Goal: Task Accomplishment & Management: Complete application form

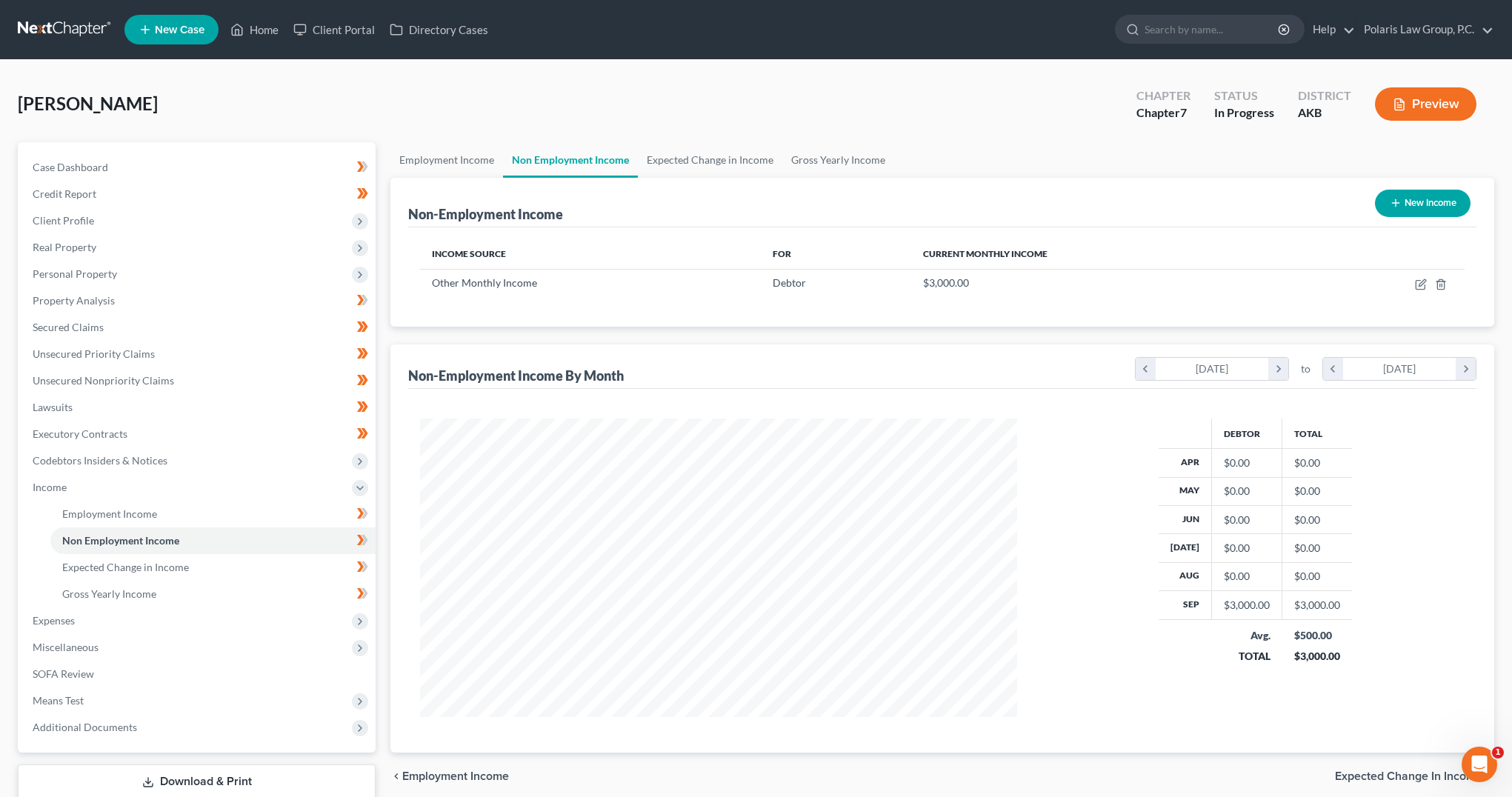
scroll to position [298, 626]
click at [1418, 284] on icon "button" at bounding box center [1421, 284] width 12 height 12
select select "13"
select select "0"
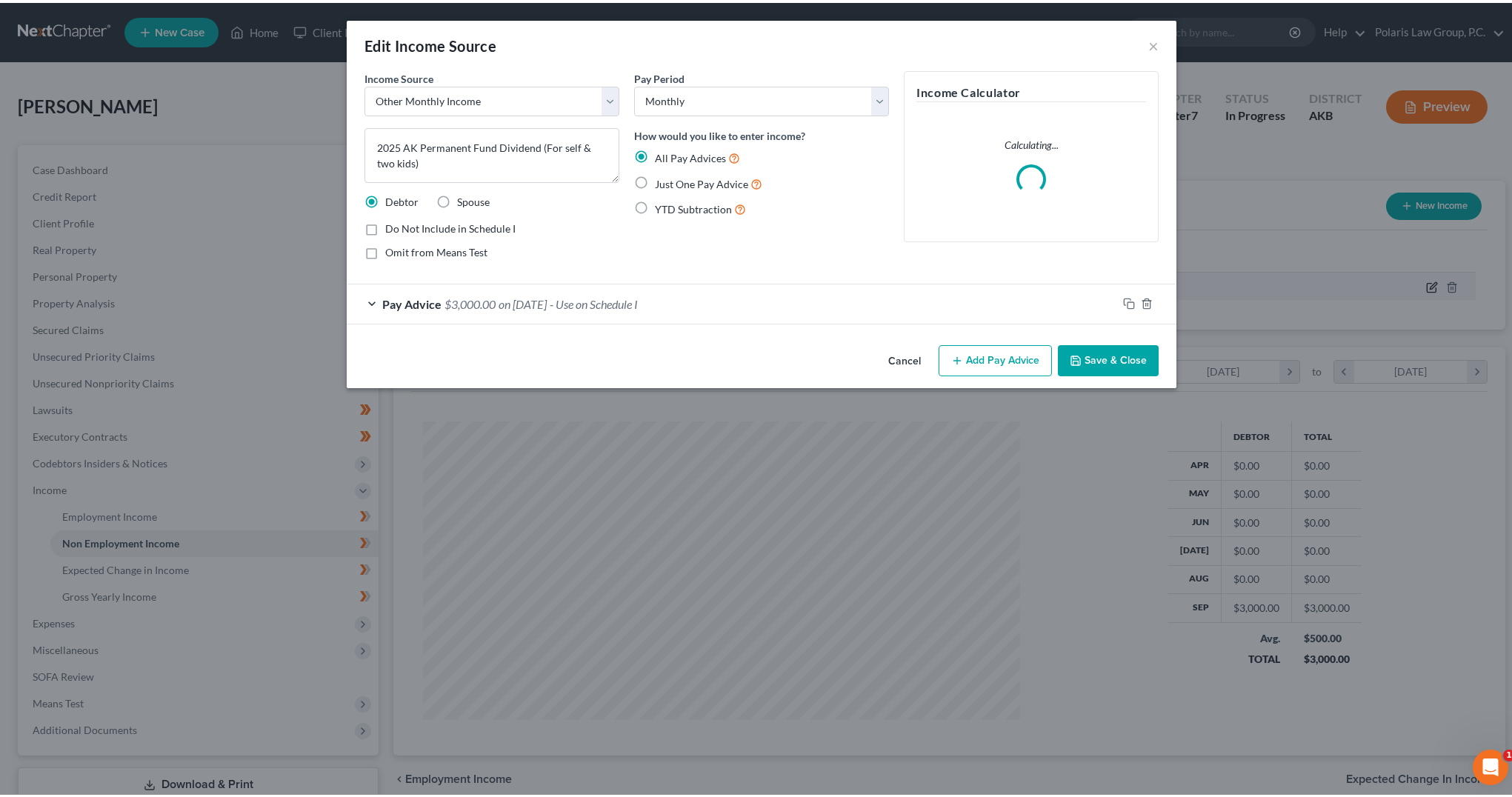
scroll to position [301, 632]
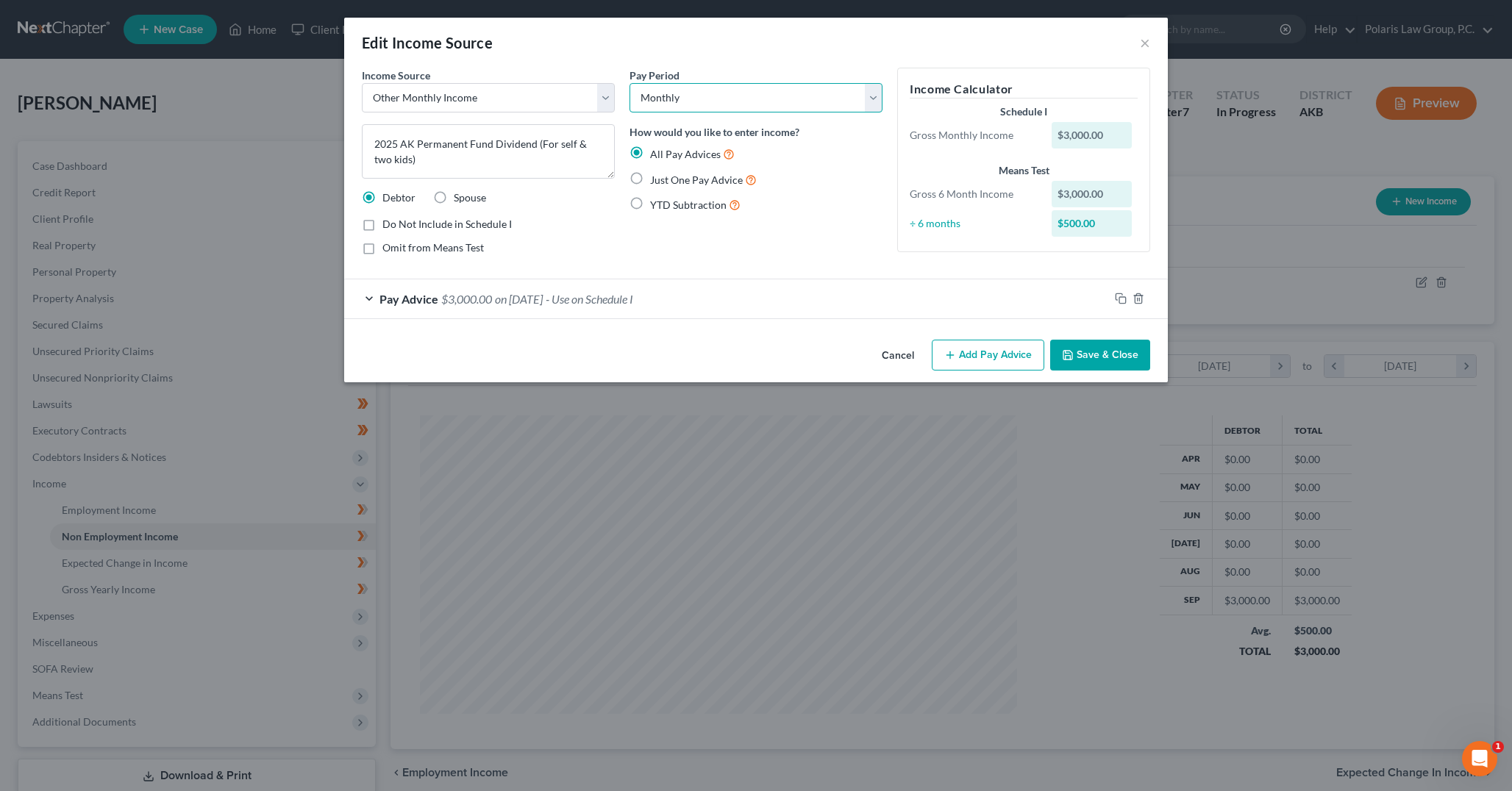
click at [864, 97] on select "Select Monthly Twice Monthly Every Other Week Weekly" at bounding box center [756, 97] width 253 height 30
drag, startPoint x: 885, startPoint y: 57, endPoint x: 904, endPoint y: 131, distance: 76.4
click at [885, 57] on div "Edit Income Source ×" at bounding box center [756, 43] width 824 height 50
click at [1106, 356] on button "Save & Close" at bounding box center [1099, 355] width 100 height 31
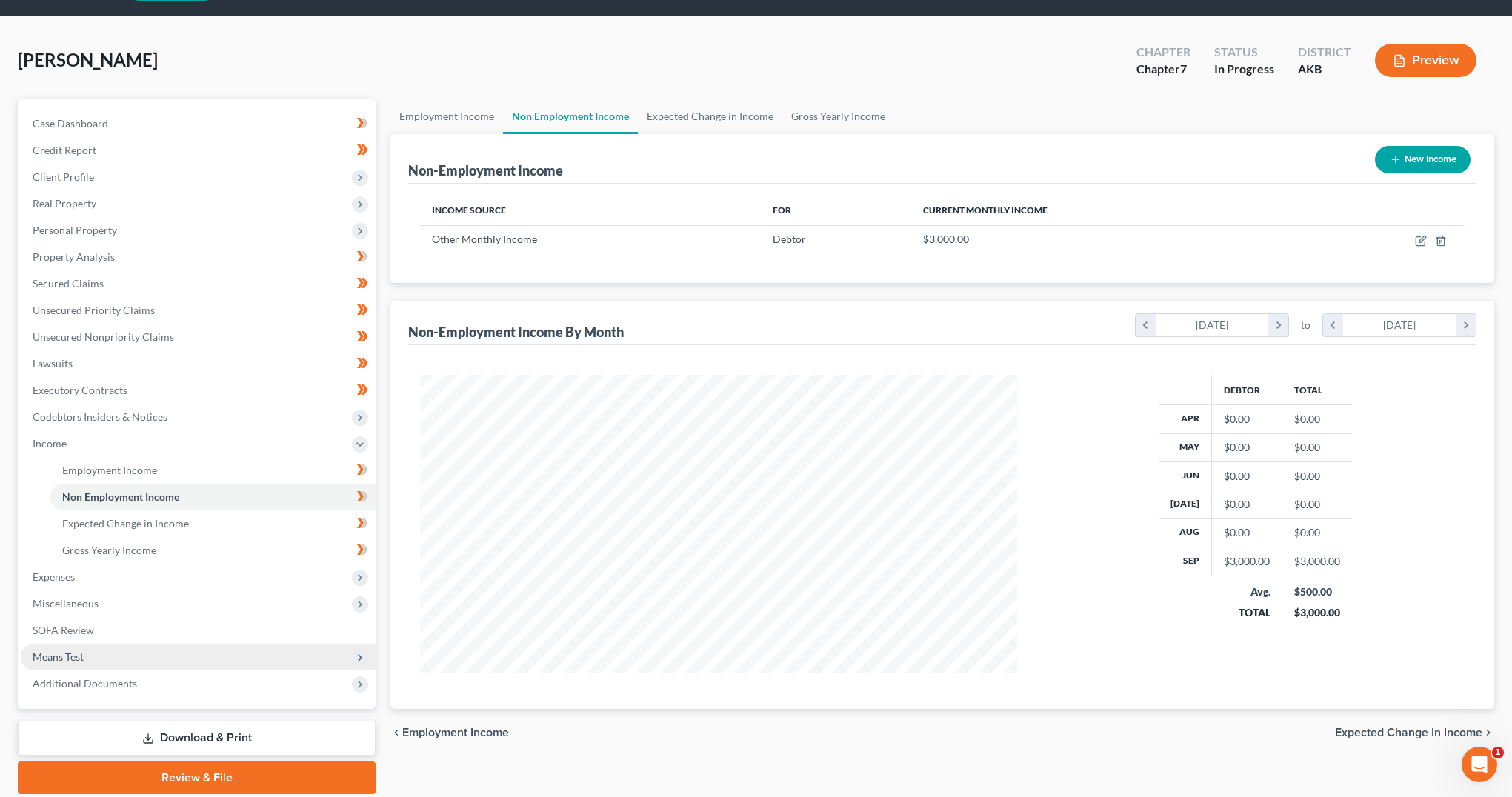
scroll to position [74, 0]
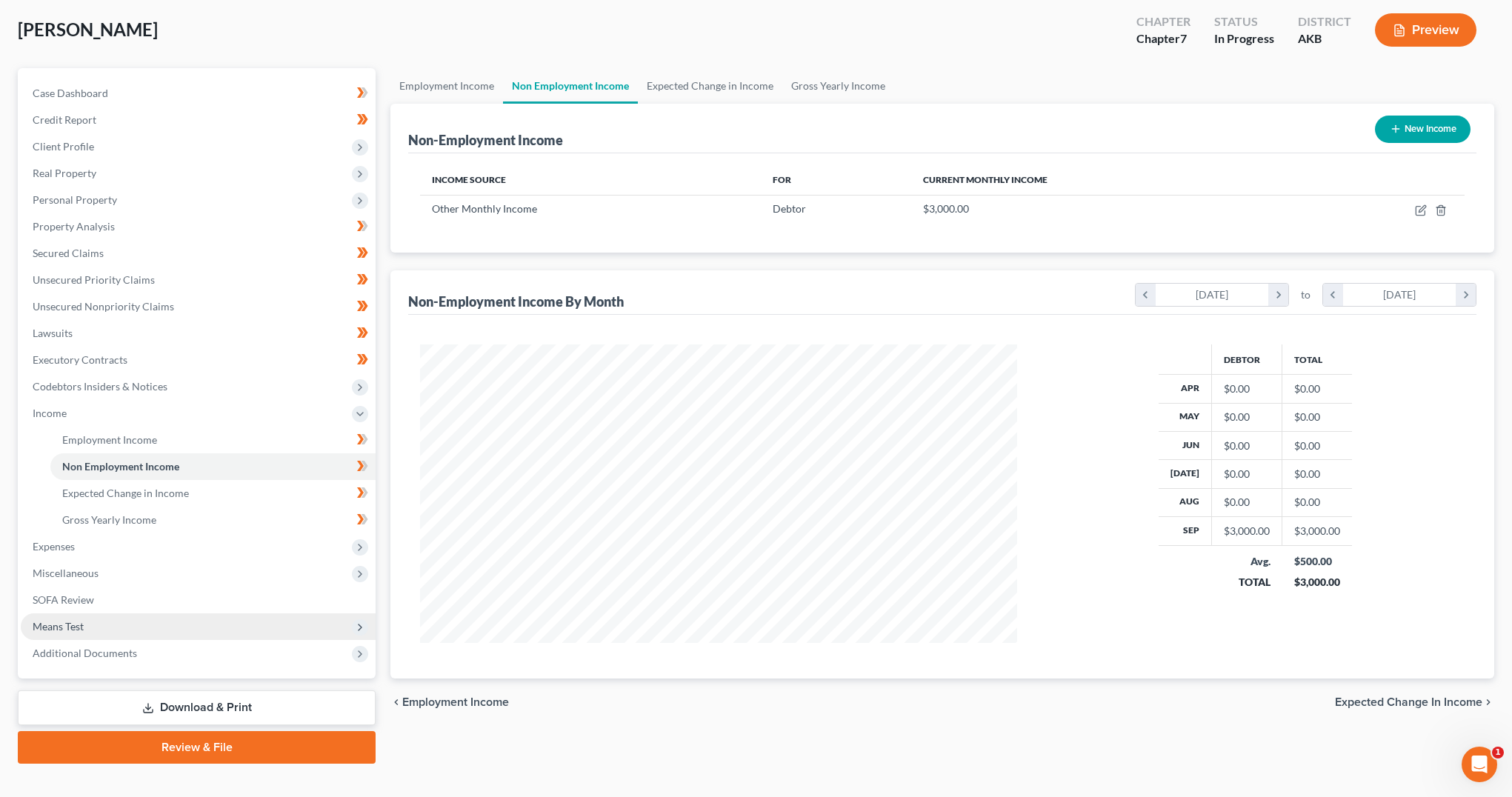
click at [99, 618] on span "Means Test" at bounding box center [198, 627] width 355 height 27
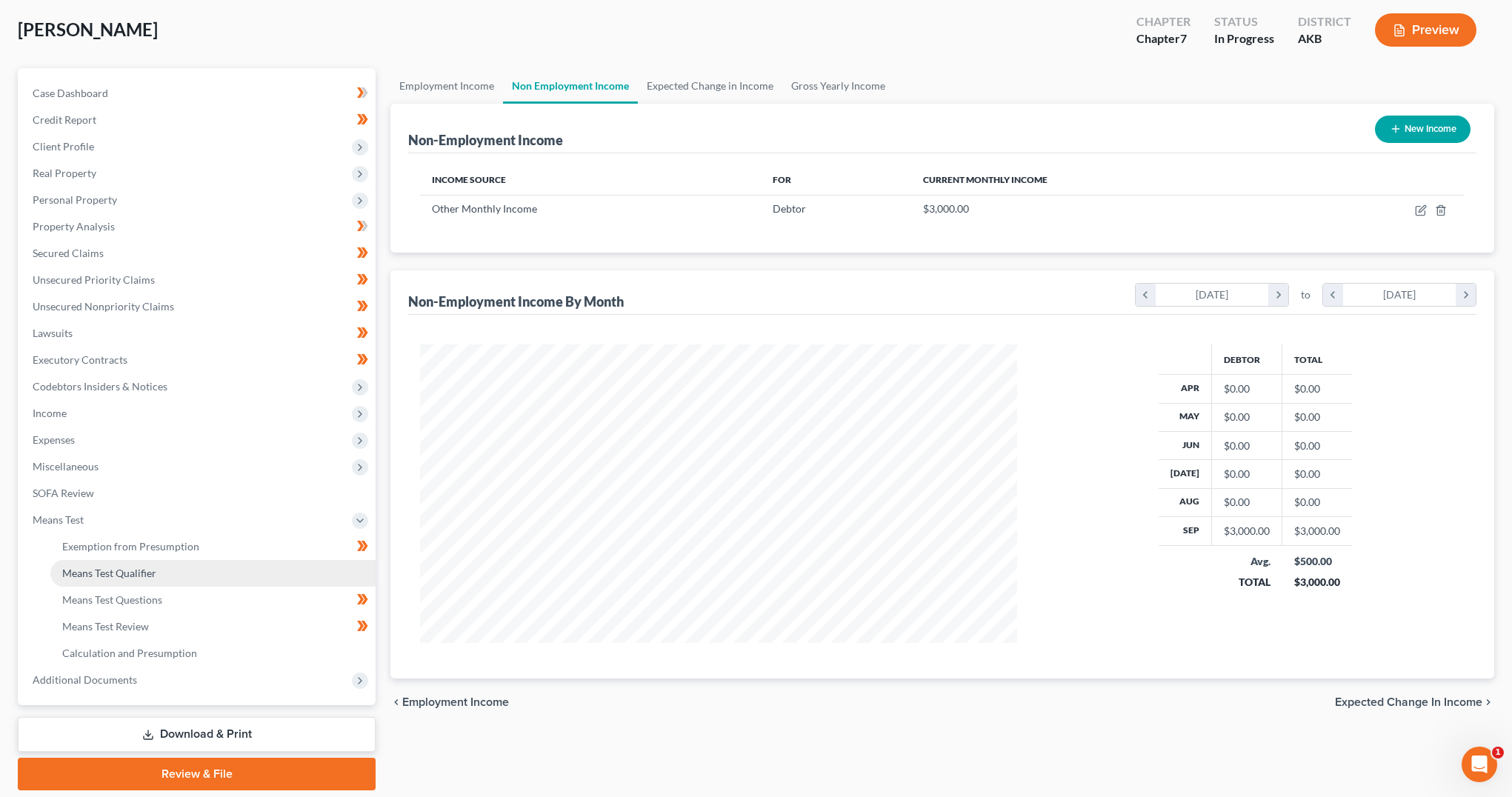
click at [172, 573] on link "Means Test Qualifier" at bounding box center [213, 573] width 325 height 27
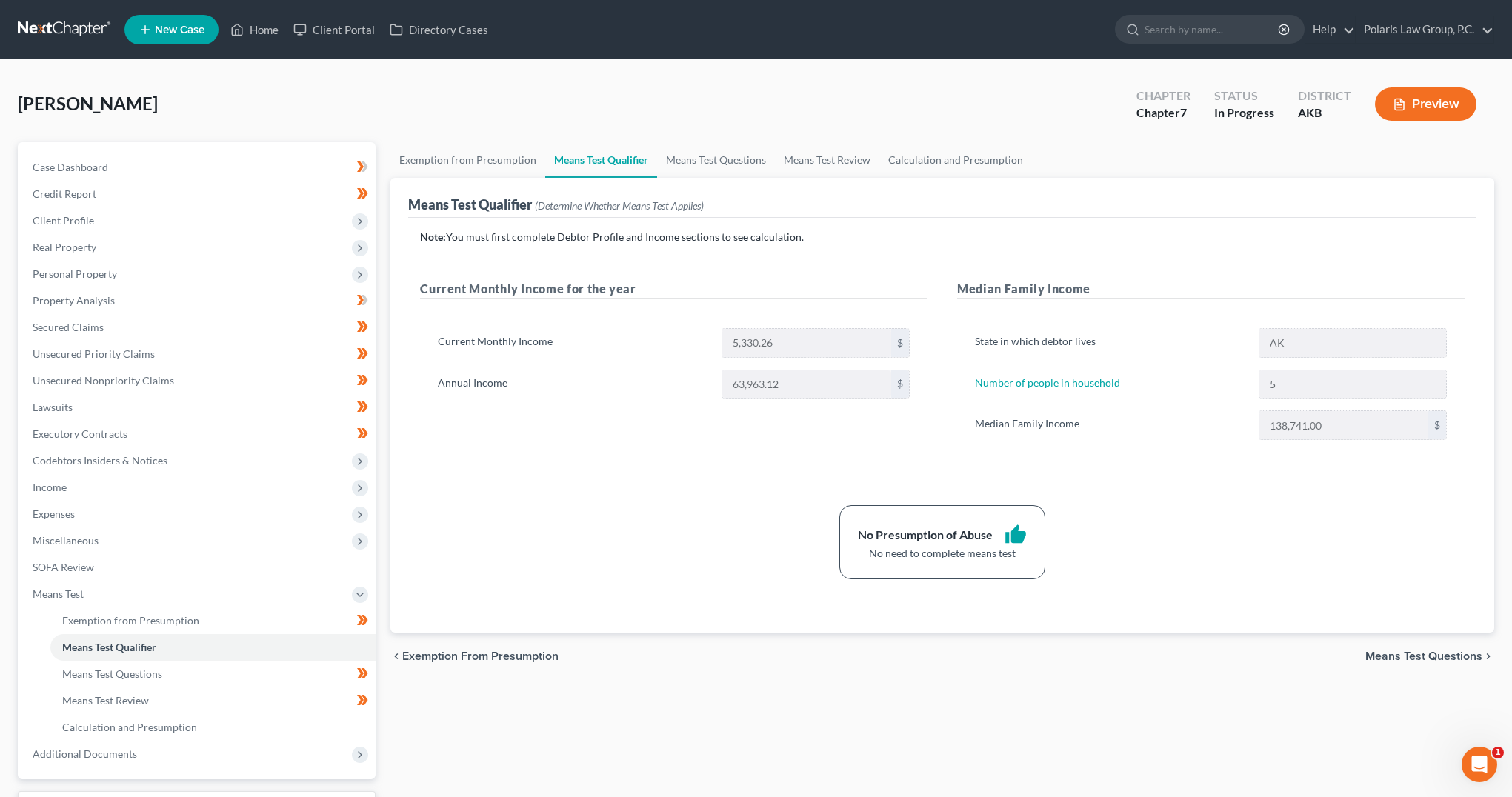
drag, startPoint x: 752, startPoint y: 489, endPoint x: 739, endPoint y: 483, distance: 14.3
click at [739, 483] on div "Note: You must first complete Debtor Profile and Income sections to see calcula…" at bounding box center [943, 404] width 1045 height 350
click at [737, 483] on div "Note: You must first complete Debtor Profile and Income sections to see calcula…" at bounding box center [943, 404] width 1045 height 350
click at [735, 483] on div "Note: You must first complete Debtor Profile and Income sections to see calcula…" at bounding box center [943, 404] width 1045 height 350
click at [732, 482] on div "Note: You must first complete Debtor Profile and Income sections to see calcula…" at bounding box center [943, 404] width 1045 height 350
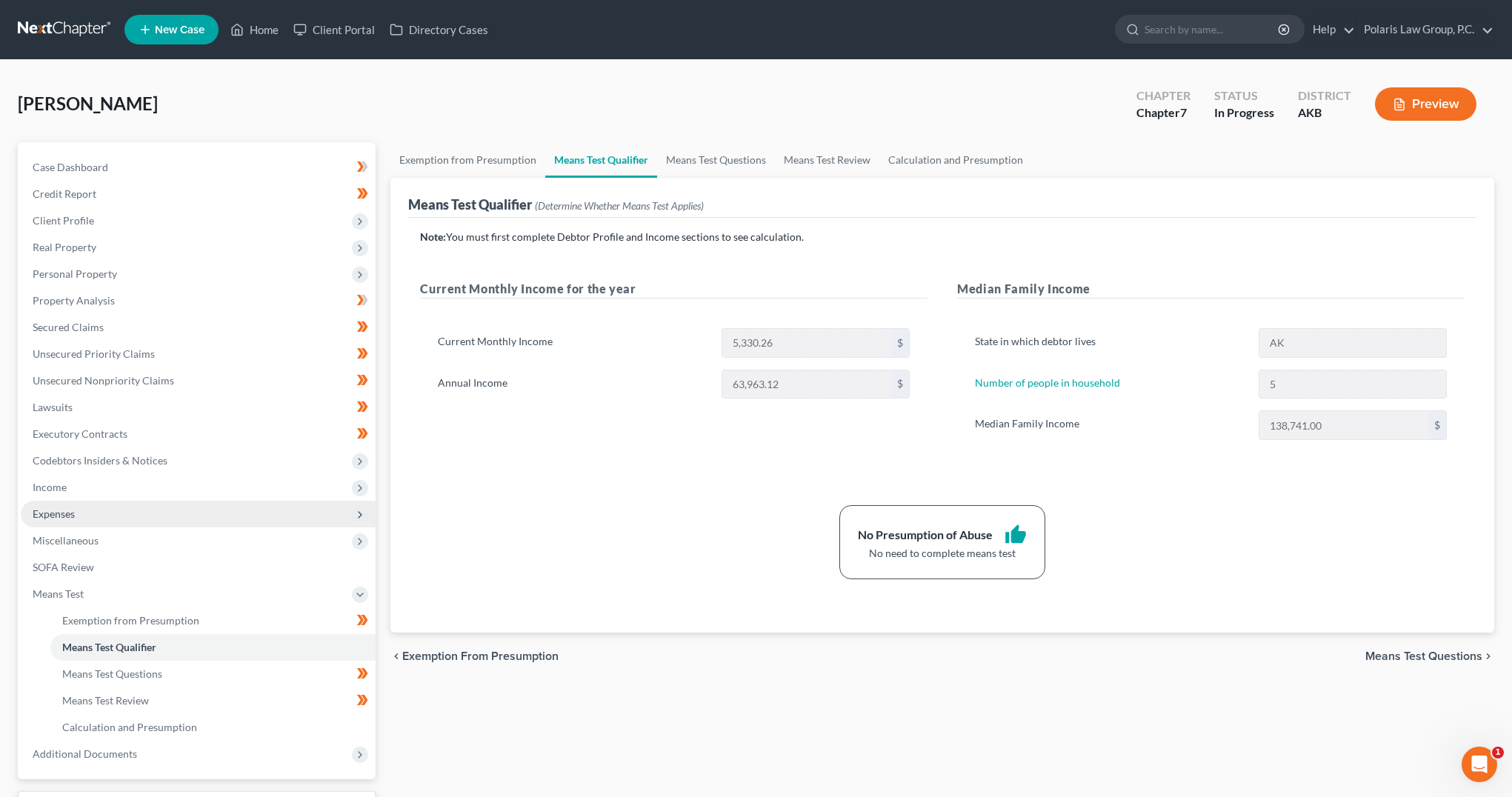
drag, startPoint x: 147, startPoint y: 515, endPoint x: 160, endPoint y: 516, distance: 13.0
click at [147, 515] on span "Expenses" at bounding box center [198, 514] width 355 height 27
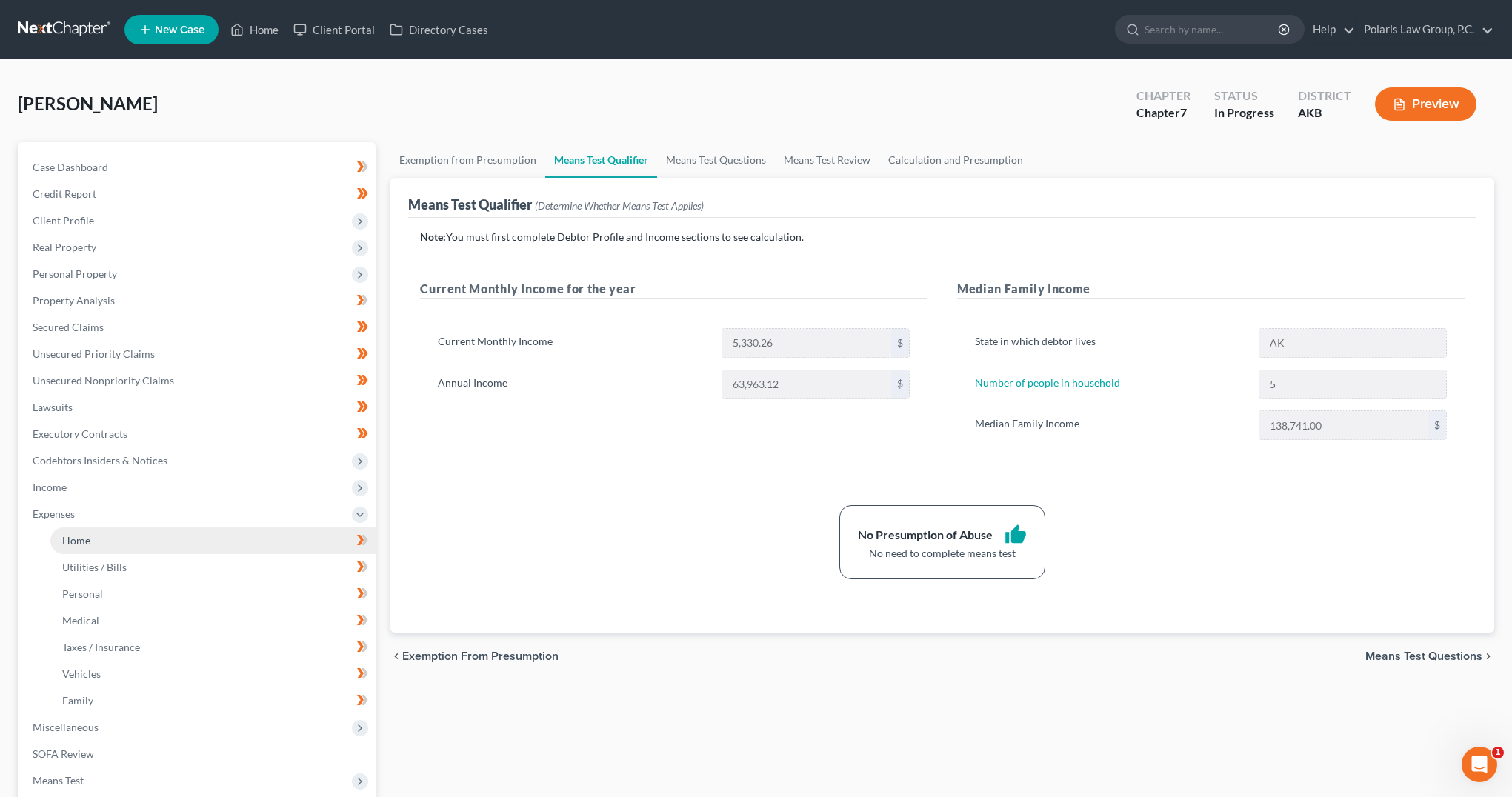
click at [163, 540] on link "Home" at bounding box center [213, 541] width 325 height 27
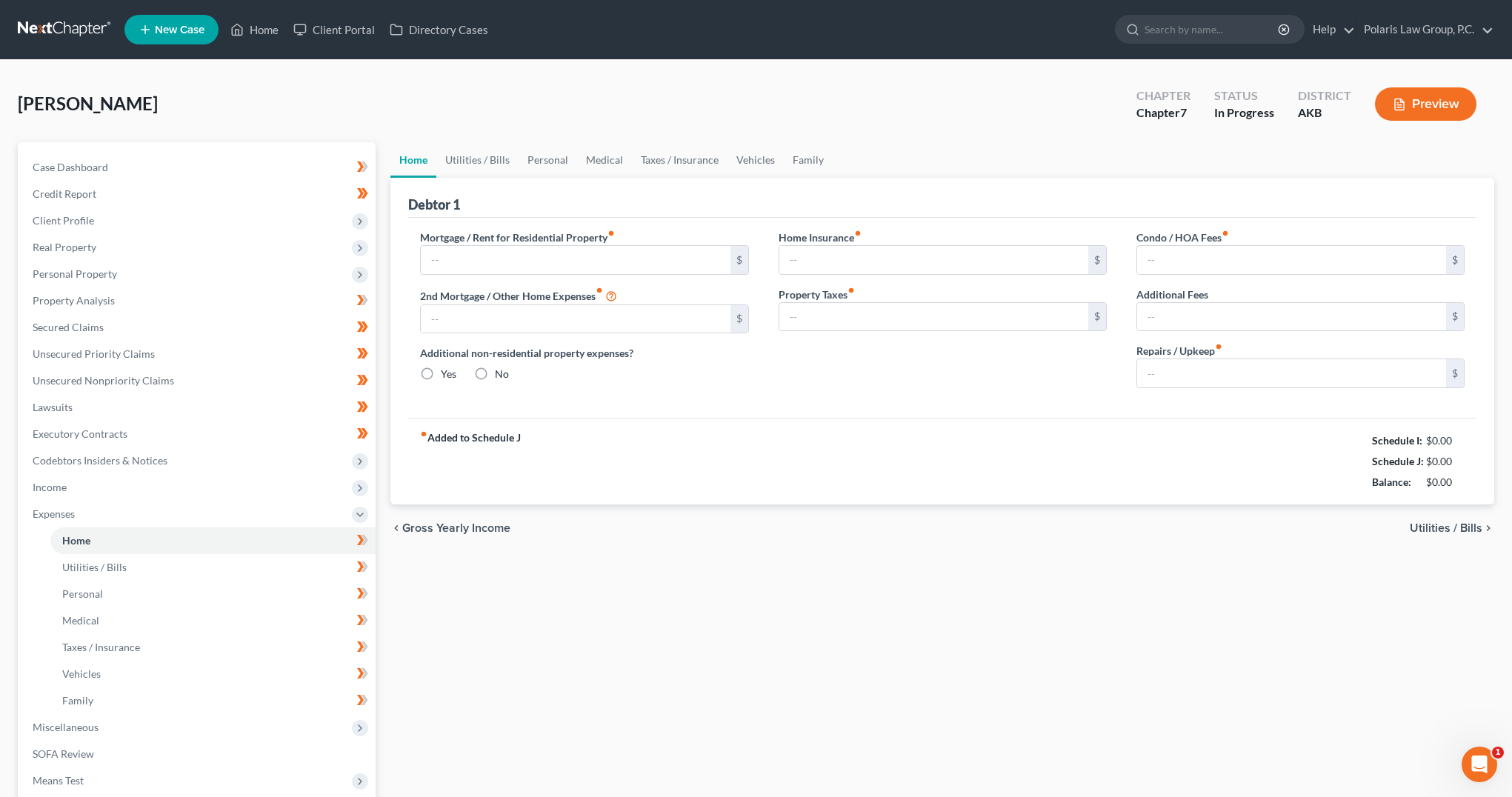
type input "2,000.00"
type input "0.00"
radio input "true"
type input "0.00"
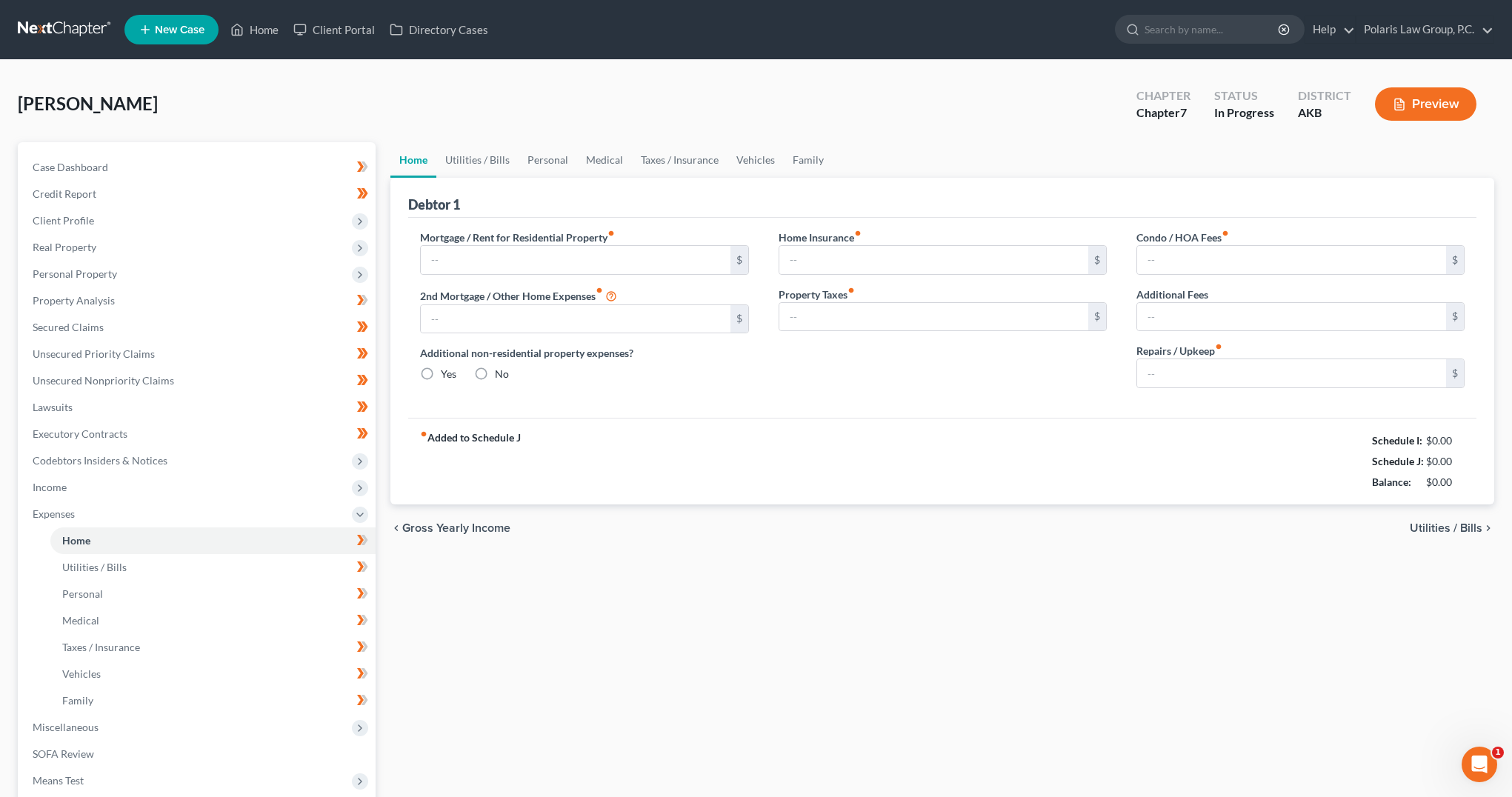
type input "0.00"
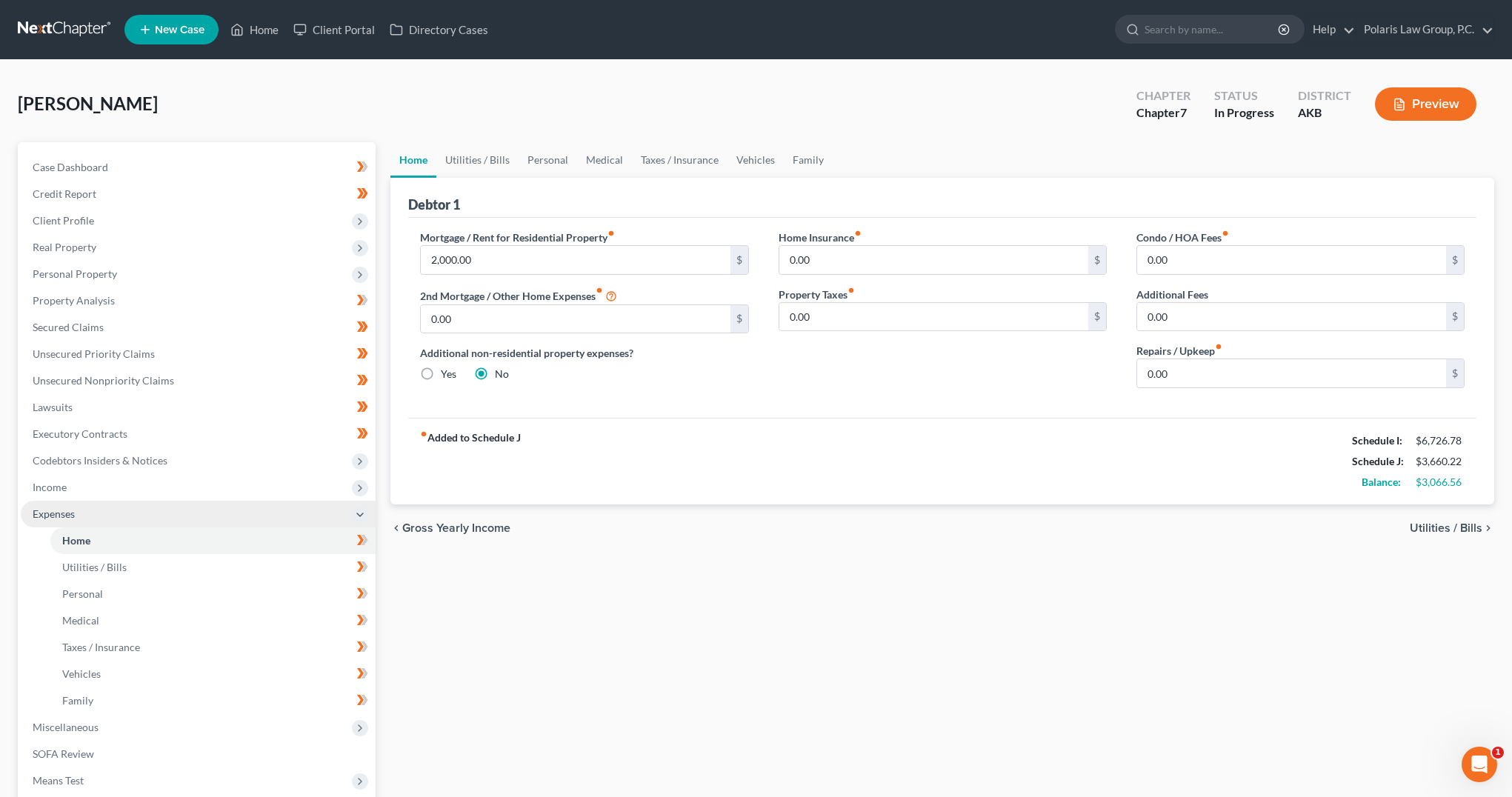
click at [83, 486] on span "Income" at bounding box center [198, 487] width 355 height 27
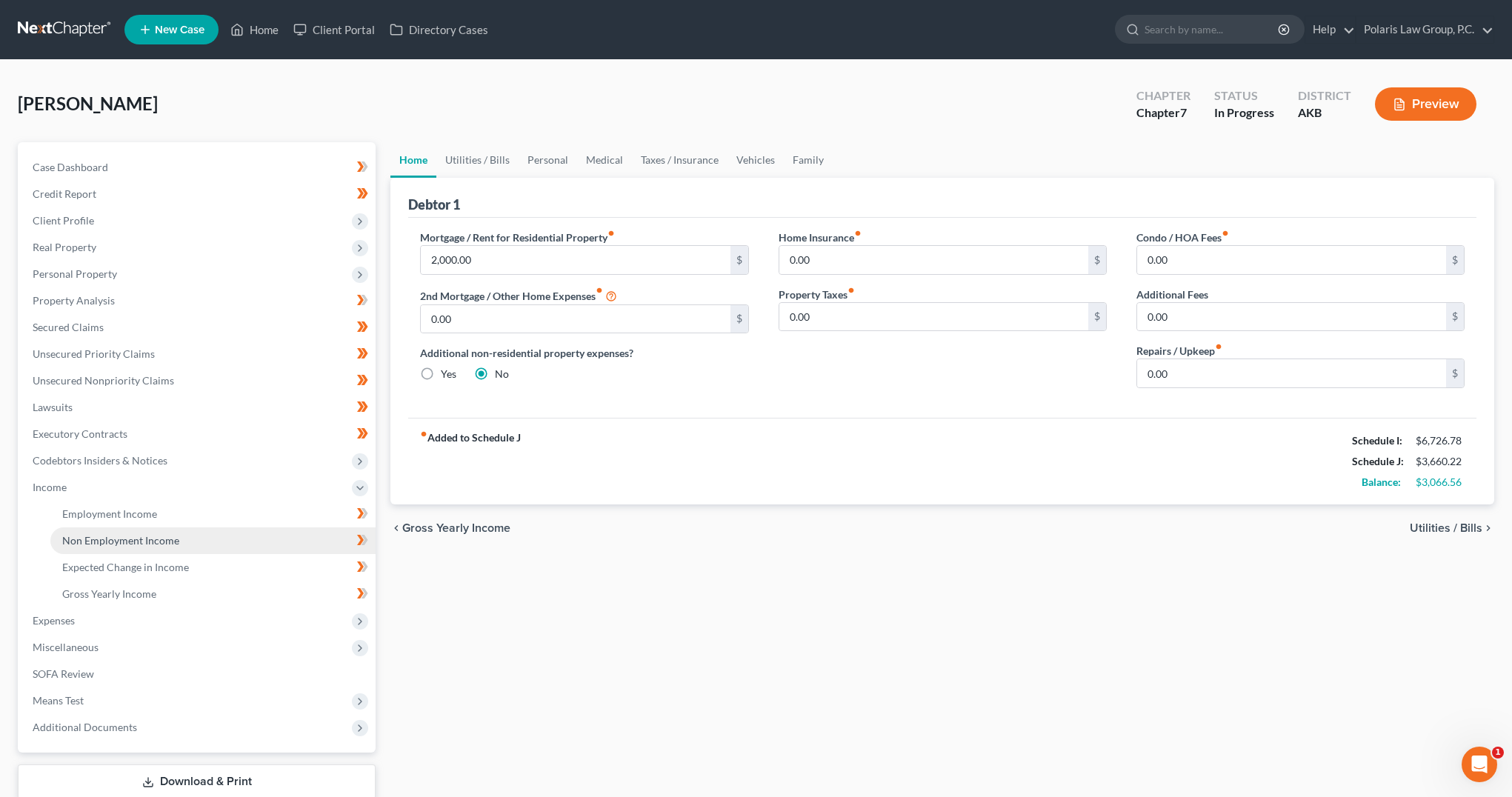
click at [114, 544] on span "Non Employment Income" at bounding box center [120, 540] width 117 height 12
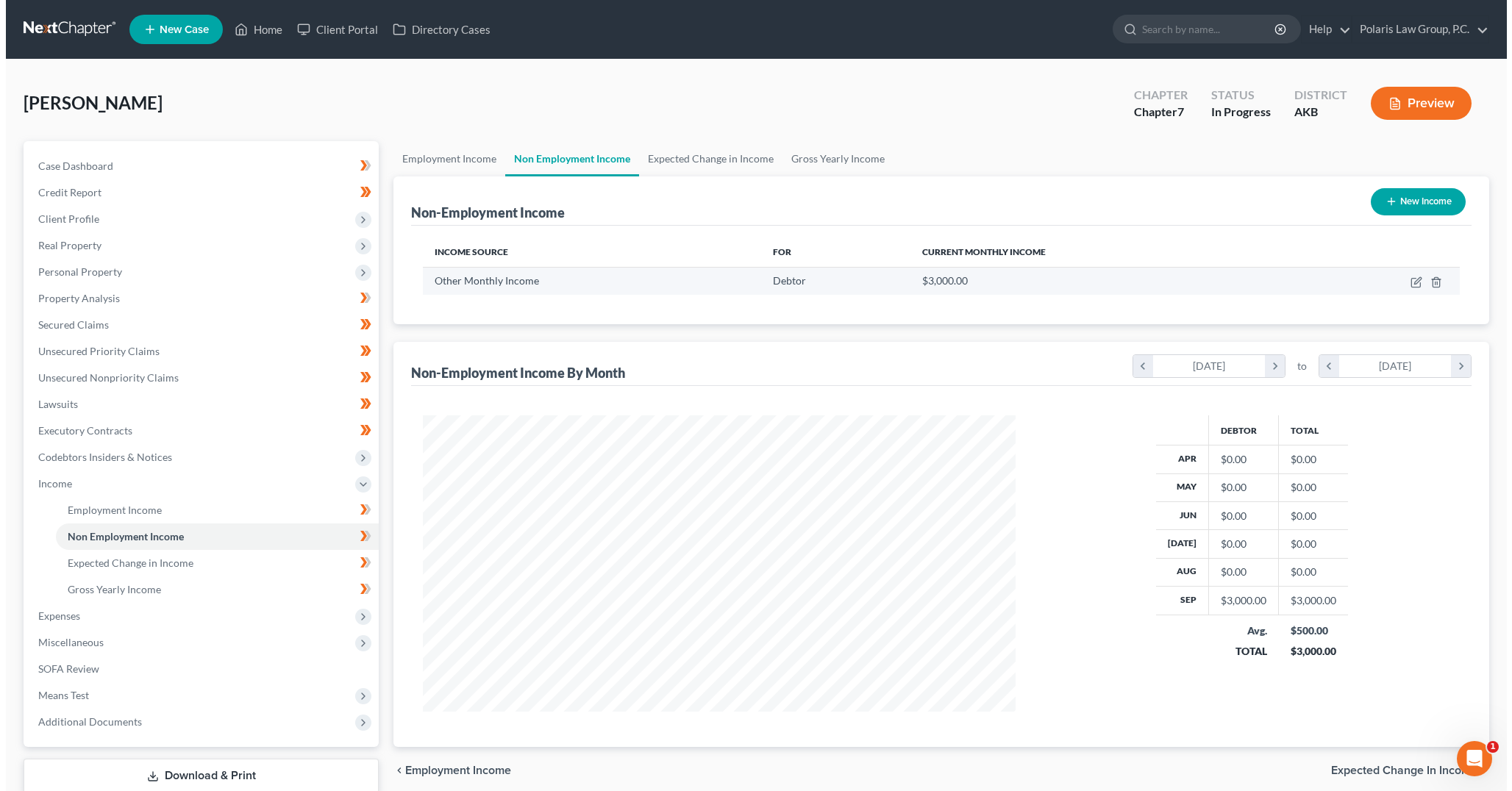
scroll to position [296, 621]
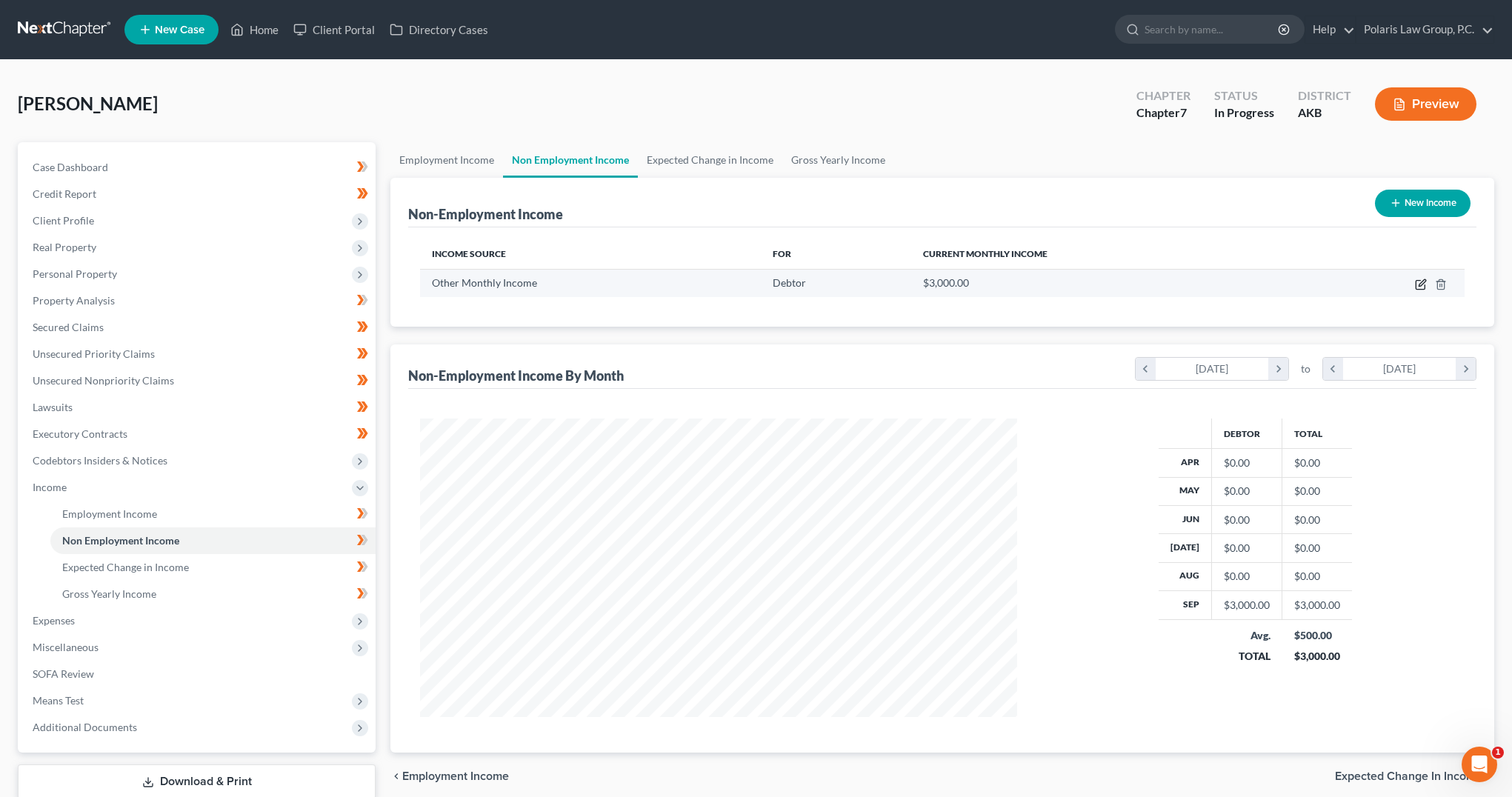
click at [1421, 287] on icon "button" at bounding box center [1421, 284] width 12 height 12
select select "13"
select select "0"
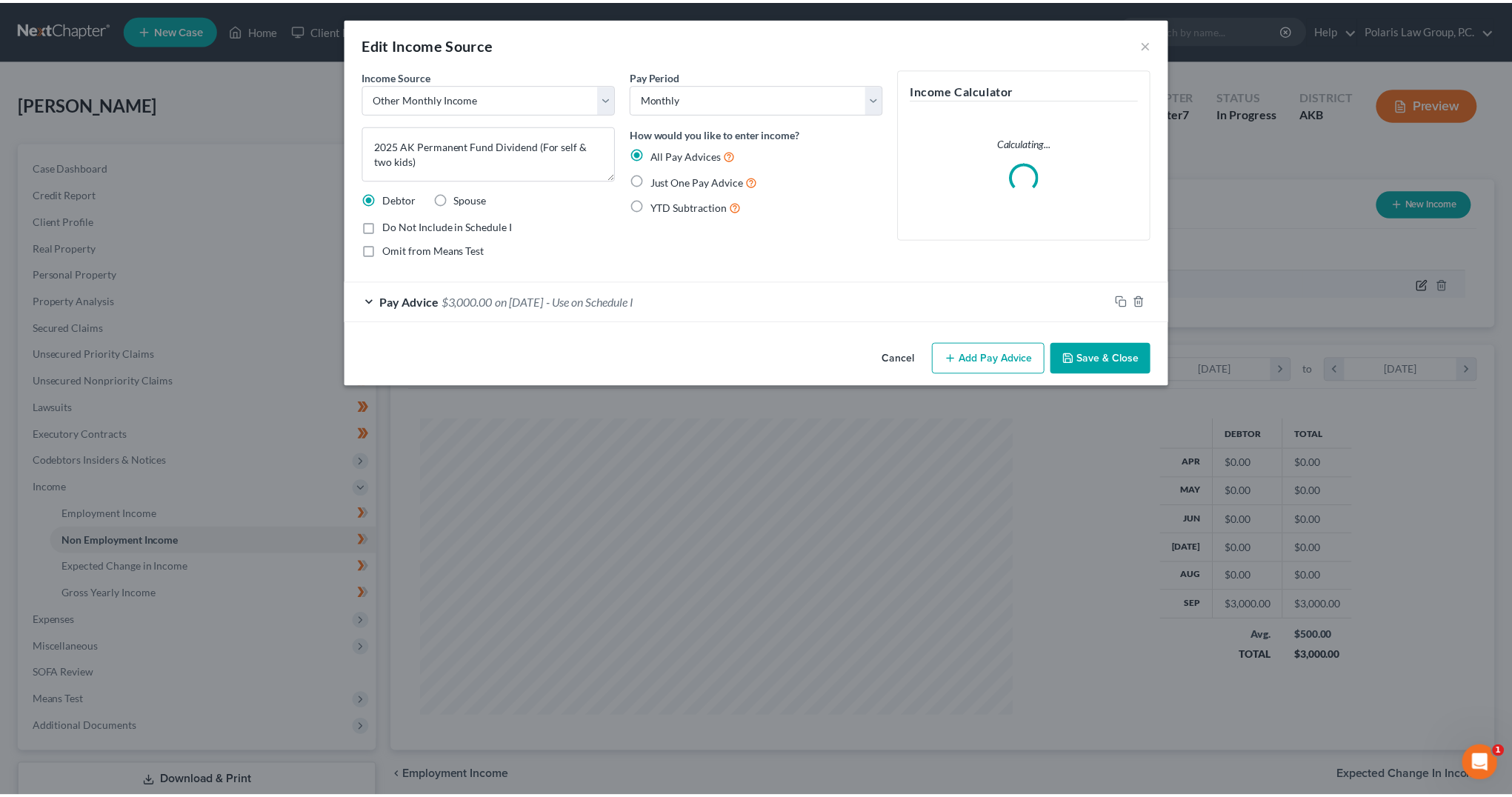
scroll to position [301, 632]
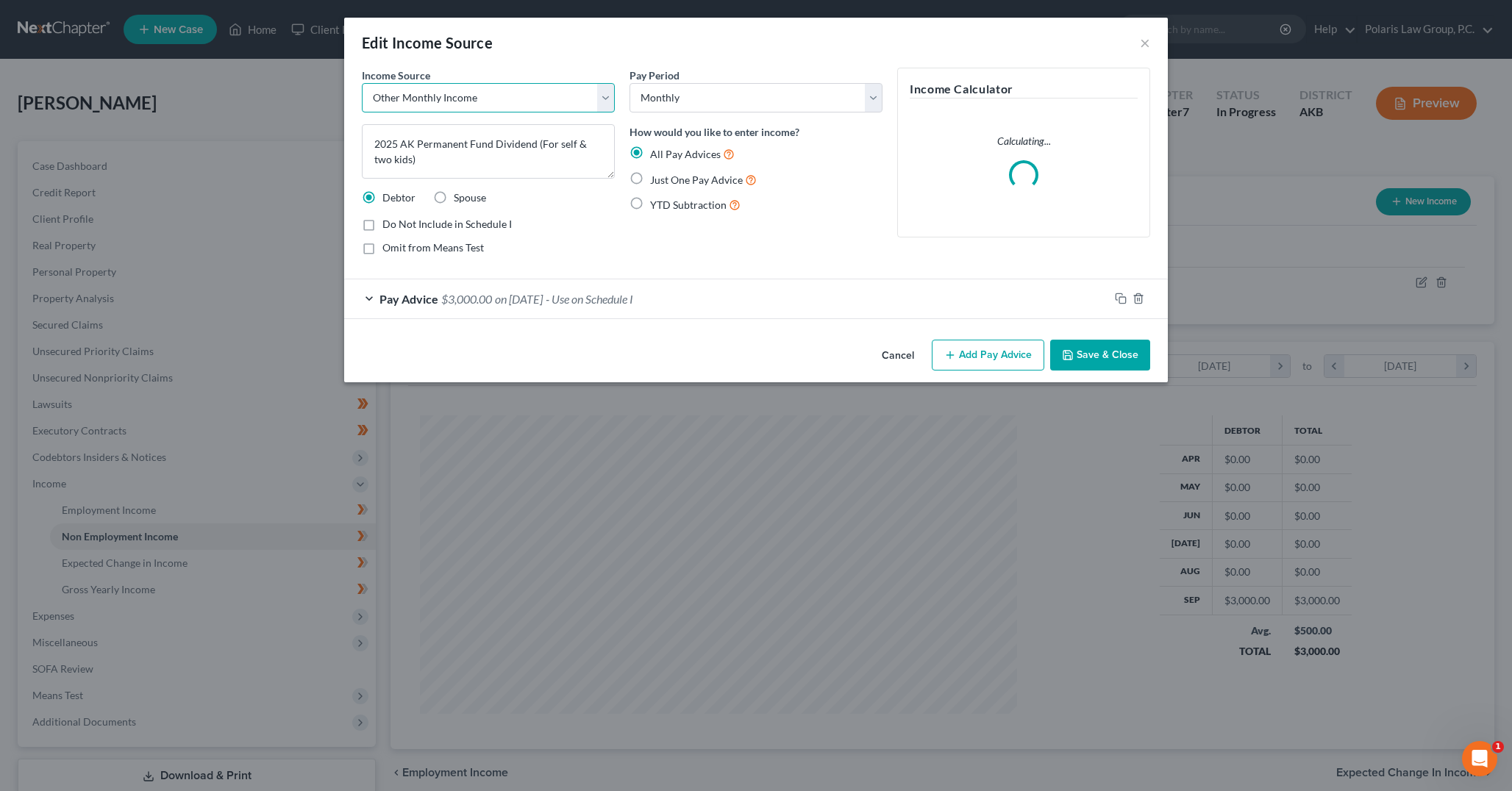
click at [588, 97] on select "Select Unemployment Disability (from employer) Pension Retirement Social Securi…" at bounding box center [488, 97] width 253 height 30
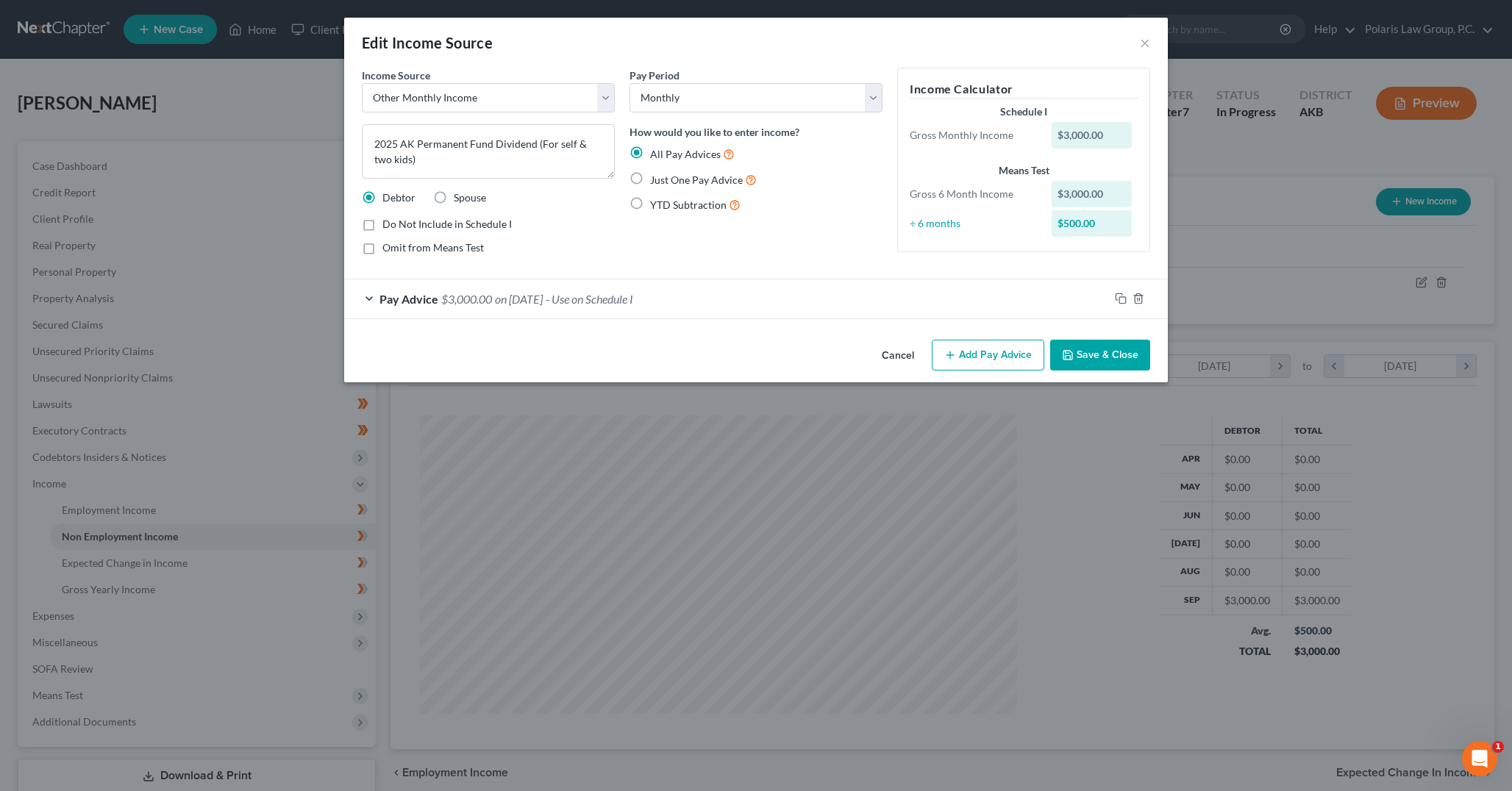
drag, startPoint x: 684, startPoint y: 246, endPoint x: 591, endPoint y: 208, distance: 100.5
click at [684, 246] on div "Pay Period Select Monthly Twice Monthly Every Other Week Weekly How would you l…" at bounding box center [756, 167] width 268 height 199
click at [400, 160] on textarea "2025 AK Permanent Fund Dividend (For self & two kids)" at bounding box center [488, 151] width 253 height 54
drag, startPoint x: 489, startPoint y: 158, endPoint x: 413, endPoint y: 159, distance: 76.0
click at [413, 159] on textarea "2025 AK Permanent Fund Dividend (For self & two kids) - One time payment" at bounding box center [488, 151] width 253 height 54
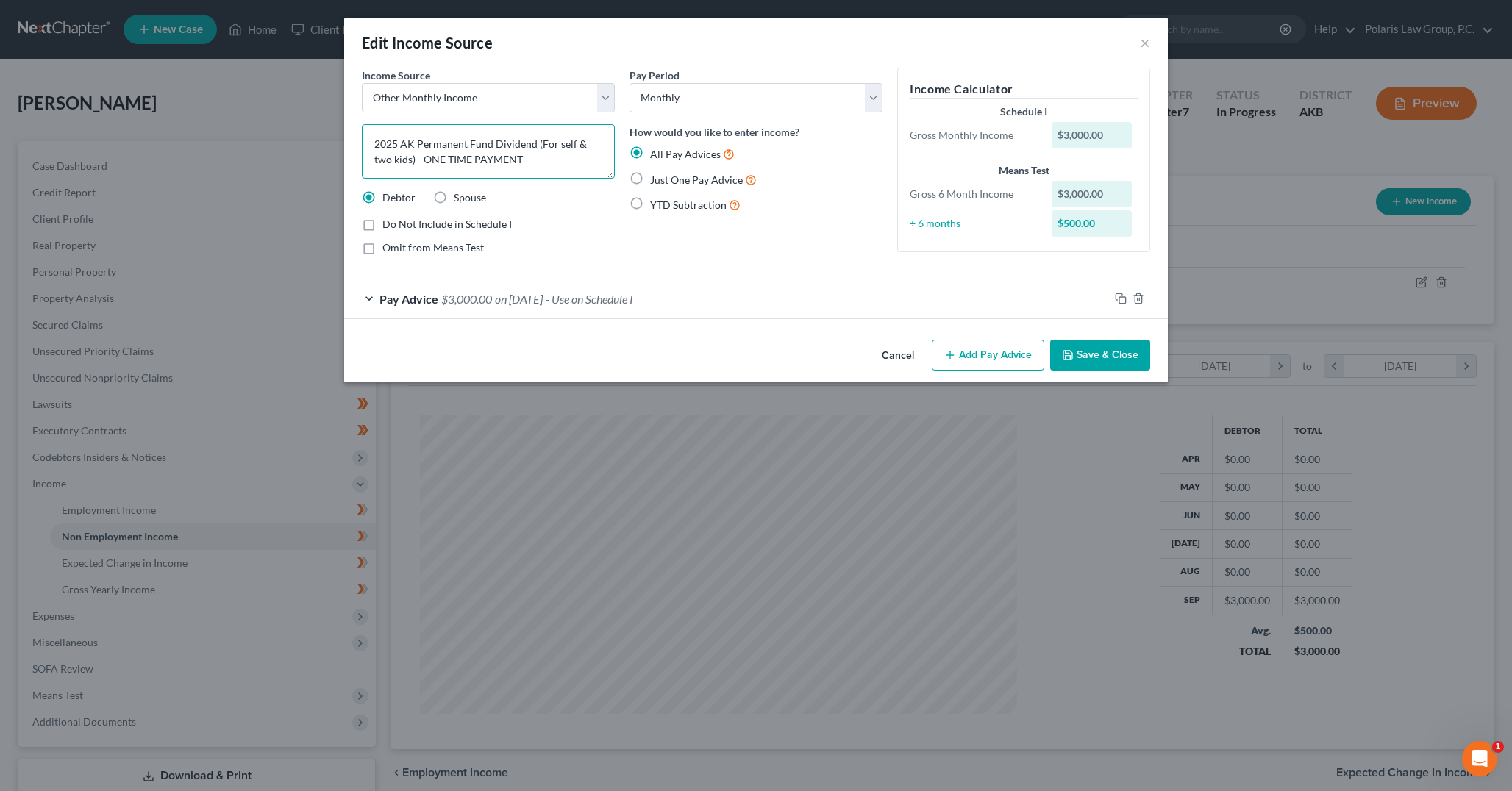
type textarea "2025 AK Permanent Fund Dividend (For self & two kids) - ONE TIME PAYMENT"
click at [1102, 352] on button "Save & Close" at bounding box center [1099, 355] width 100 height 31
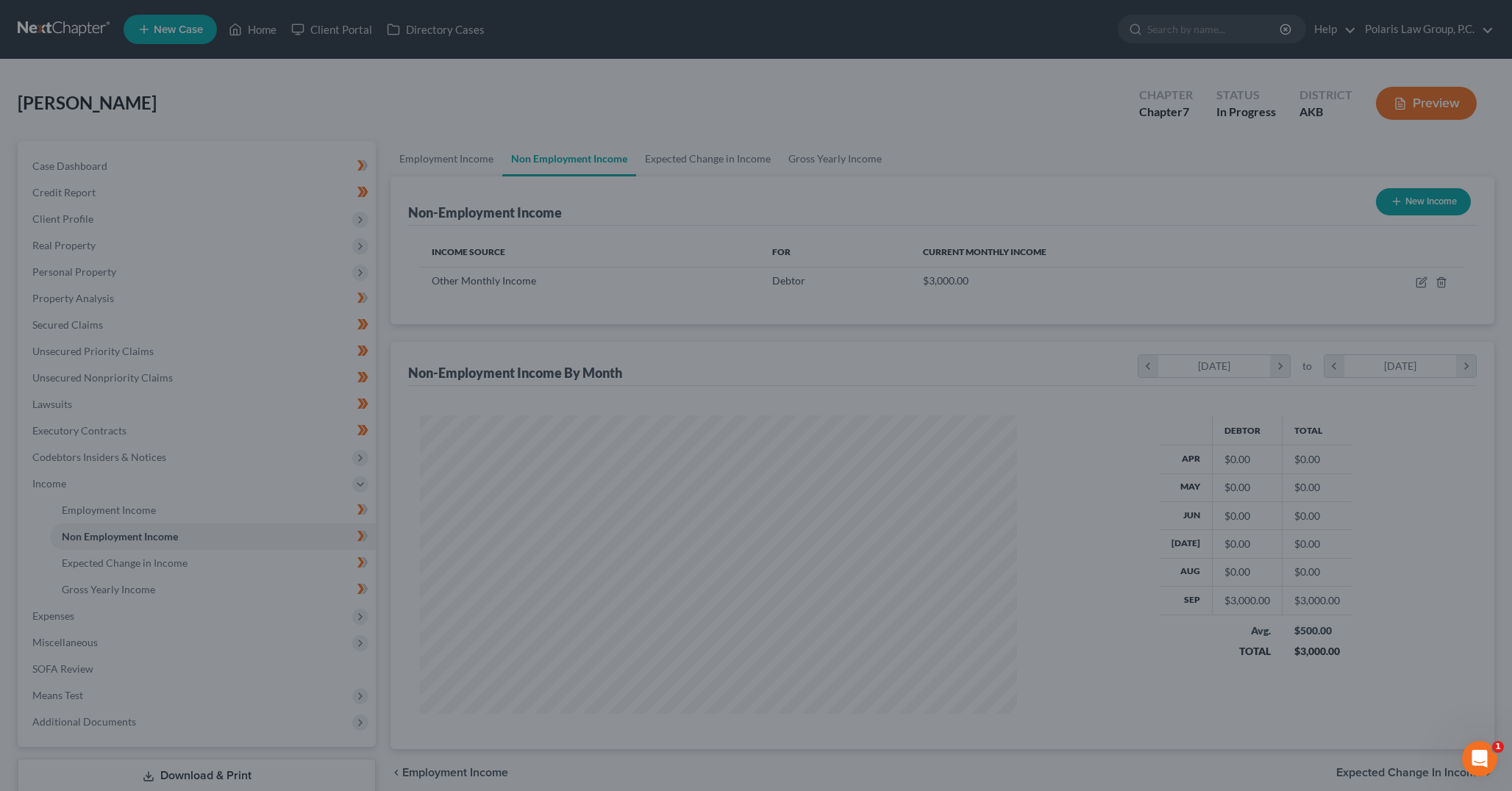
scroll to position [734955, 734649]
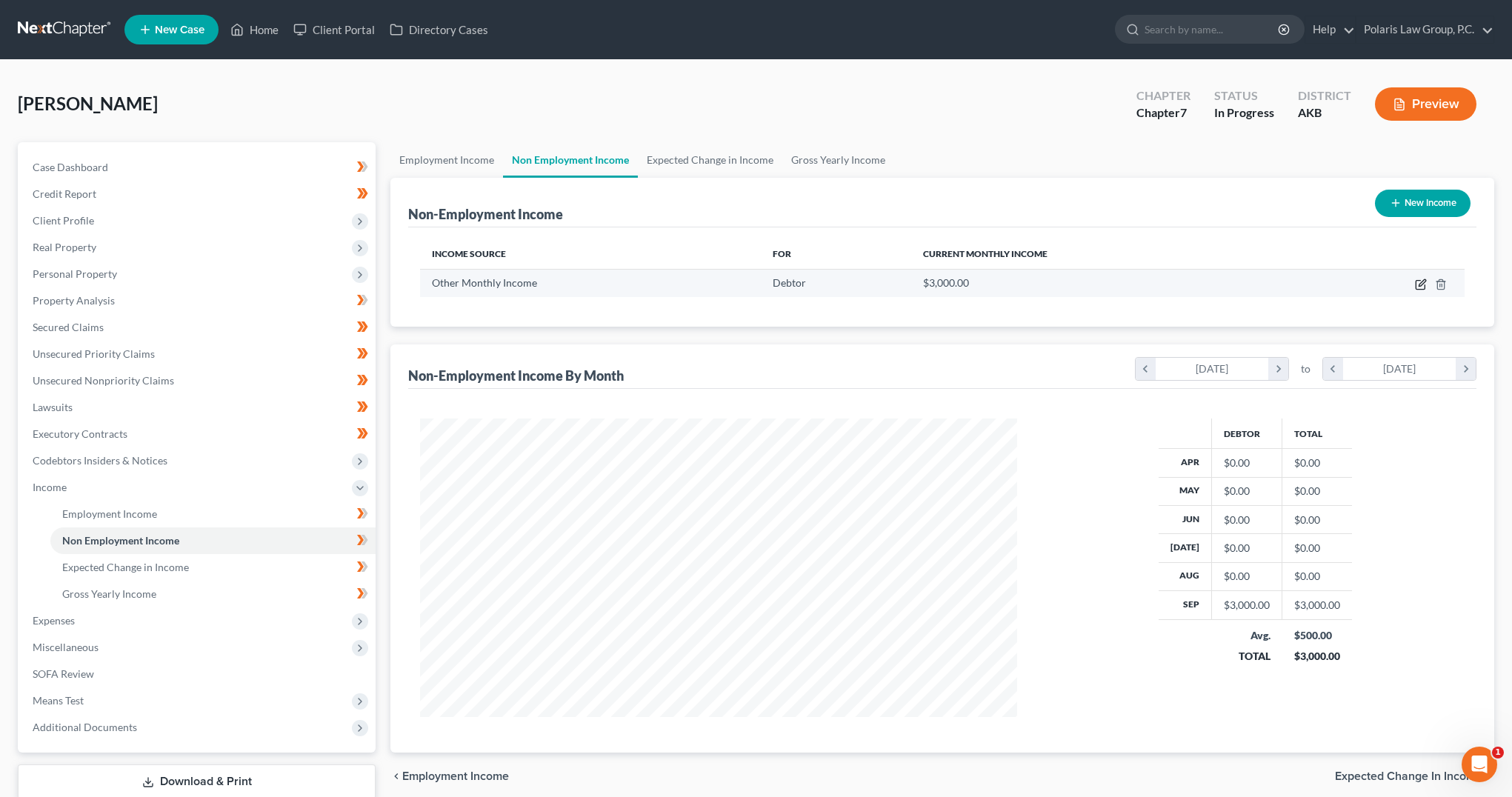
click at [1420, 285] on icon "button" at bounding box center [1421, 284] width 12 height 12
select select "13"
select select "0"
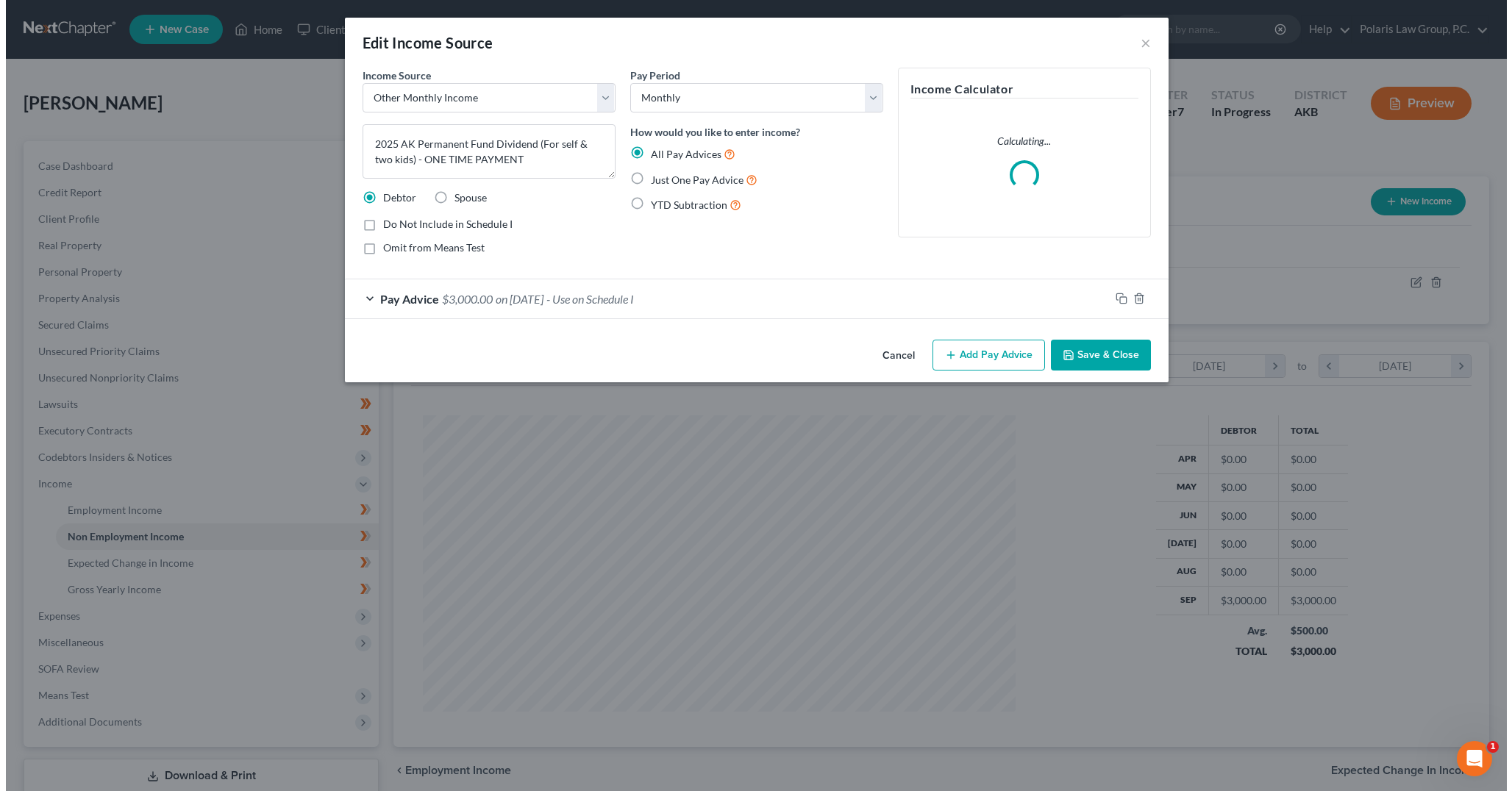
scroll to position [298, 627]
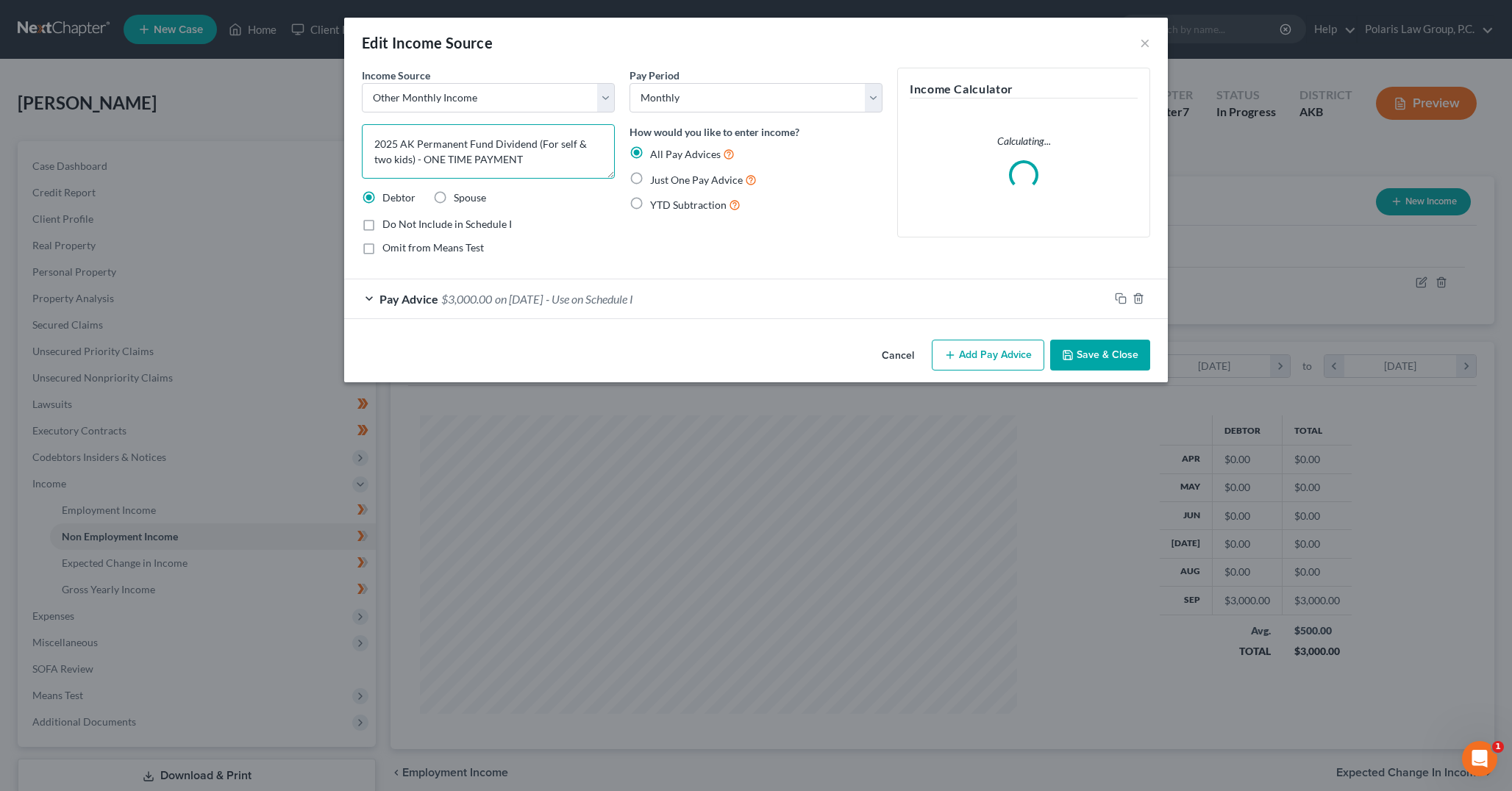
drag, startPoint x: 435, startPoint y: 158, endPoint x: 355, endPoint y: 139, distance: 82.2
click at [352, 139] on div "Income Source * Select Unemployment Disability (from employer) Pension Retireme…" at bounding box center [756, 201] width 824 height 266
paste textarea "Receives Alaska Permanent Fund Dividend annually; $3,000 received September 202…"
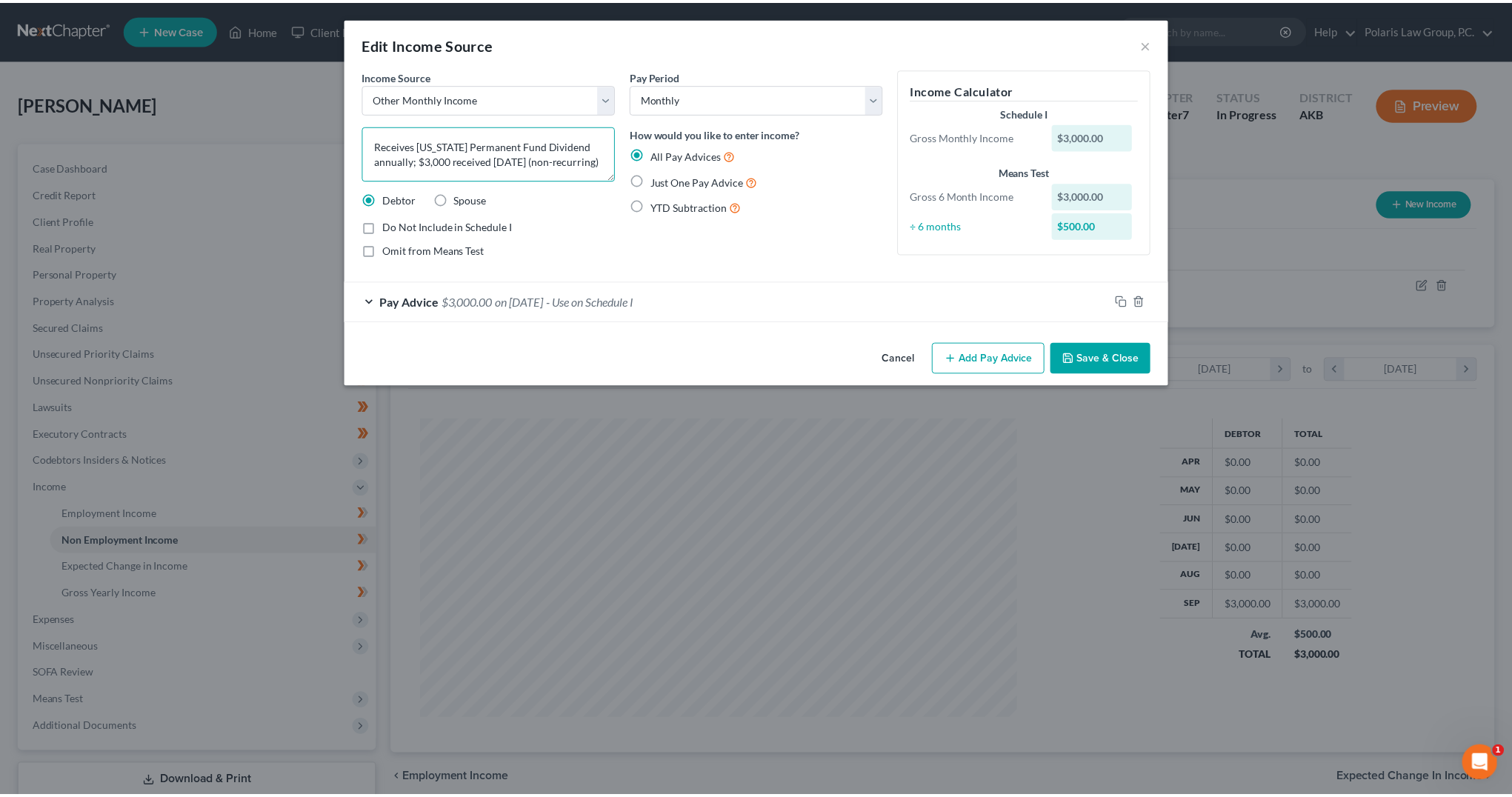
scroll to position [3, 0]
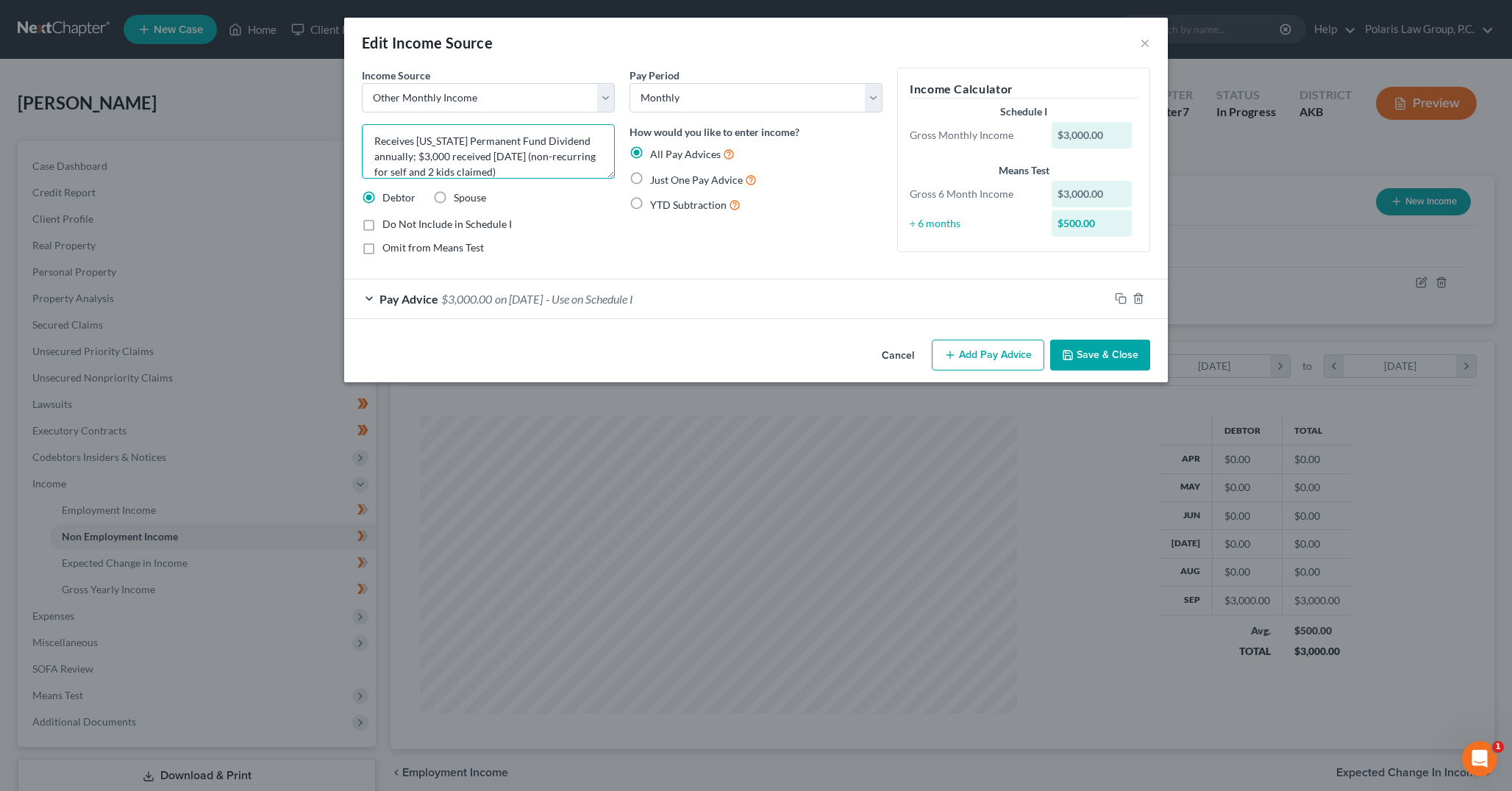
type textarea "Receives Alaska Permanent Fund Dividend annually; $3,000 received September 202…"
click at [620, 63] on div "Edit Income Source ×" at bounding box center [756, 43] width 824 height 50
click at [1105, 356] on button "Save & Close" at bounding box center [1099, 355] width 100 height 31
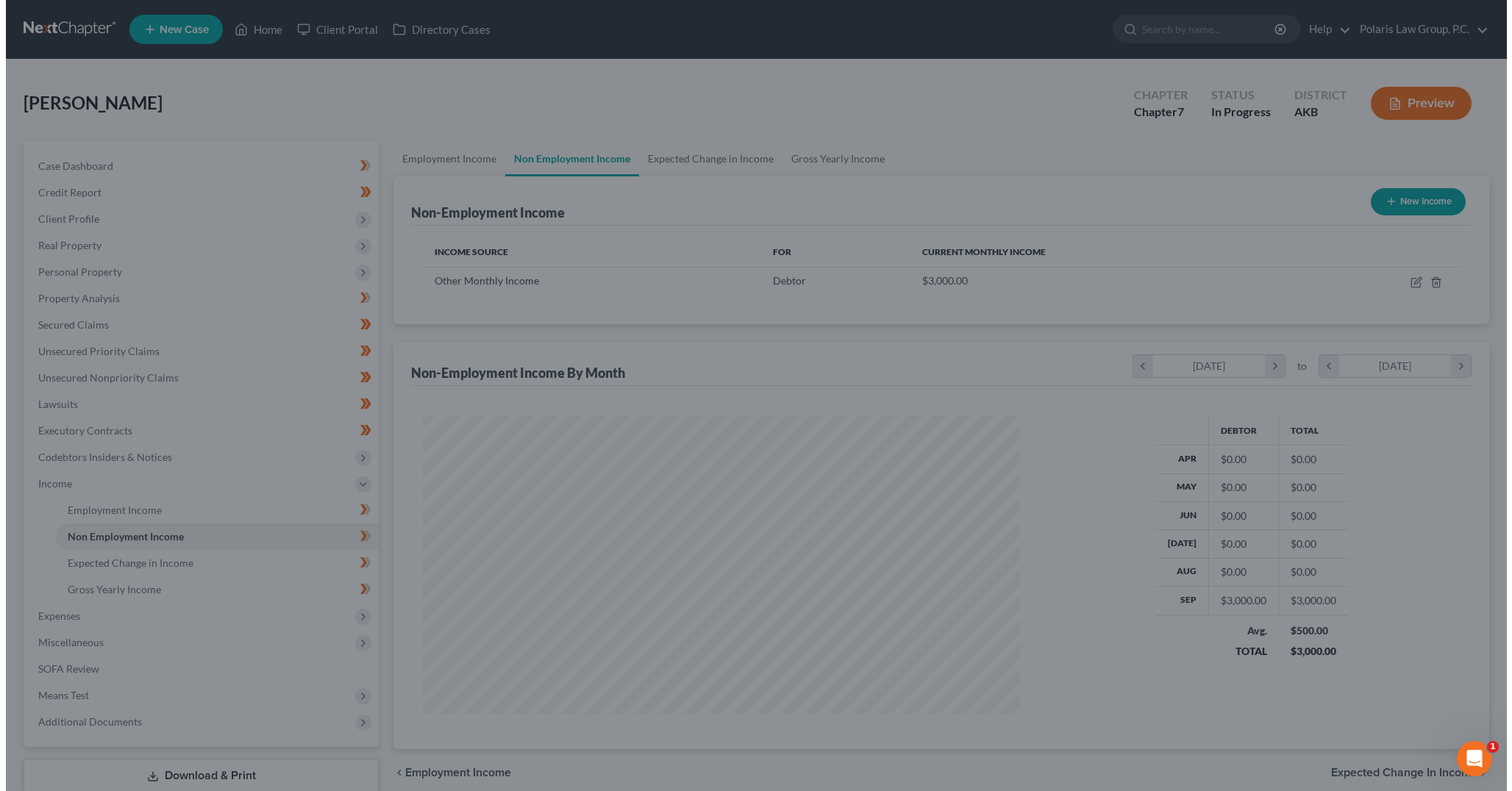
scroll to position [734955, 734649]
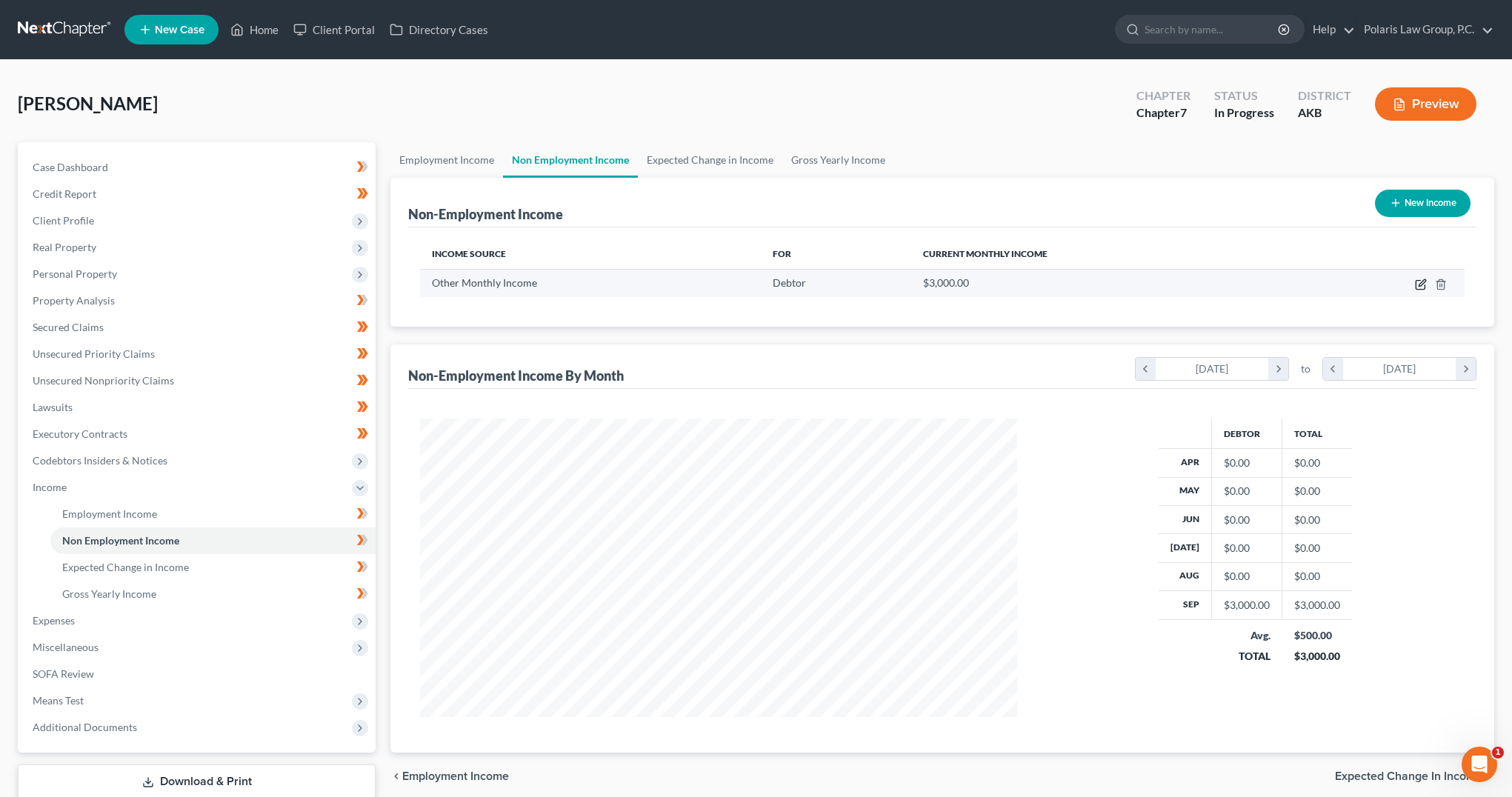
click at [1420, 284] on icon "button" at bounding box center [1421, 282] width 7 height 7
select select "13"
select select "0"
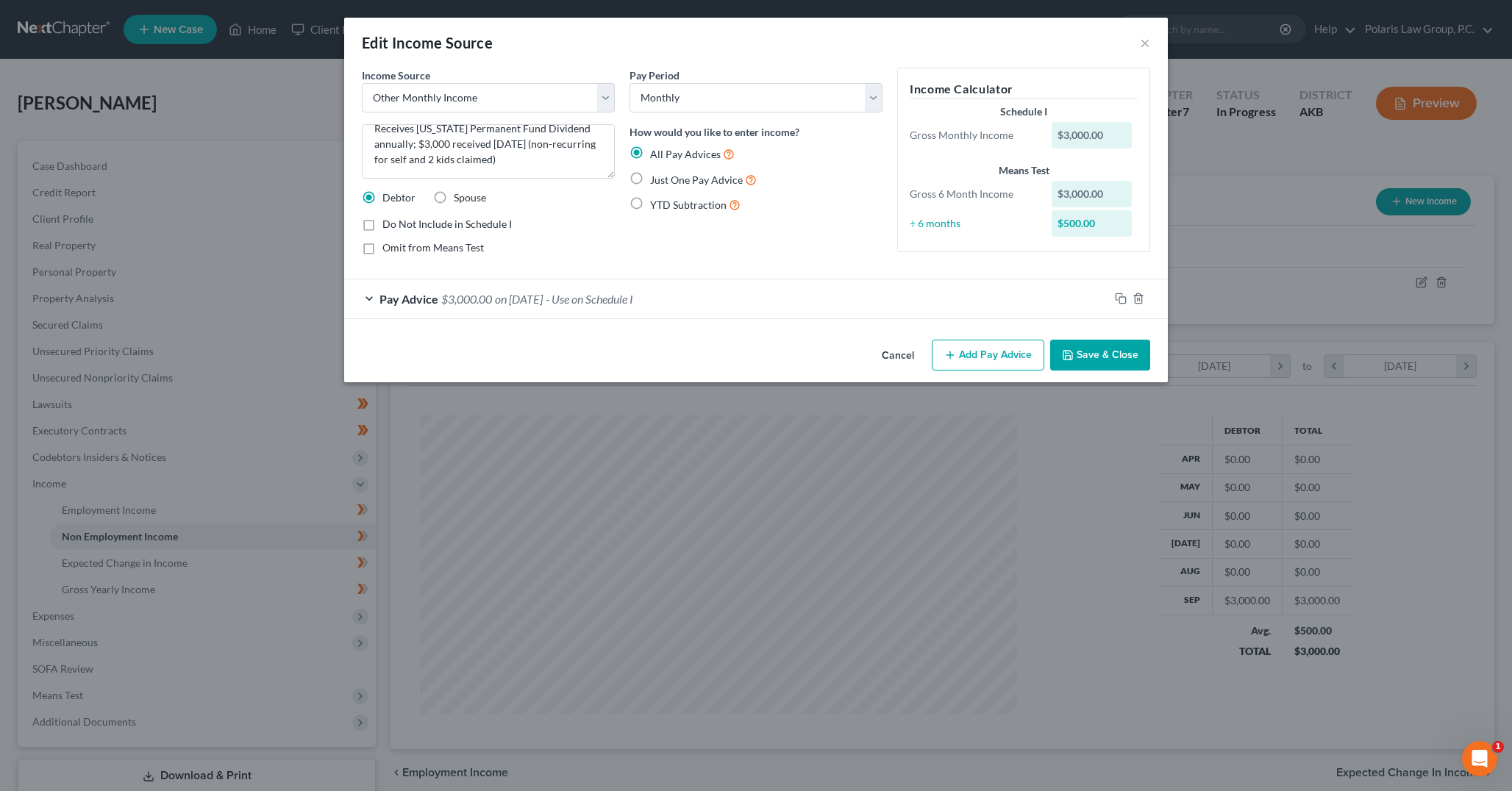
scroll to position [0, 0]
click at [543, 301] on span "on 09/30/2025" at bounding box center [518, 298] width 48 height 14
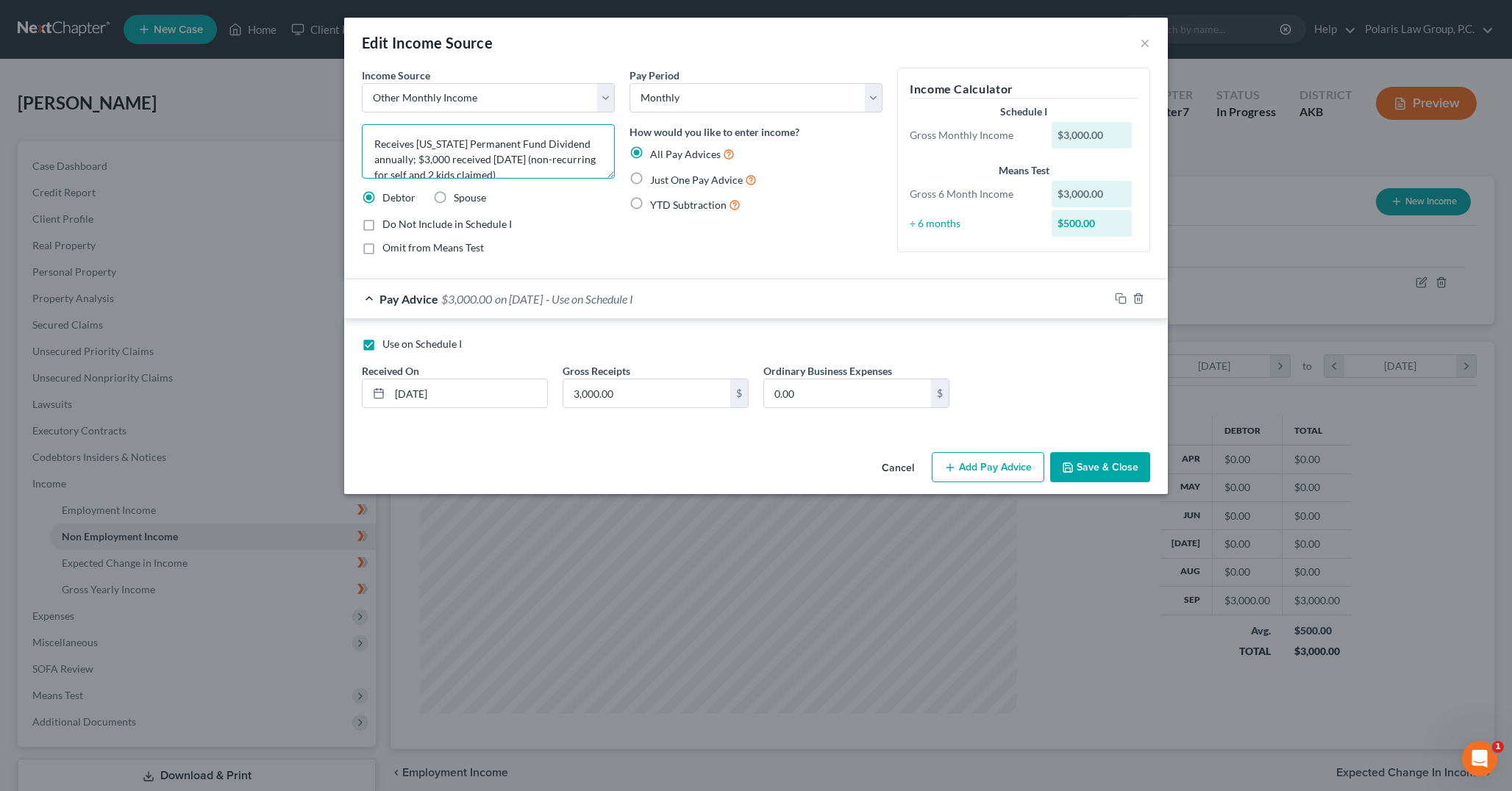
drag, startPoint x: 569, startPoint y: 158, endPoint x: 364, endPoint y: 147, distance: 205.3
click at [364, 147] on textarea "Receives Alaska Permanent Fund Dividend annually; $3,000 received September 202…" at bounding box center [488, 151] width 253 height 54
paste textarea ", prorated for reporting). (non-recurring"
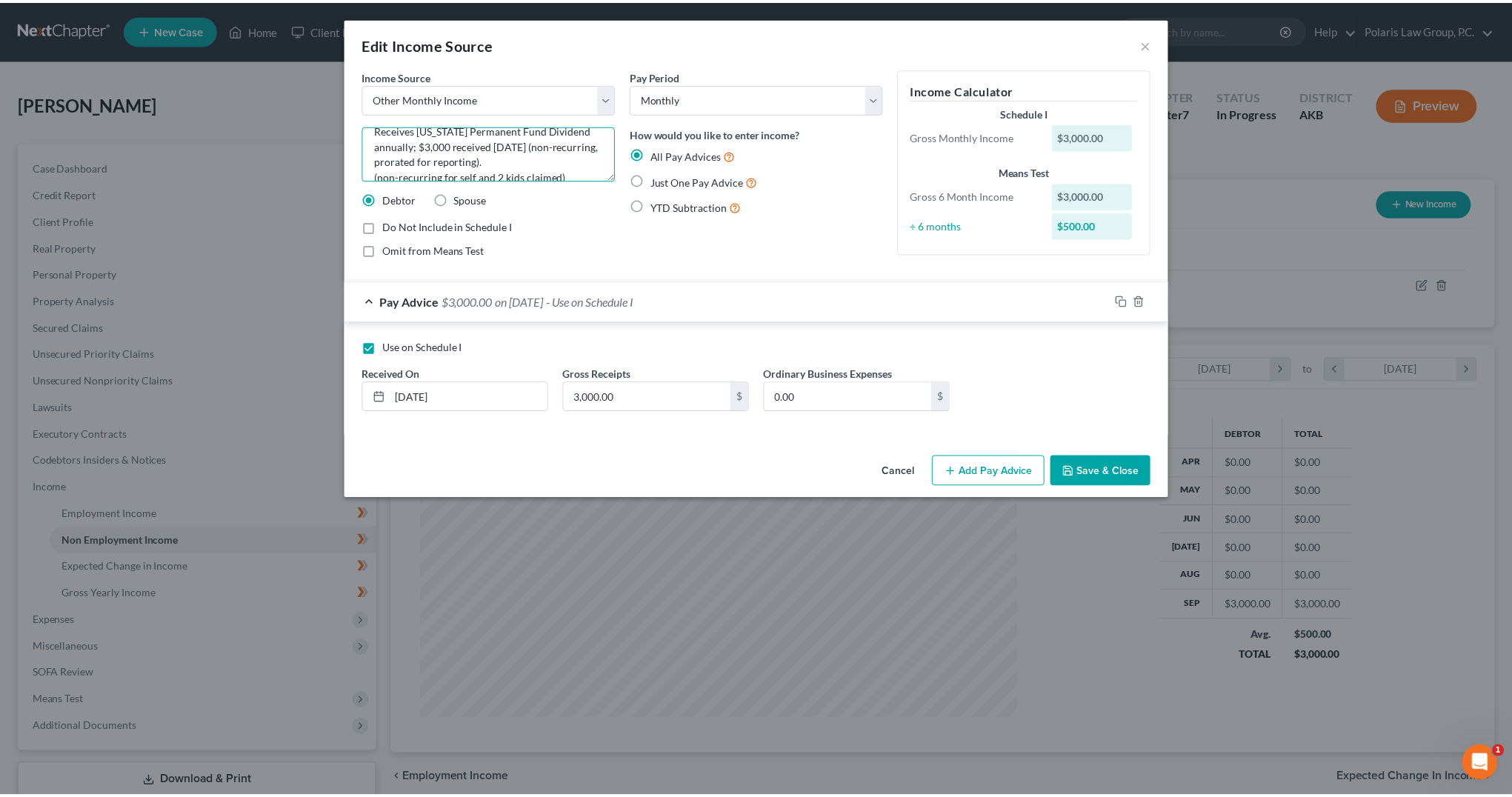
scroll to position [31, 0]
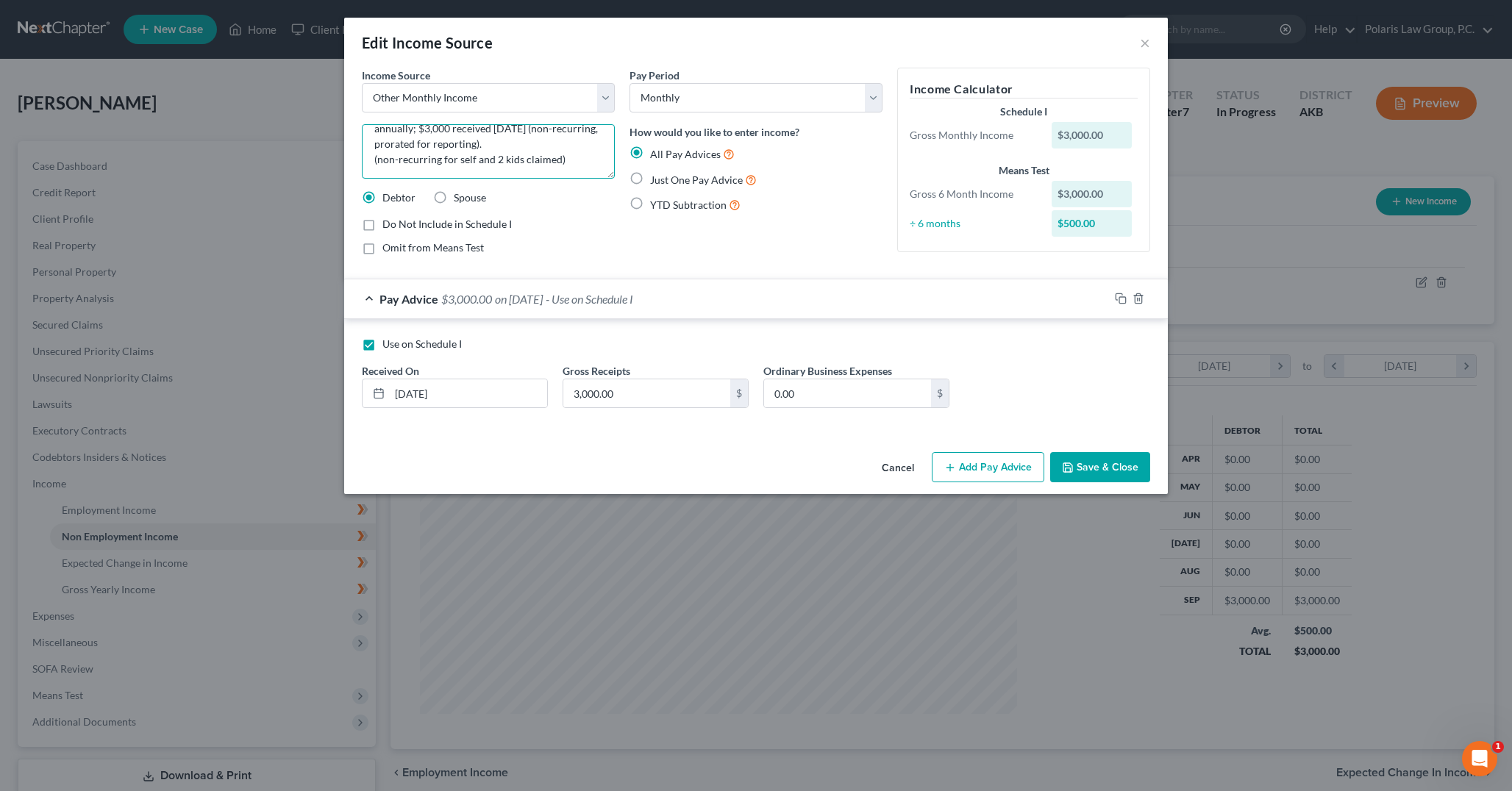
drag, startPoint x: 445, startPoint y: 160, endPoint x: 380, endPoint y: 158, distance: 65.0
click at [380, 158] on textarea "Receives Alaska Permanent Fund Dividend annually; $3,000 received September 202…" at bounding box center [488, 151] width 253 height 54
type textarea "Receives Alaska Permanent Fund Dividend annually; $3,000 received September 202…"
click at [851, 269] on form "Income Source * Select Unemployment Disability (from employer) Pension Retireme…" at bounding box center [755, 250] width 788 height 364
click at [1125, 468] on button "Save & Close" at bounding box center [1099, 467] width 100 height 31
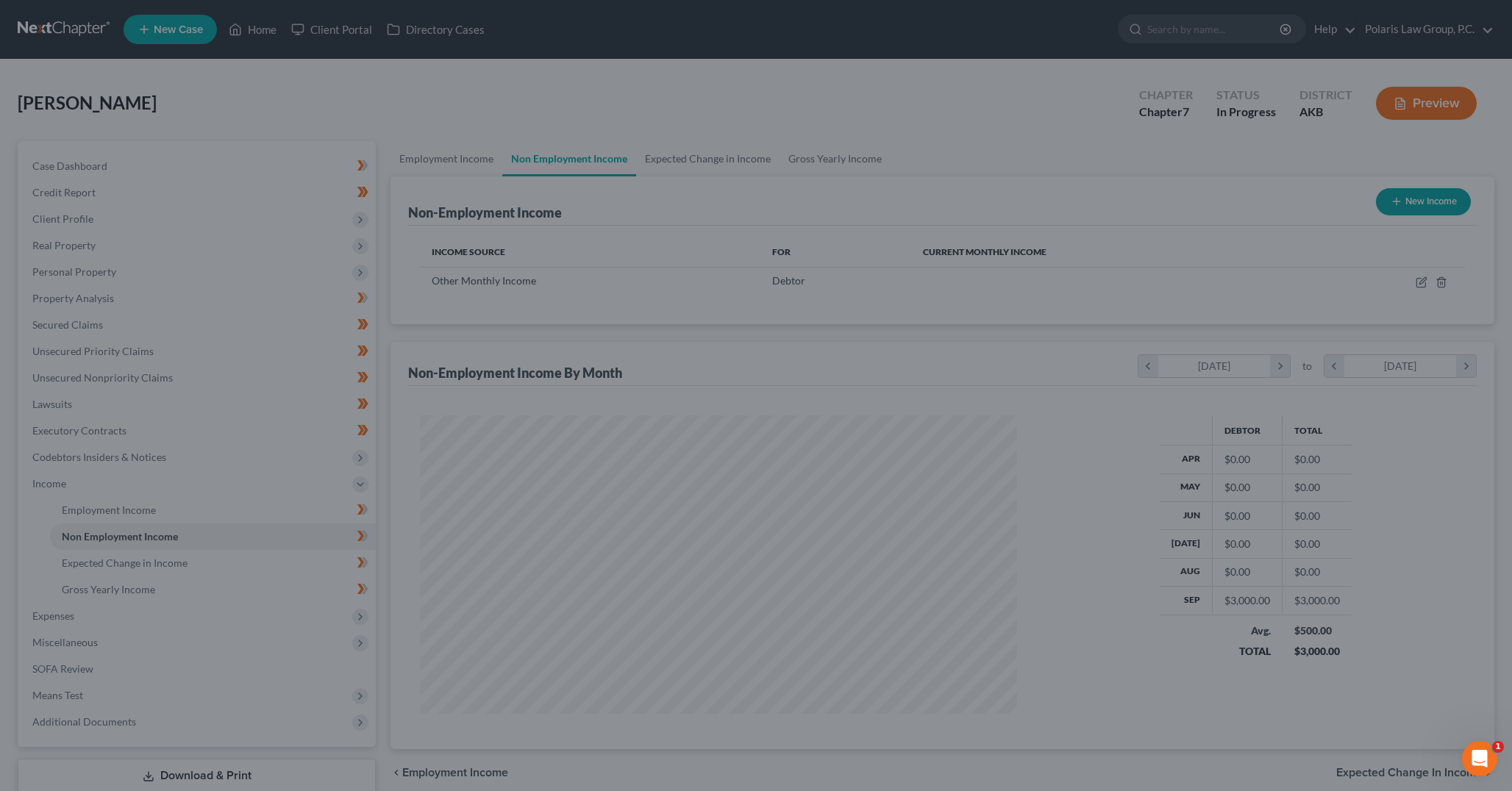
scroll to position [734955, 734649]
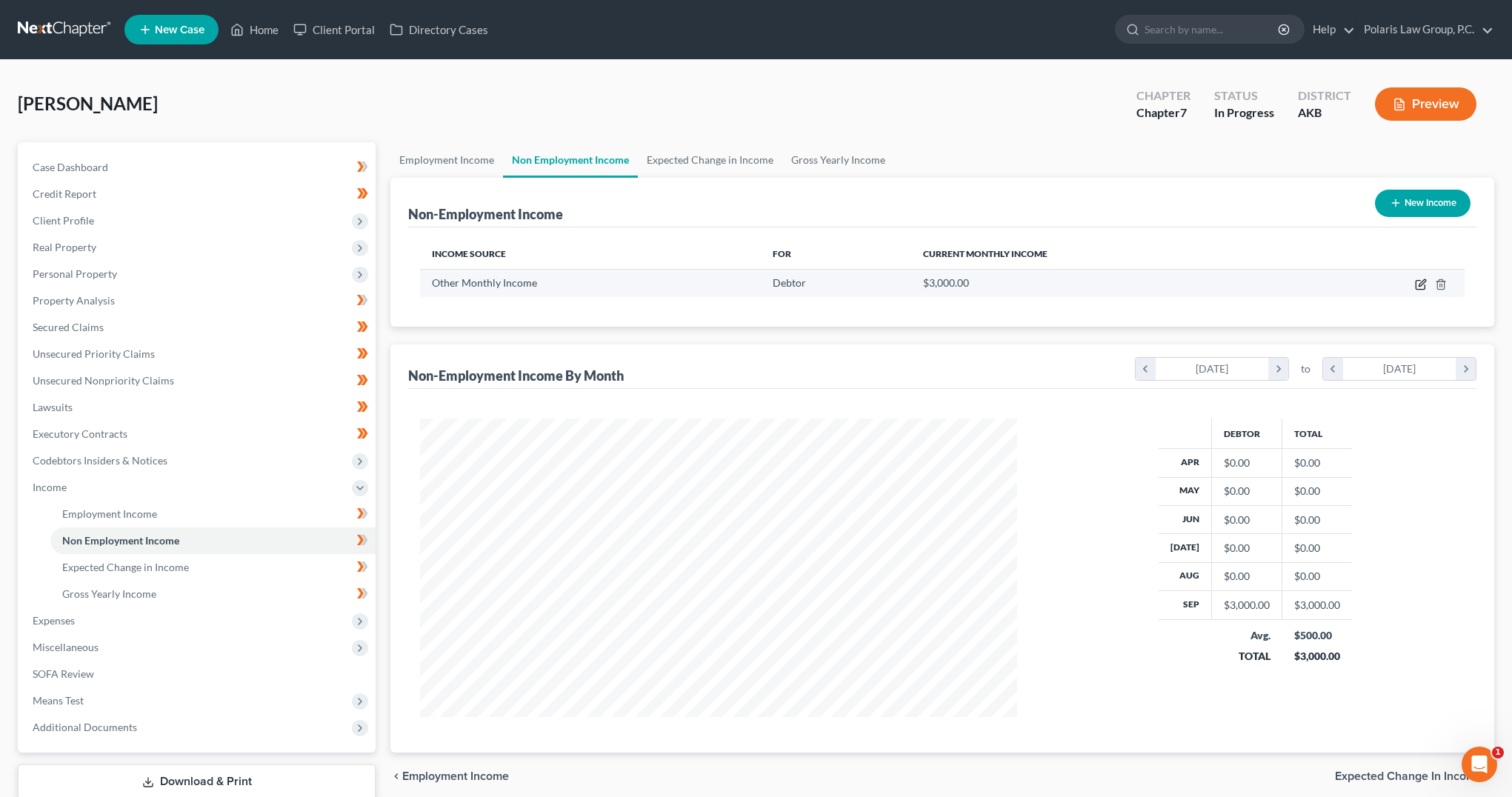
click at [1421, 290] on icon "button" at bounding box center [1421, 285] width 9 height 9
select select "13"
select select "0"
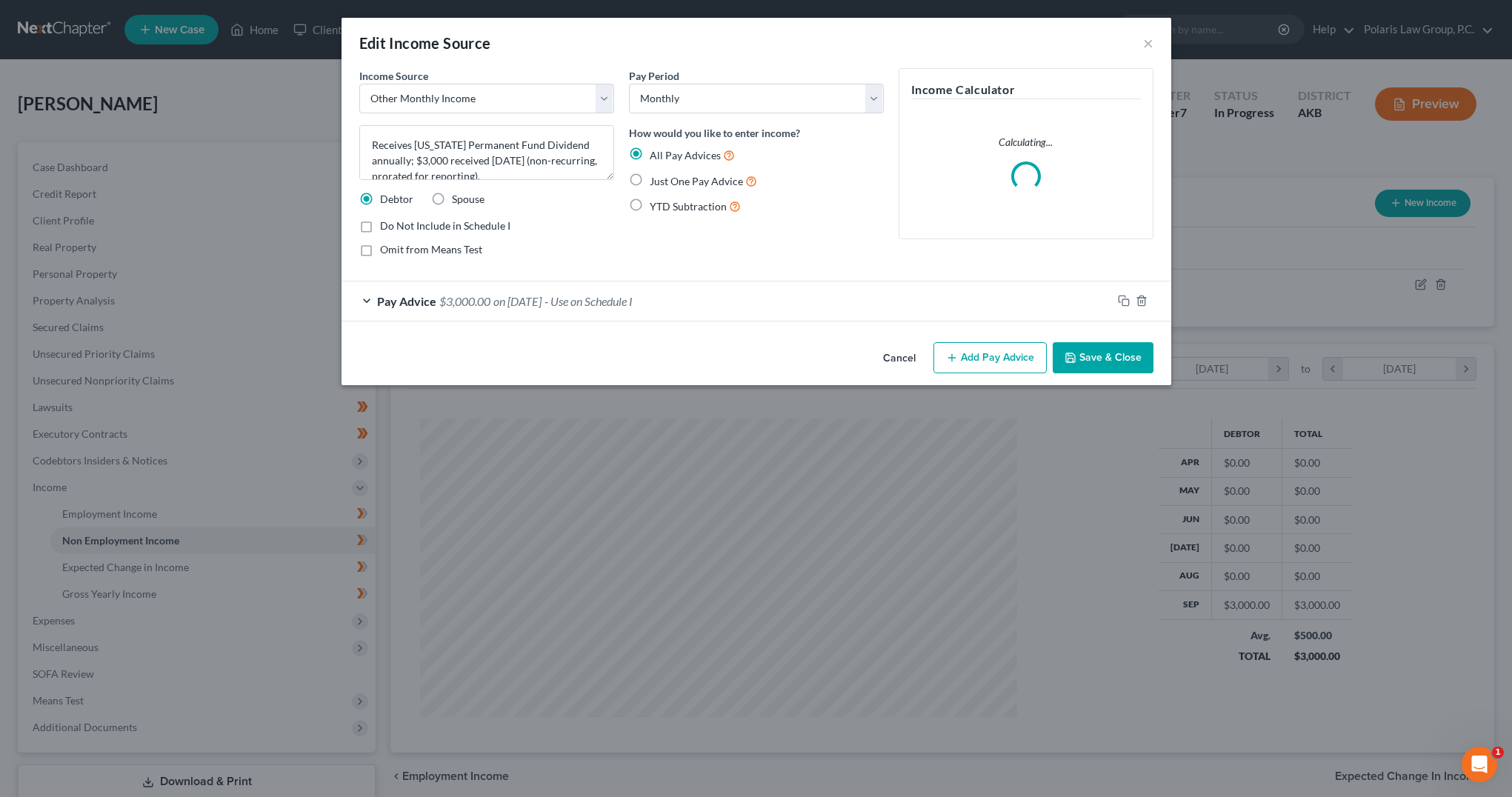
scroll to position [301, 632]
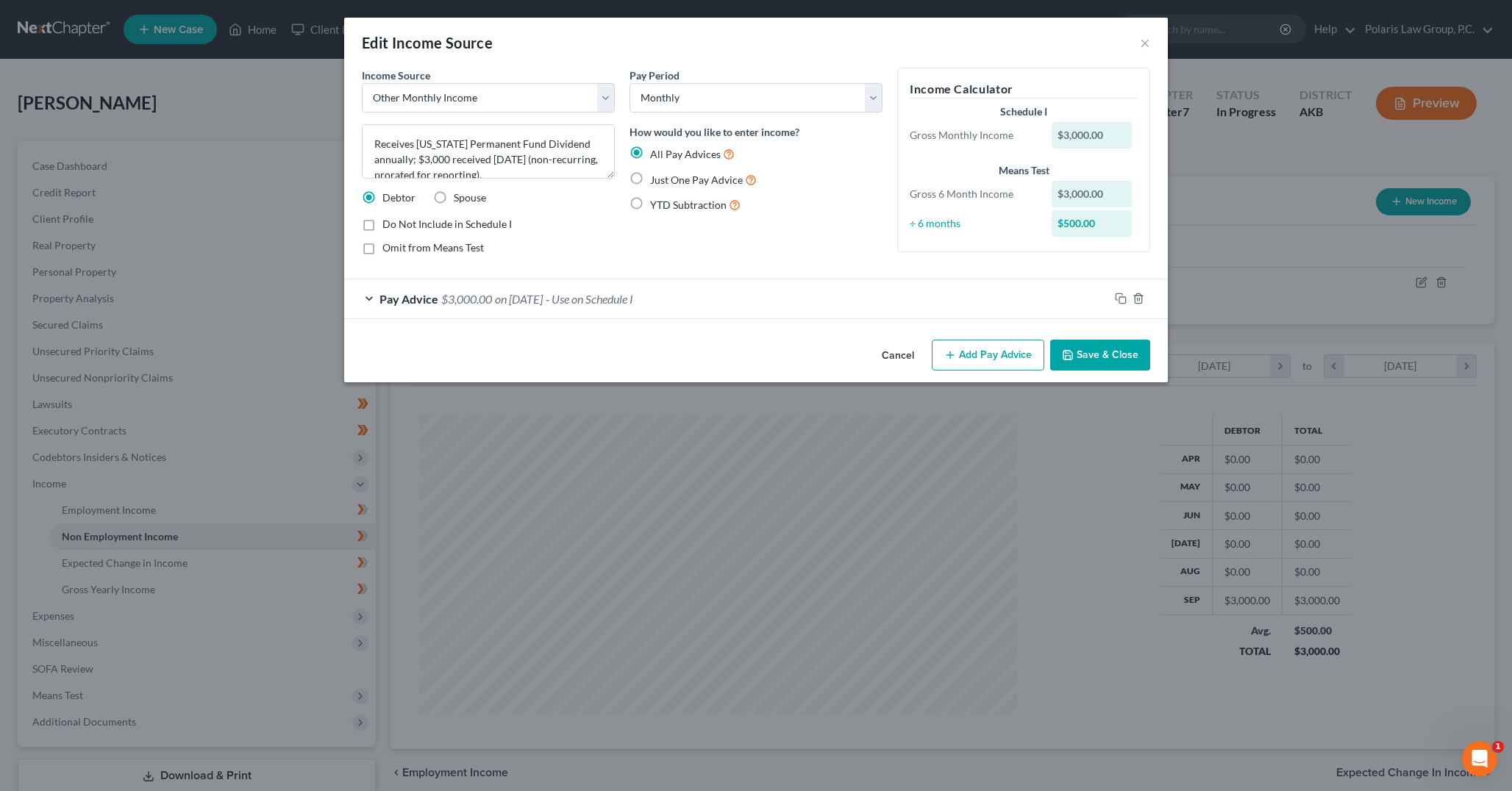
click at [437, 297] on span "Pay Advice" at bounding box center [408, 298] width 59 height 14
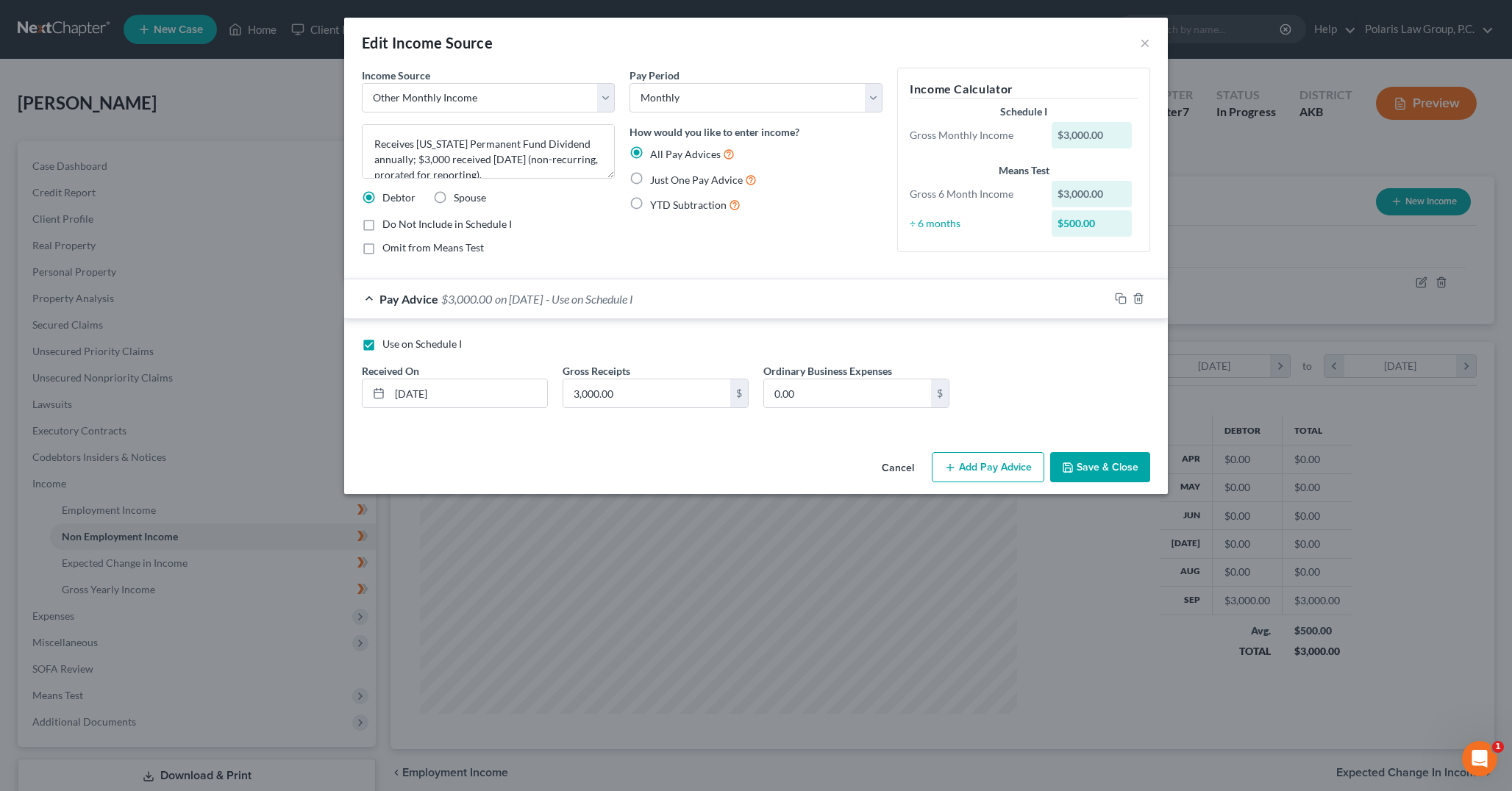
click at [384, 345] on span "Use on Schedule I" at bounding box center [422, 343] width 79 height 12
click at [388, 345] on input "Use on Schedule I" at bounding box center [393, 341] width 10 height 10
checkbox input "false"
click at [1113, 461] on button "Save & Close" at bounding box center [1099, 467] width 100 height 31
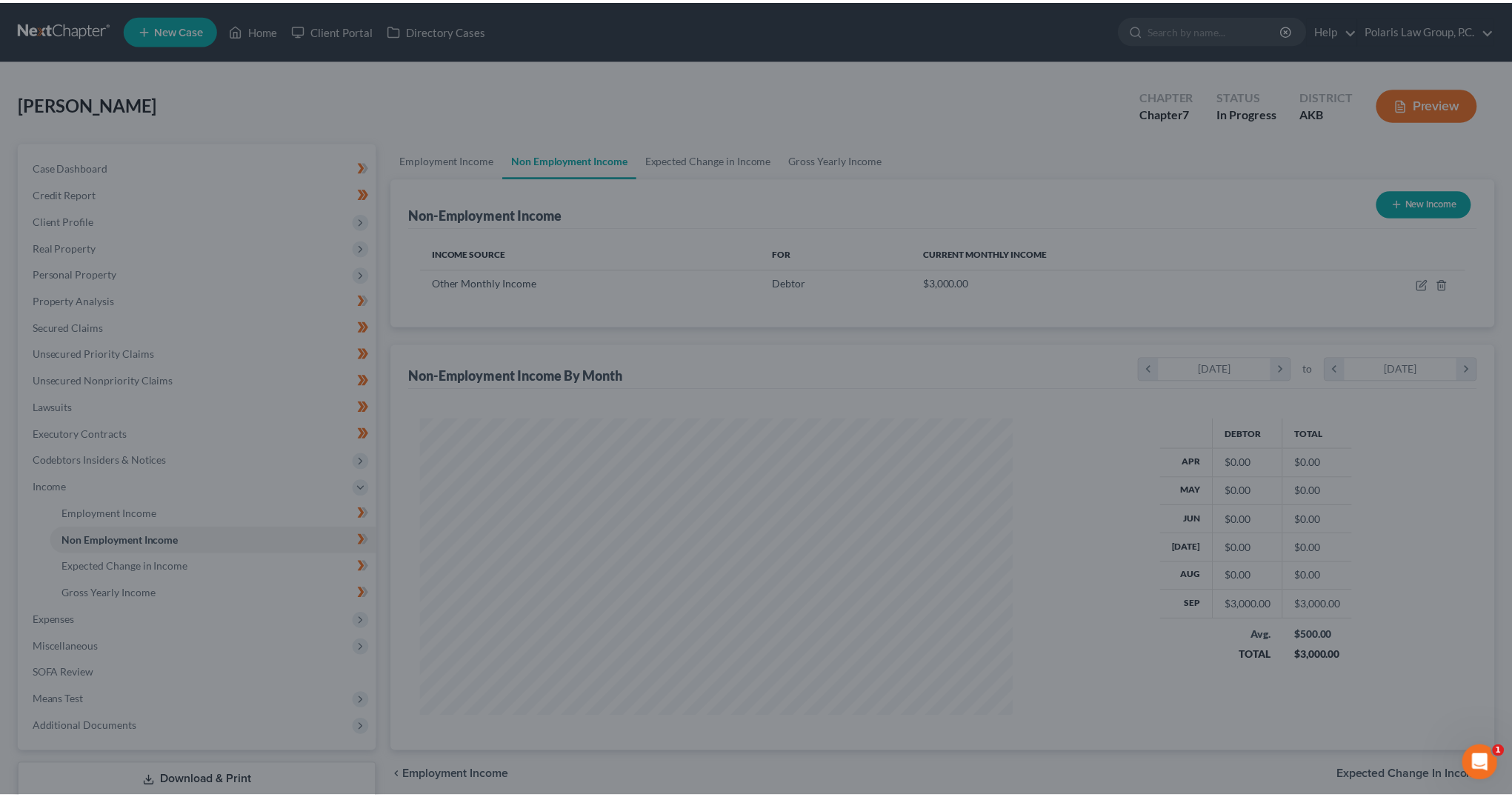
scroll to position [740530, 740239]
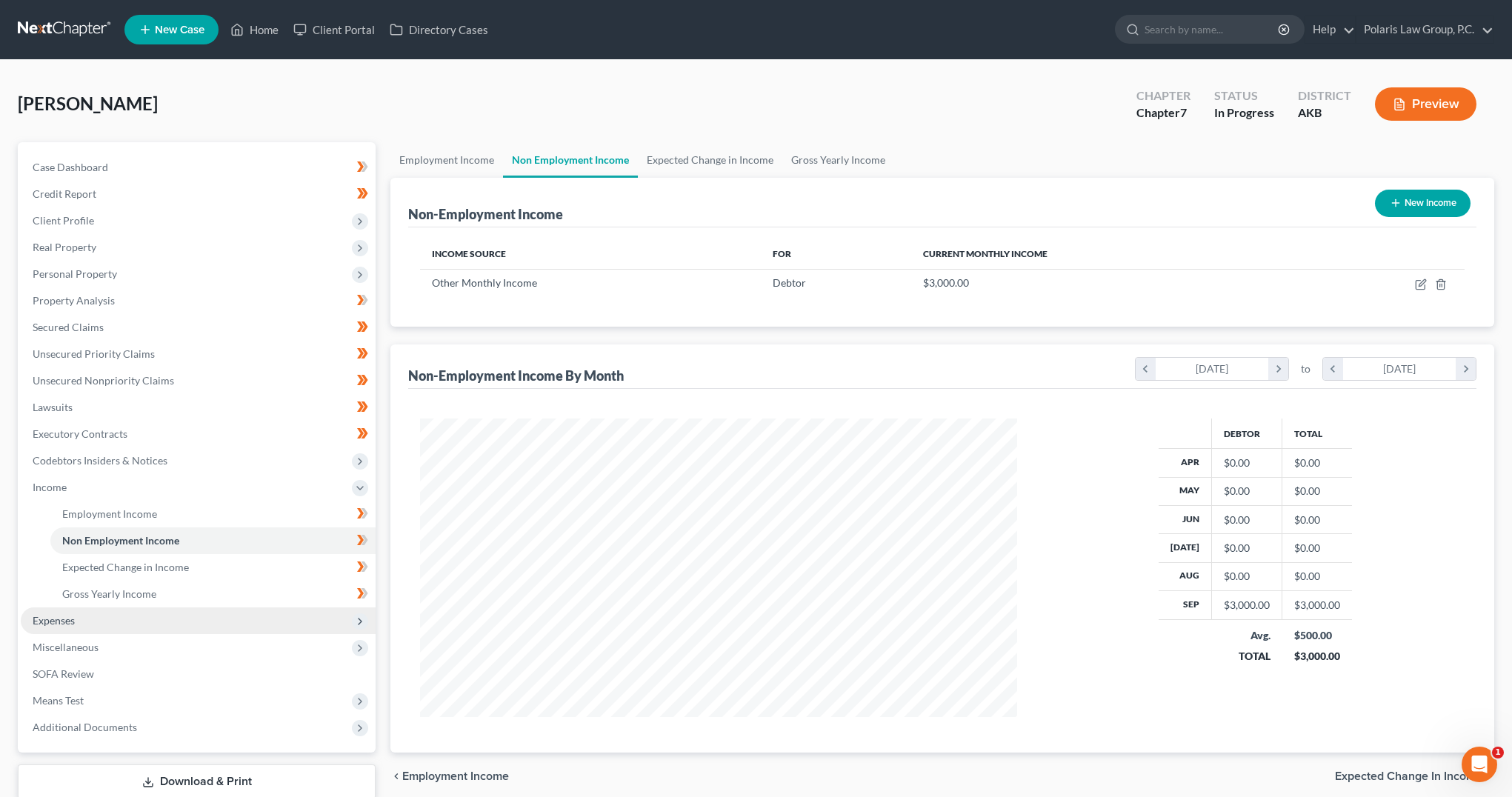
click at [86, 623] on span "Expenses" at bounding box center [198, 621] width 355 height 27
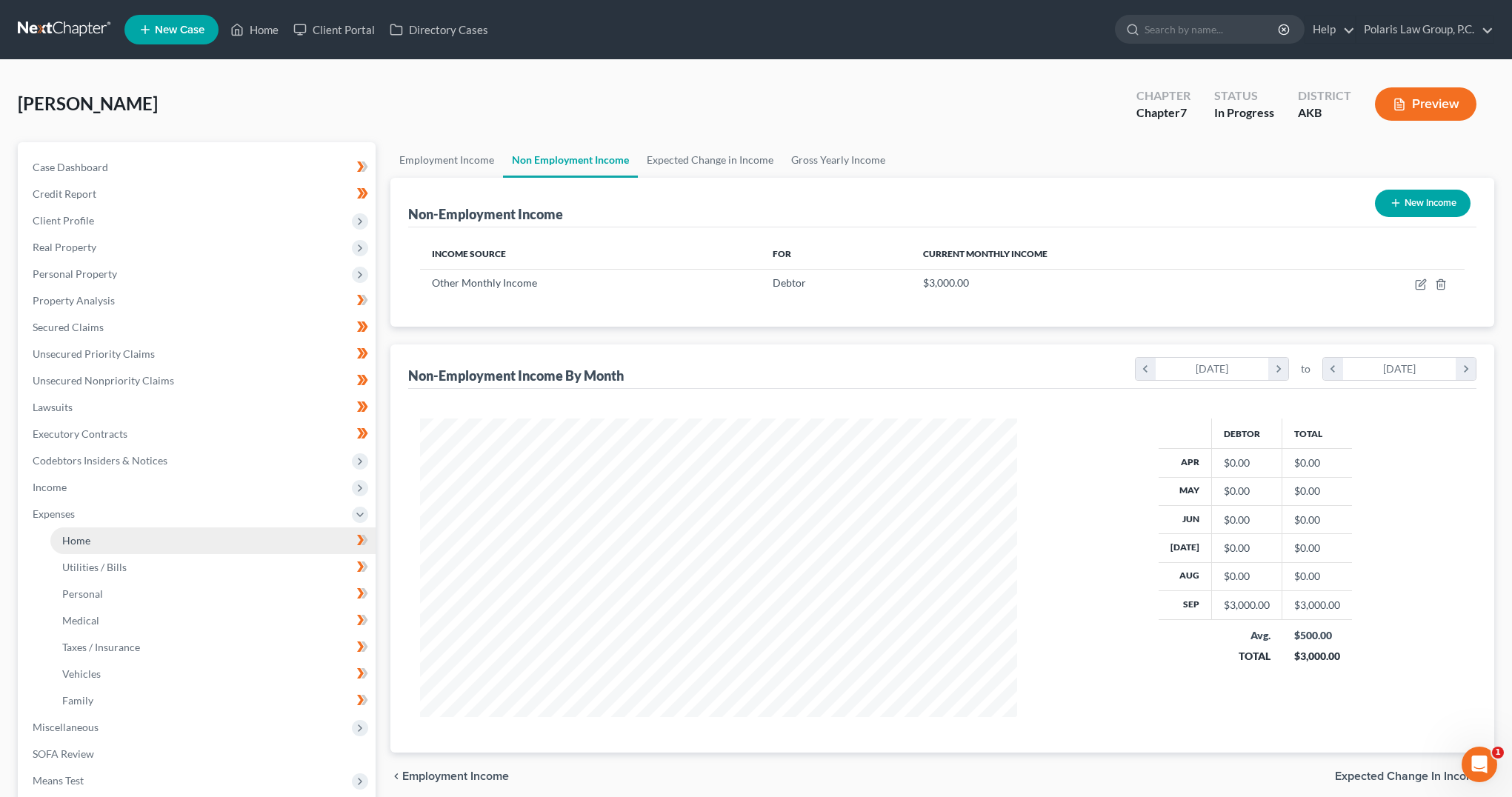
click at [120, 542] on link "Home" at bounding box center [213, 541] width 325 height 27
click at [137, 489] on span "Income" at bounding box center [198, 487] width 355 height 27
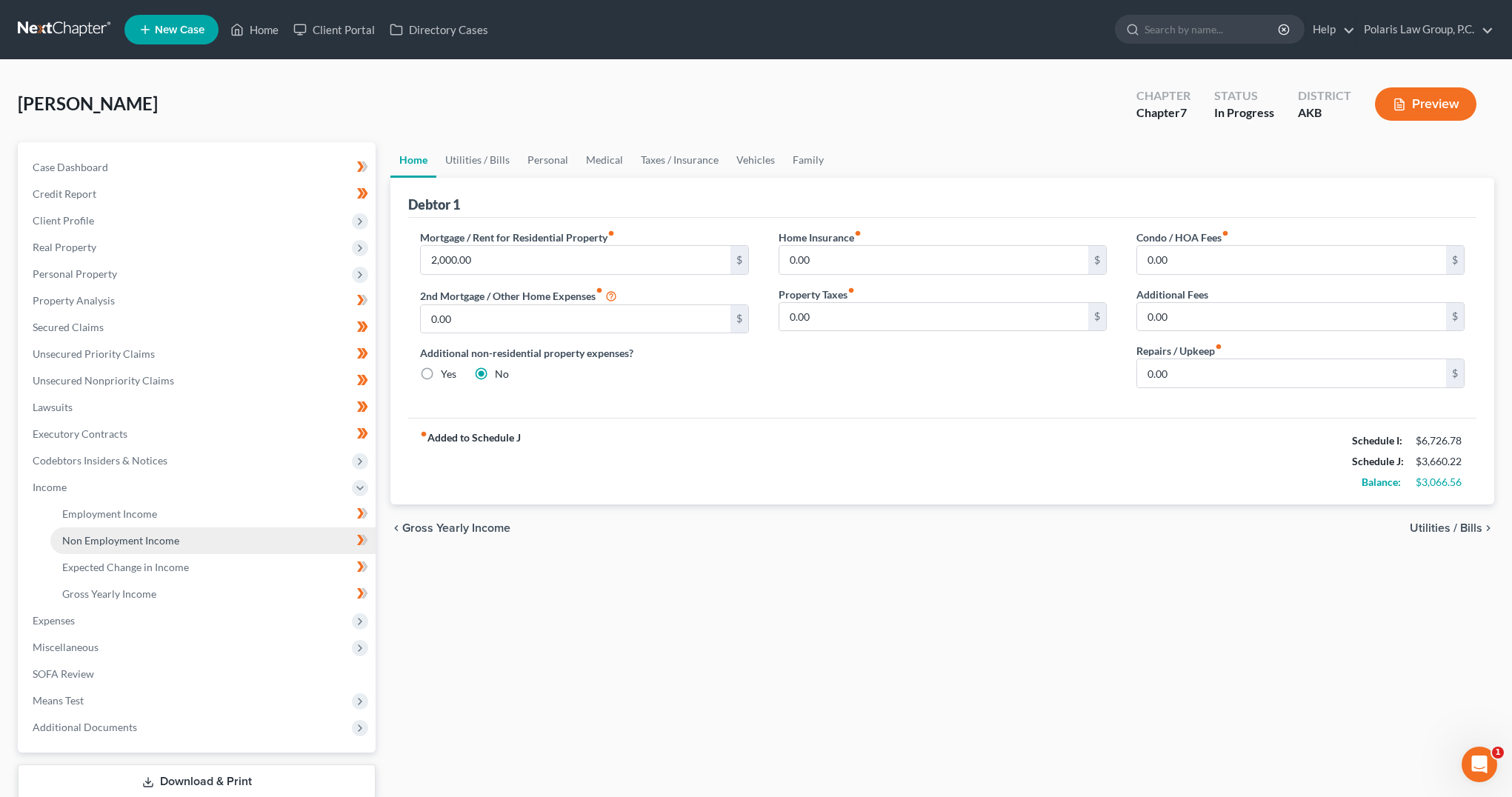
click at [199, 539] on link "Non Employment Income" at bounding box center [213, 541] width 325 height 27
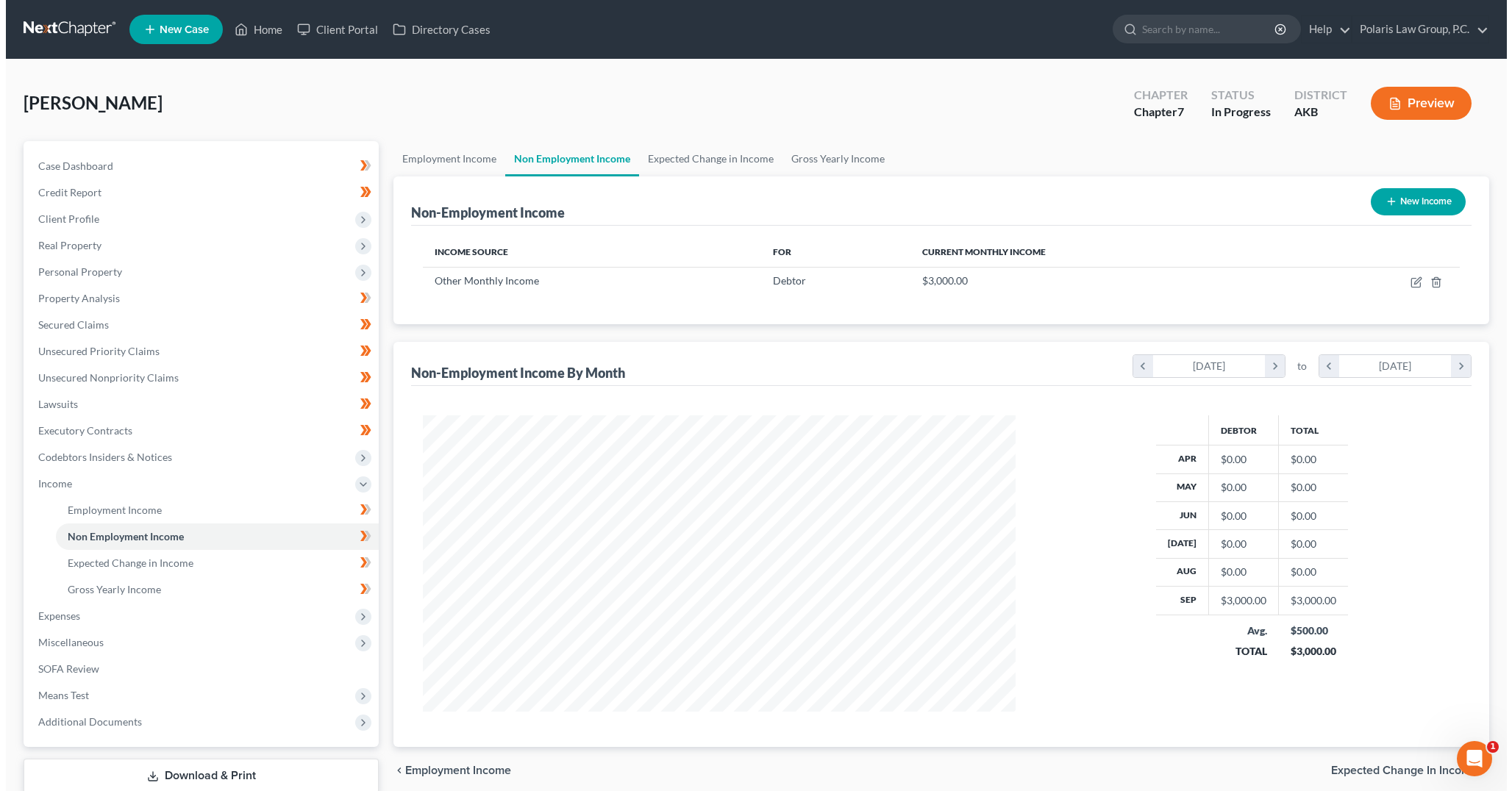
scroll to position [296, 621]
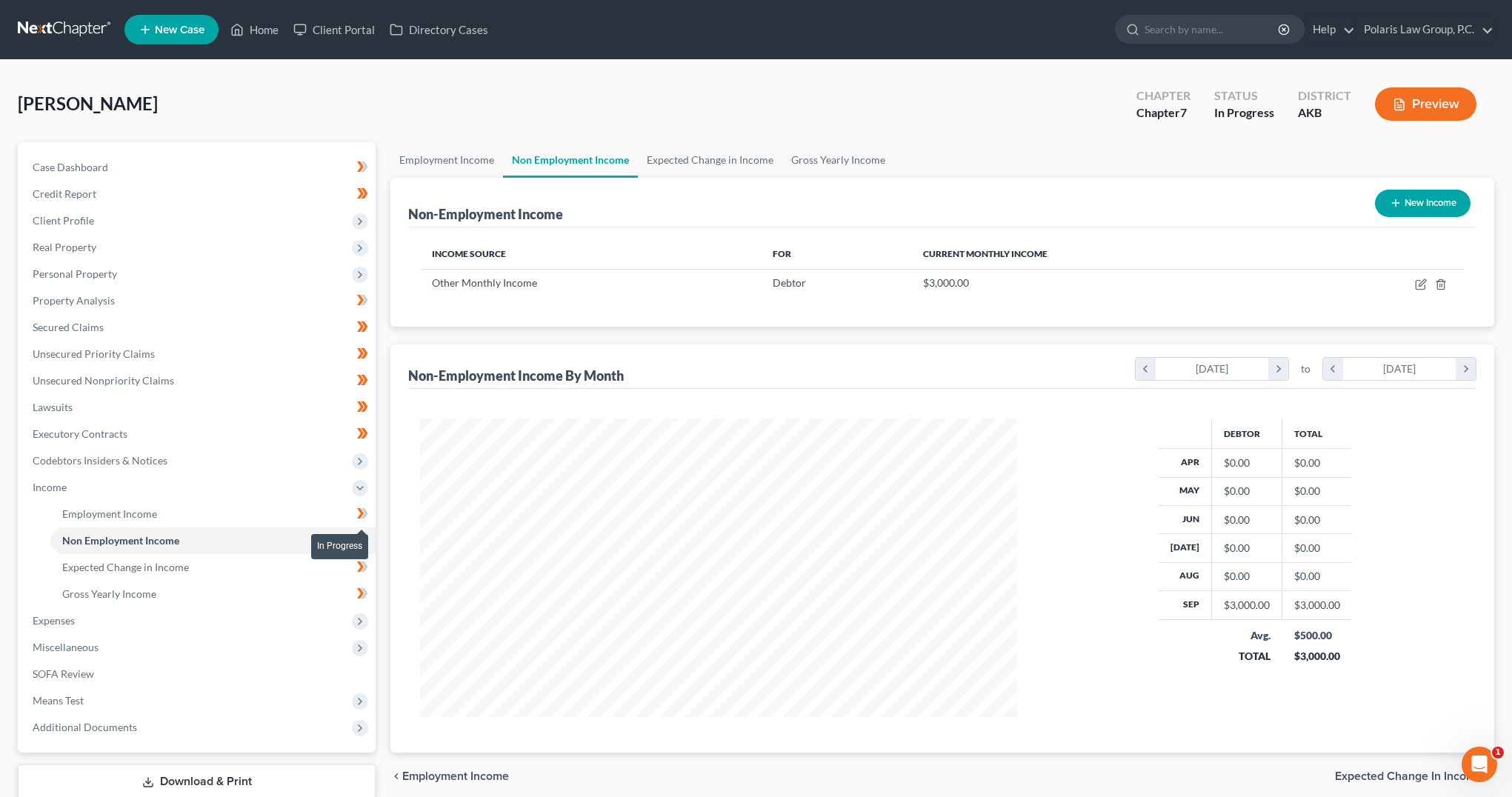
click at [366, 513] on icon at bounding box center [364, 514] width 7 height 11
click at [1421, 282] on icon "button" at bounding box center [1421, 284] width 12 height 12
select select "13"
select select "0"
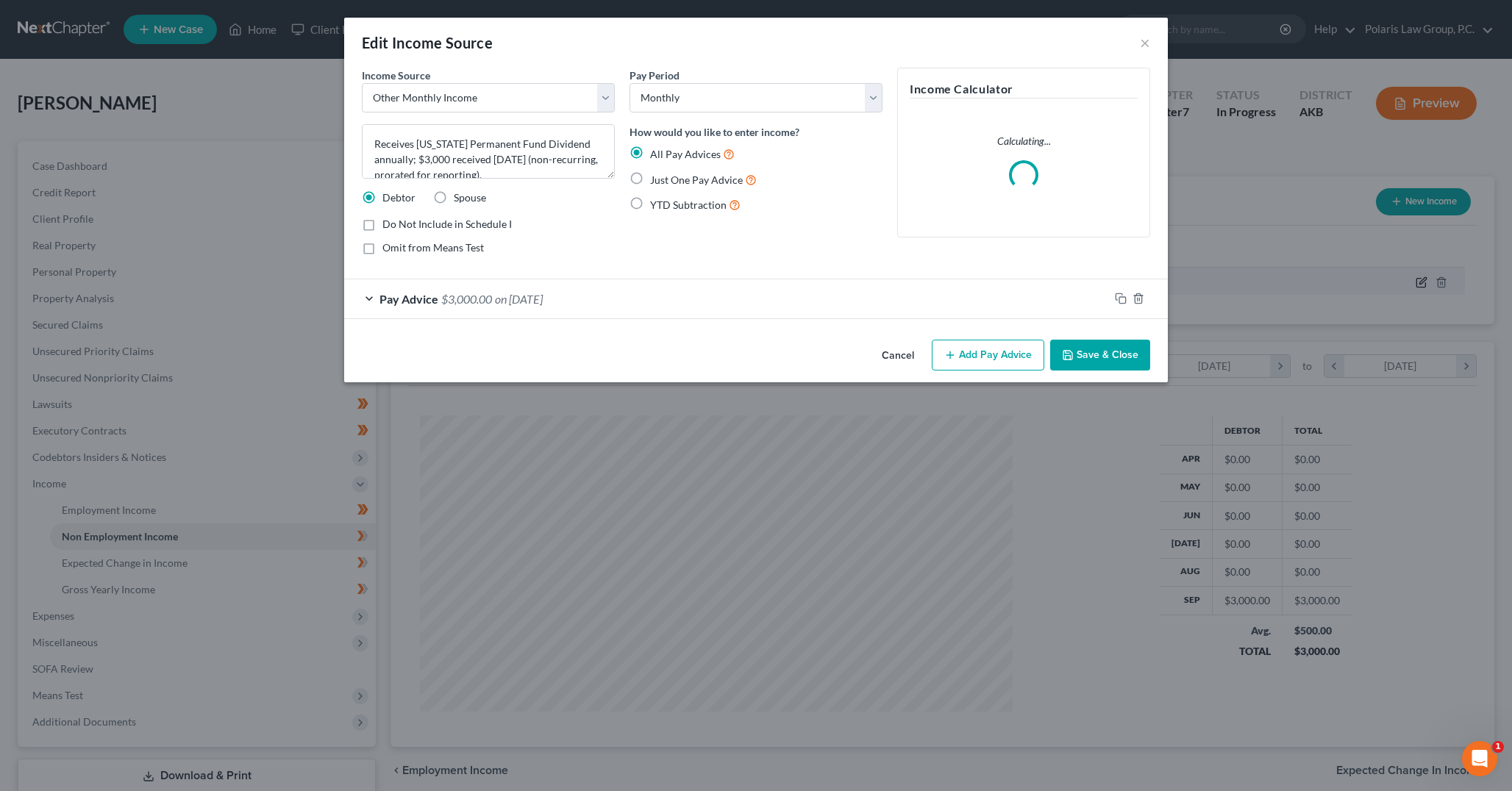
scroll to position [298, 627]
click at [890, 57] on div "Edit Income Source ×" at bounding box center [756, 43] width 824 height 50
click at [891, 56] on div "Edit Income Source ×" at bounding box center [756, 43] width 824 height 50
click at [567, 307] on div "Pay Advice $3,000.00 on 09/30/2025" at bounding box center [726, 298] width 764 height 39
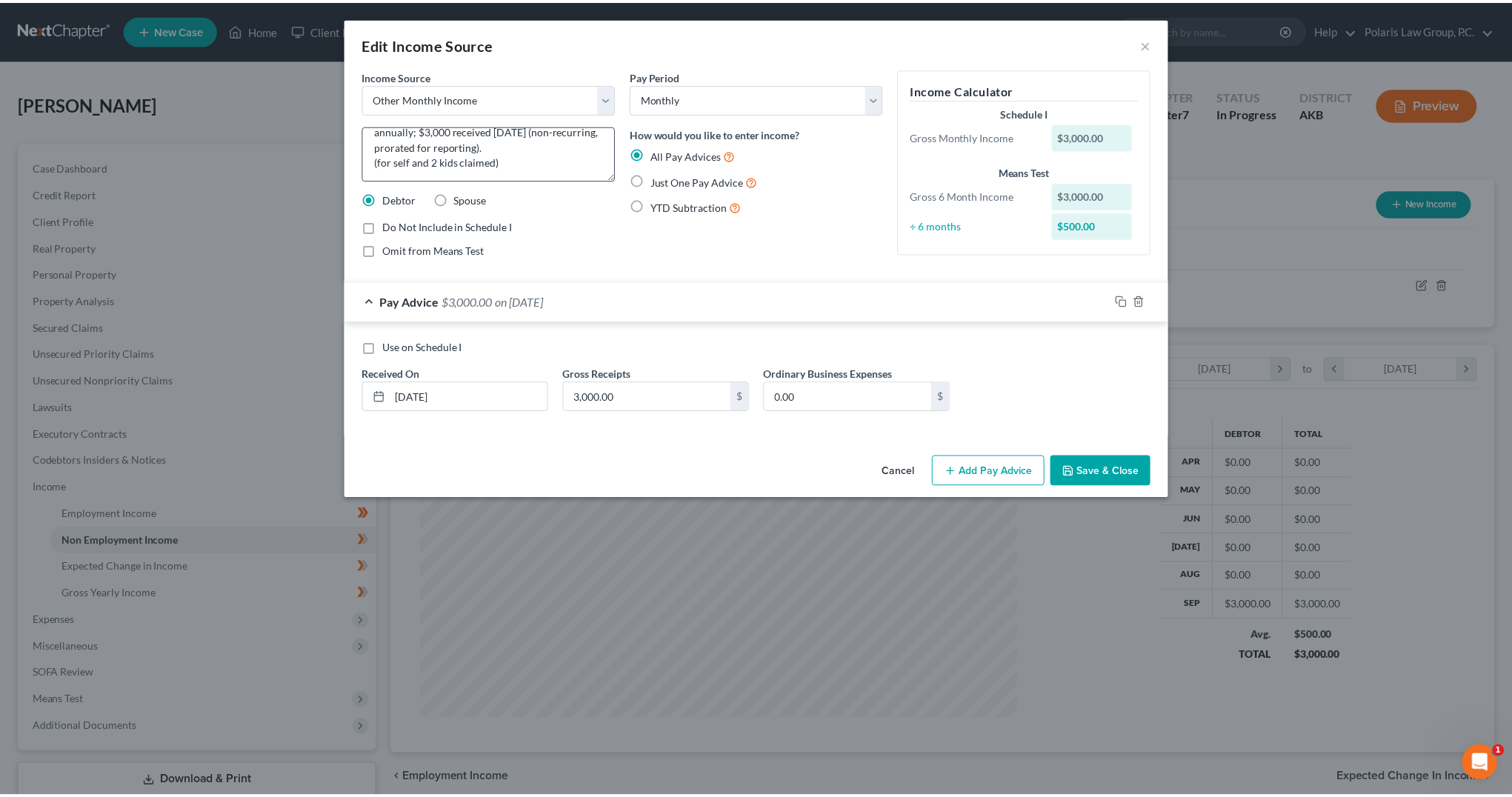
scroll to position [31, 0]
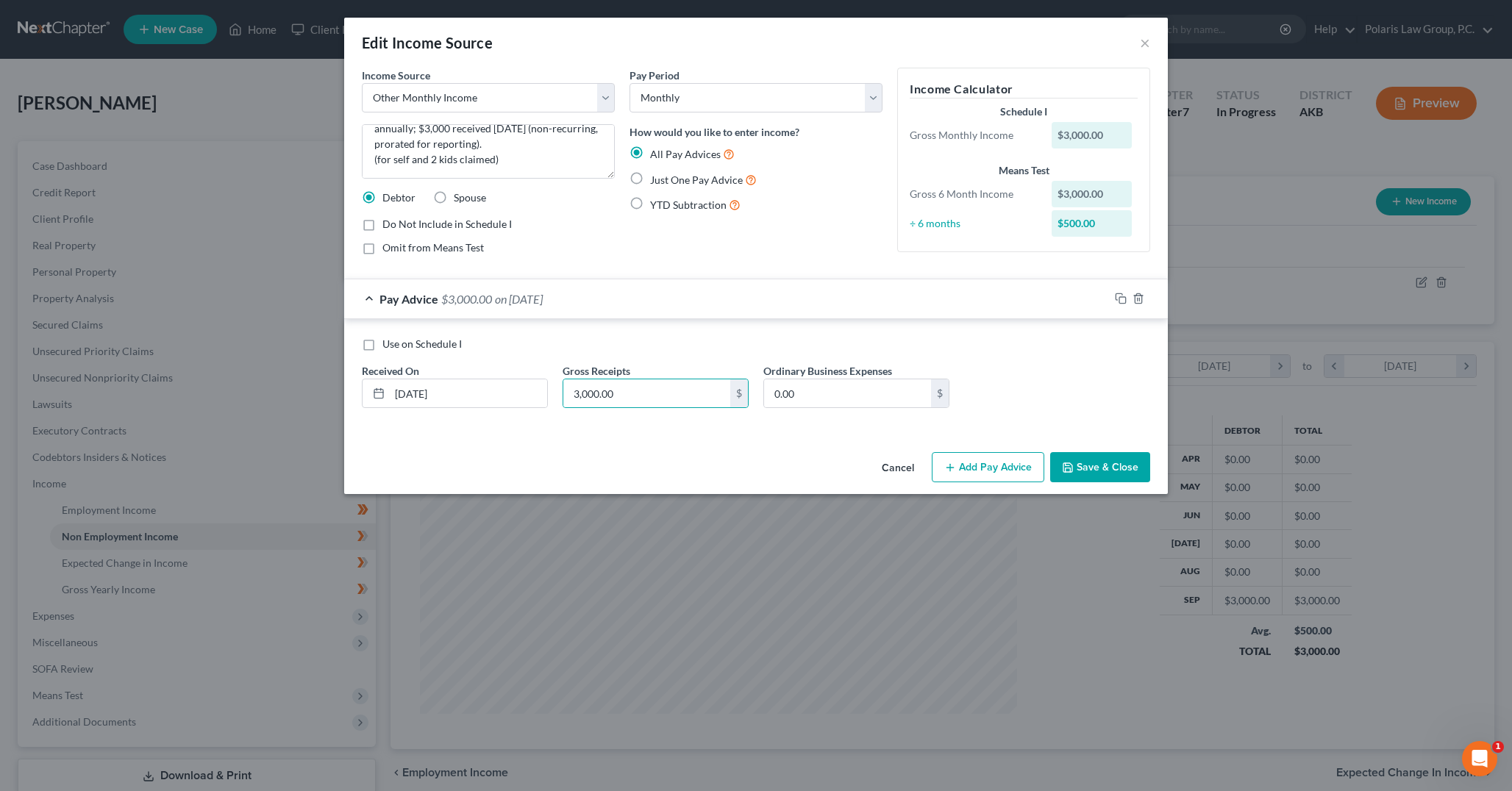
click at [425, 346] on span "Use on Schedule I" at bounding box center [422, 343] width 79 height 12
click at [397, 346] on input "Use on Schedule I" at bounding box center [393, 341] width 10 height 10
checkbox input "true"
click at [601, 394] on input "3,000.00" at bounding box center [646, 393] width 167 height 28
type input "250"
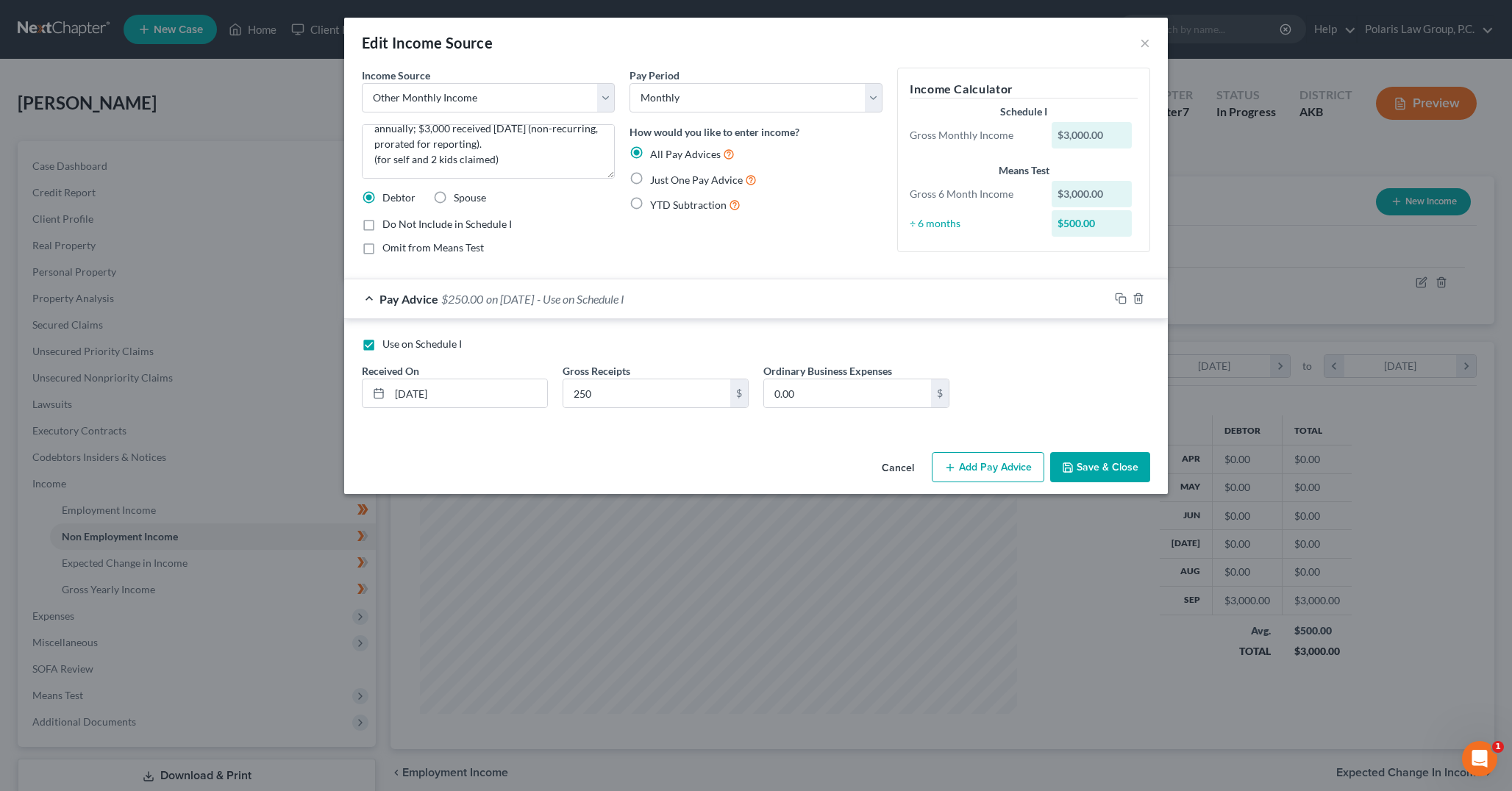
click at [894, 65] on div "Edit Income Source ×" at bounding box center [756, 43] width 824 height 50
click at [1121, 470] on button "Save & Close" at bounding box center [1099, 467] width 100 height 31
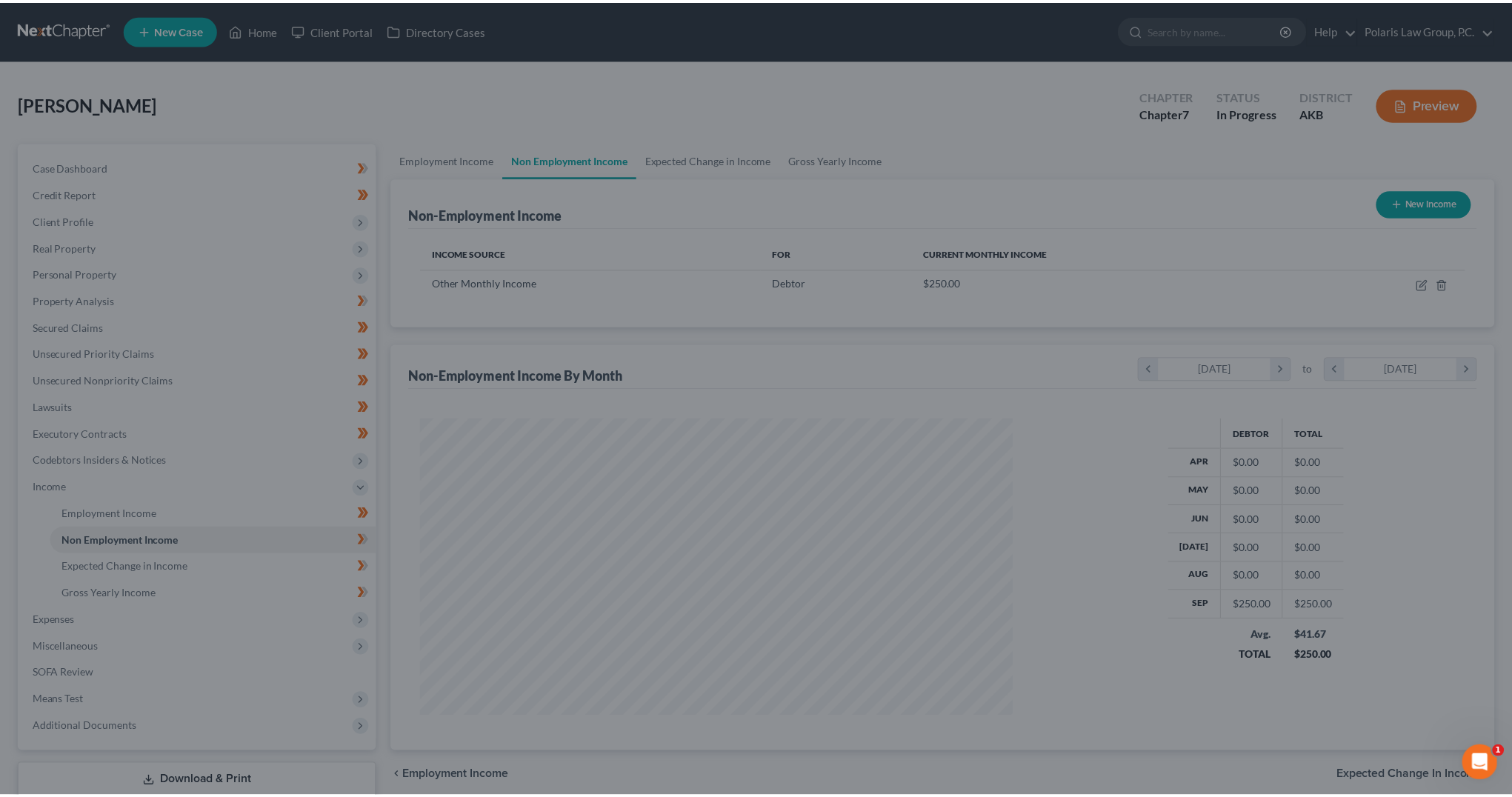
scroll to position [740530, 740239]
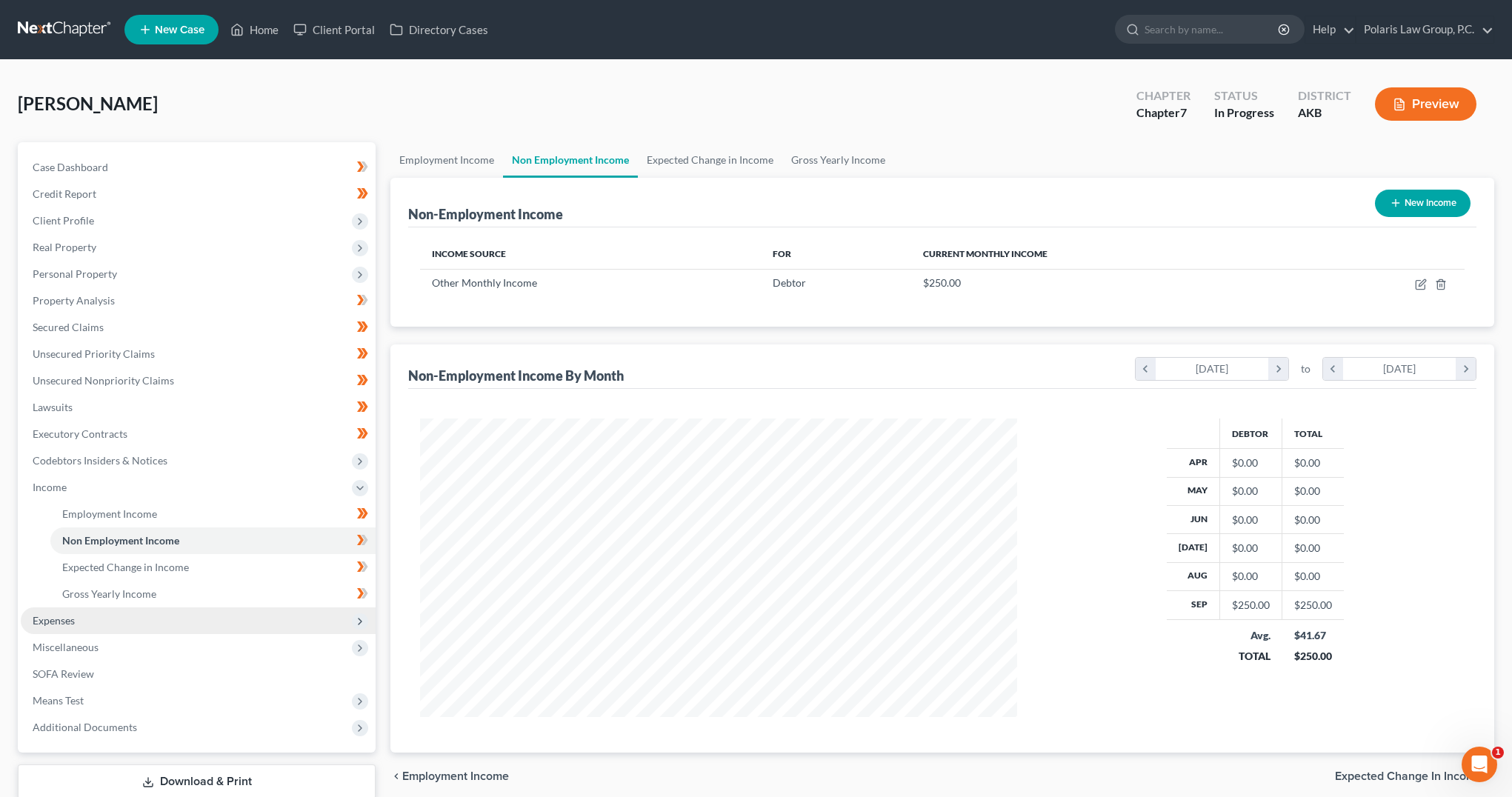
click at [92, 618] on span "Expenses" at bounding box center [198, 621] width 355 height 27
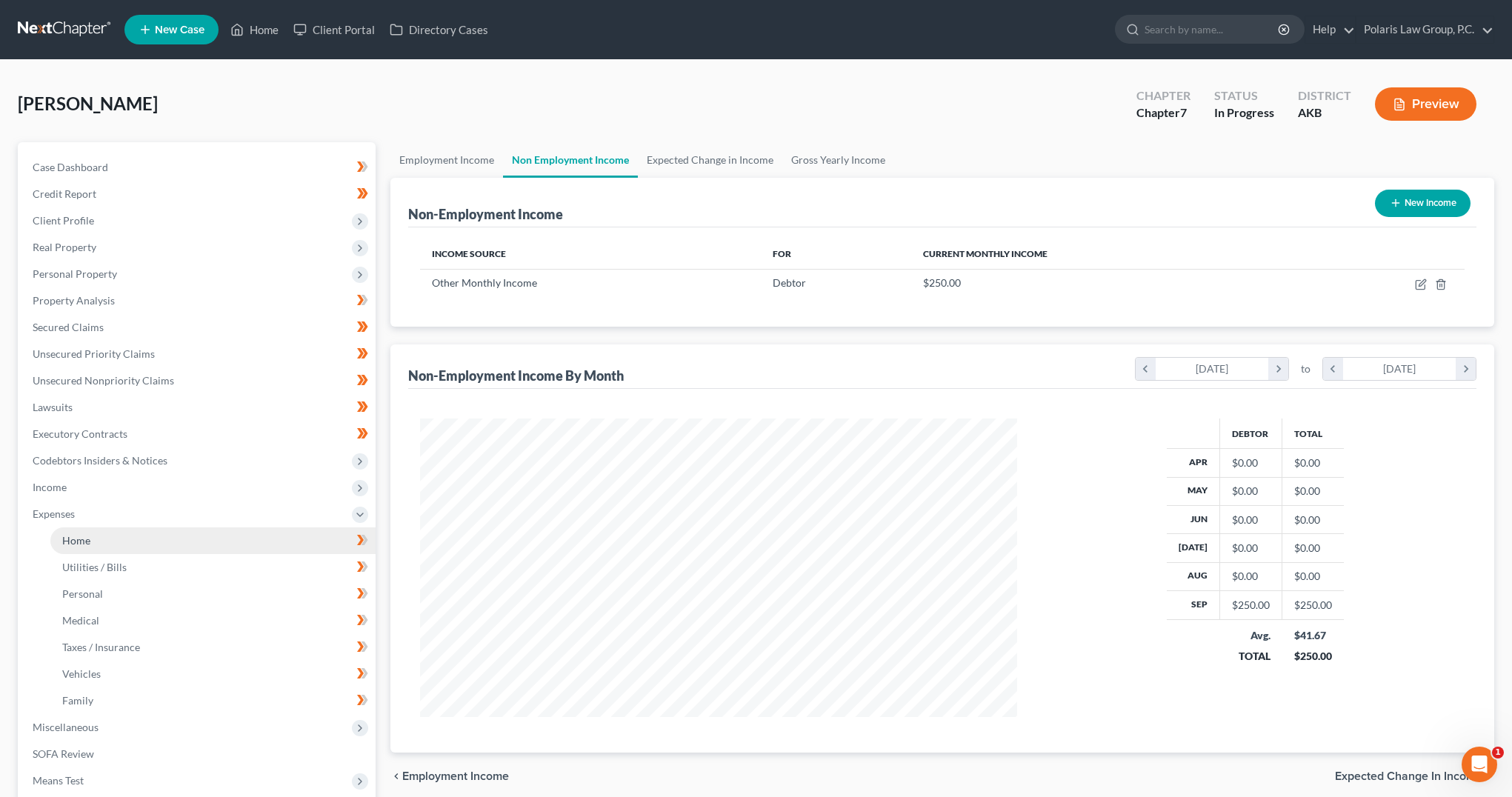
click at [107, 538] on link "Home" at bounding box center [213, 541] width 325 height 27
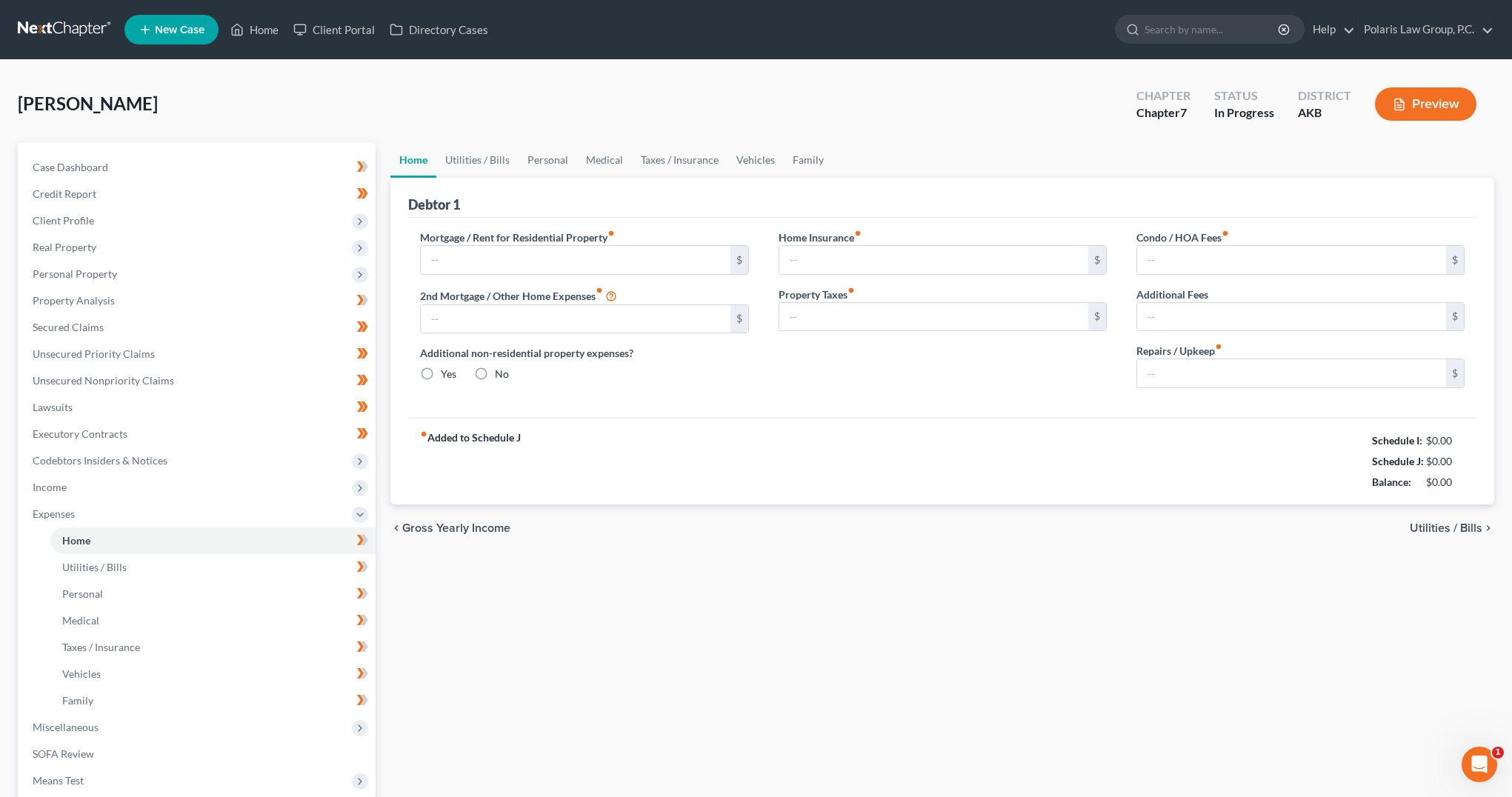
type input "2,000.00"
type input "0.00"
radio input "true"
type input "0.00"
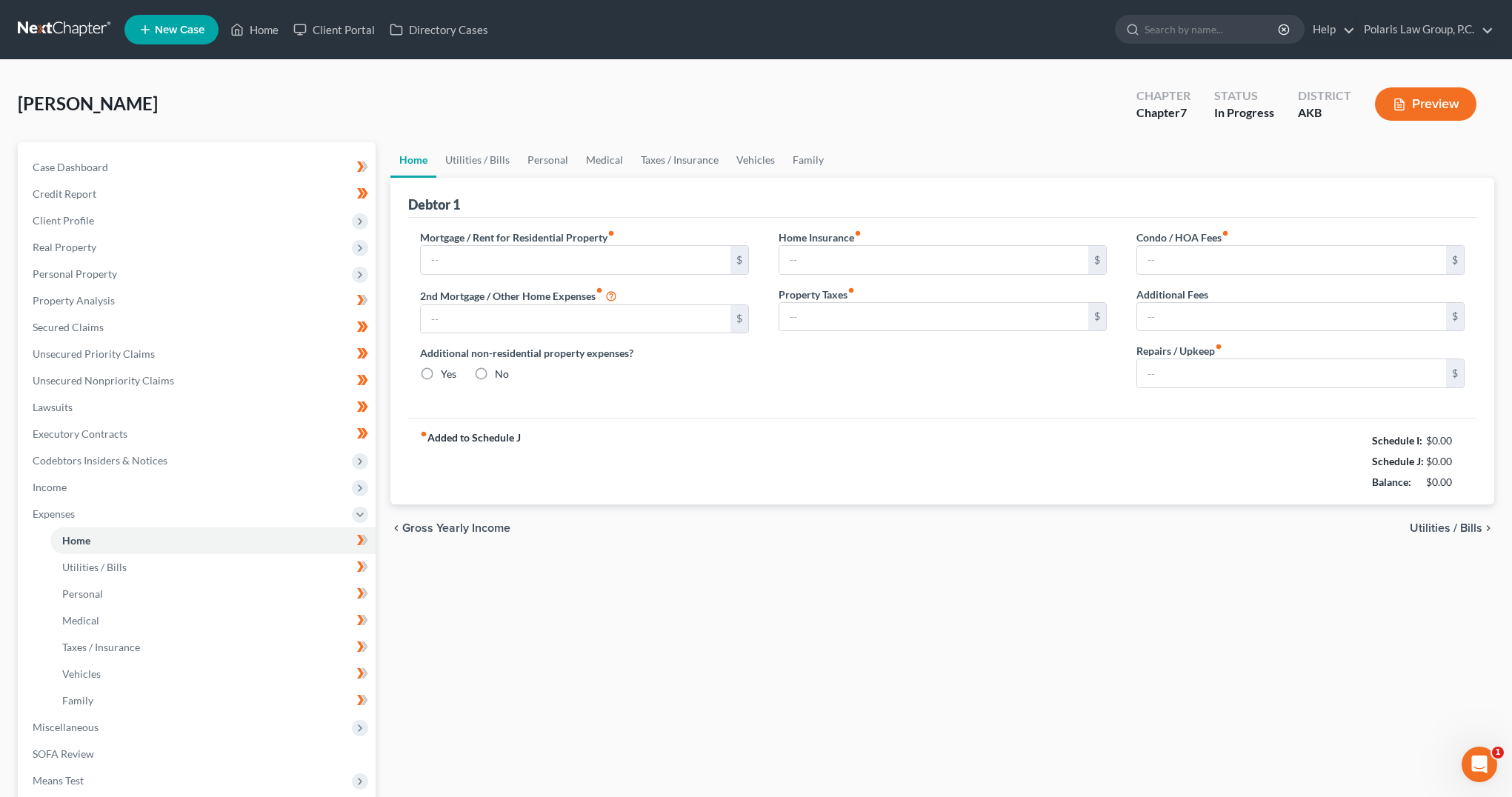
type input "0.00"
click at [1114, 186] on div "Debtor 1" at bounding box center [942, 198] width 1069 height 40
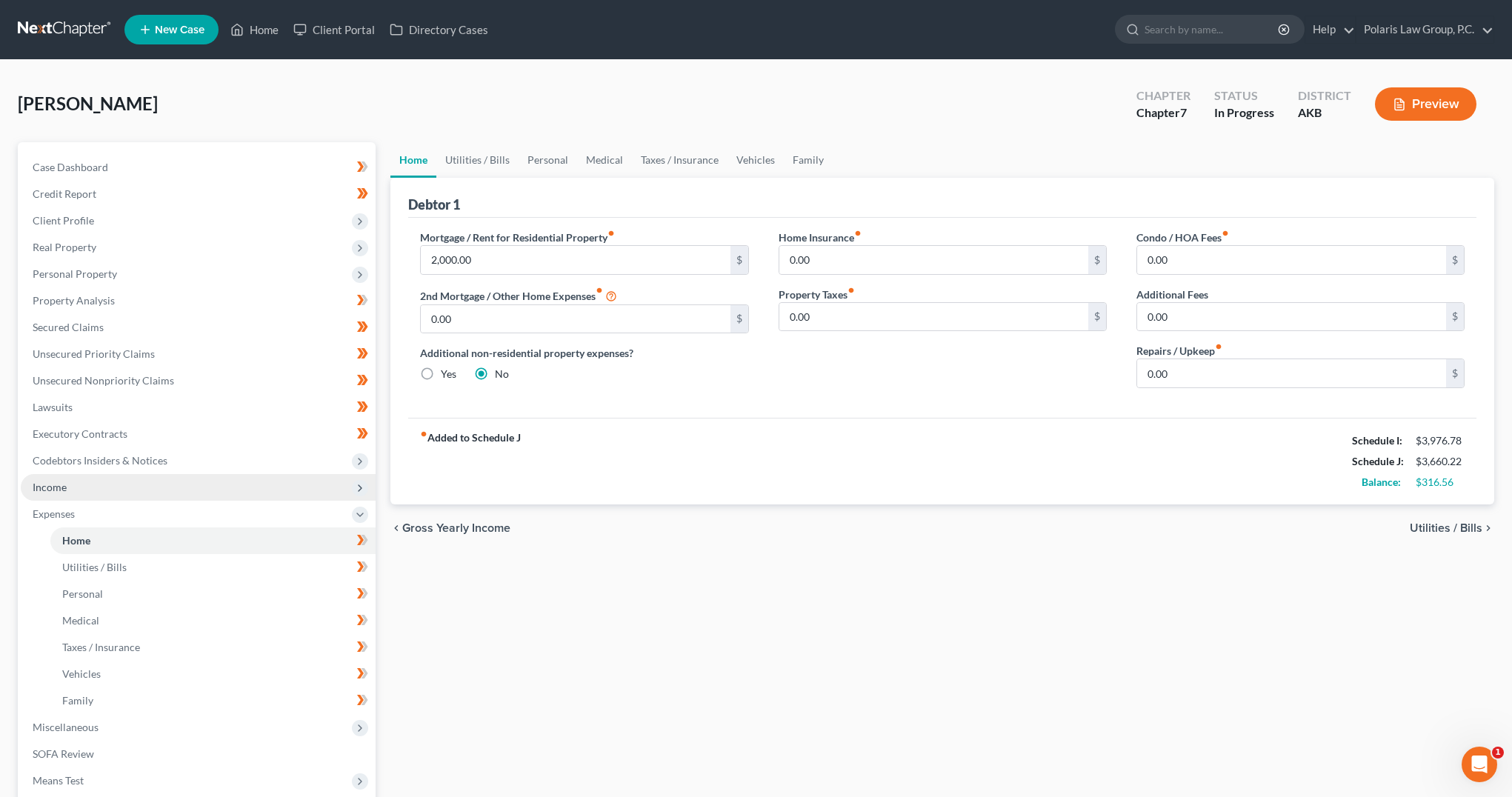
click at [234, 492] on span "Income" at bounding box center [198, 487] width 355 height 27
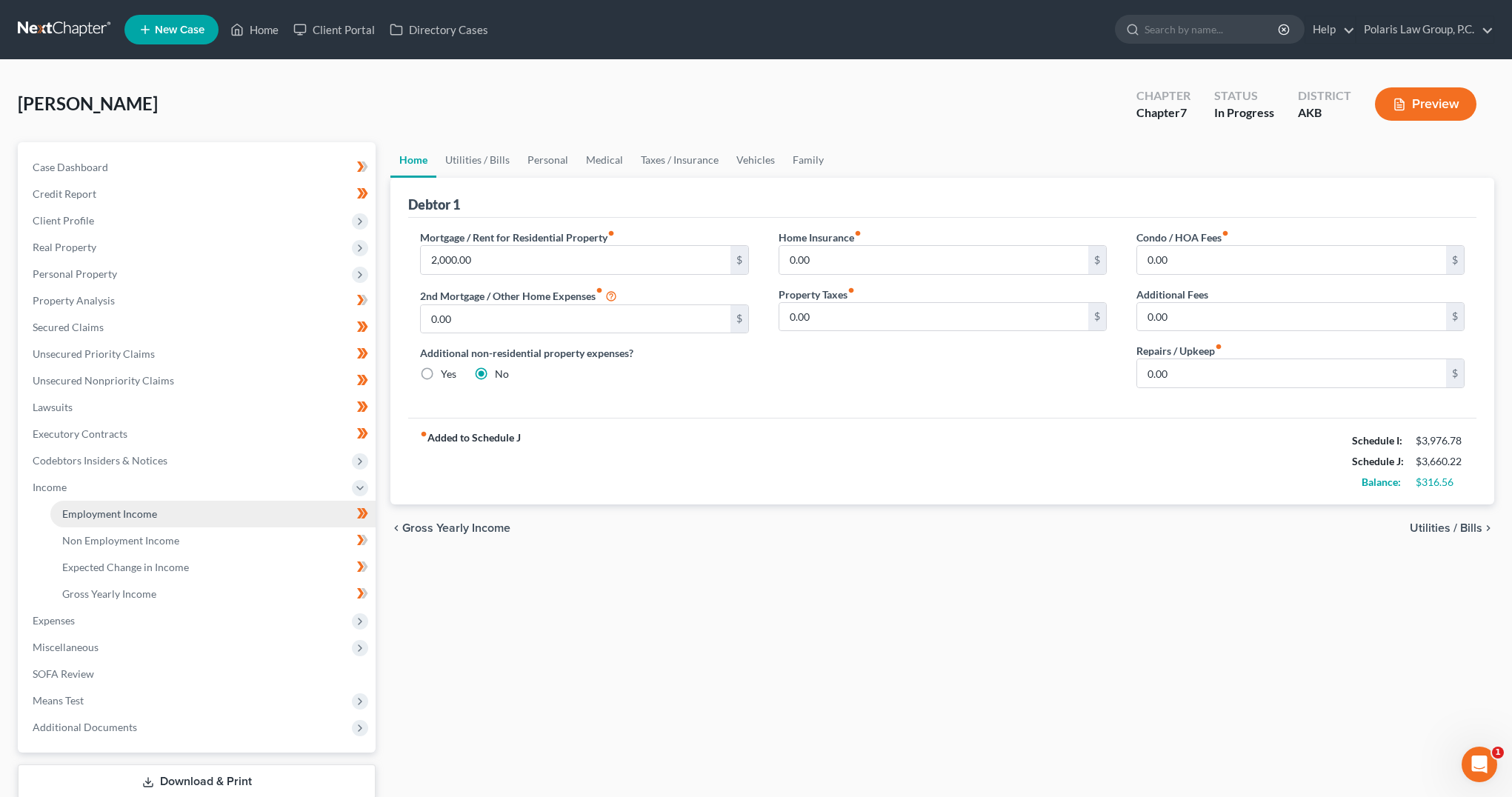
click at [219, 511] on link "Employment Income" at bounding box center [213, 514] width 325 height 27
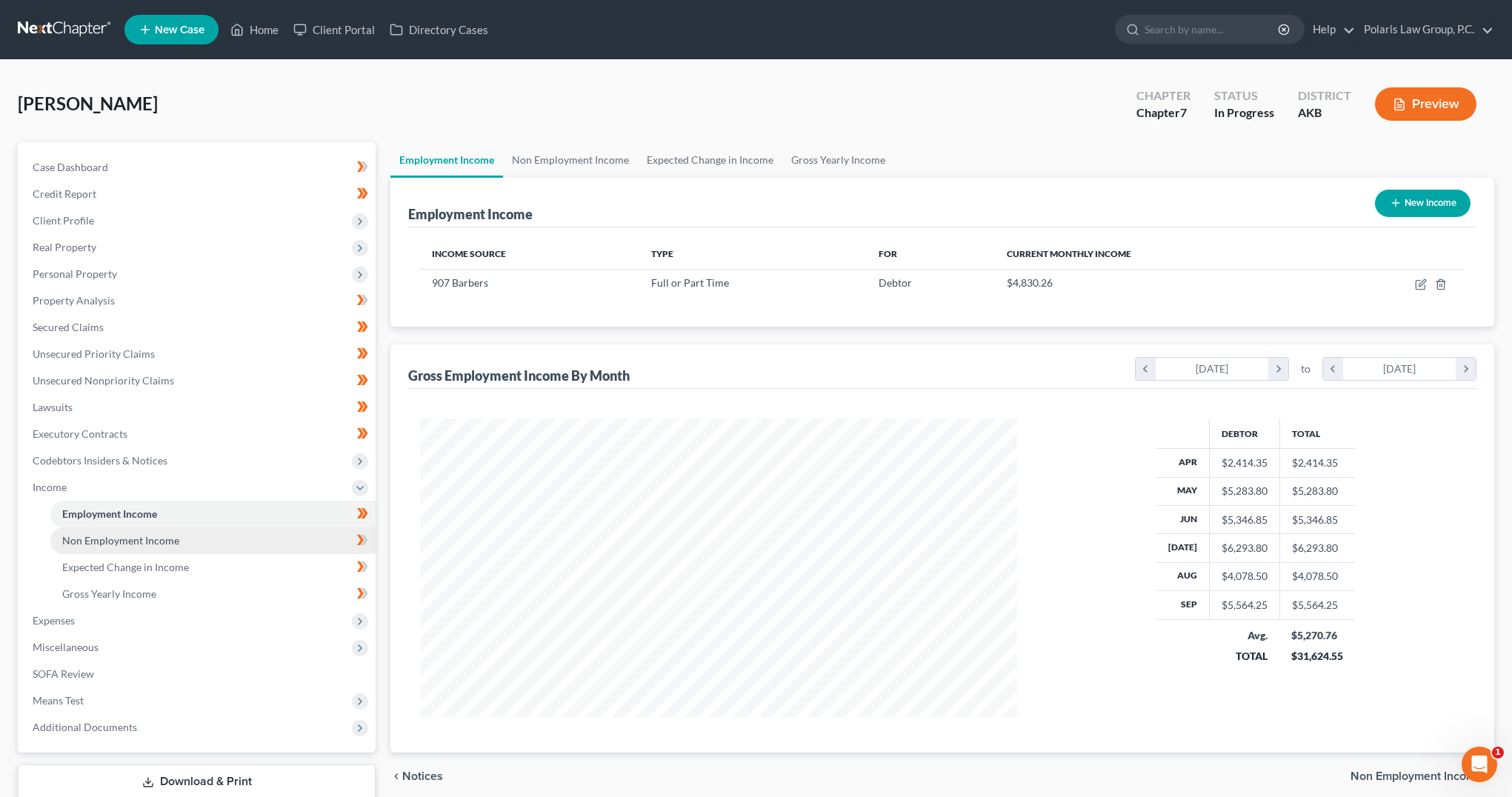
scroll to position [298, 626]
click at [222, 540] on link "Non Employment Income" at bounding box center [213, 541] width 325 height 27
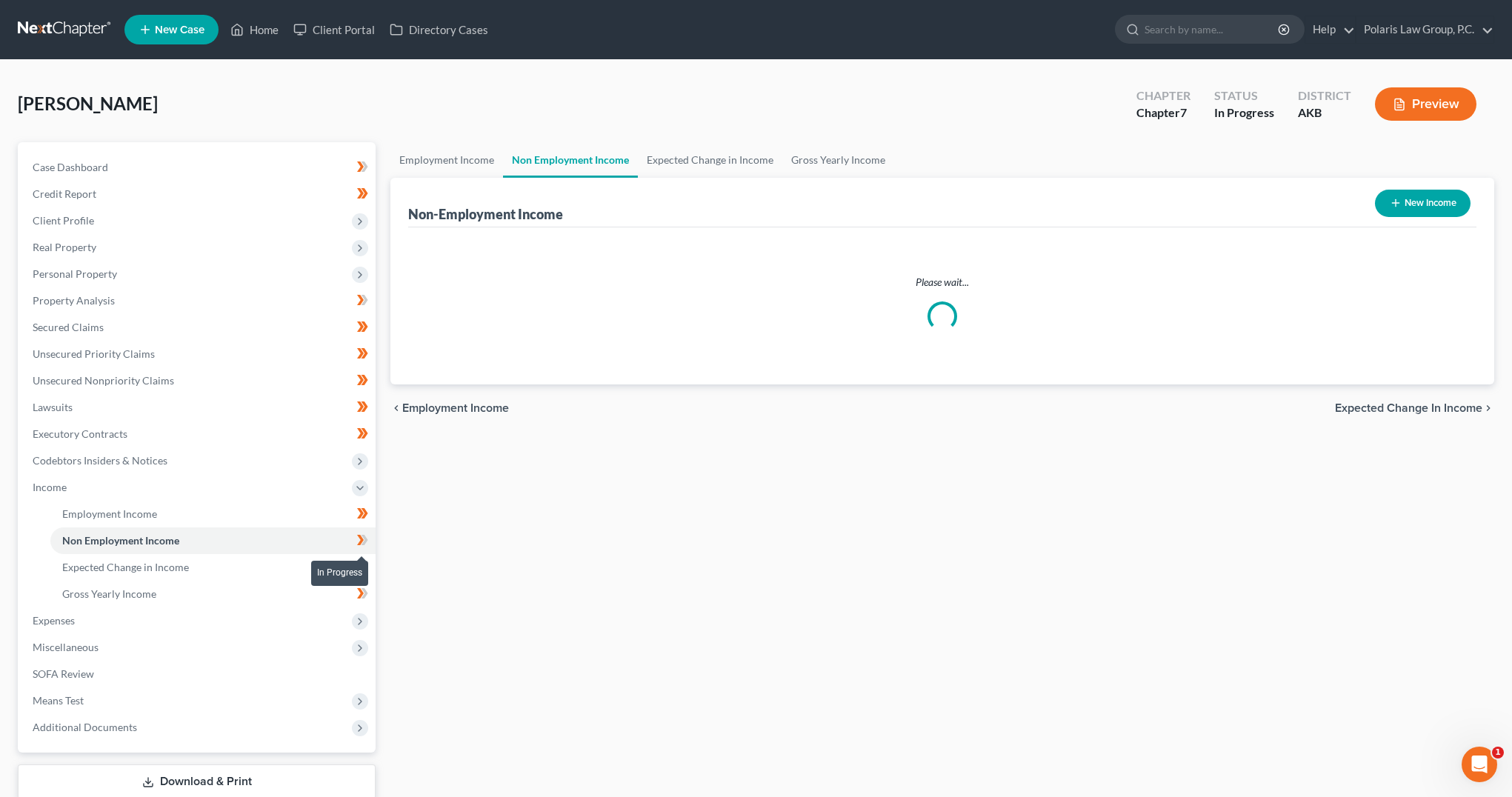
click at [364, 541] on icon at bounding box center [363, 540] width 11 height 18
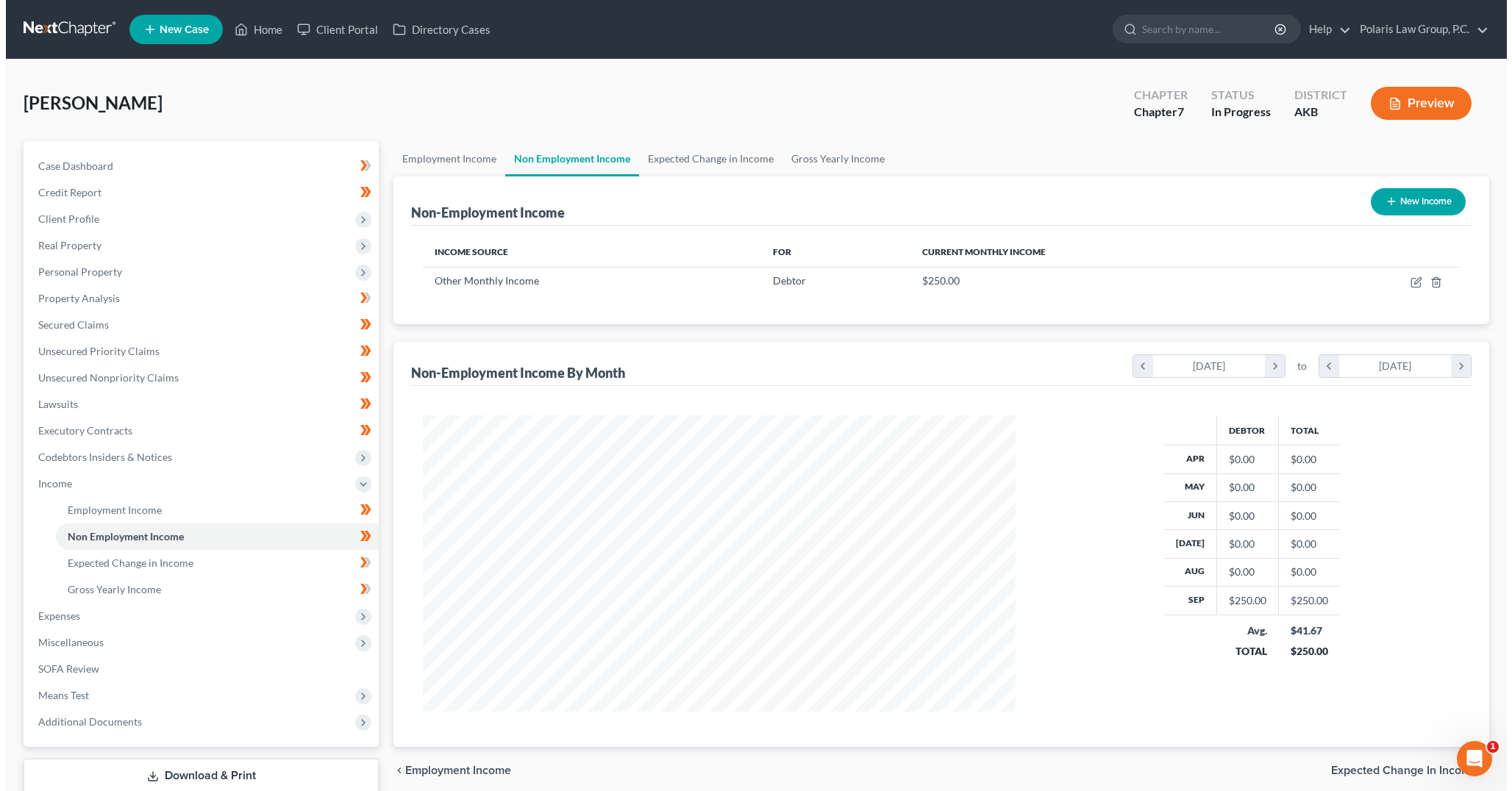
scroll to position [296, 621]
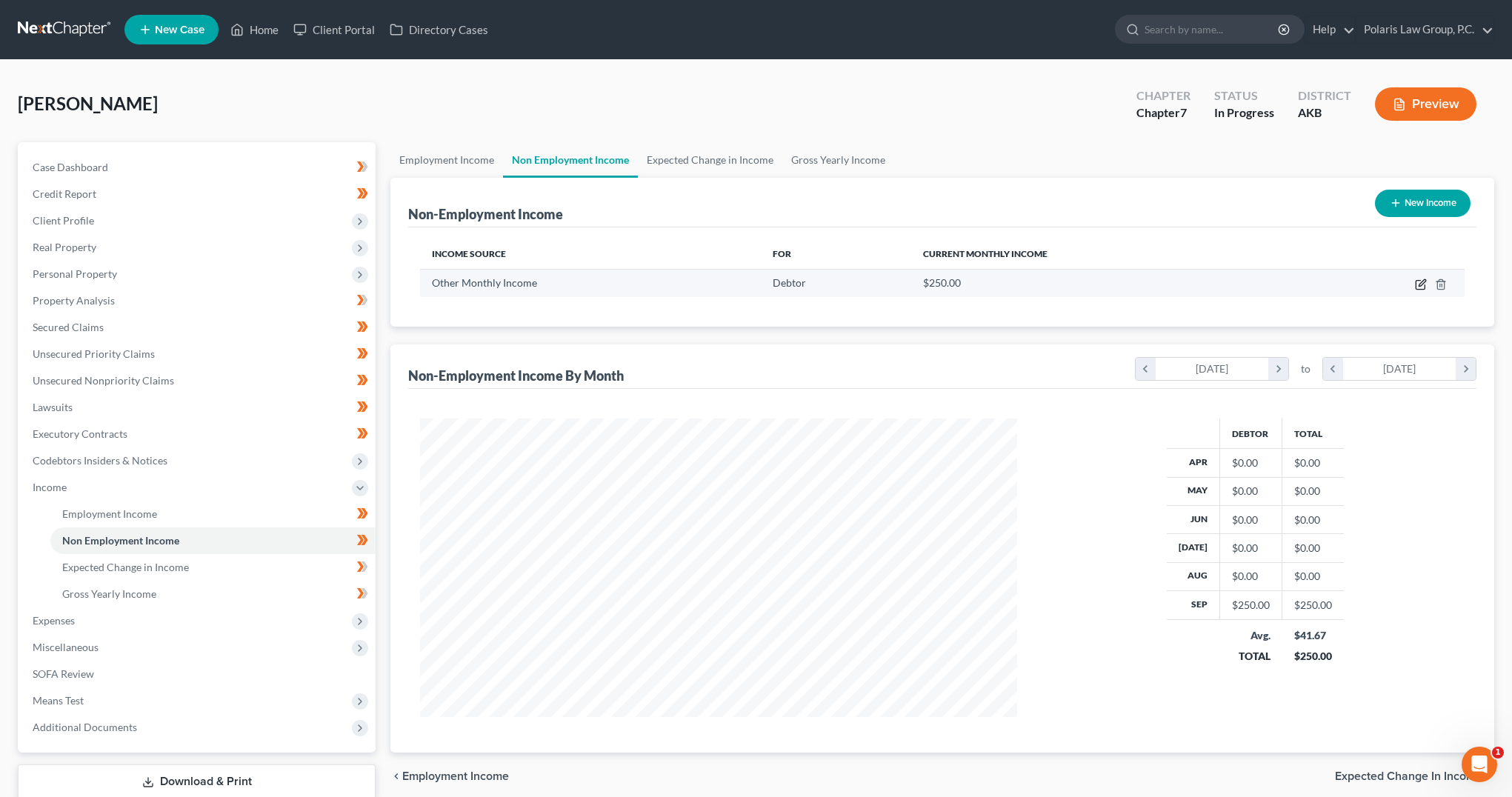
click at [1423, 284] on icon "button" at bounding box center [1421, 282] width 7 height 7
select select "13"
select select "0"
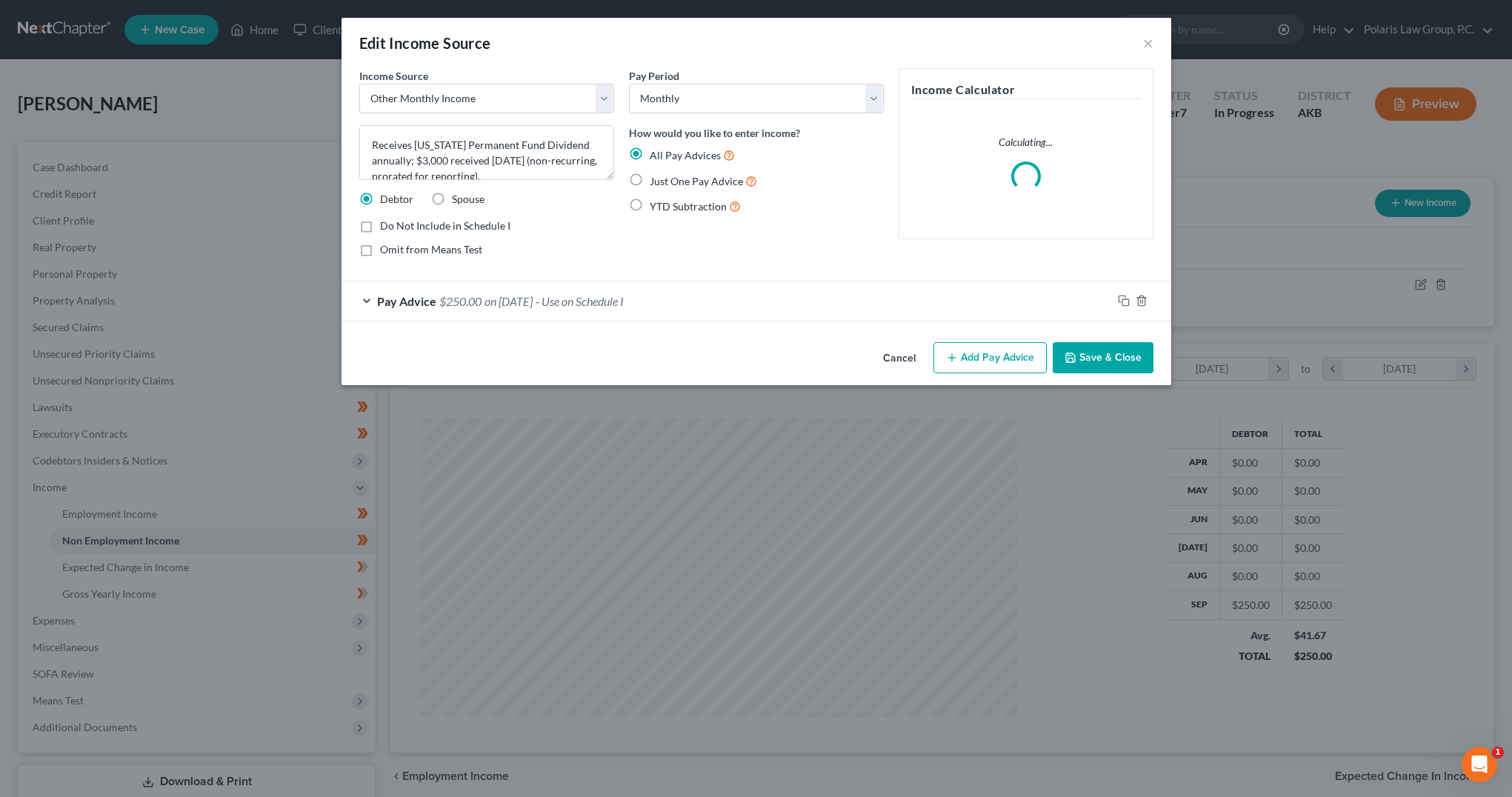
scroll to position [301, 632]
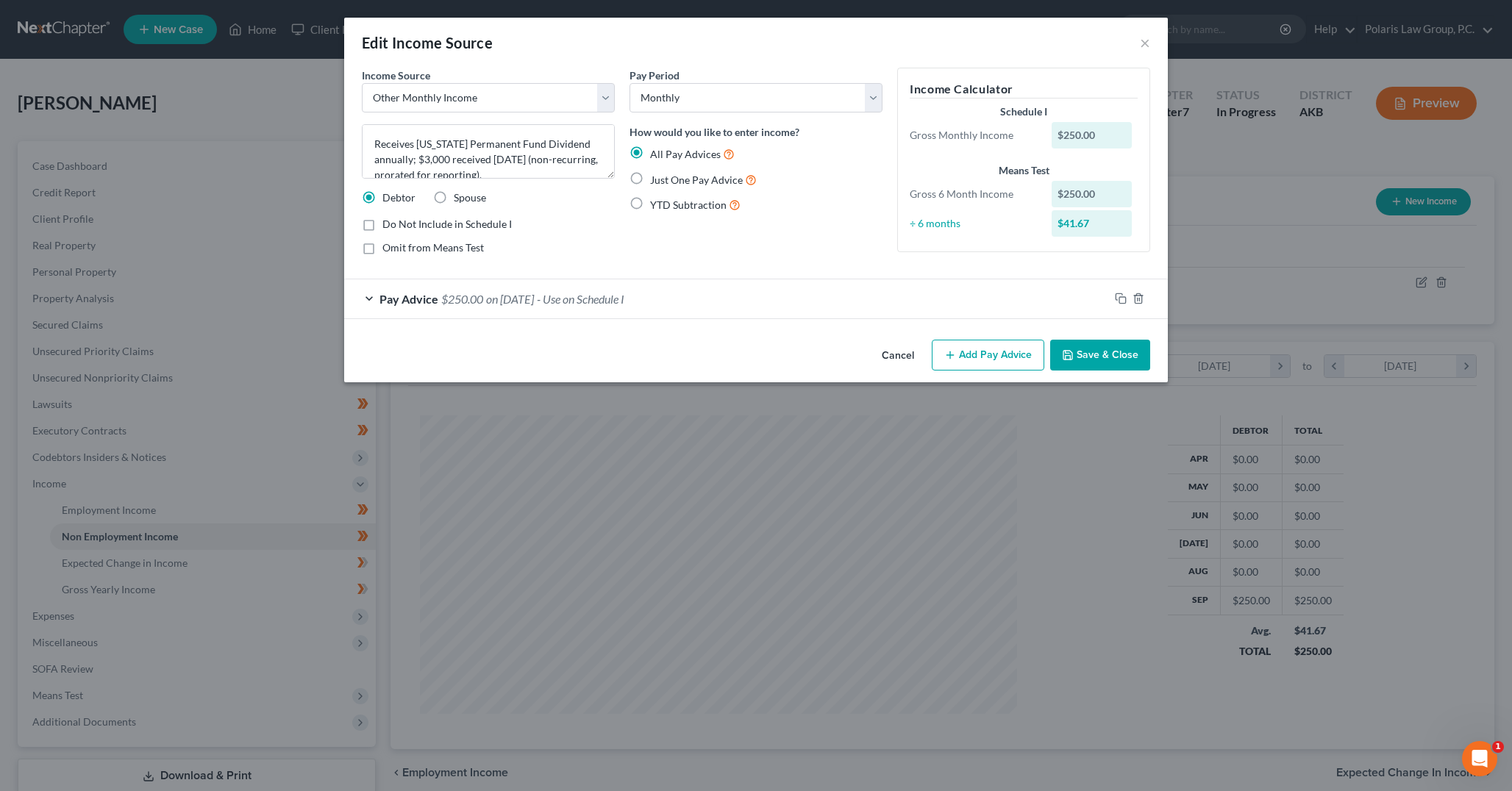
click at [662, 177] on span "Just One Pay Advice" at bounding box center [697, 180] width 93 height 12
click at [662, 177] on input "Just One Pay Advice" at bounding box center [660, 176] width 10 height 10
radio input "true"
click at [567, 297] on span "- Use on Schedule I" at bounding box center [529, 298] width 88 height 14
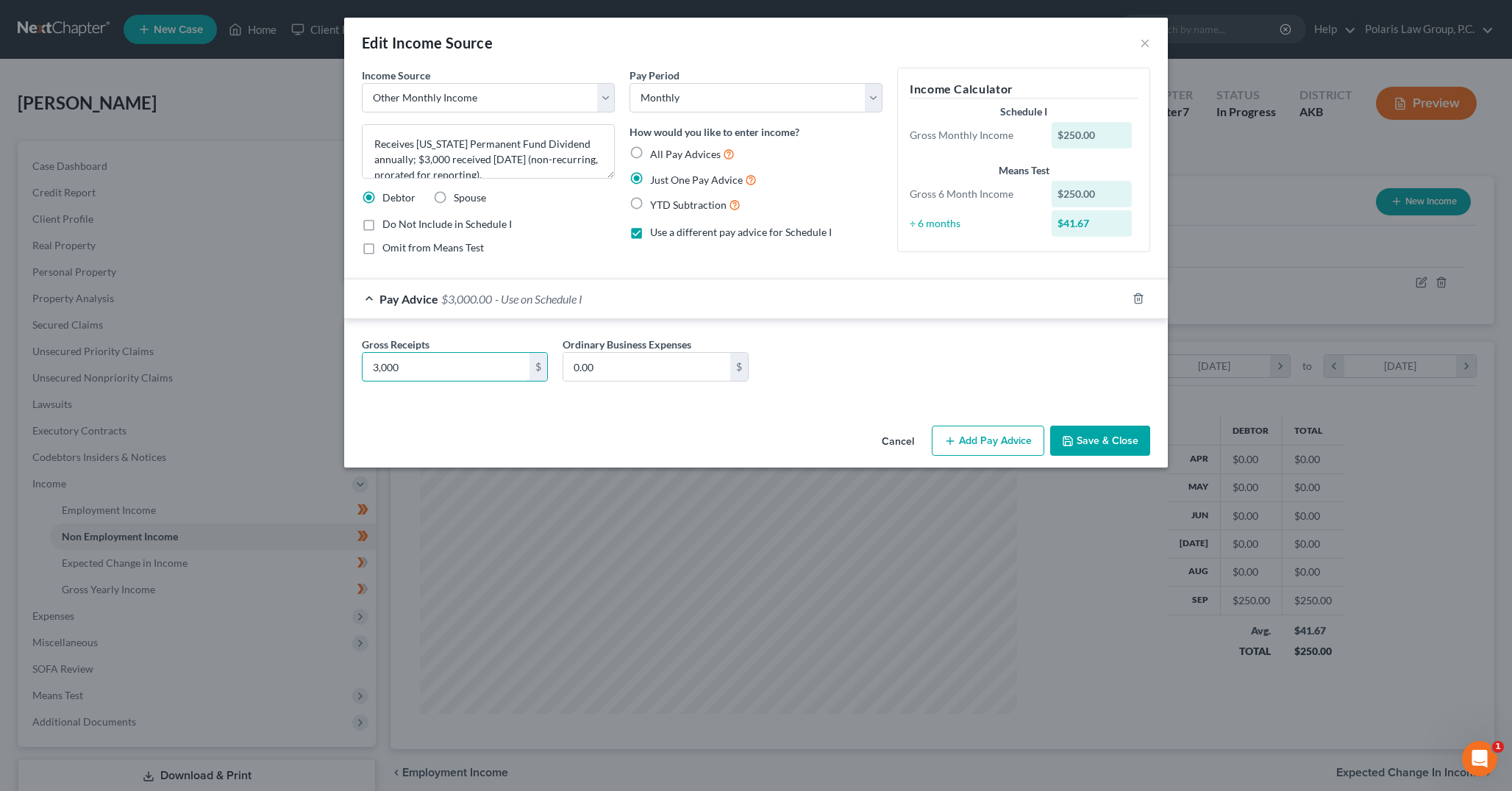
type input "3,000"
click at [639, 435] on div "Cancel Add Pay Advice Save & Close" at bounding box center [756, 444] width 824 height 49
click at [1099, 434] on button "Save & Close" at bounding box center [1099, 441] width 100 height 31
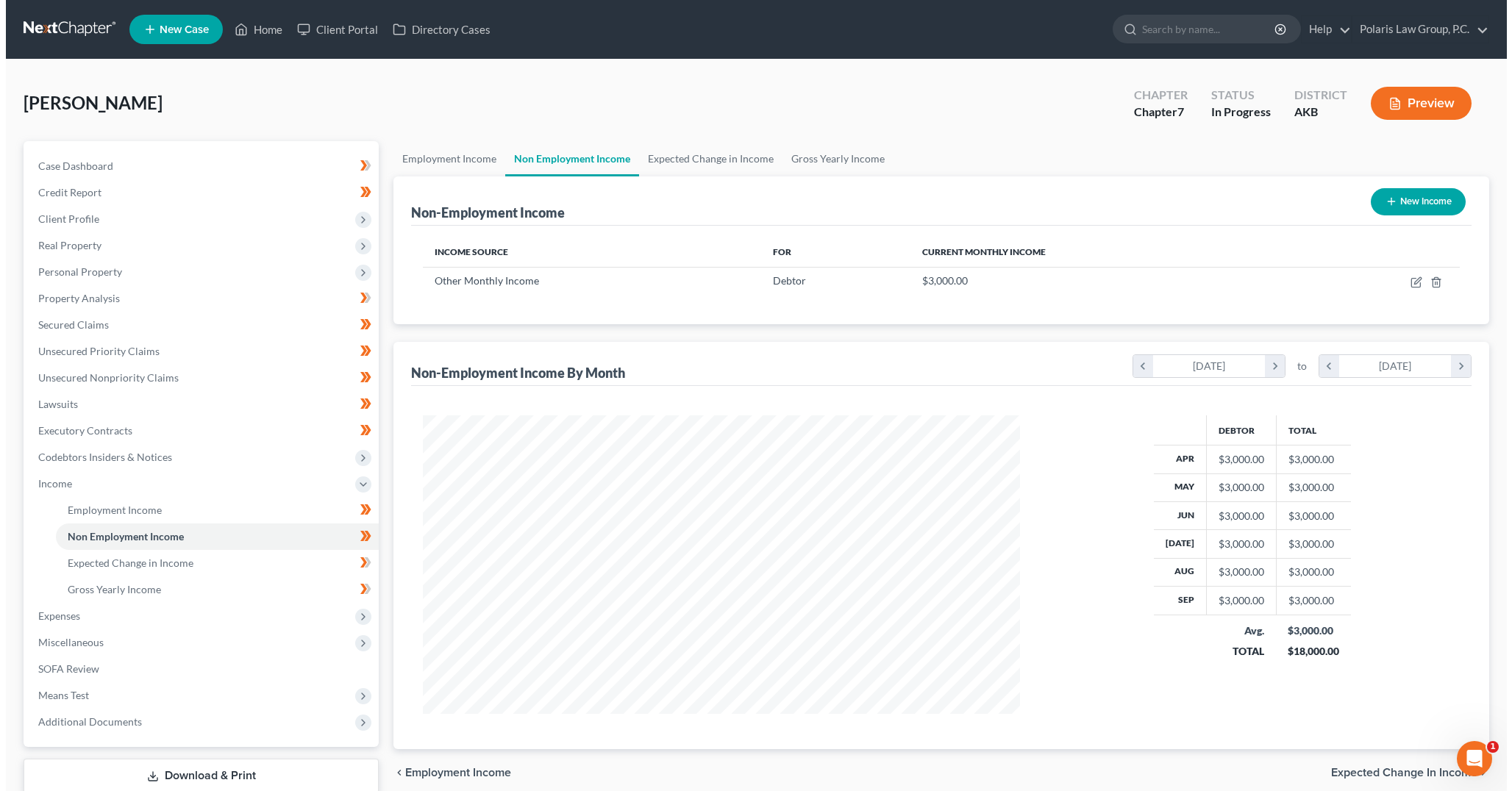
scroll to position [734955, 734649]
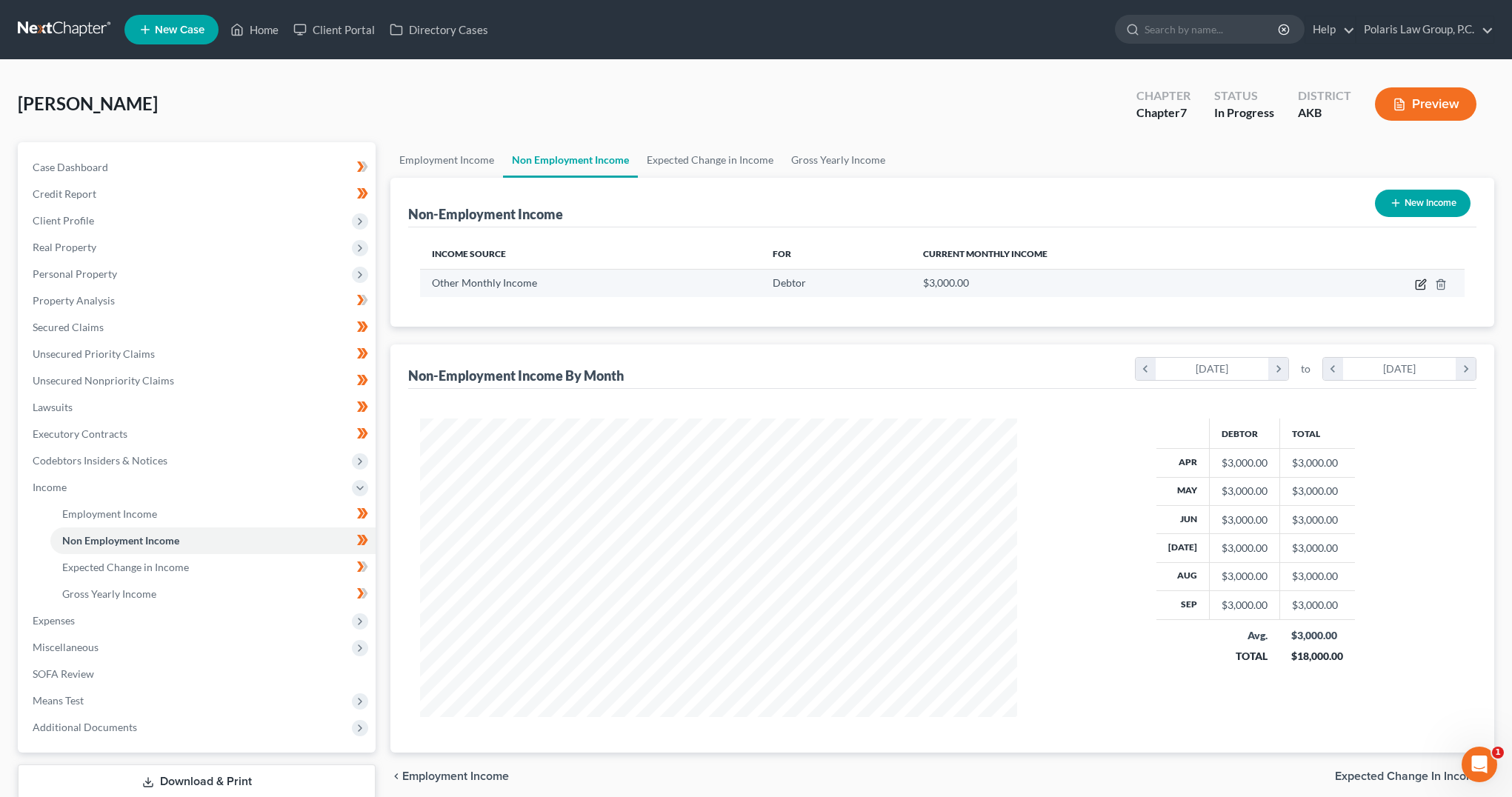
click at [1421, 285] on icon "button" at bounding box center [1421, 284] width 12 height 12
select select "13"
select select "0"
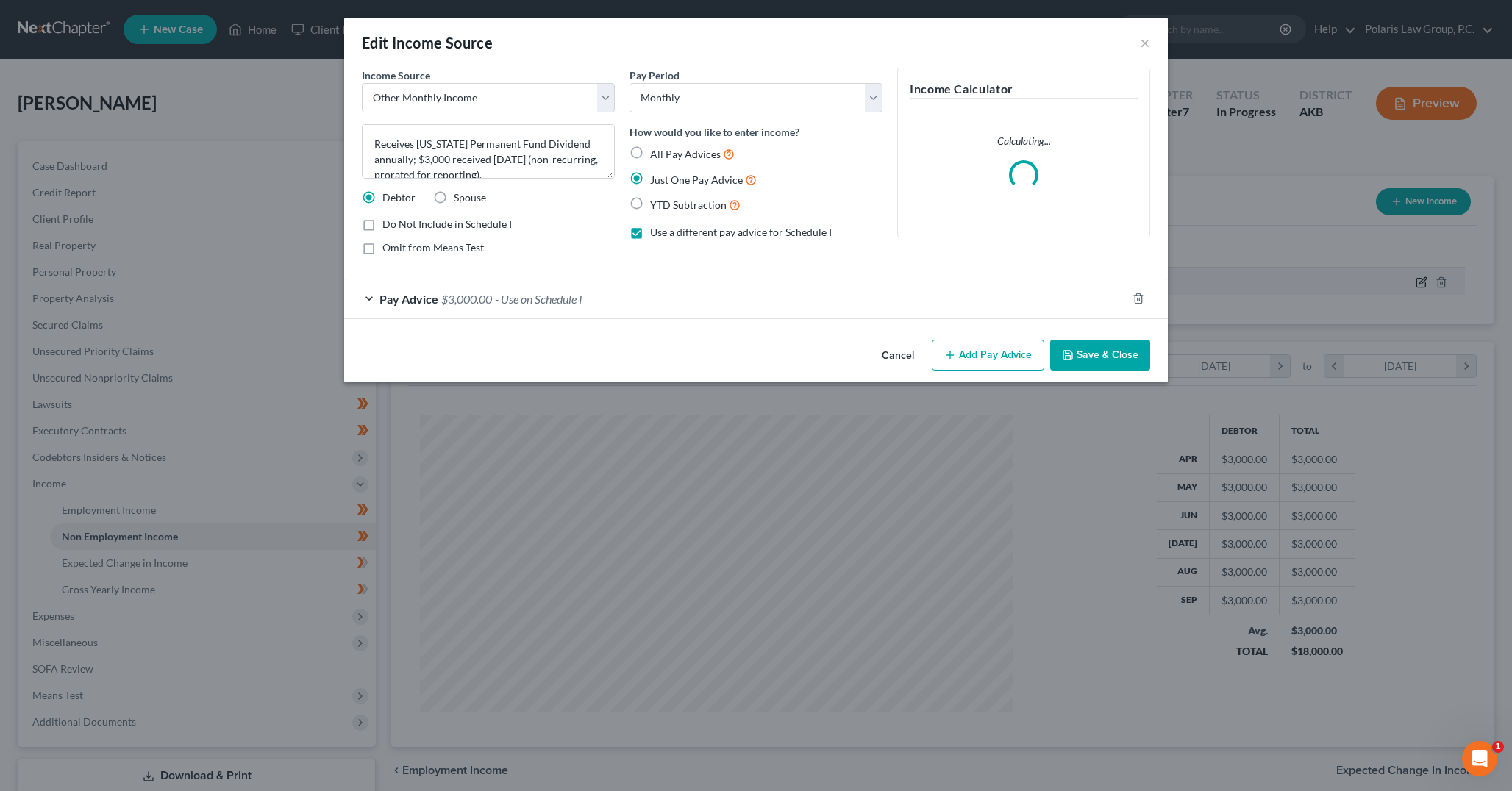
scroll to position [298, 627]
click at [839, 90] on select "Select Monthly Twice Monthly Every Other Week Weekly" at bounding box center [756, 97] width 253 height 30
drag, startPoint x: 885, startPoint y: 61, endPoint x: 748, endPoint y: 250, distance: 233.4
click at [885, 61] on div "Edit Income Source ×" at bounding box center [756, 43] width 824 height 50
click at [649, 303] on div "Pay Advice $3,000.00 - Use on Schedule I" at bounding box center [735, 298] width 783 height 39
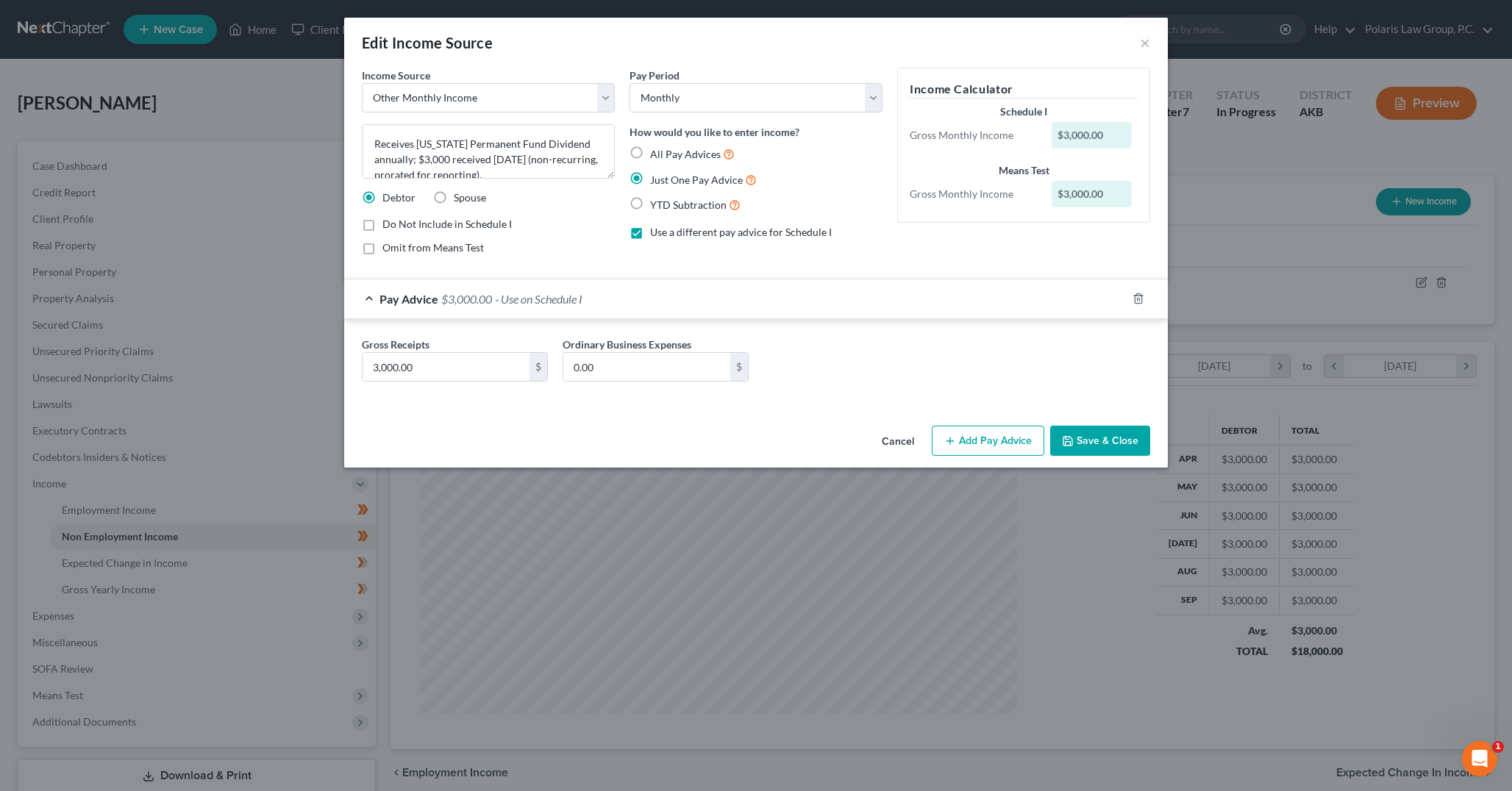
click at [699, 231] on span "Use a different pay advice for Schedule I" at bounding box center [741, 231] width 182 height 12
click at [665, 231] on input "Use a different pay advice for Schedule I" at bounding box center [660, 230] width 10 height 10
checkbox input "false"
click at [678, 152] on span "All Pay Advices" at bounding box center [685, 154] width 71 height 12
click at [665, 152] on input "All Pay Advices" at bounding box center [660, 150] width 10 height 10
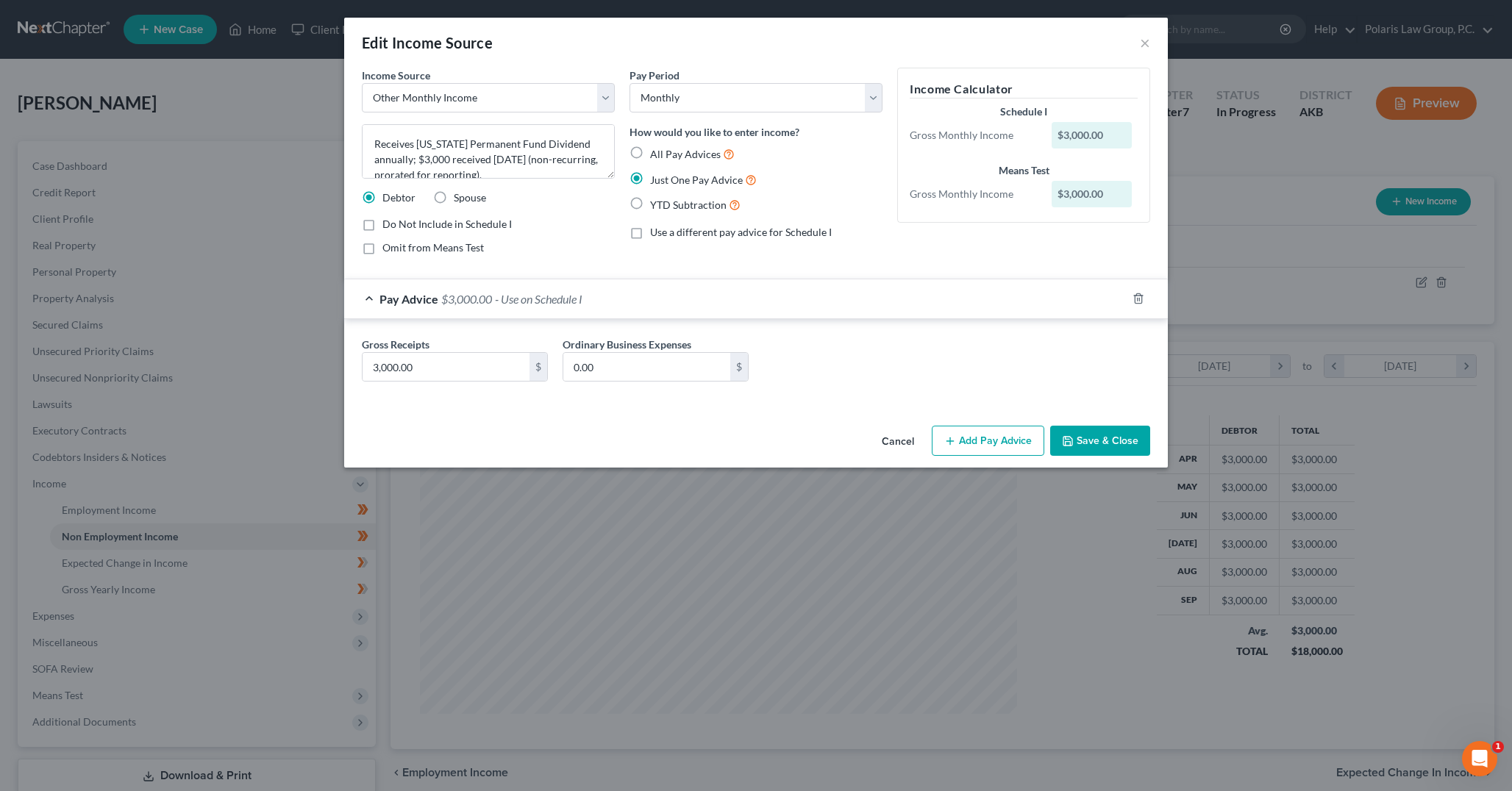
radio input "true"
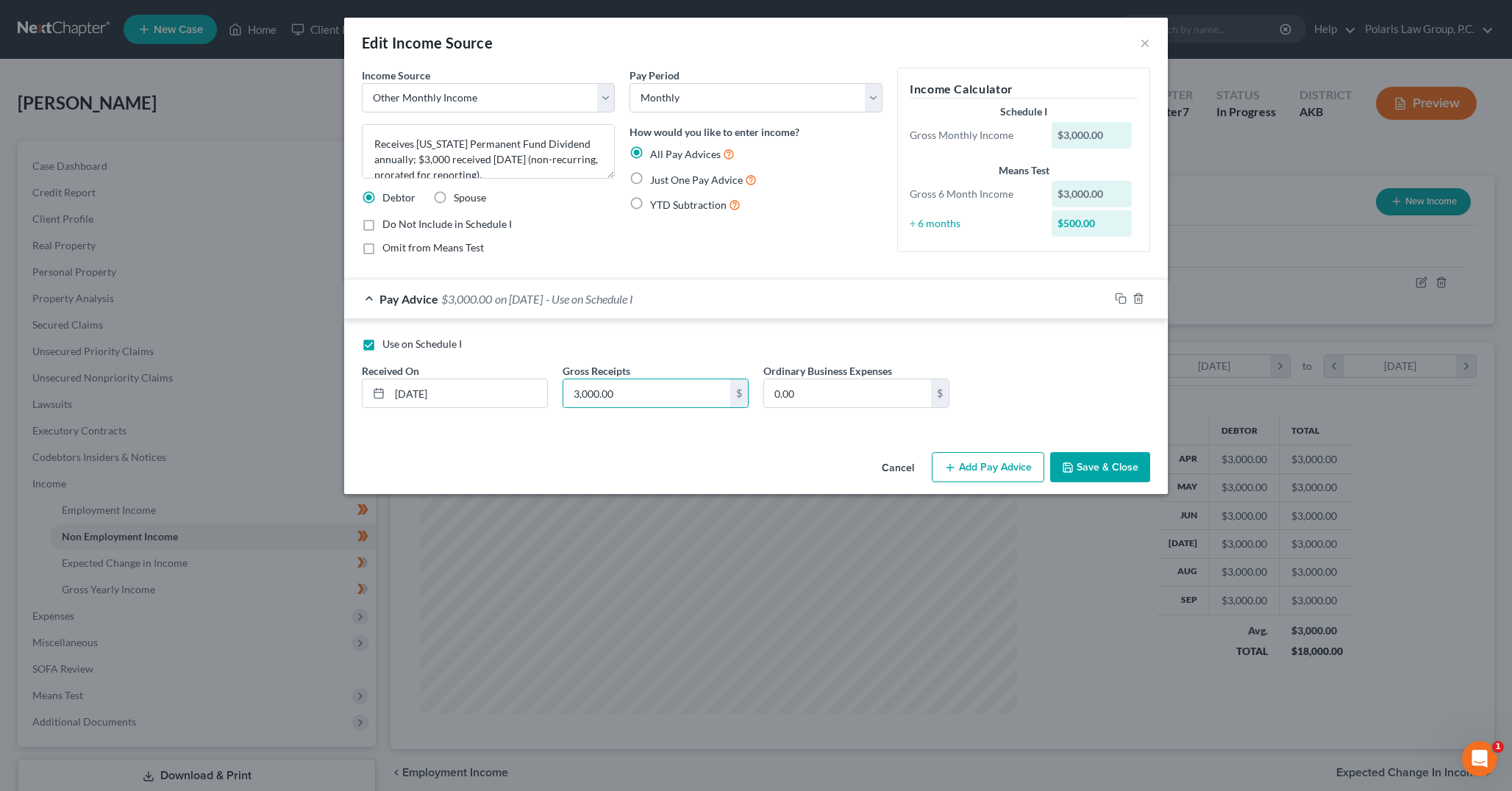
click at [1085, 413] on div "Use on Schedule I Received On * 09/30/2025 Gross Receipts 3,000.00 $ Ordinary B…" at bounding box center [756, 378] width 803 height 83
drag, startPoint x: 888, startPoint y: 85, endPoint x: 890, endPoint y: 75, distance: 10.2
click at [890, 75] on div "Income Calculator Schedule I Gross Monthly Income $3,000.00 Means Test Gross 6 …" at bounding box center [1024, 167] width 268 height 199
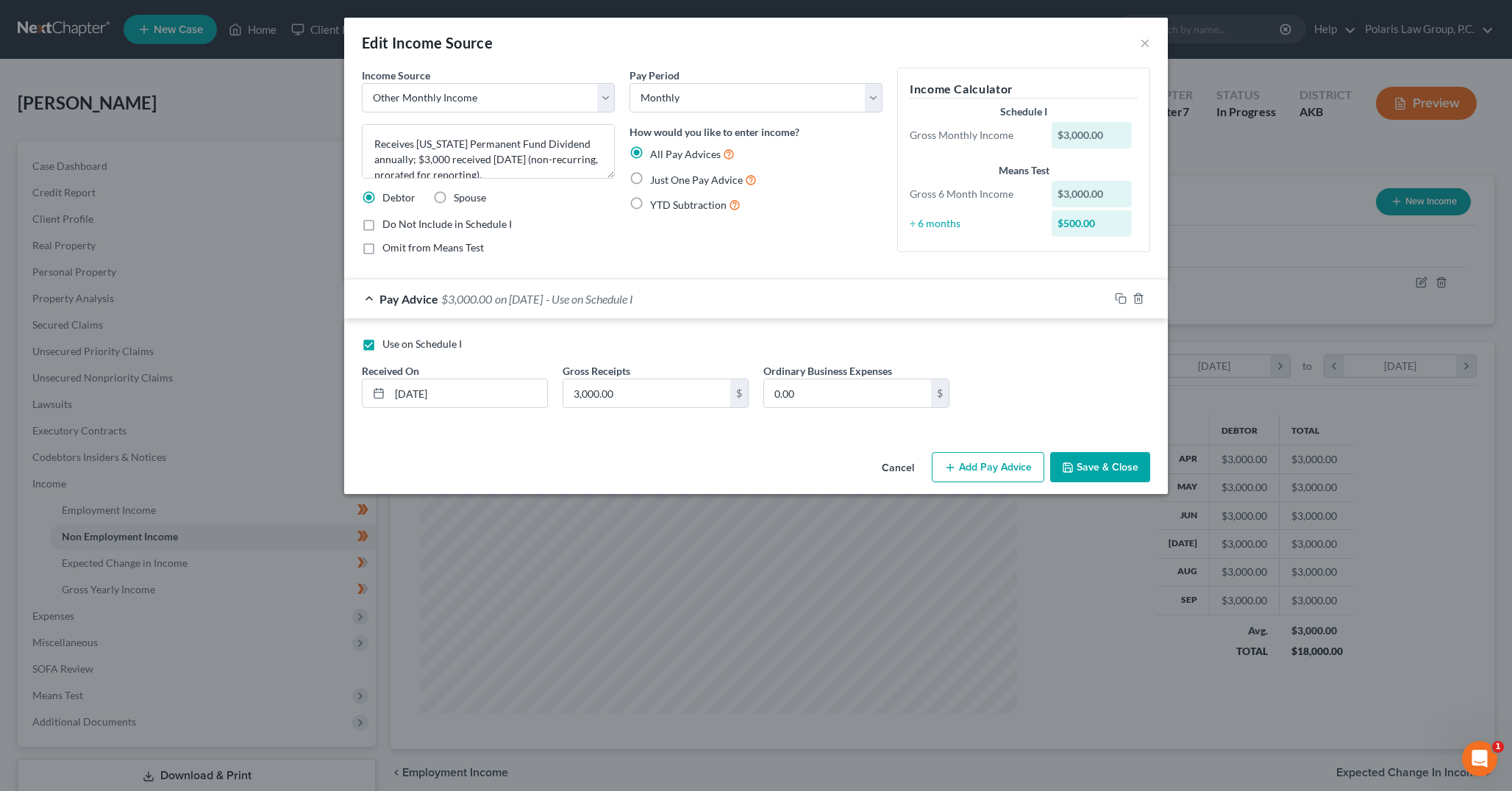
drag, startPoint x: 890, startPoint y: 75, endPoint x: 888, endPoint y: 63, distance: 12.2
click at [888, 63] on div "Edit Income Source ×" at bounding box center [756, 43] width 824 height 50
click at [892, 231] on div "Income Calculator Schedule I Gross Monthly Income $3,000.00 Means Test Gross 6 …" at bounding box center [1024, 167] width 268 height 199
drag, startPoint x: 892, startPoint y: 231, endPoint x: 890, endPoint y: 67, distance: 164.0
click at [890, 67] on div "Edit Income Source ×" at bounding box center [756, 43] width 824 height 50
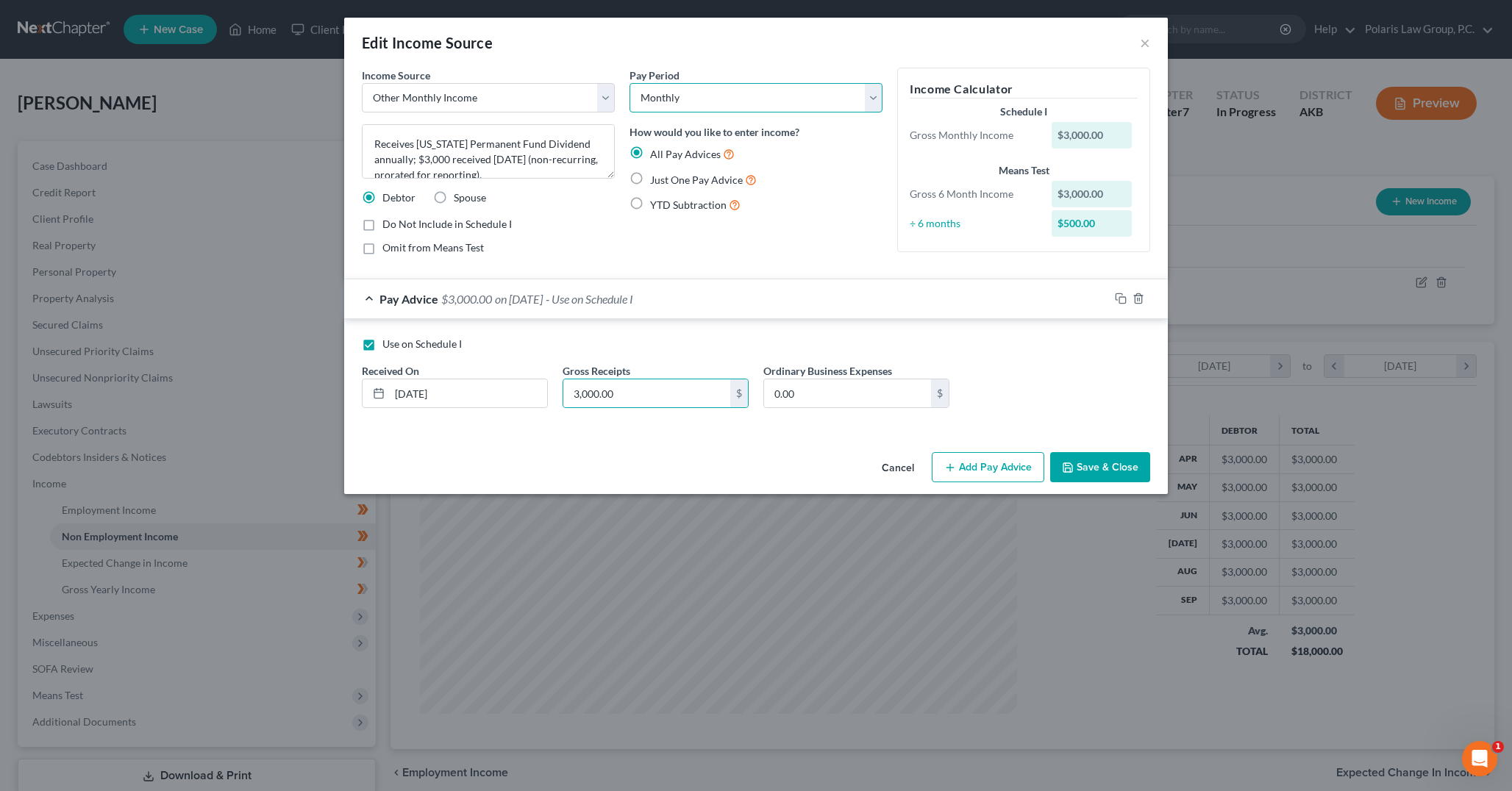
click at [876, 96] on select "Select Monthly Twice Monthly Every Other Week Weekly" at bounding box center [756, 97] width 253 height 30
drag, startPoint x: 870, startPoint y: 40, endPoint x: 875, endPoint y: 32, distance: 9.4
click at [870, 40] on div "Edit Income Source ×" at bounding box center [756, 43] width 824 height 50
click at [624, 395] on input "3,000.00" at bounding box center [646, 393] width 167 height 28
type input "250"
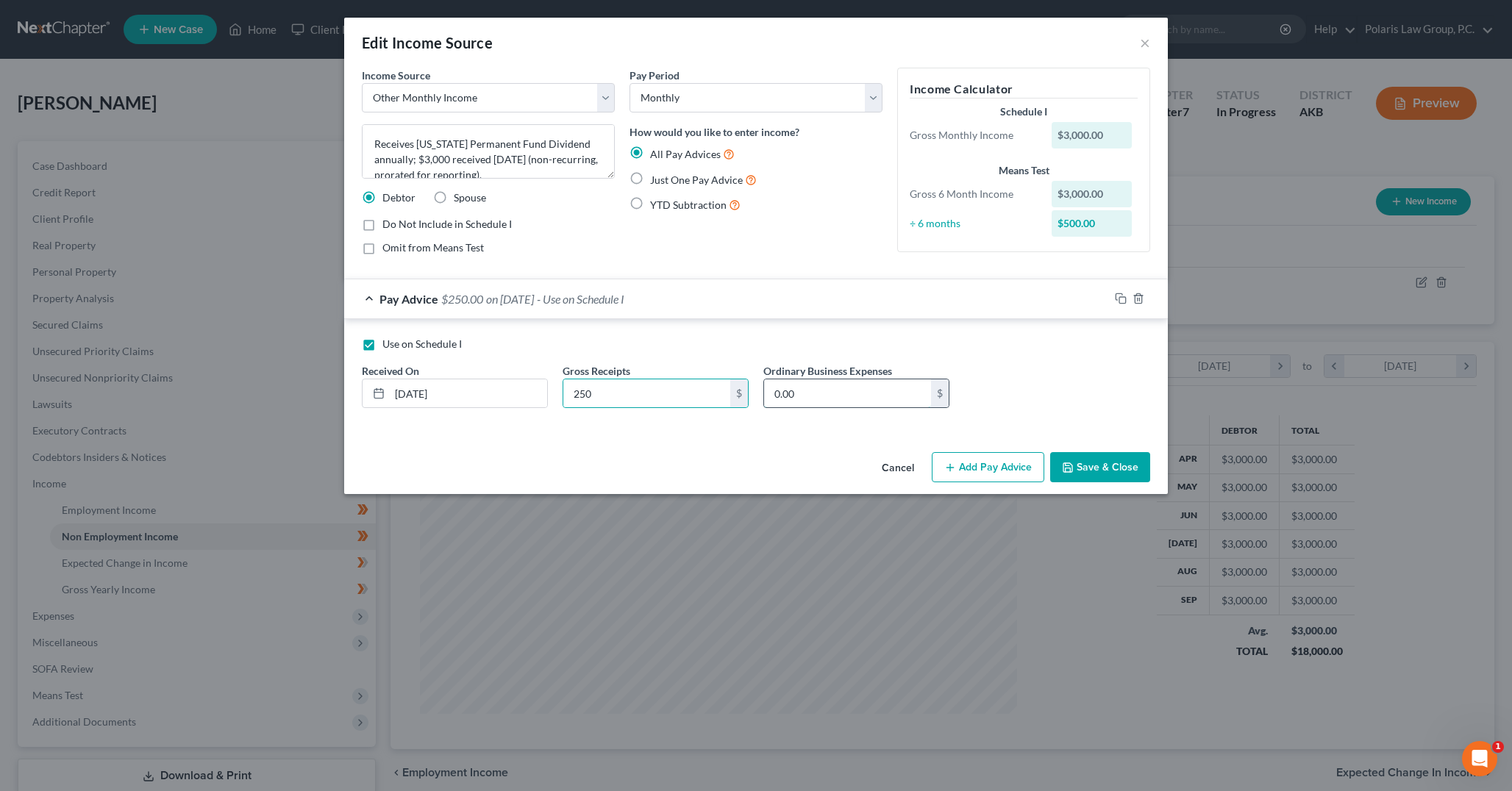
click at [892, 403] on input "0.00" at bounding box center [847, 393] width 167 height 28
click at [666, 397] on input "250" at bounding box center [646, 393] width 167 height 28
click at [698, 349] on div "Use on Schedule I" at bounding box center [755, 343] width 788 height 14
click at [1105, 466] on button "Save & Close" at bounding box center [1099, 467] width 100 height 31
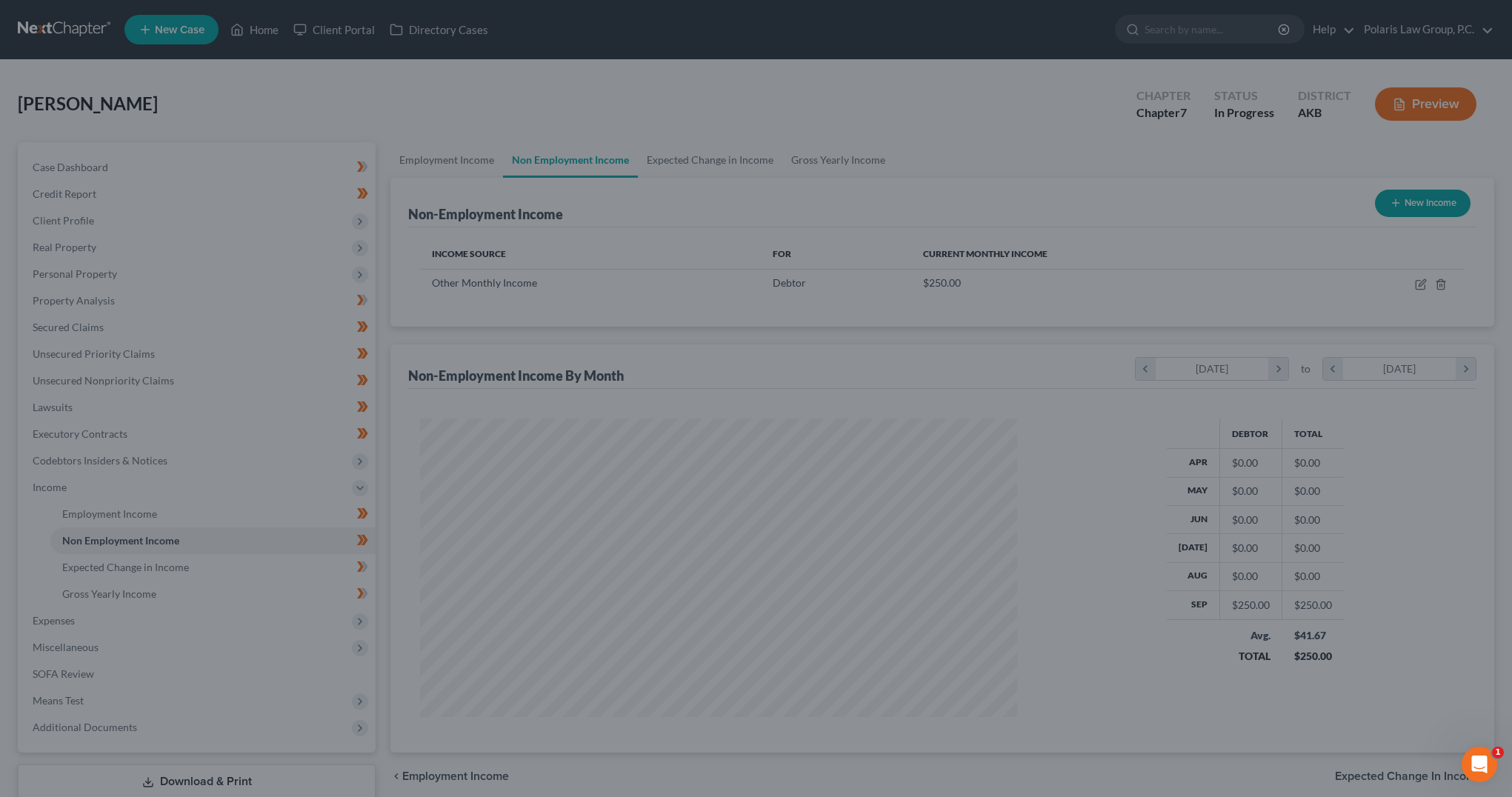
scroll to position [740530, 740239]
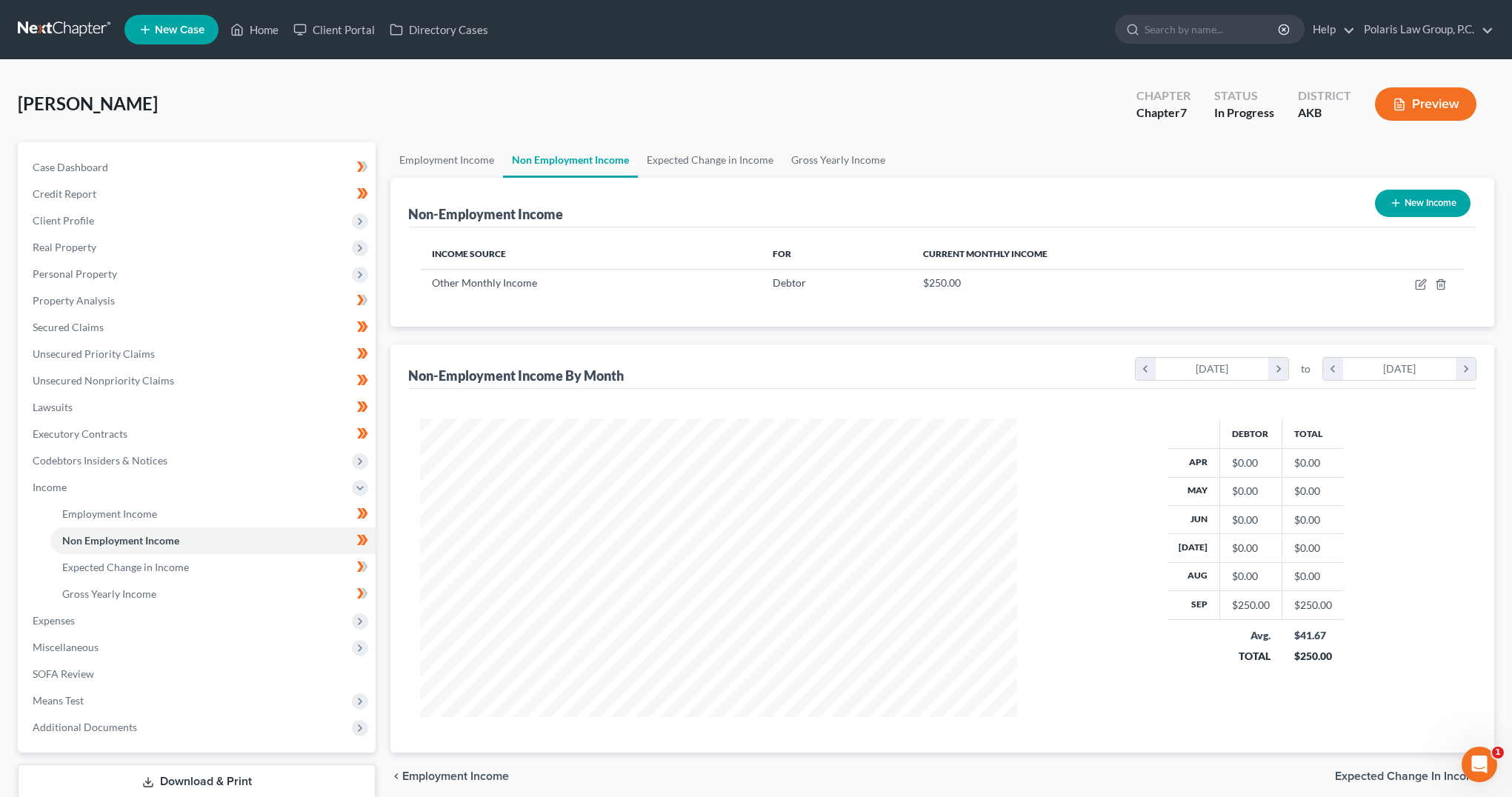
drag, startPoint x: 1122, startPoint y: 416, endPoint x: 1114, endPoint y: 400, distance: 17.9
click at [1118, 410] on div "Debtor Total Apr $0.00 $0.00 May $0.00 $0.00 Jun $0.00 $0.00 Jul $0.00 $0.00 Au…" at bounding box center [942, 571] width 1069 height 364
drag, startPoint x: 1114, startPoint y: 400, endPoint x: 1108, endPoint y: 384, distance: 17.1
click at [1108, 384] on div "Non-Employment Income By Month chevron_left April 2025 chevron_right to chevron…" at bounding box center [942, 367] width 1069 height 44
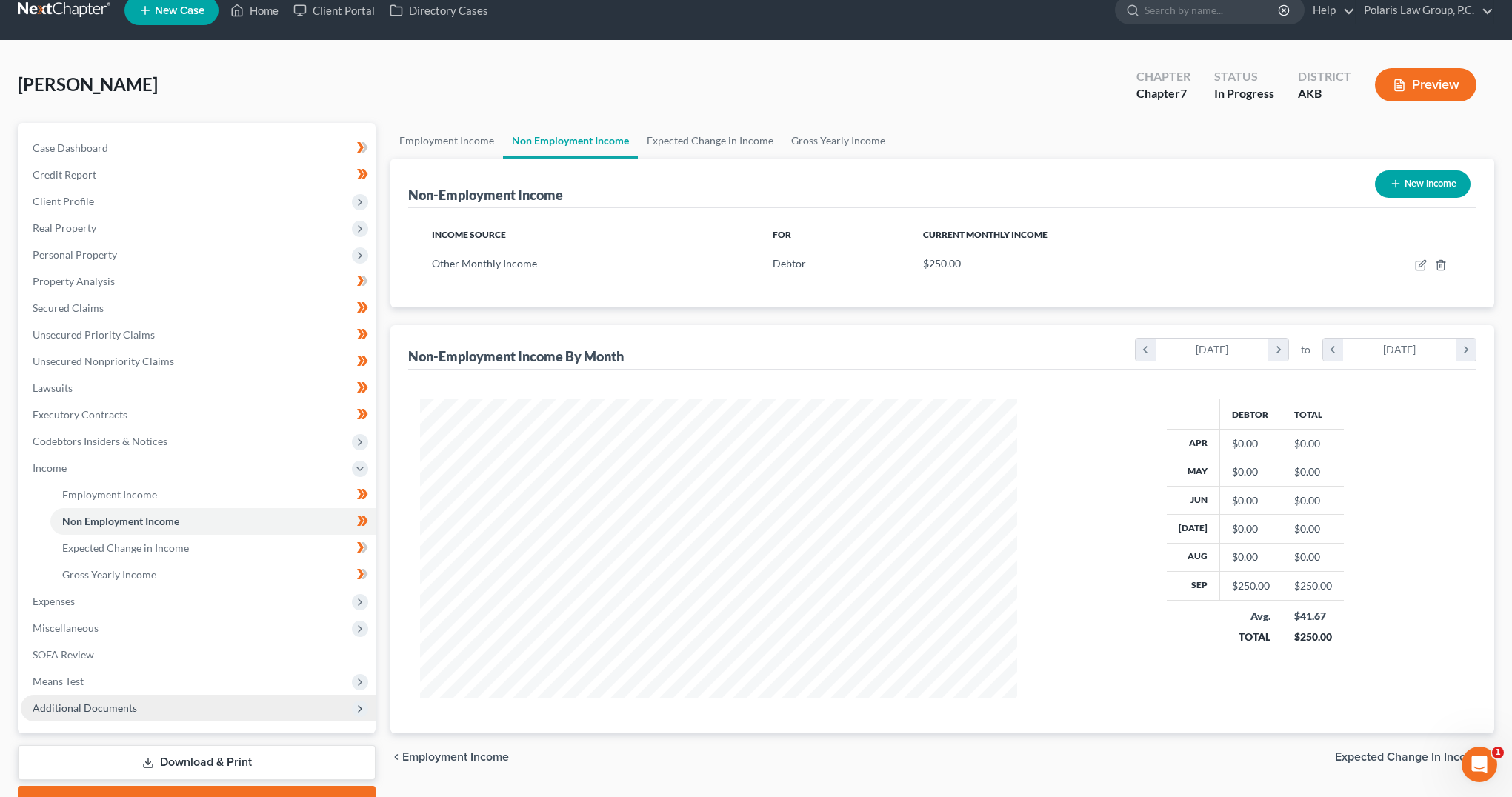
scroll to position [74, 0]
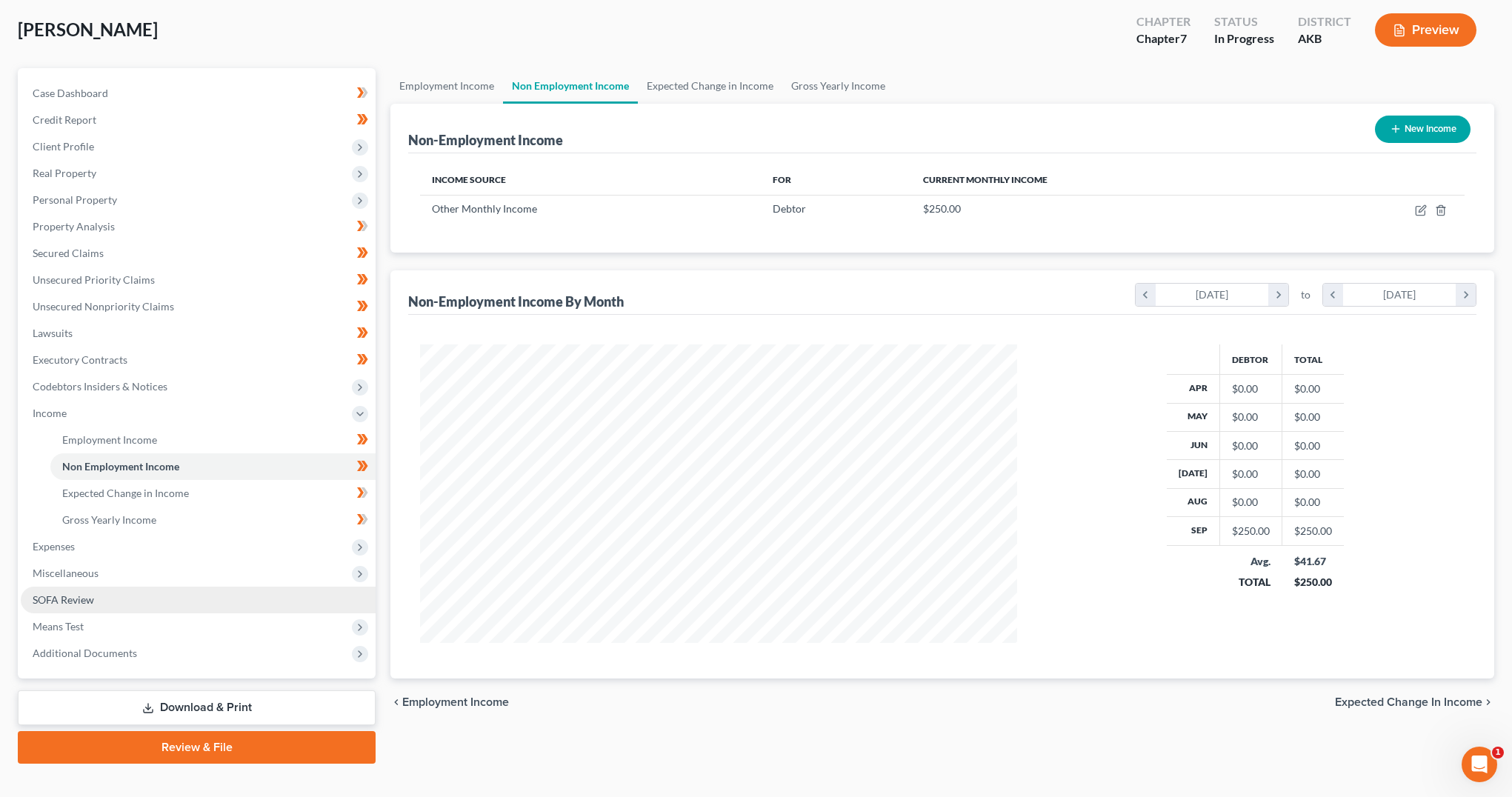
click at [91, 595] on span "SOFA Review" at bounding box center [63, 600] width 61 height 12
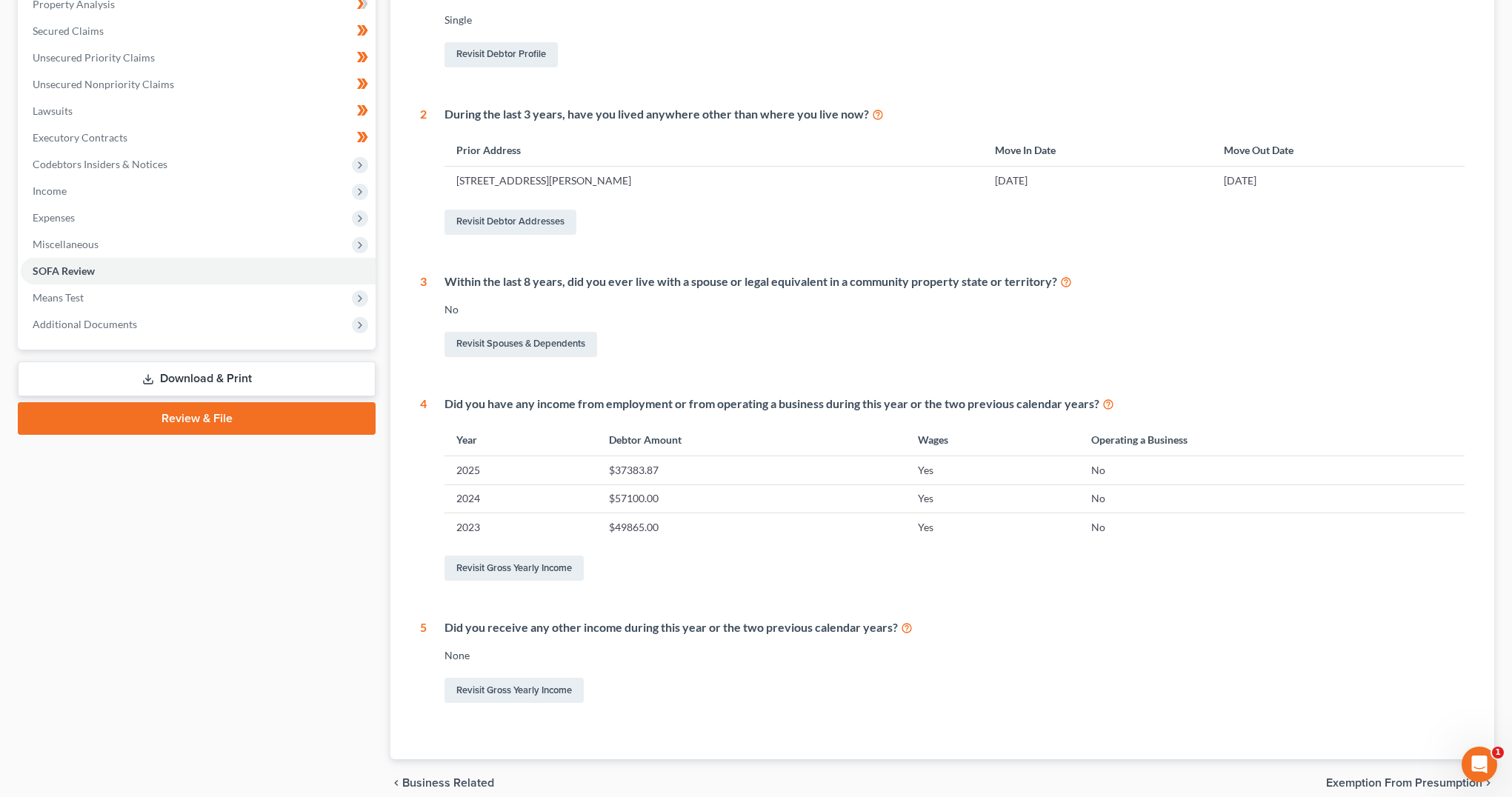
scroll to position [362, 0]
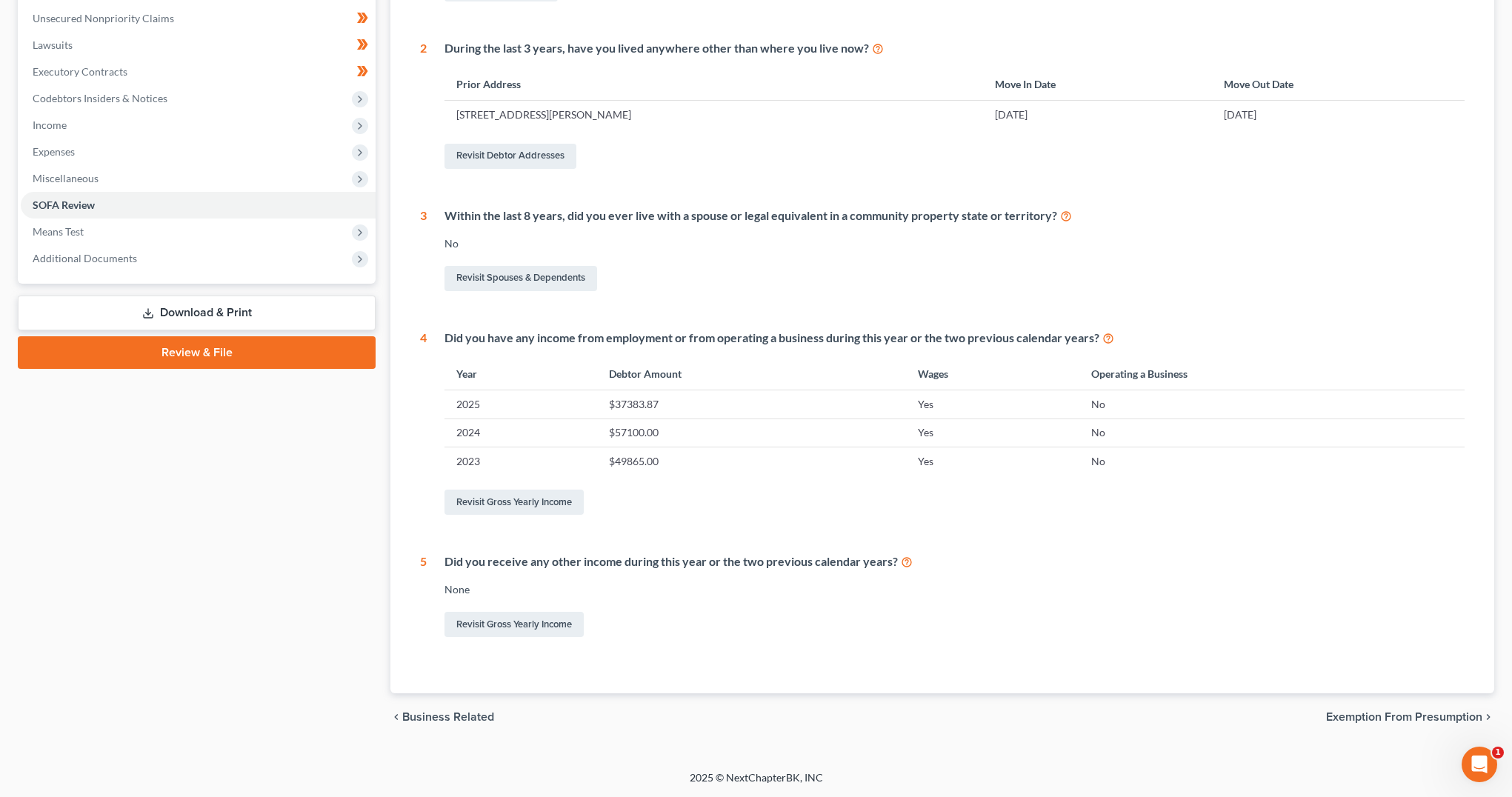
drag, startPoint x: 720, startPoint y: 661, endPoint x: 712, endPoint y: 661, distance: 8.0
click at [711, 661] on div "1 What is your current marital status? Single Revisit Debtor Profile 2 During t…" at bounding box center [942, 291] width 1069 height 806
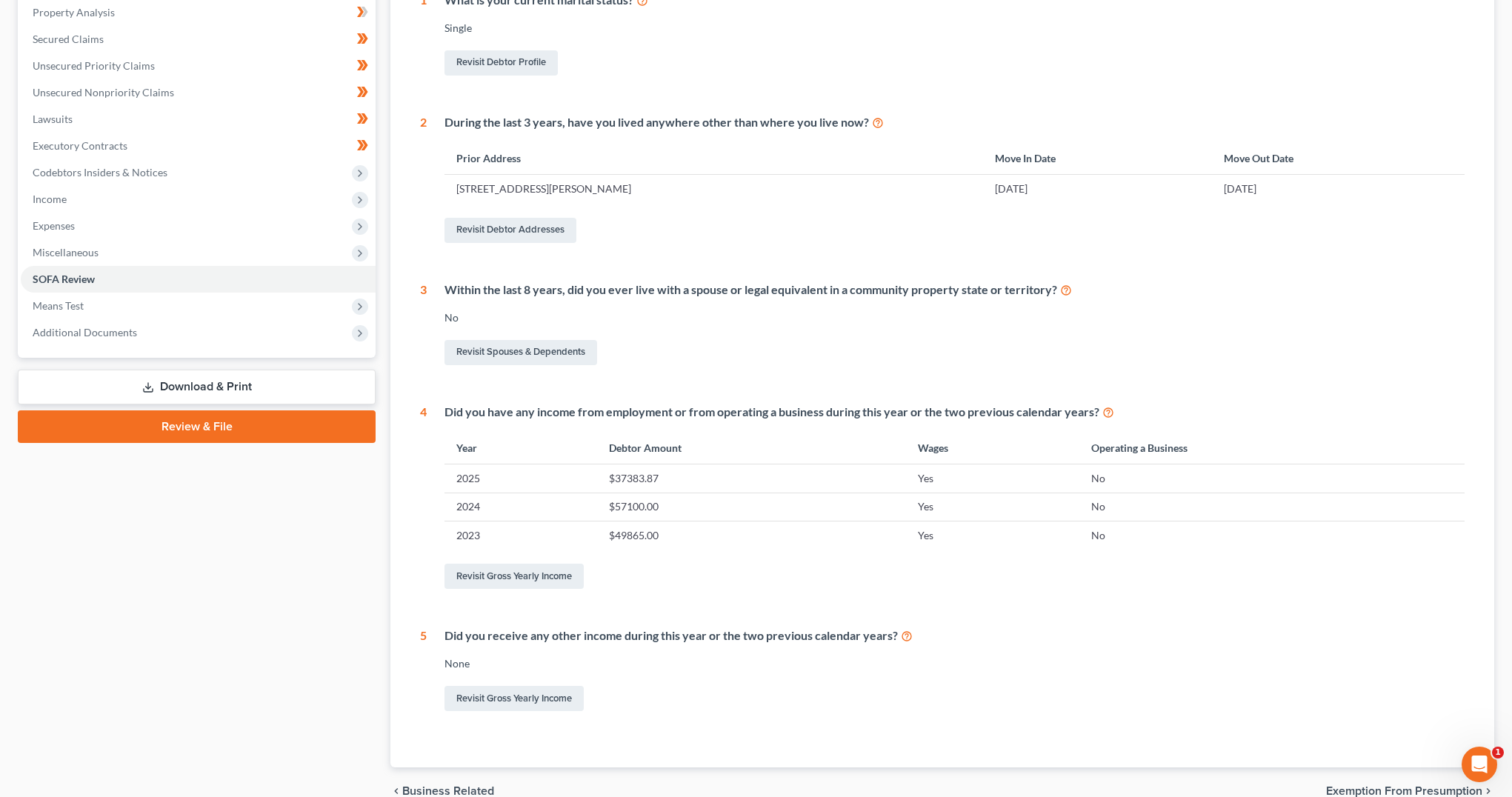
click at [923, 642] on div "Did you receive any other income during this year or the two previous calendar …" at bounding box center [954, 636] width 1020 height 17
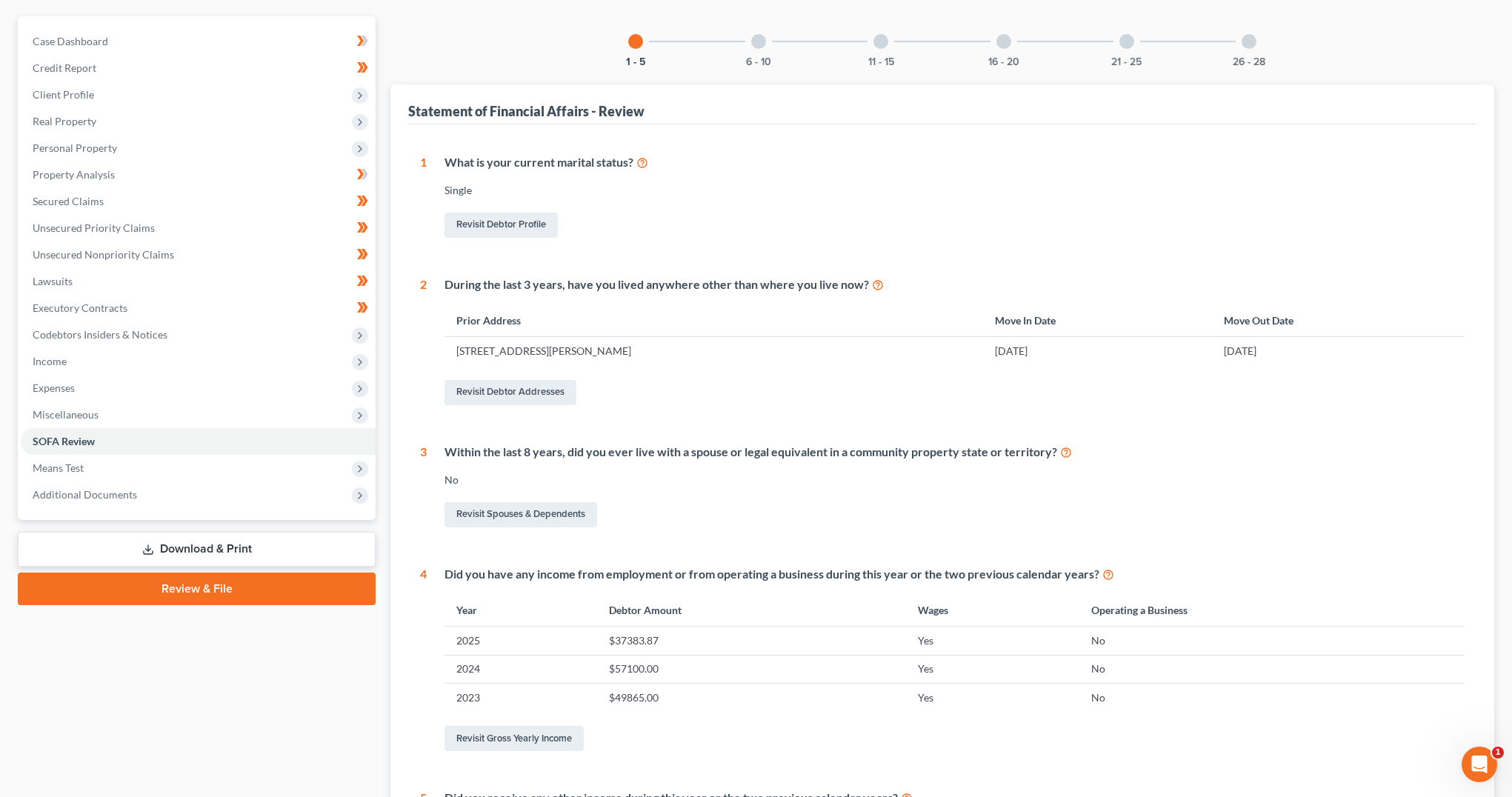
scroll to position [0, 0]
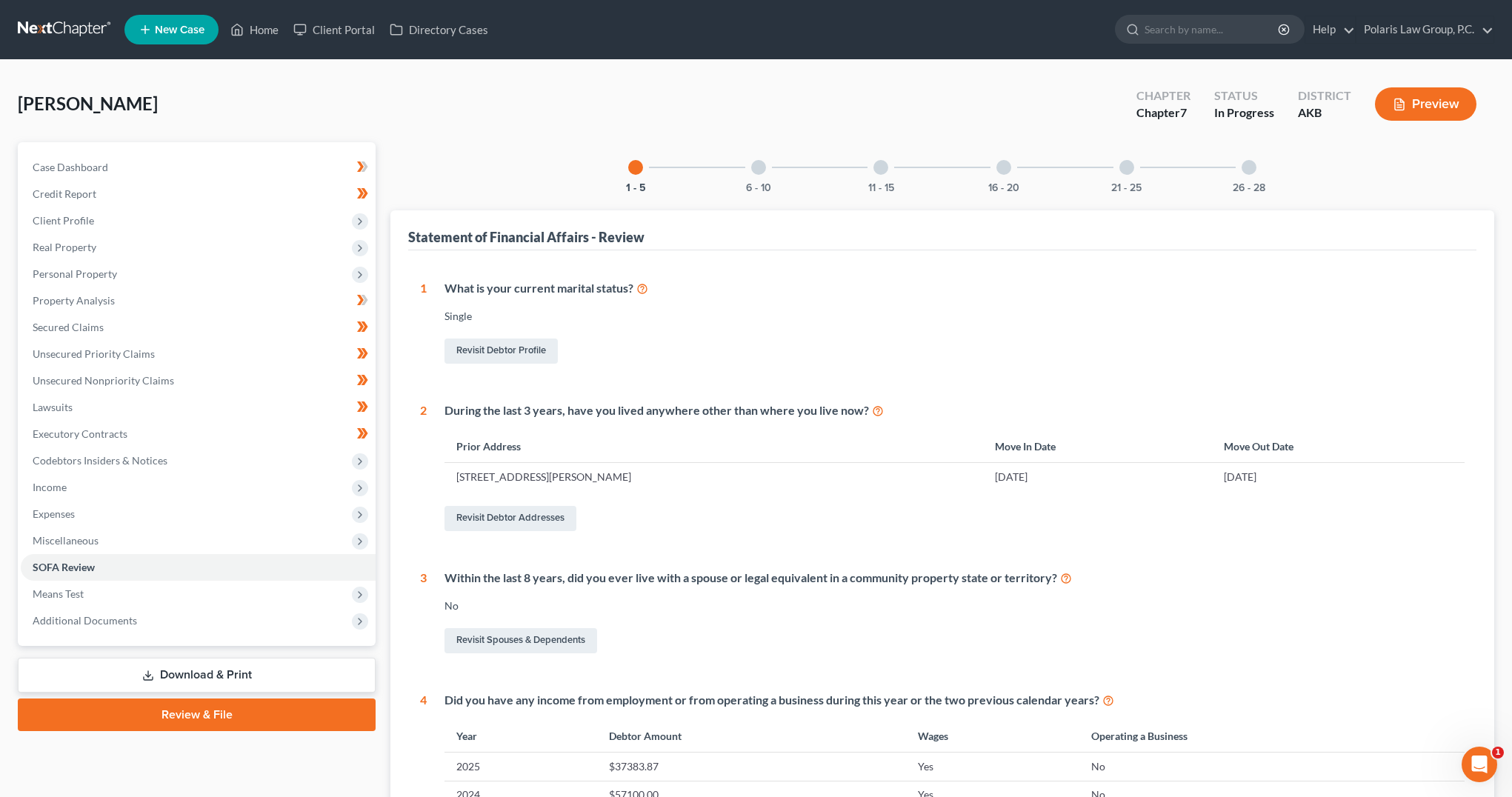
click at [1273, 223] on div "Statement of Financial Affairs - Review" at bounding box center [942, 230] width 1069 height 40
click at [1274, 216] on div "Statement of Financial Affairs - Review" at bounding box center [942, 230] width 1069 height 40
drag, startPoint x: 858, startPoint y: 245, endPoint x: 850, endPoint y: 242, distance: 8.5
click at [850, 242] on div "Statement of Financial Affairs - Review" at bounding box center [942, 230] width 1069 height 40
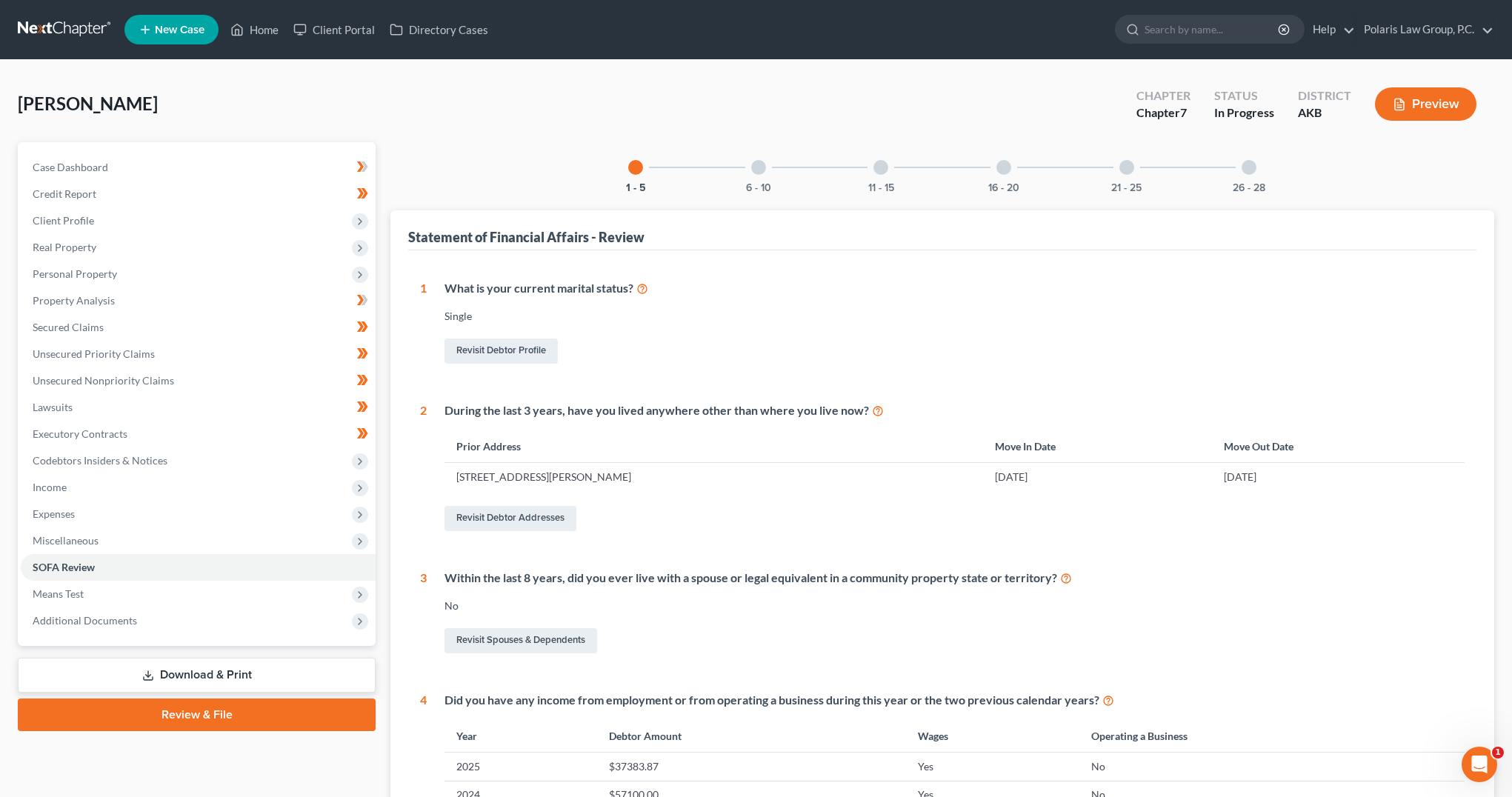
click at [847, 239] on div "Statement of Financial Affairs - Review" at bounding box center [942, 230] width 1069 height 40
click at [917, 232] on div "Statement of Financial Affairs - Review" at bounding box center [942, 230] width 1069 height 40
click at [917, 230] on div "Statement of Financial Affairs - Review" at bounding box center [942, 230] width 1069 height 40
click at [765, 184] on button "6 - 10" at bounding box center [759, 189] width 25 height 11
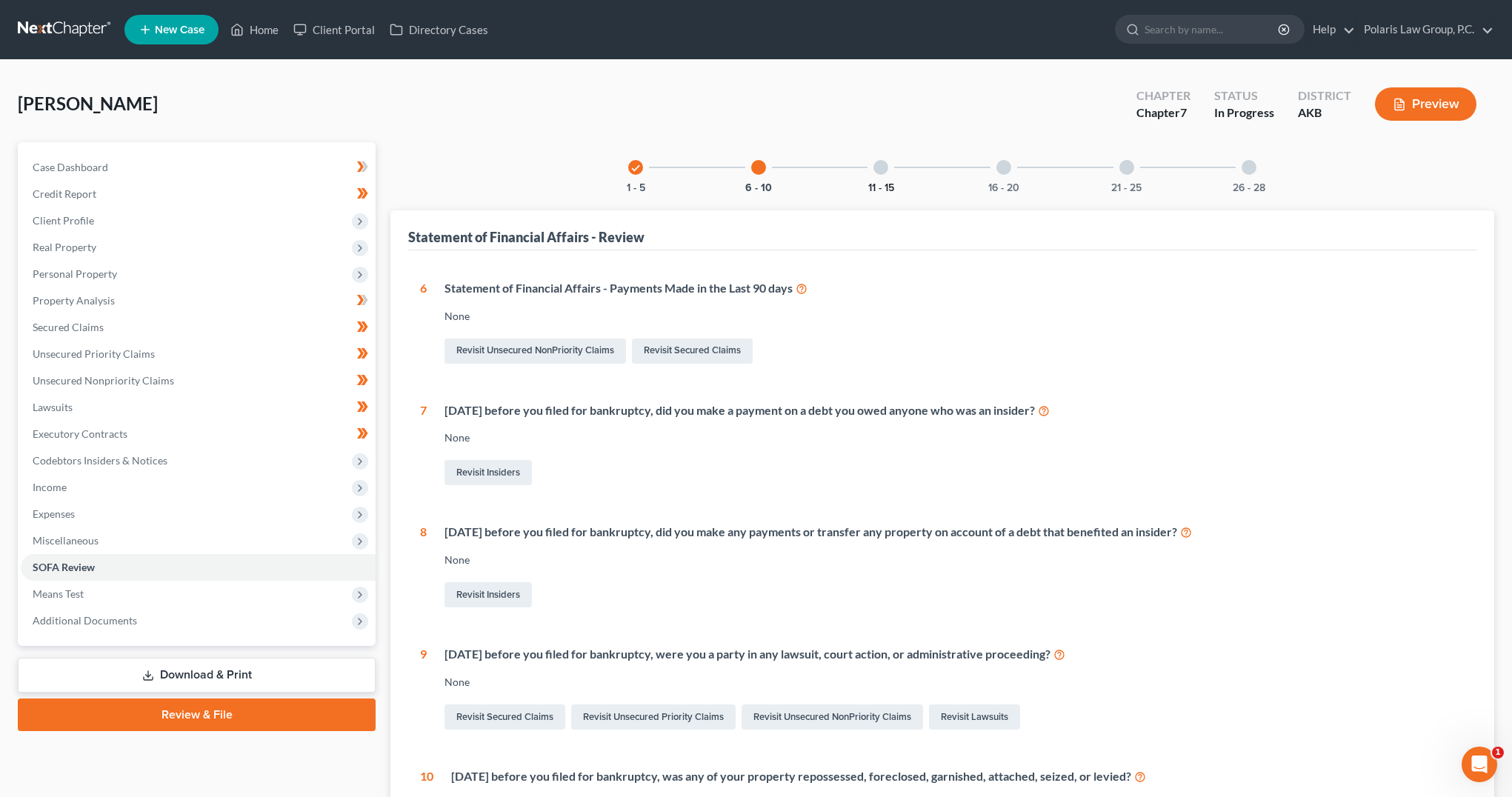
click at [884, 184] on button "11 - 15" at bounding box center [881, 189] width 26 height 11
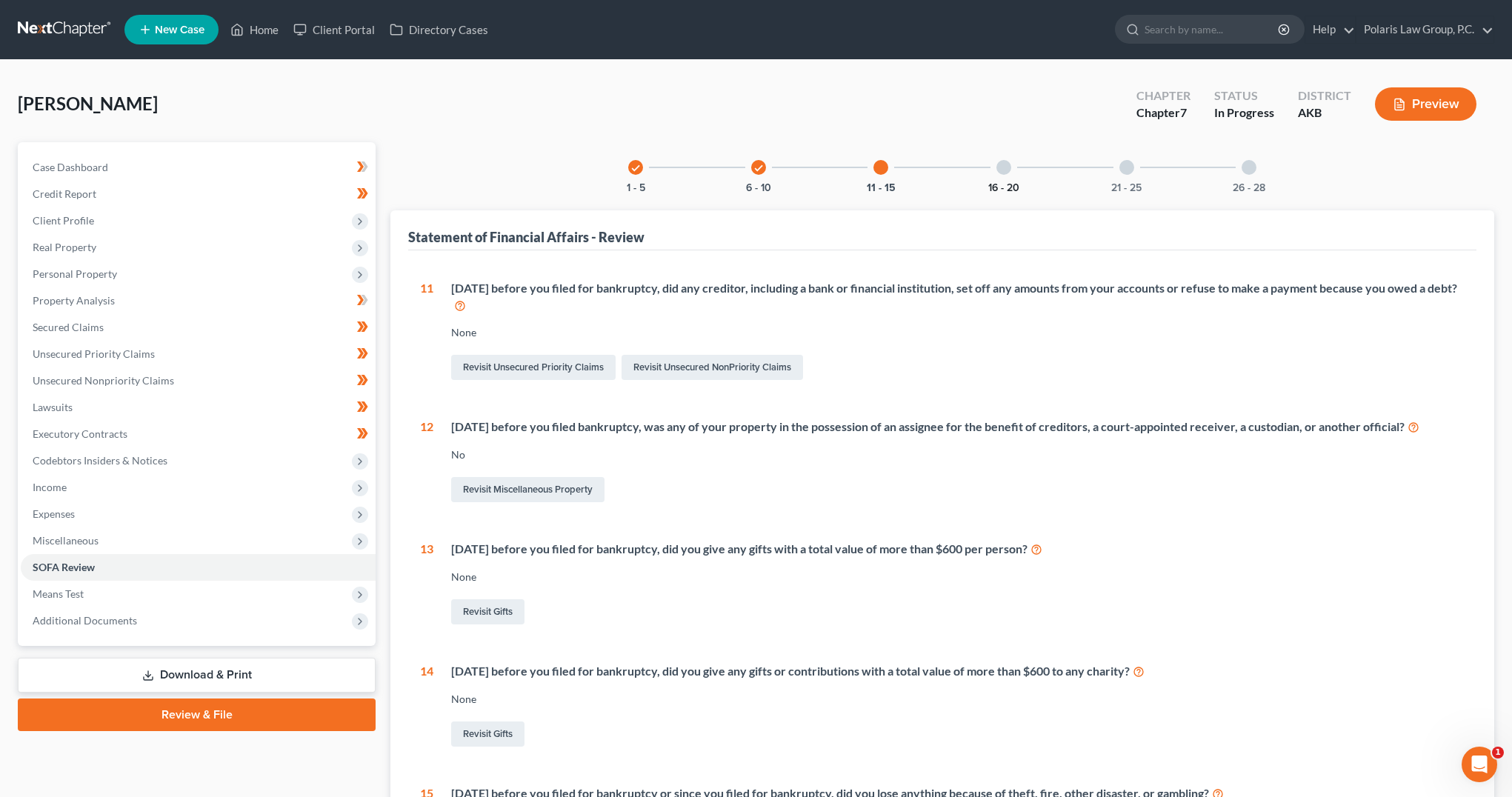
click at [1003, 184] on button "16 - 20" at bounding box center [1003, 189] width 31 height 11
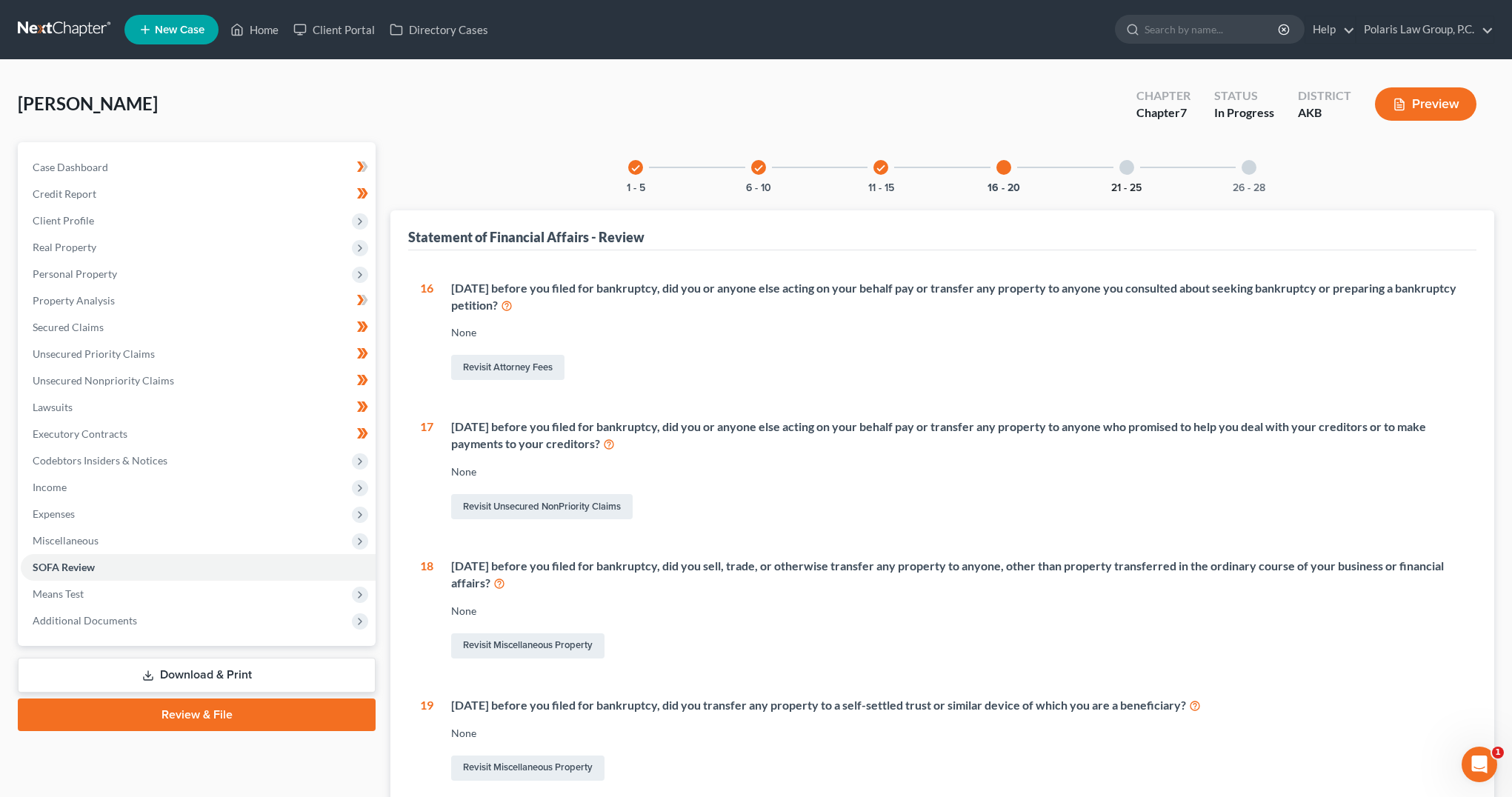
click at [1137, 183] on button "21 - 25" at bounding box center [1127, 189] width 31 height 11
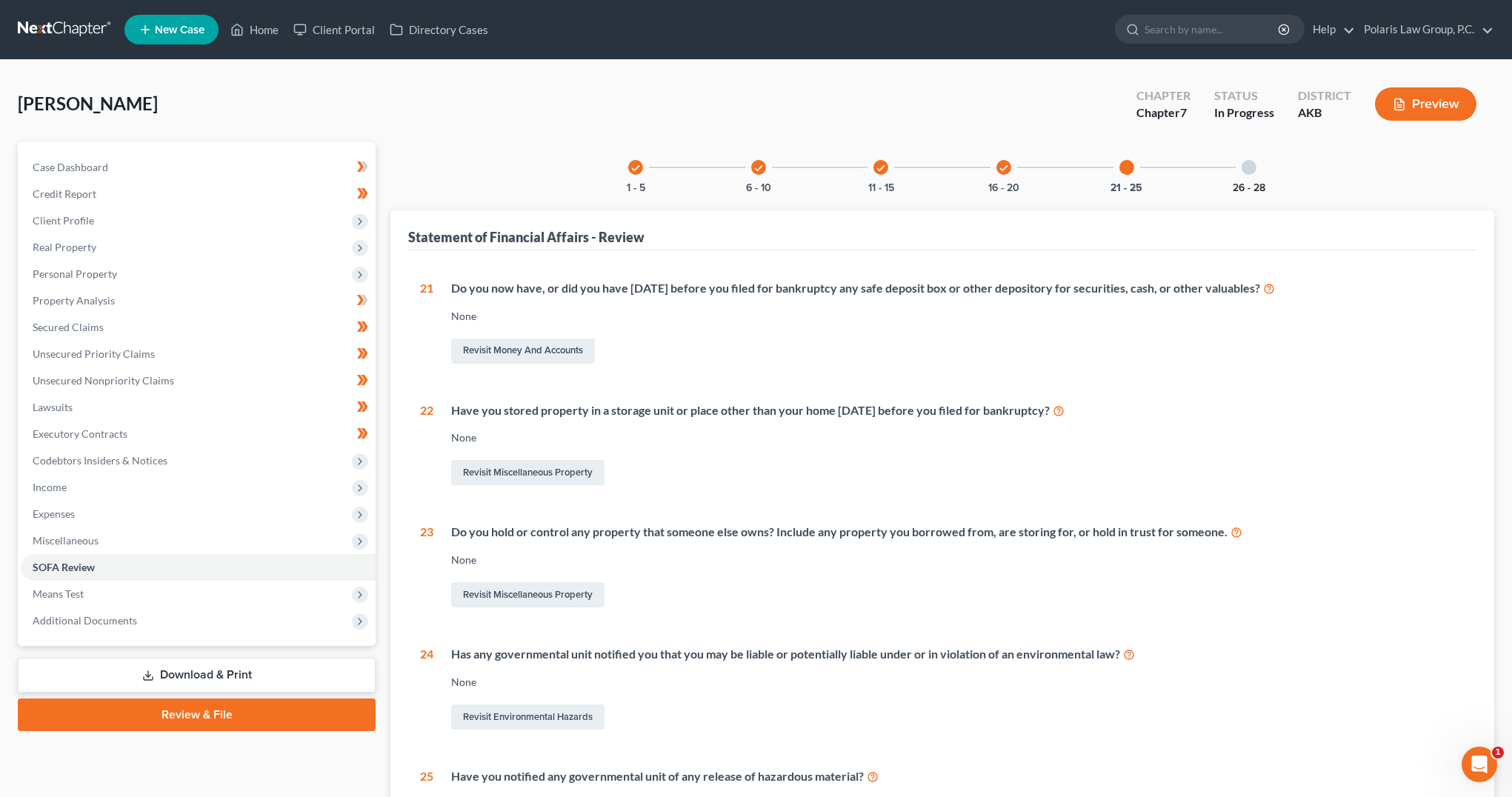
click at [1246, 183] on button "26 - 28" at bounding box center [1249, 189] width 32 height 11
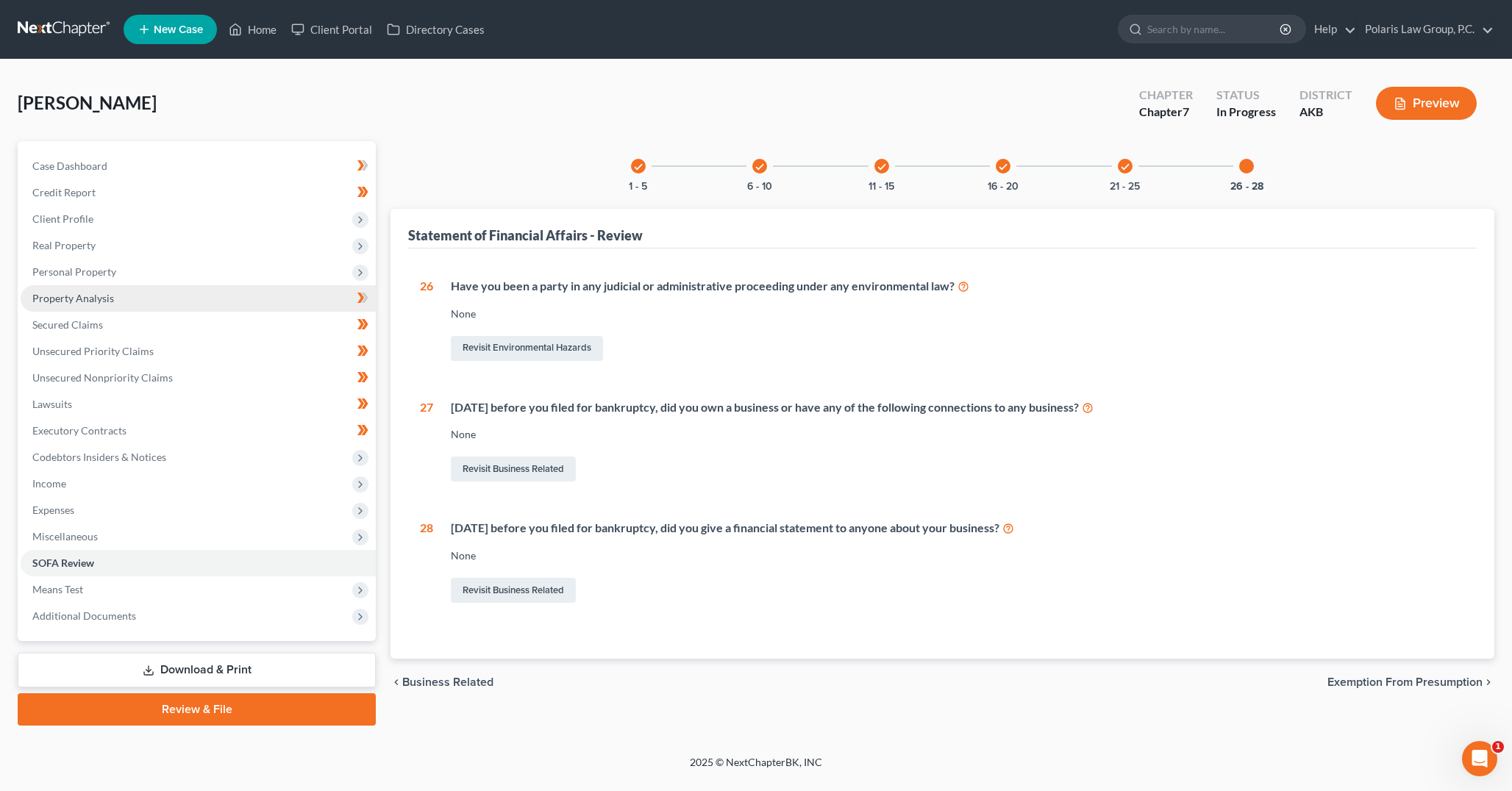
click at [133, 300] on link "Property Analysis" at bounding box center [198, 298] width 355 height 27
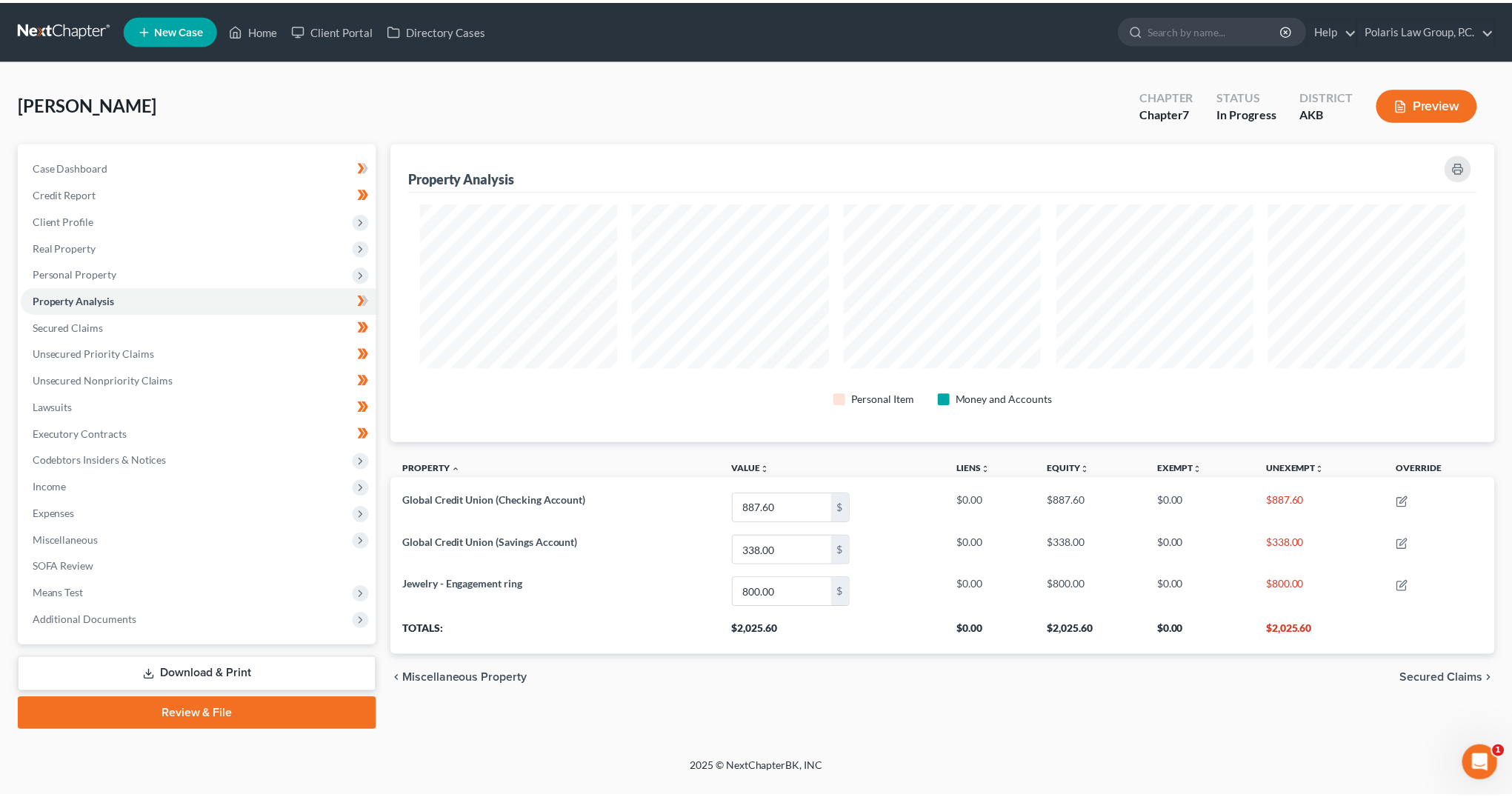
scroll to position [300, 1112]
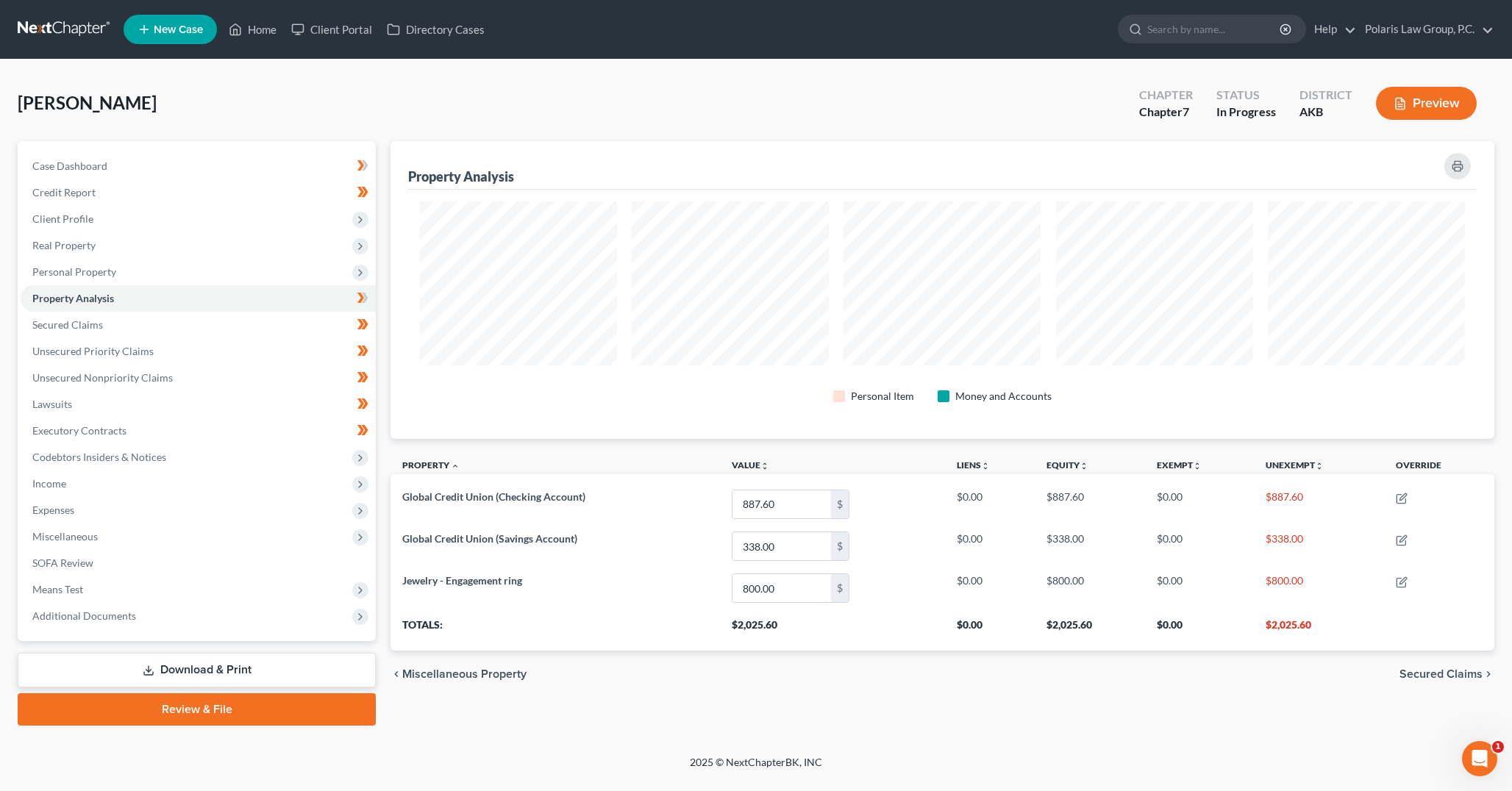
drag, startPoint x: 878, startPoint y: 455, endPoint x: 871, endPoint y: 451, distance: 8.1
click at [871, 451] on th "Value unfold_more expand_more expand_less" at bounding box center [832, 467] width 225 height 33
drag, startPoint x: 870, startPoint y: 451, endPoint x: 835, endPoint y: 447, distance: 35.2
click at [865, 449] on div "Property Analysis Personal Item Money and Accounts Property unfold_more expand_…" at bounding box center [943, 395] width 1104 height 509
click at [80, 273] on span "Personal Property" at bounding box center [74, 272] width 84 height 12
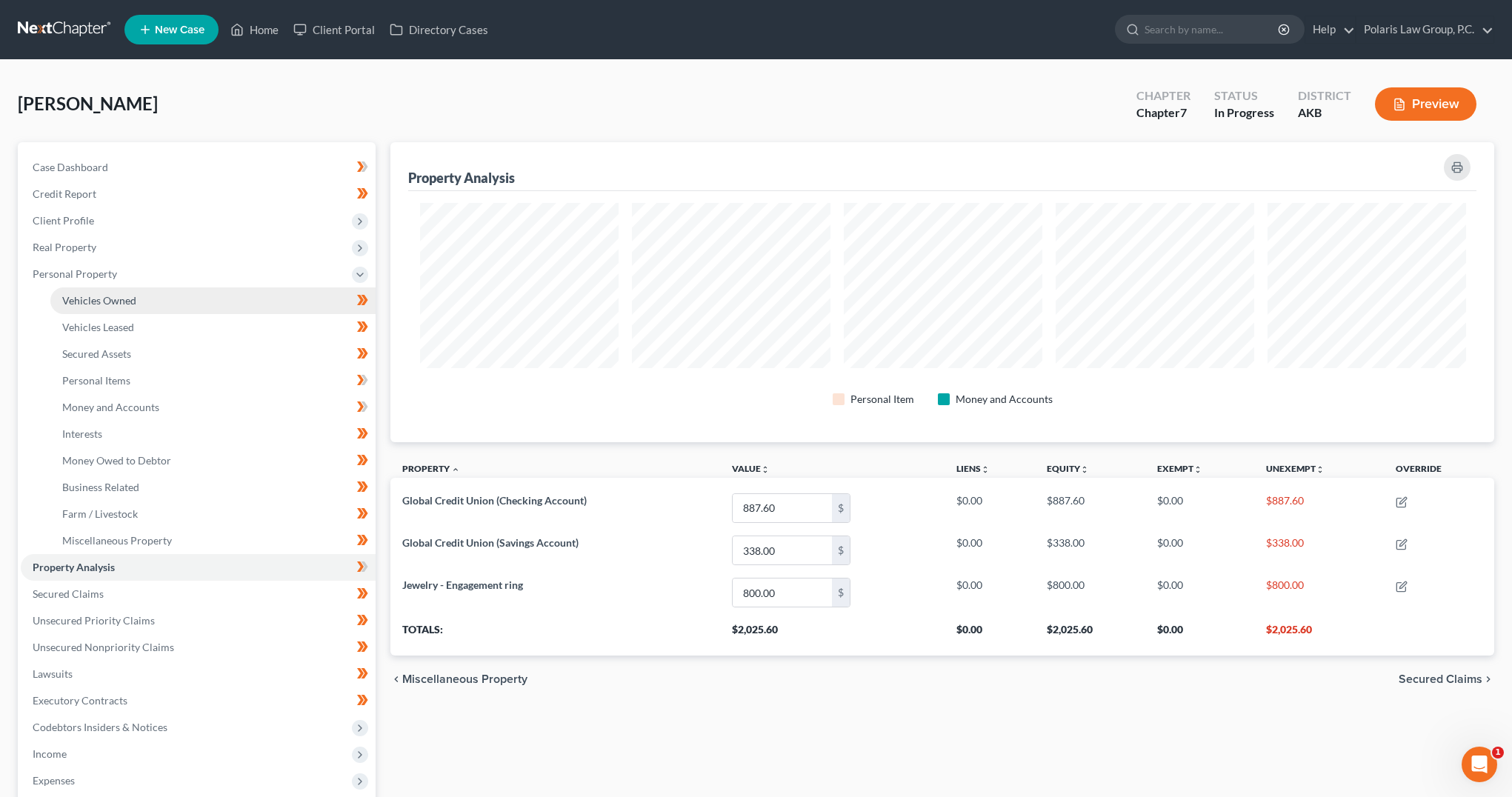
scroll to position [0, 0]
click at [121, 378] on span "Personal Items" at bounding box center [96, 380] width 68 height 12
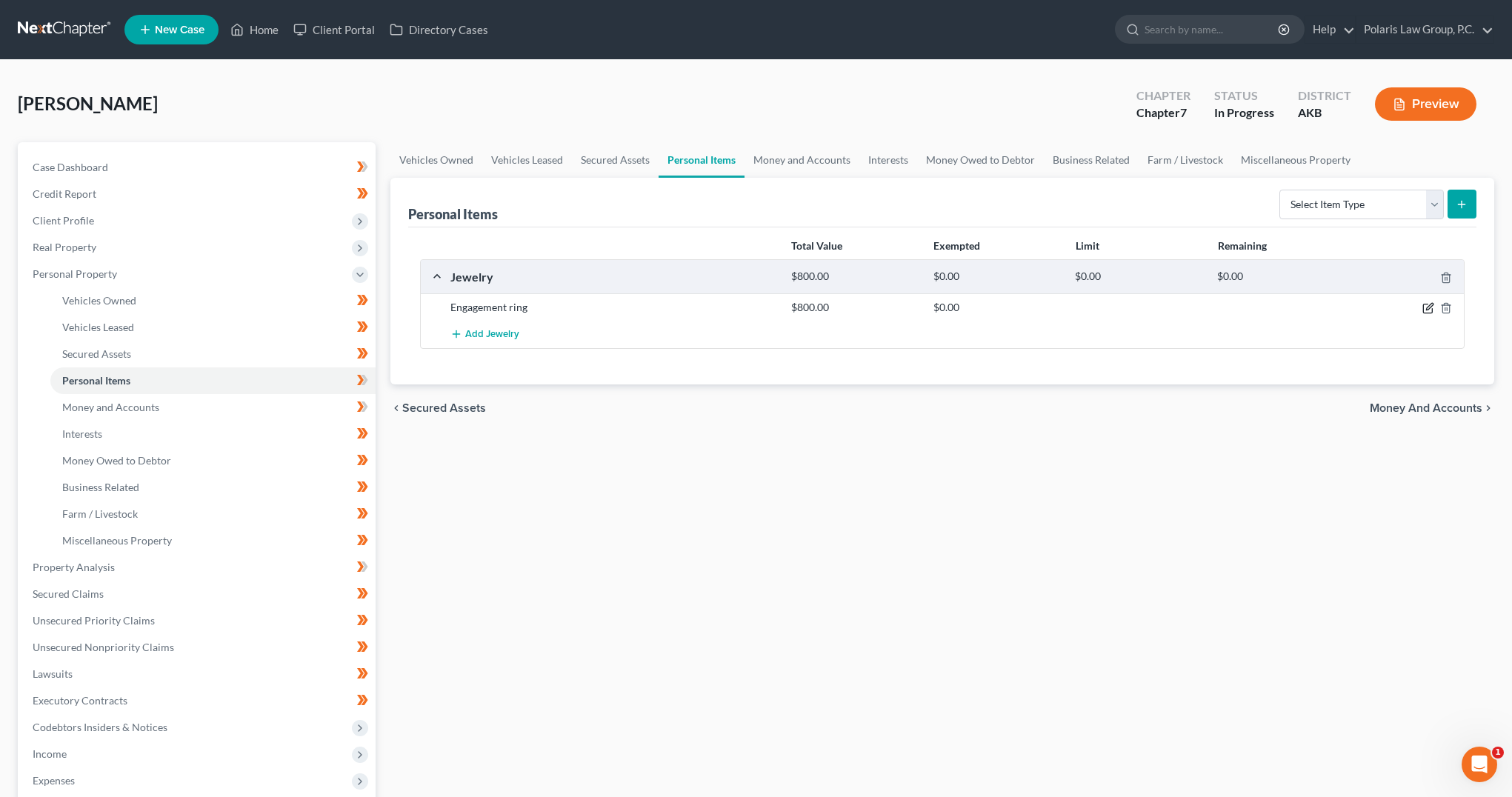
click at [1425, 308] on icon "button" at bounding box center [1428, 308] width 12 height 12
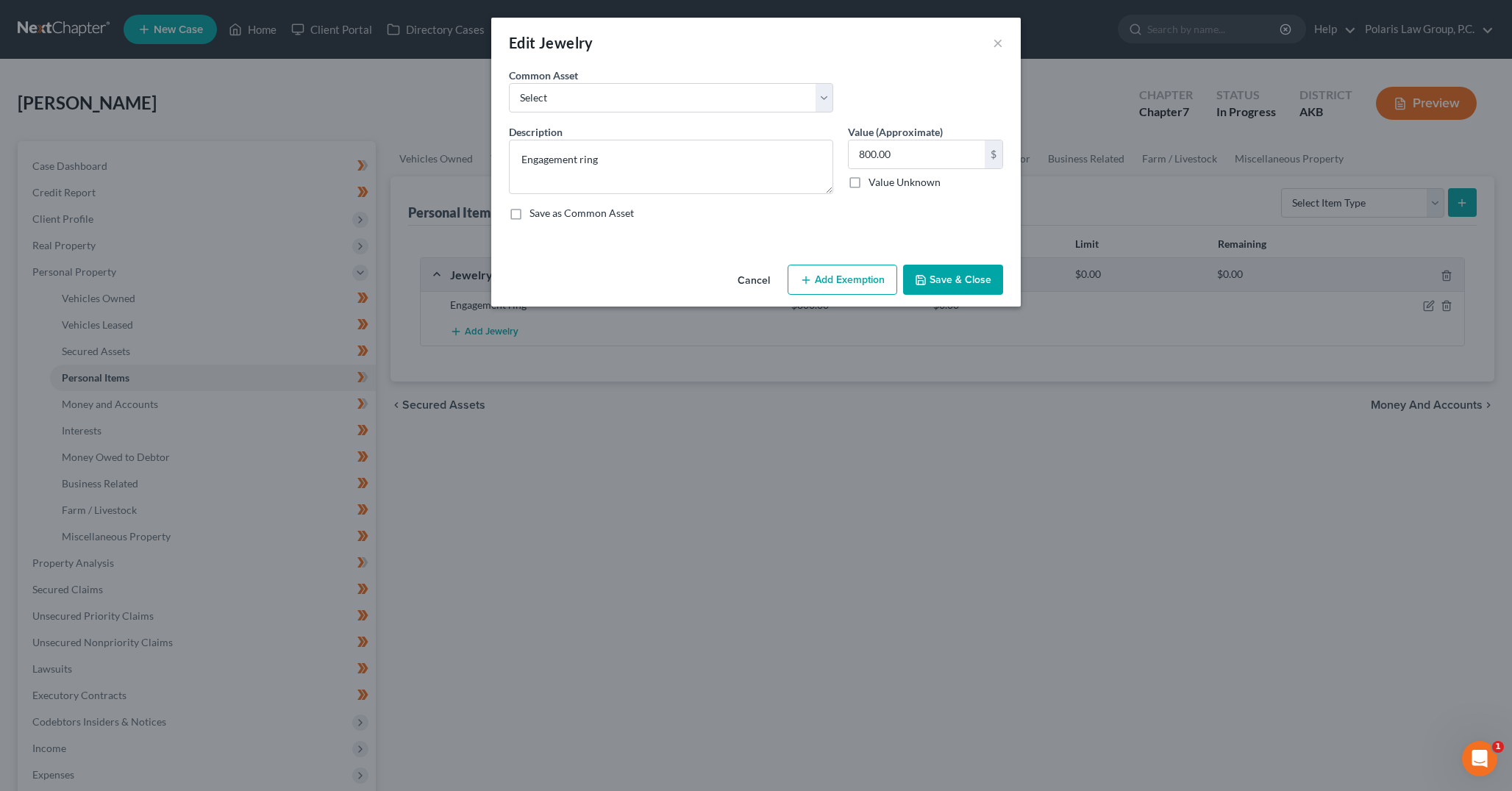
click at [863, 281] on button "Add Exemption" at bounding box center [842, 280] width 110 height 31
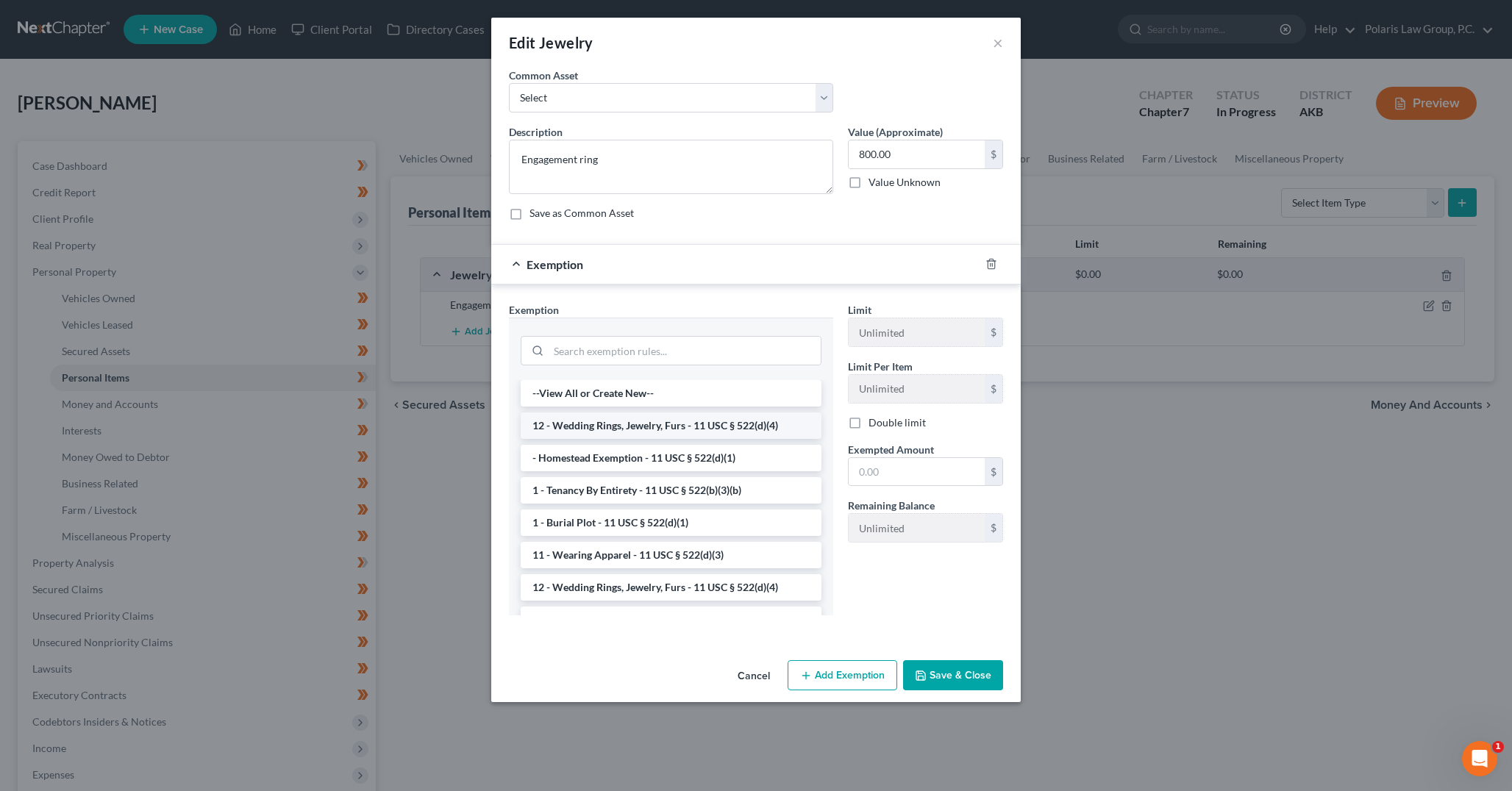
click at [670, 421] on li "12 - Wedding Rings, Jewelry, Furs - 11 USC § 522(d)(4)" at bounding box center [671, 426] width 301 height 27
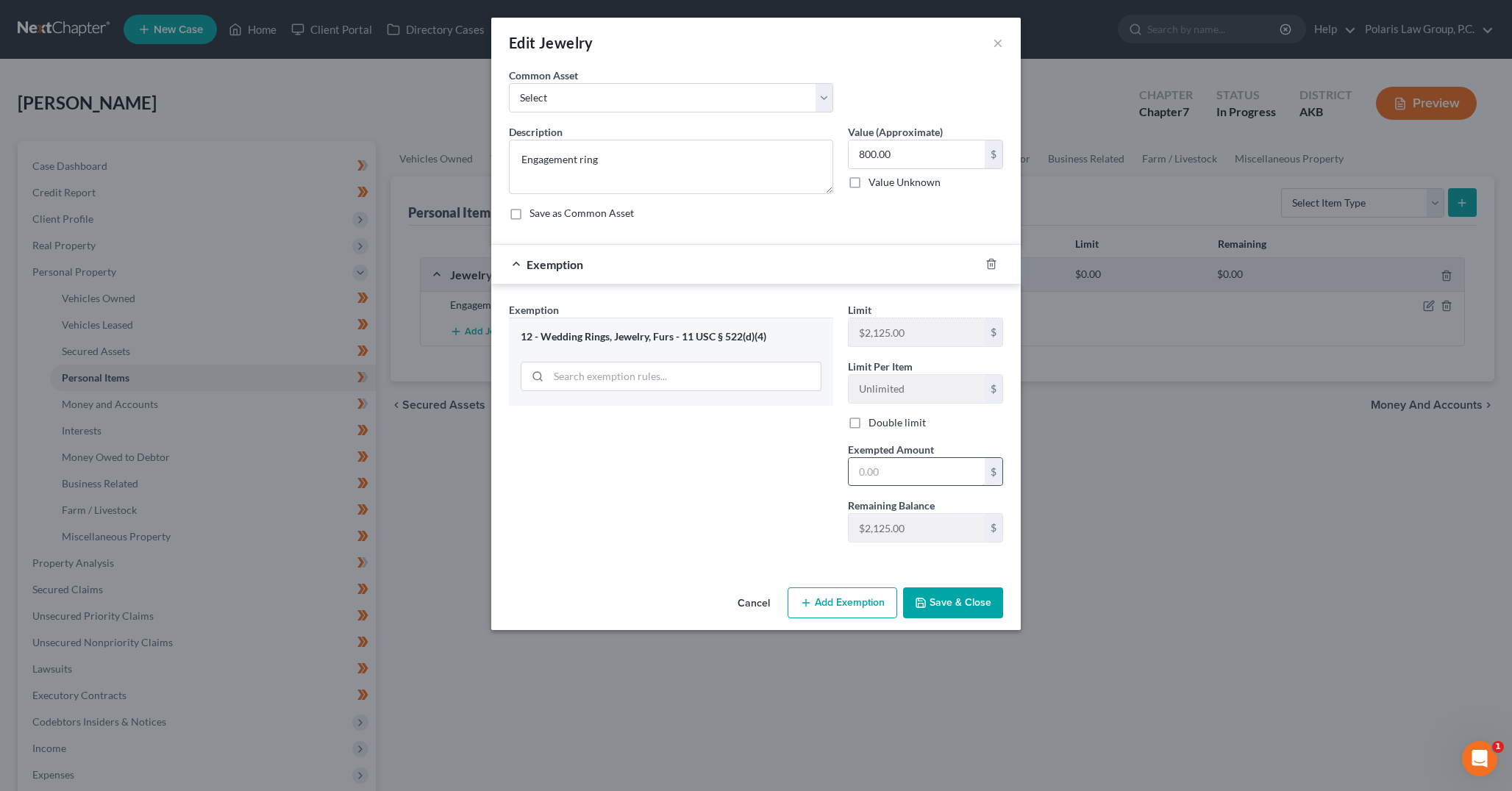
click at [909, 472] on input "text" at bounding box center [917, 472] width 136 height 28
type input "800"
click at [943, 599] on button "Save & Close" at bounding box center [952, 603] width 100 height 31
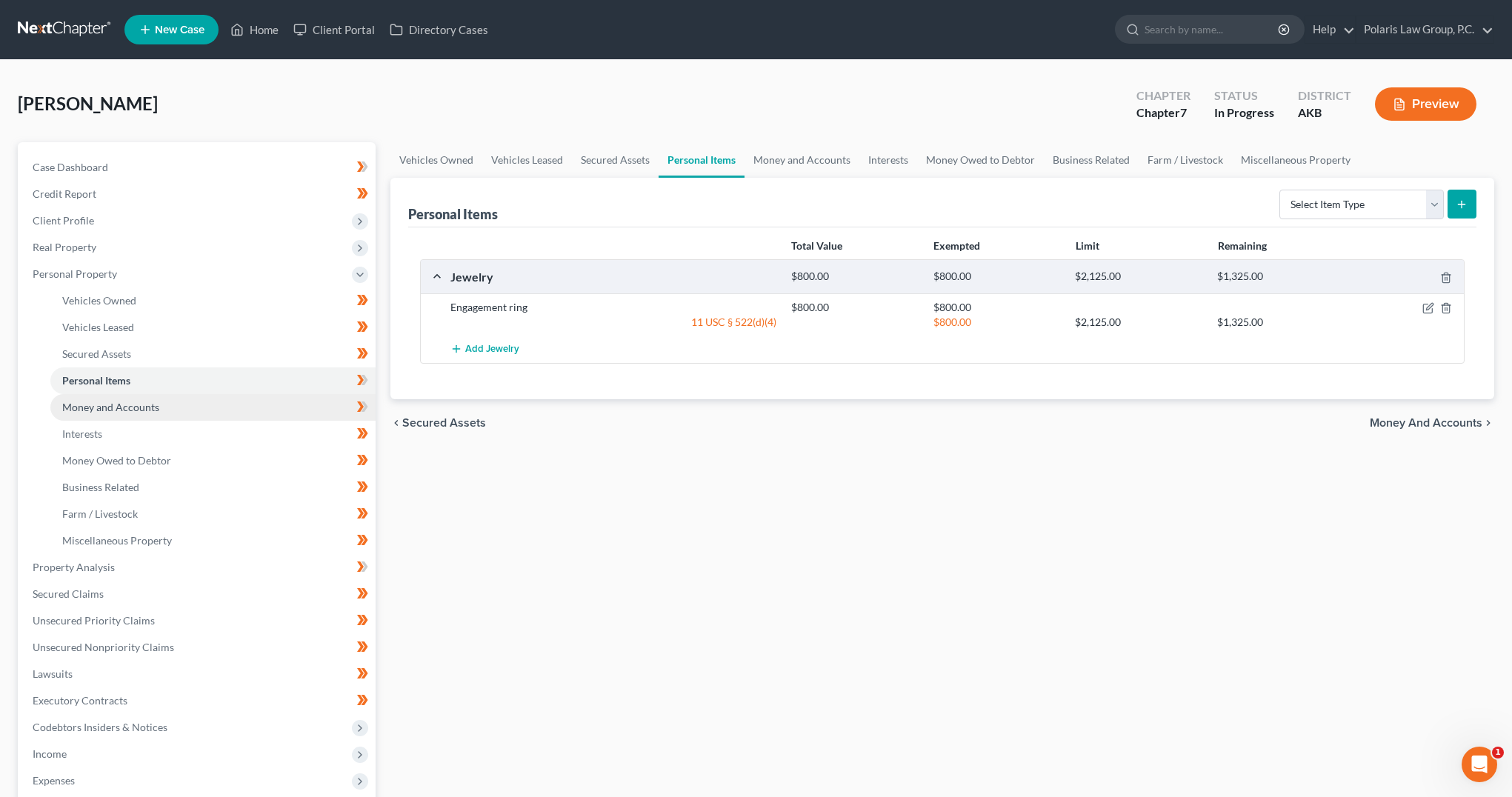
click at [142, 415] on link "Money and Accounts" at bounding box center [213, 407] width 325 height 27
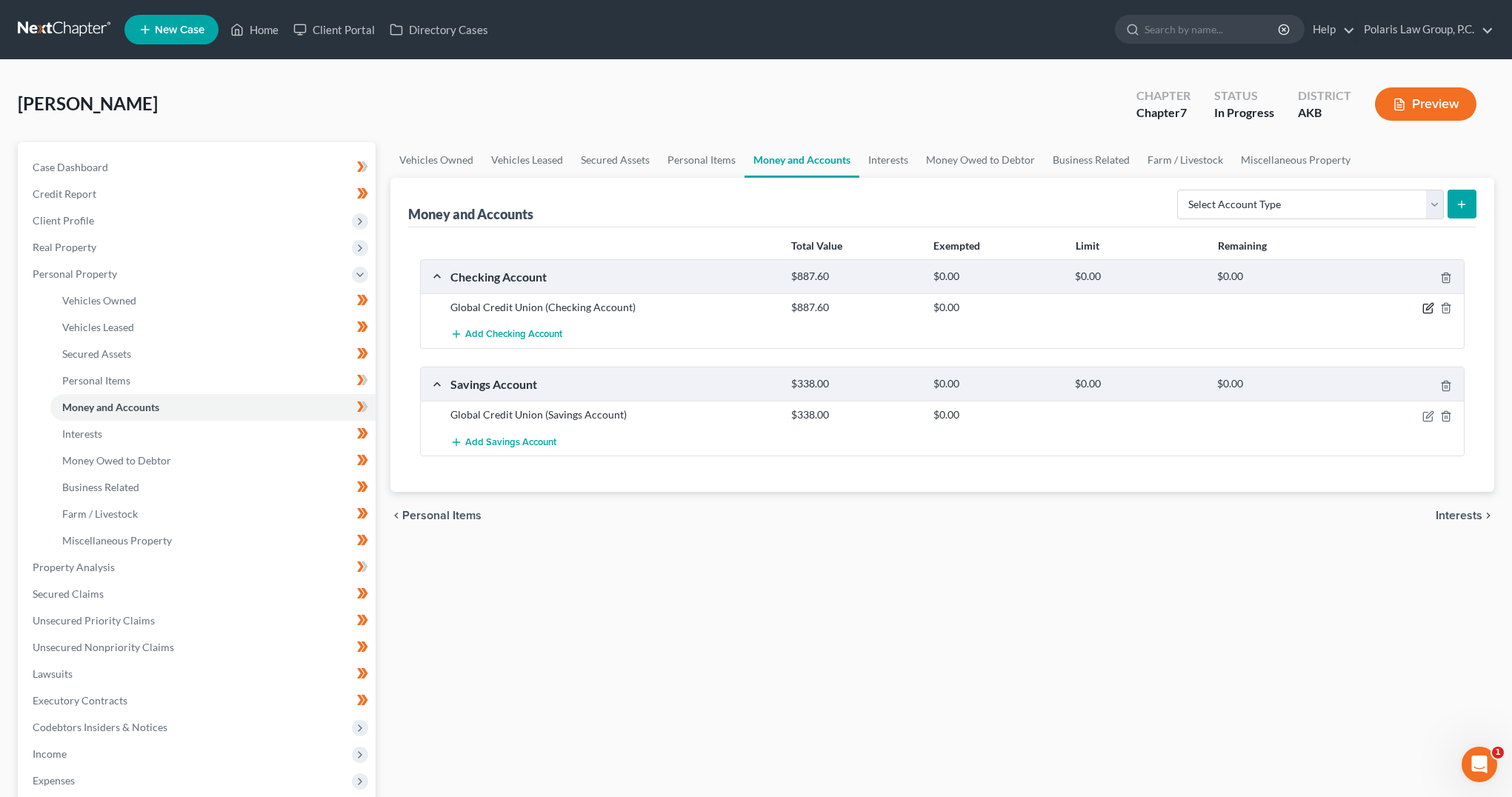
click at [1426, 303] on icon "button" at bounding box center [1428, 308] width 12 height 12
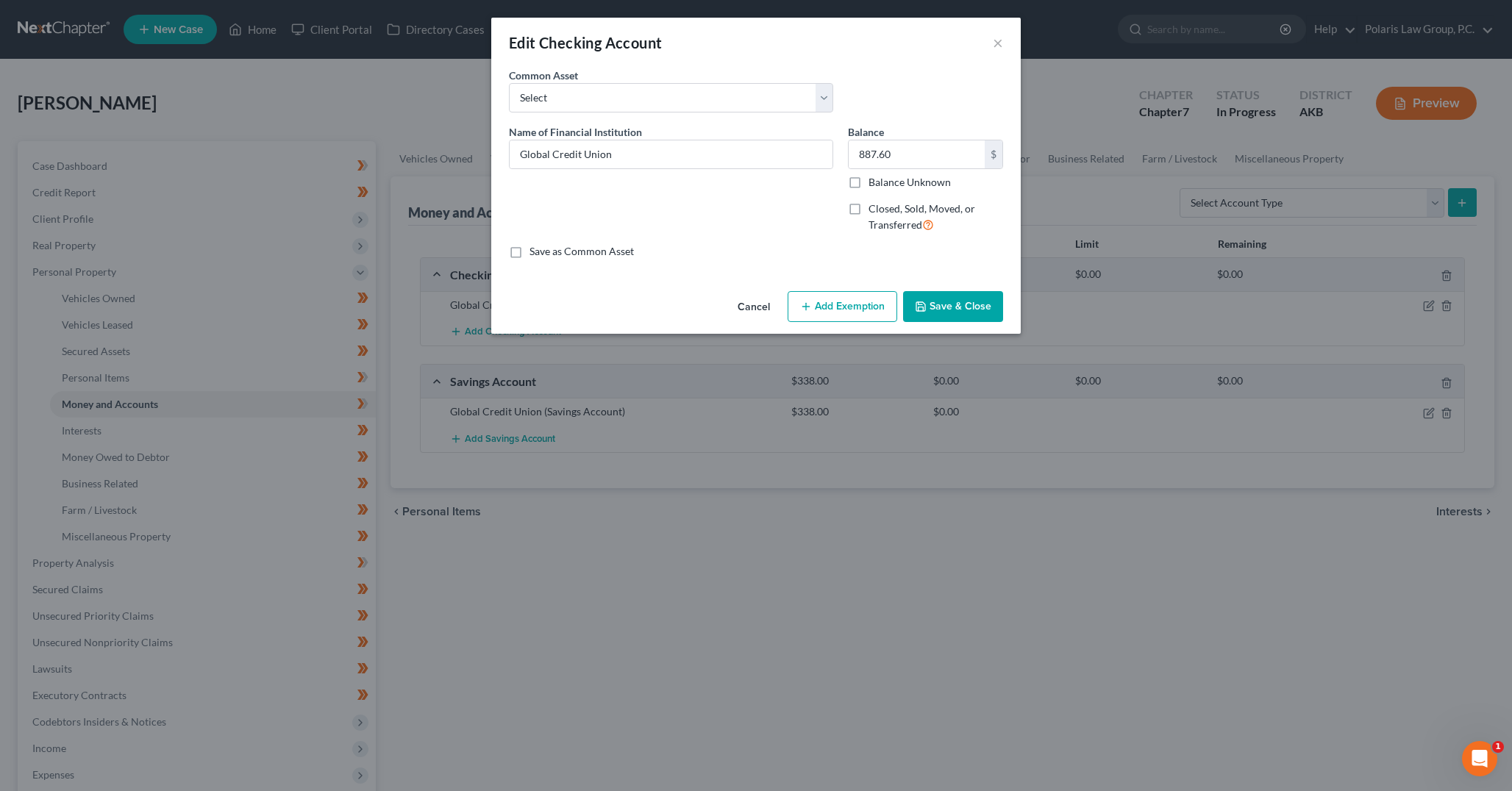
click at [857, 312] on button "Add Exemption" at bounding box center [842, 306] width 110 height 31
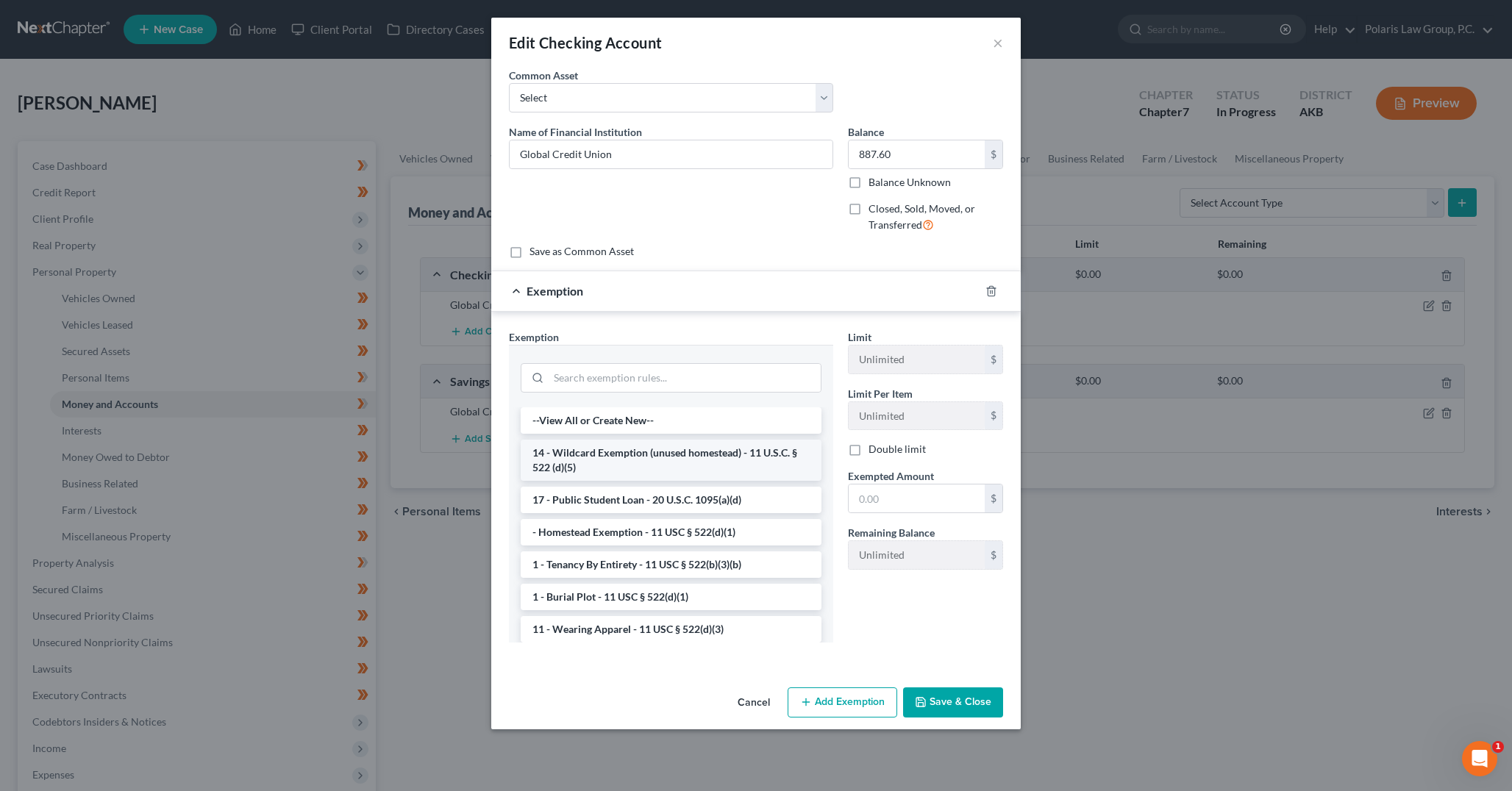
click at [698, 455] on li "14 - Wildcard Exemption (unused homestead) - 11 U.S.C. § 522 (d)(5)" at bounding box center [671, 461] width 301 height 41
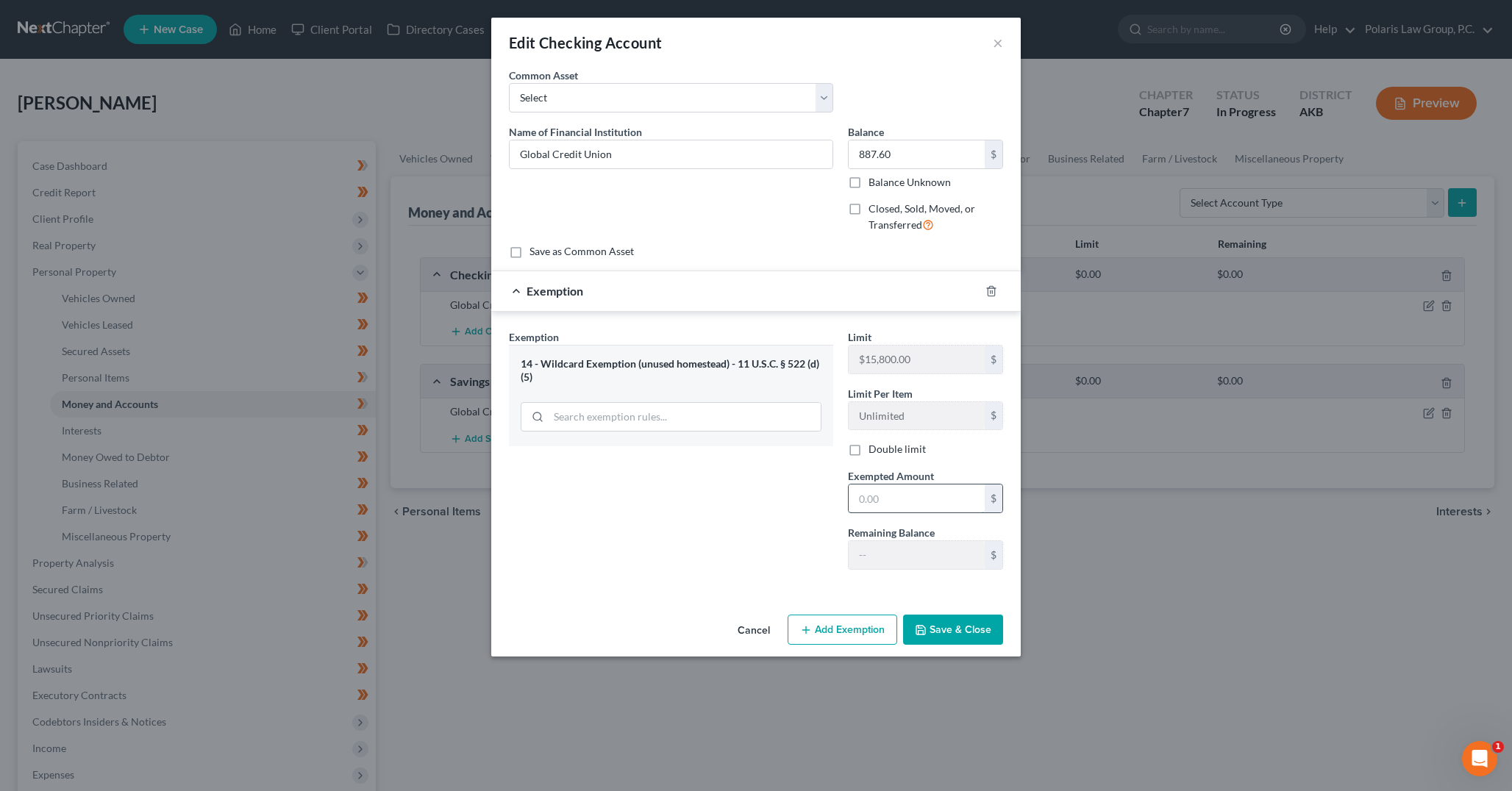
click at [912, 496] on input "text" at bounding box center [917, 498] width 136 height 28
type input "887.60"
click at [937, 643] on button "Save & Close" at bounding box center [952, 630] width 100 height 31
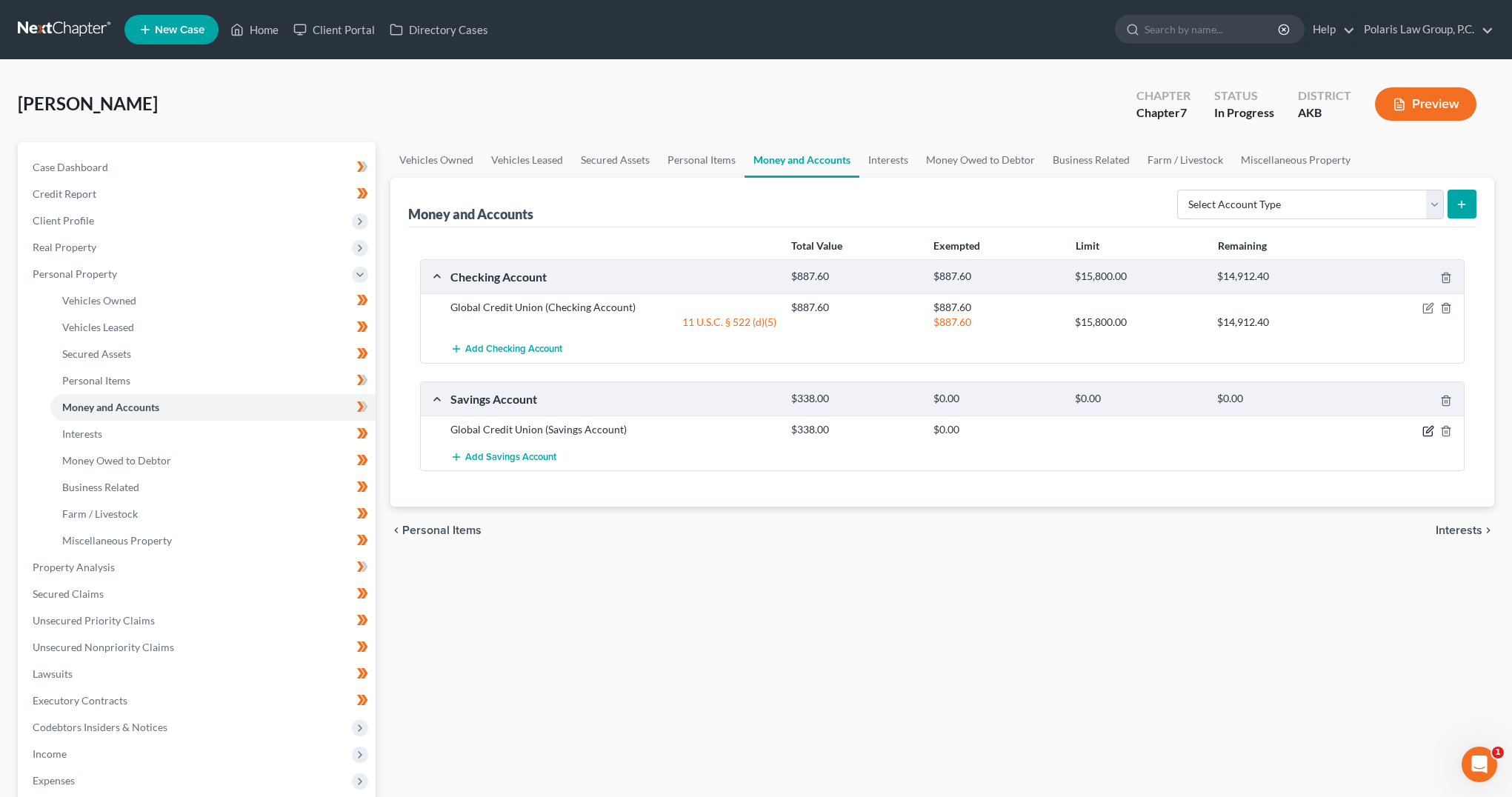
click at [1431, 433] on icon "button" at bounding box center [1428, 430] width 12 height 12
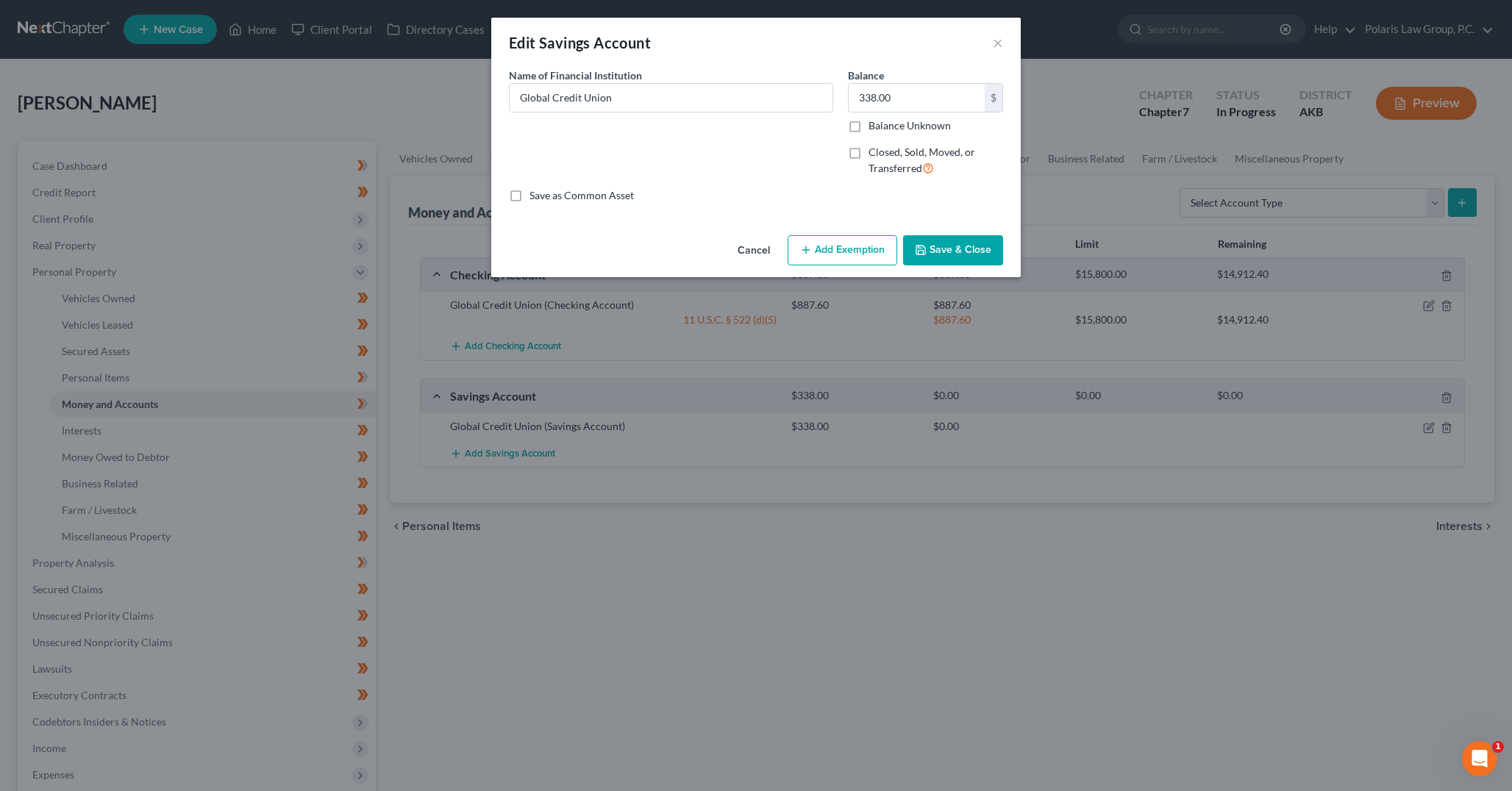
click at [827, 244] on button "Add Exemption" at bounding box center [842, 250] width 110 height 31
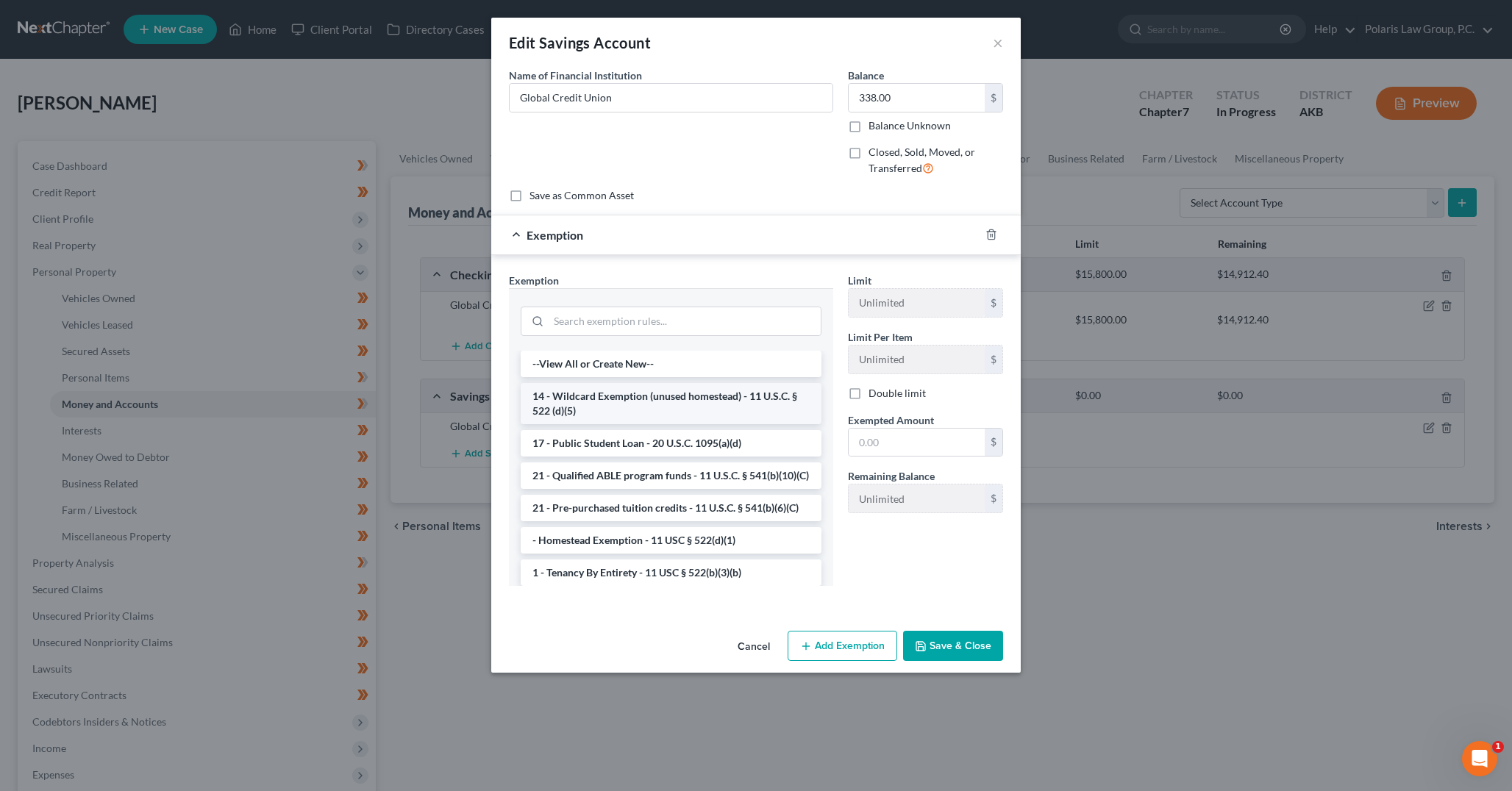
click at [666, 391] on li "14 - Wildcard Exemption (unused homestead) - 11 U.S.C. § 522 (d)(5)" at bounding box center [671, 403] width 301 height 41
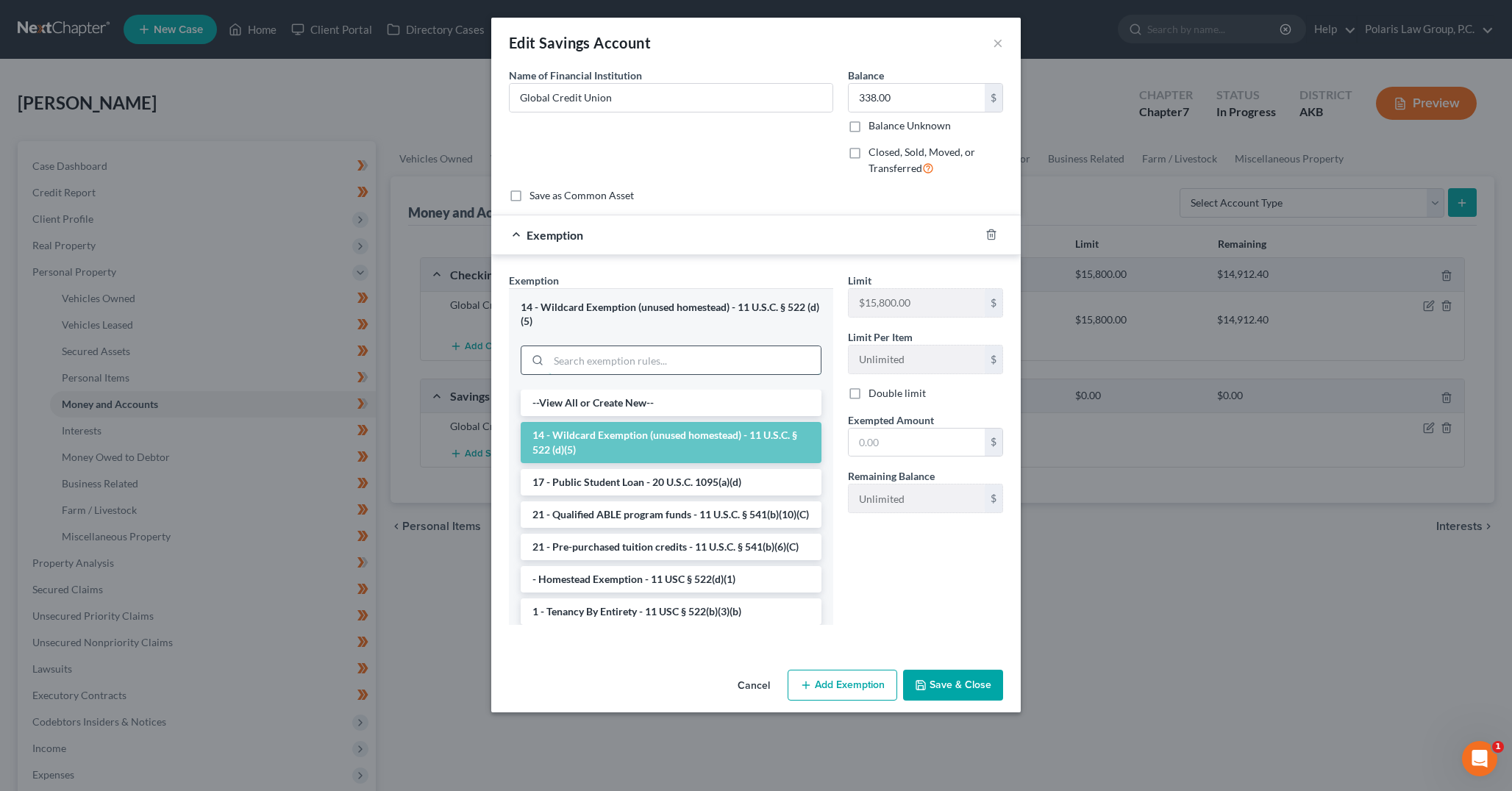
click at [675, 362] on input "search" at bounding box center [684, 360] width 272 height 28
click at [905, 438] on input "text" at bounding box center [917, 442] width 136 height 28
type input "338"
click at [920, 267] on div "Exemption Set must be selected for CA. Exemption * 14 - Wildcard Exemption (unu…" at bounding box center [755, 452] width 529 height 394
click at [832, 283] on div "Exemption * 14 - Wildcard Exemption (unused homestead) - 11 U.S.C. § 522 (d)(5)…" at bounding box center [671, 448] width 324 height 352
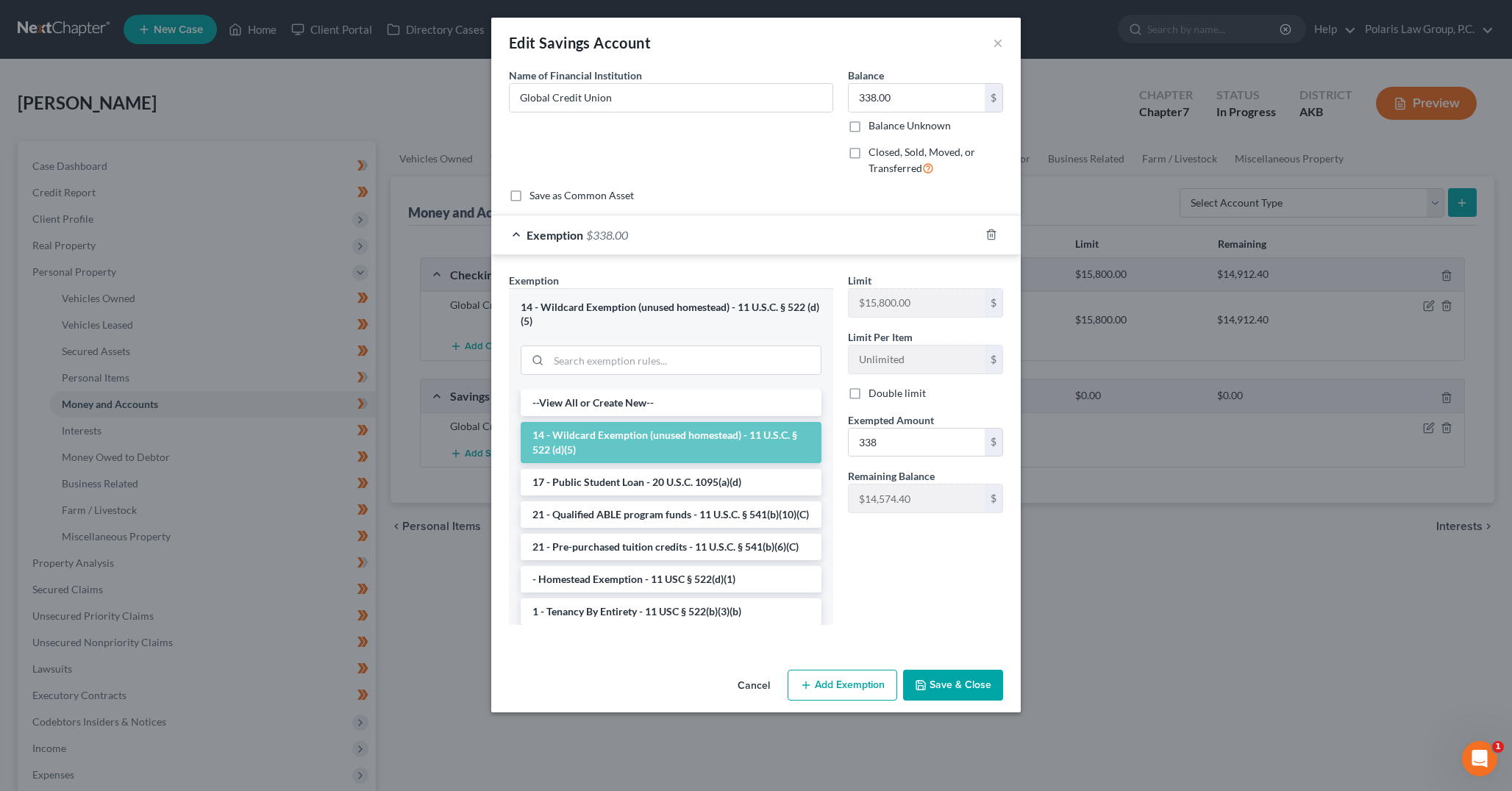
click at [835, 282] on div "Exemption Set must be selected for CA. Exemption * 14 - Wildcard Exemption (unu…" at bounding box center [671, 455] width 339 height 364
click at [957, 683] on button "Save & Close" at bounding box center [952, 685] width 100 height 31
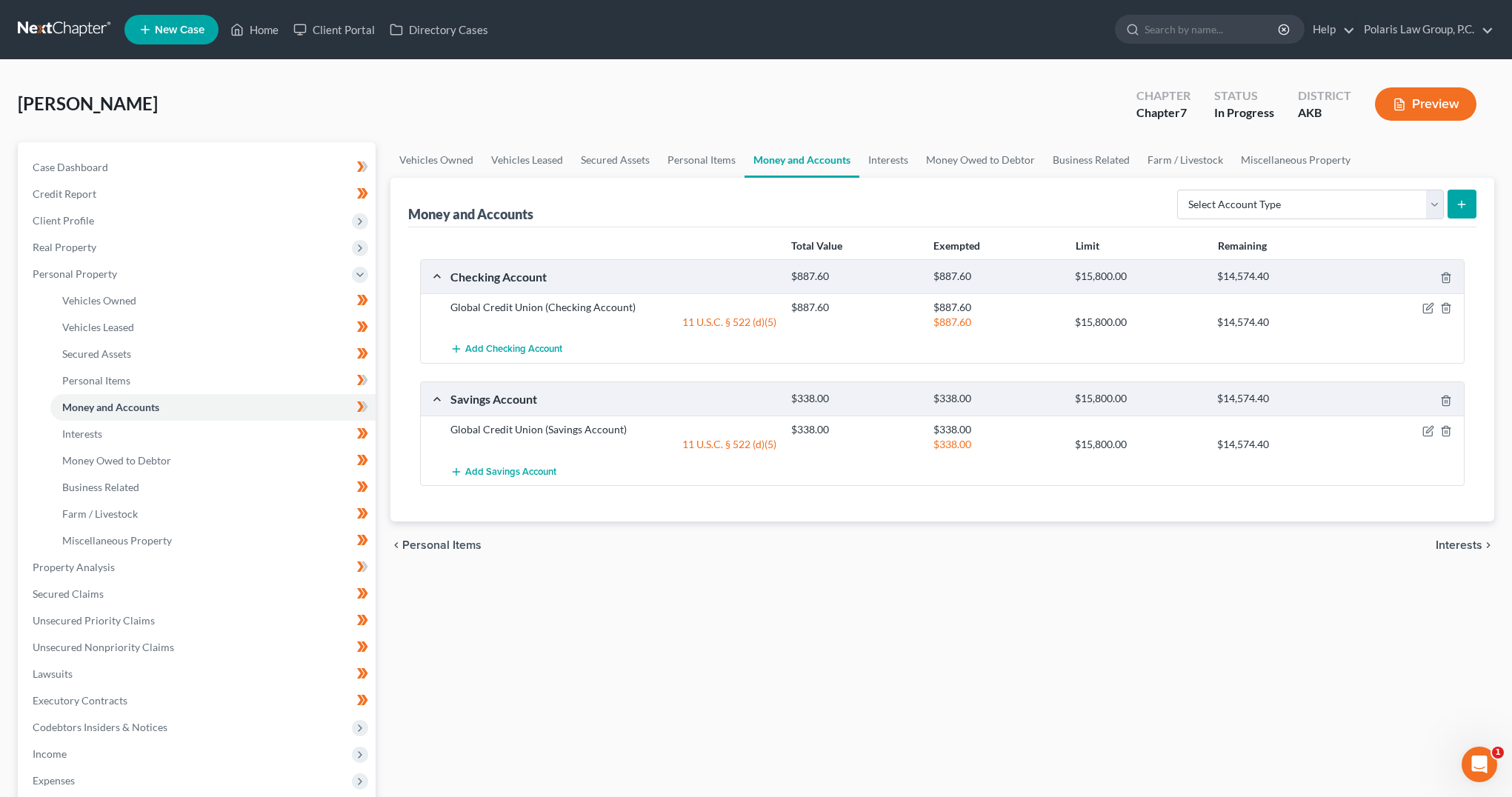
click at [914, 616] on div "Vehicles Owned Vehicles Leased Secured Assets Personal Items Money and Accounts…" at bounding box center [942, 569] width 1118 height 855
drag, startPoint x: 914, startPoint y: 616, endPoint x: 647, endPoint y: 567, distance: 271.5
click at [825, 601] on div "Vehicles Owned Vehicles Leased Secured Assets Personal Items Money and Accounts…" at bounding box center [942, 569] width 1118 height 855
click at [364, 406] on icon at bounding box center [363, 407] width 11 height 18
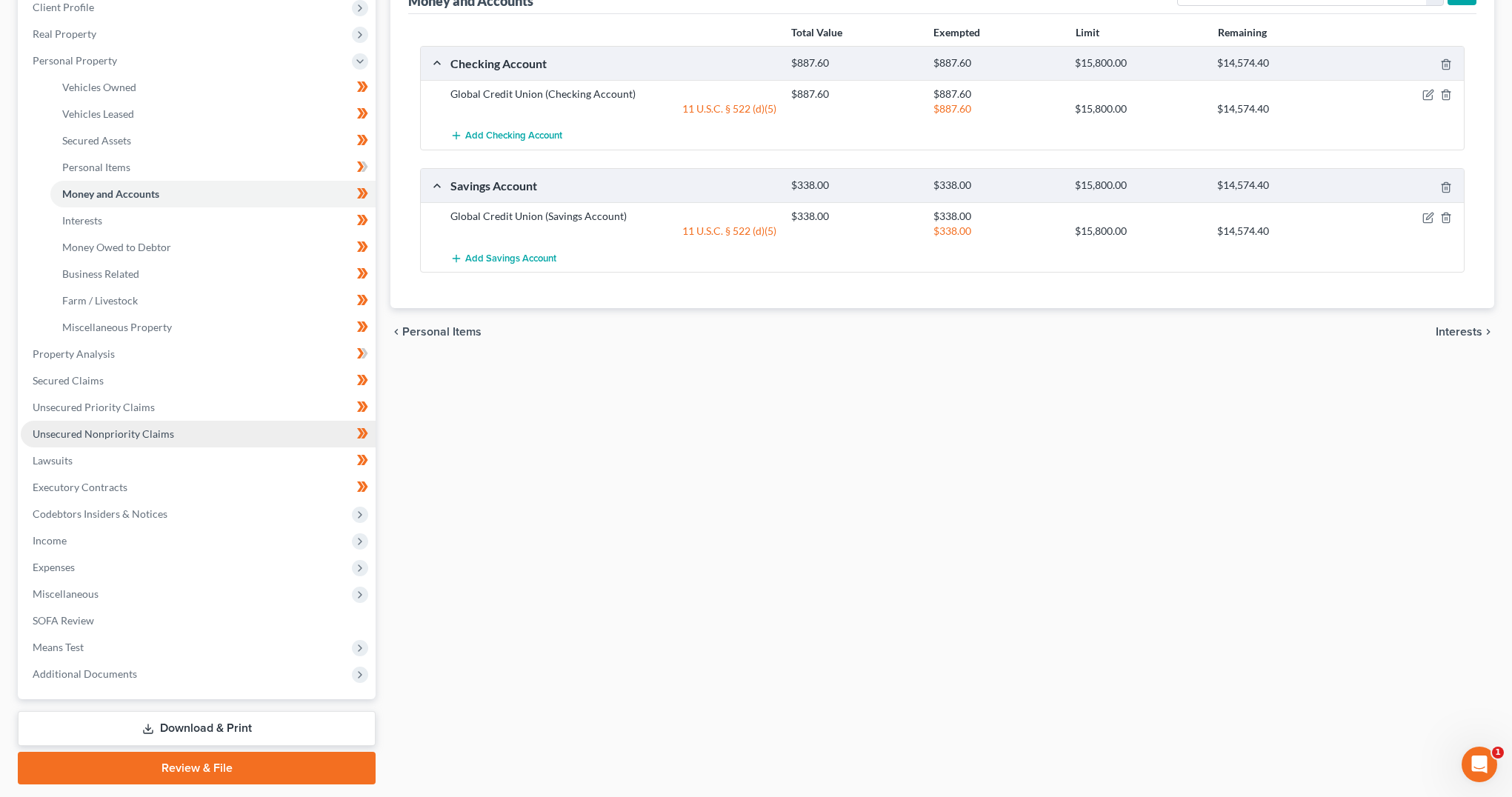
scroll to position [222, 0]
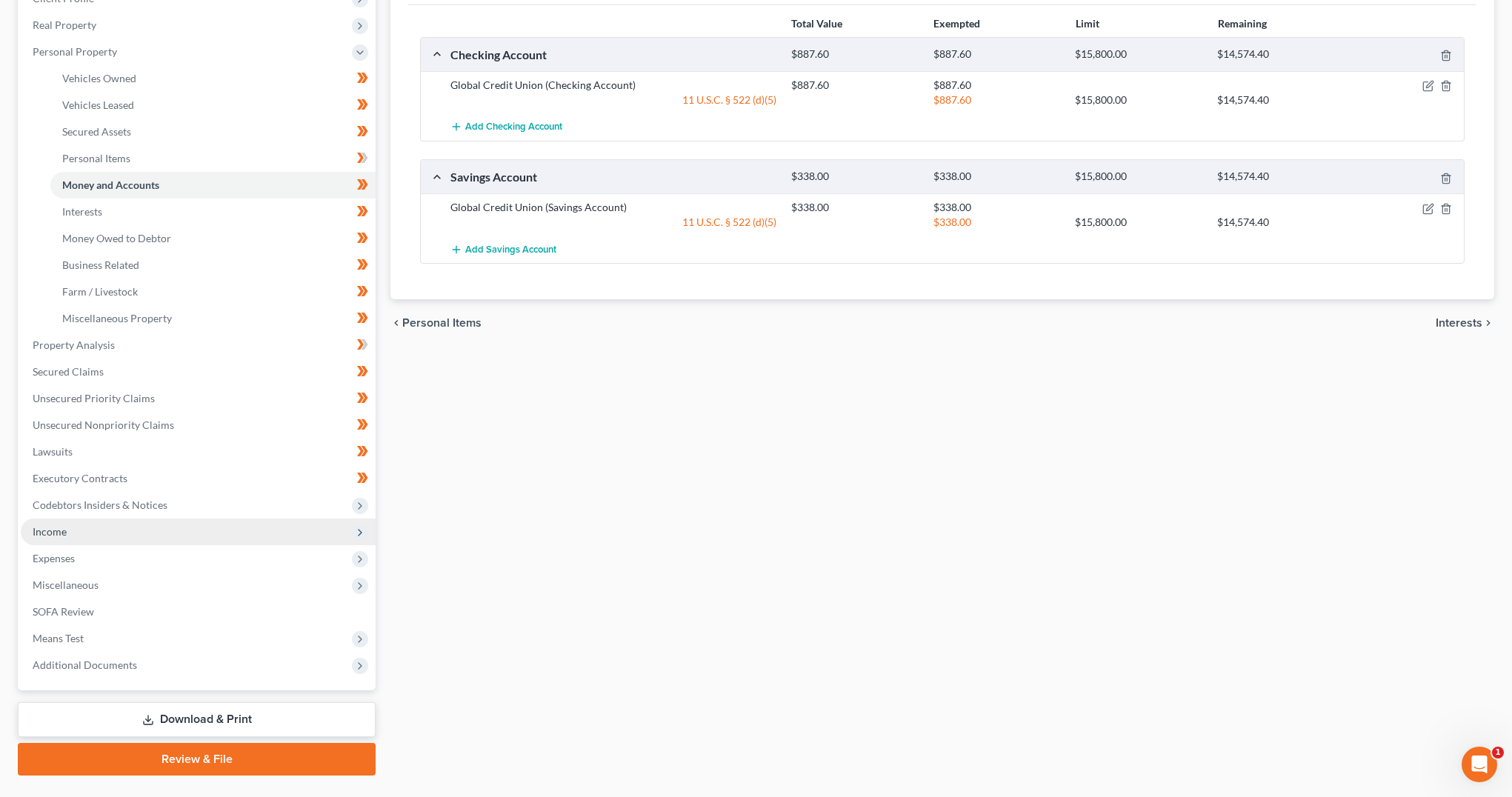
click at [166, 530] on span "Income" at bounding box center [198, 532] width 355 height 27
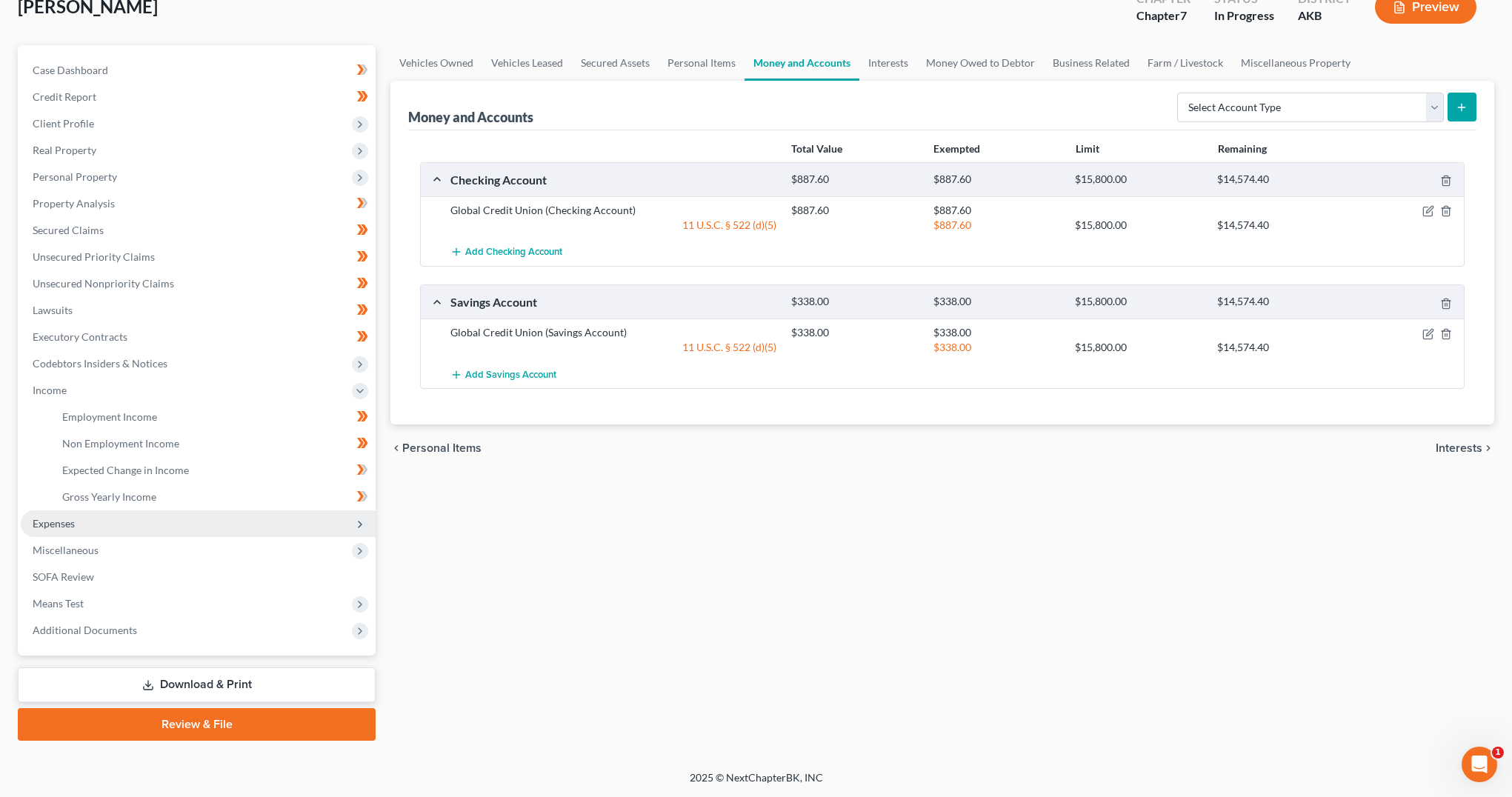
scroll to position [97, 0]
click at [362, 469] on icon at bounding box center [361, 470] width 7 height 11
click at [348, 499] on link "Gross Yearly Income" at bounding box center [213, 497] width 325 height 27
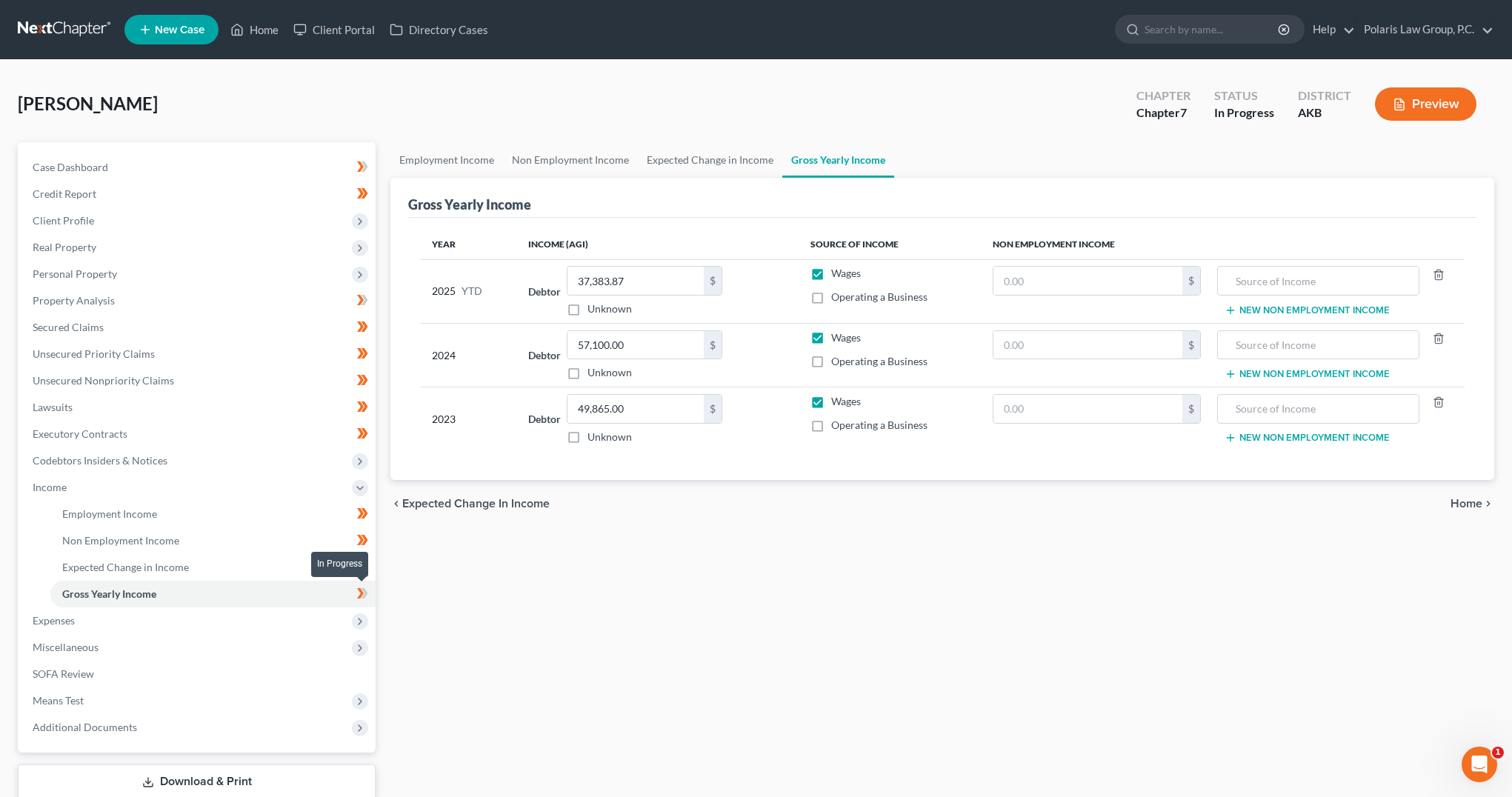
click at [363, 594] on icon at bounding box center [361, 594] width 7 height 11
click at [292, 622] on span "Expenses" at bounding box center [198, 621] width 355 height 27
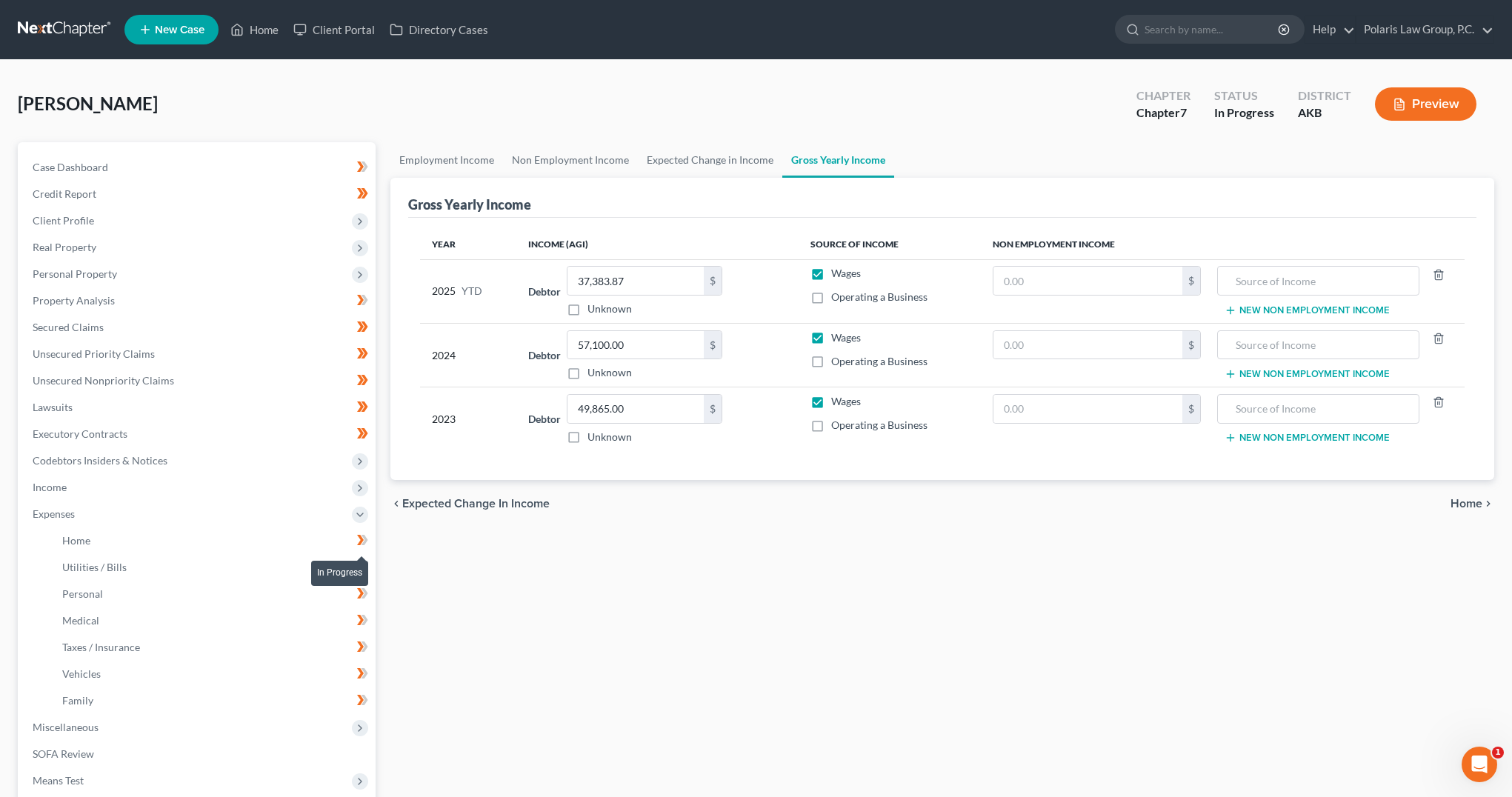
click at [364, 540] on icon at bounding box center [361, 540] width 7 height 11
click at [363, 569] on icon at bounding box center [363, 567] width 11 height 18
click at [365, 591] on icon at bounding box center [364, 594] width 7 height 11
click at [364, 612] on icon at bounding box center [363, 621] width 11 height 18
click at [363, 648] on icon at bounding box center [363, 647] width 11 height 18
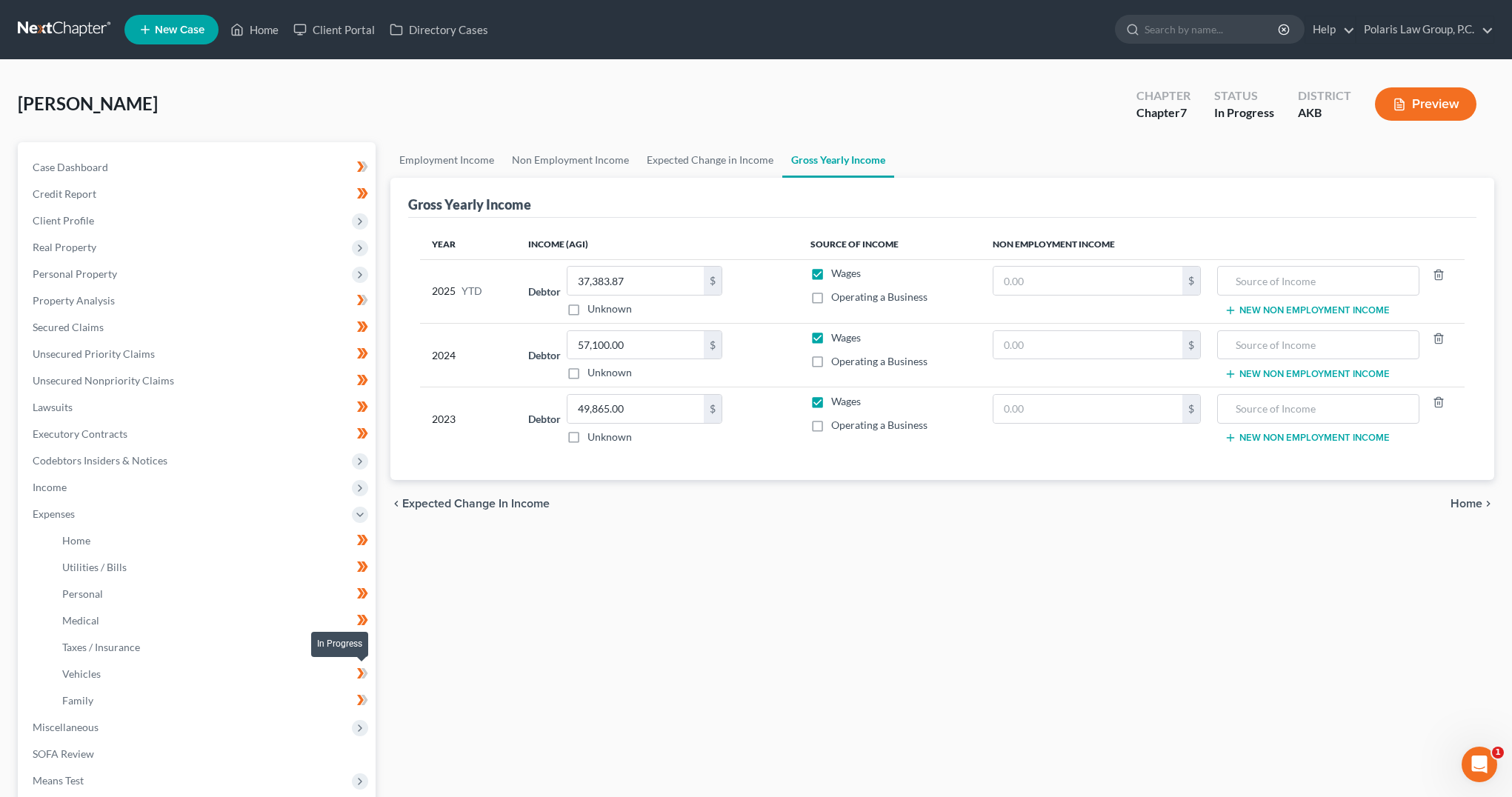
click at [363, 674] on icon at bounding box center [361, 673] width 7 height 11
click at [364, 703] on icon at bounding box center [364, 700] width 7 height 11
click at [137, 741] on link "SOFA Review" at bounding box center [198, 754] width 355 height 27
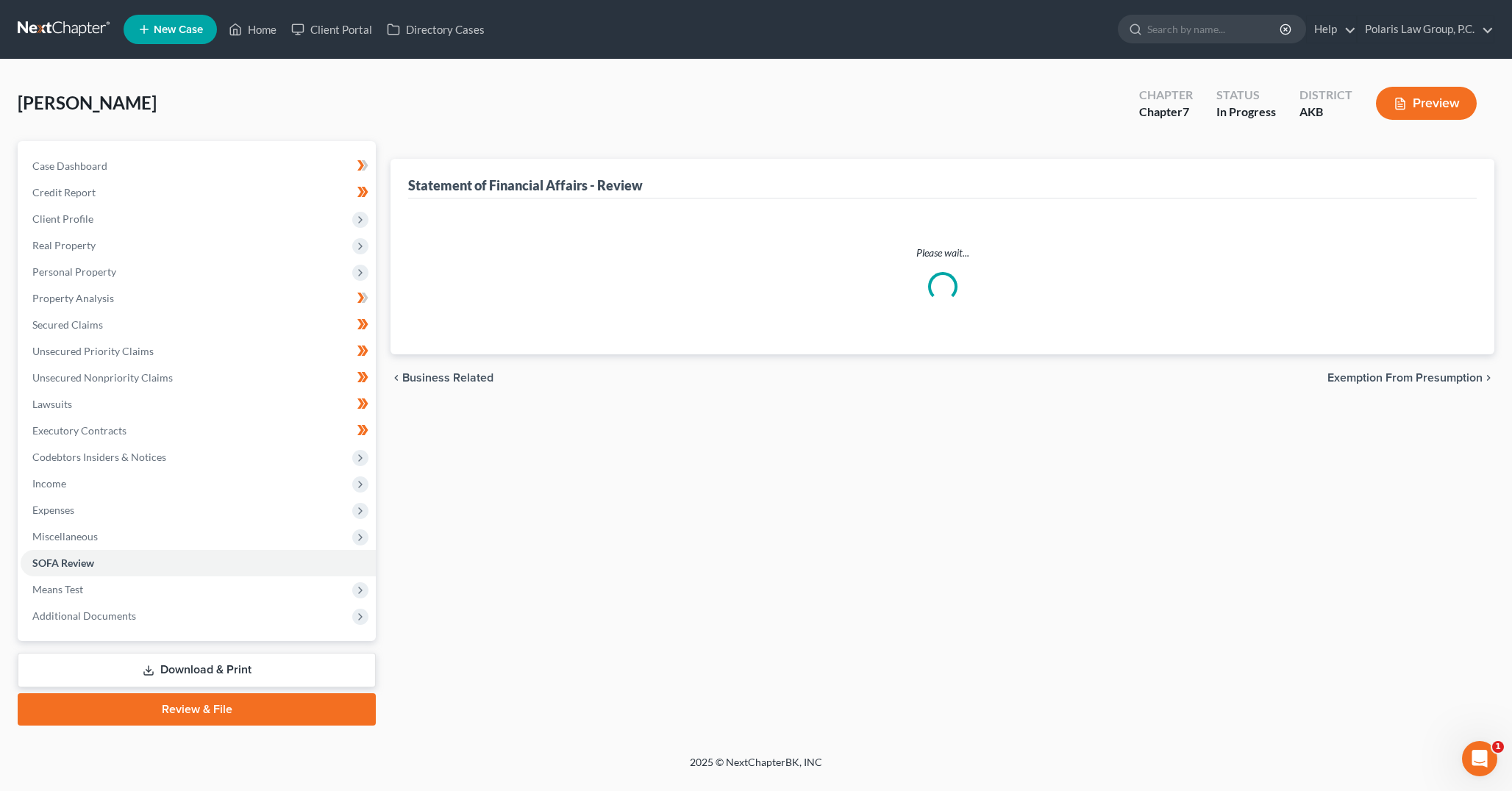
click at [149, 538] on span "Miscellaneous" at bounding box center [198, 537] width 355 height 27
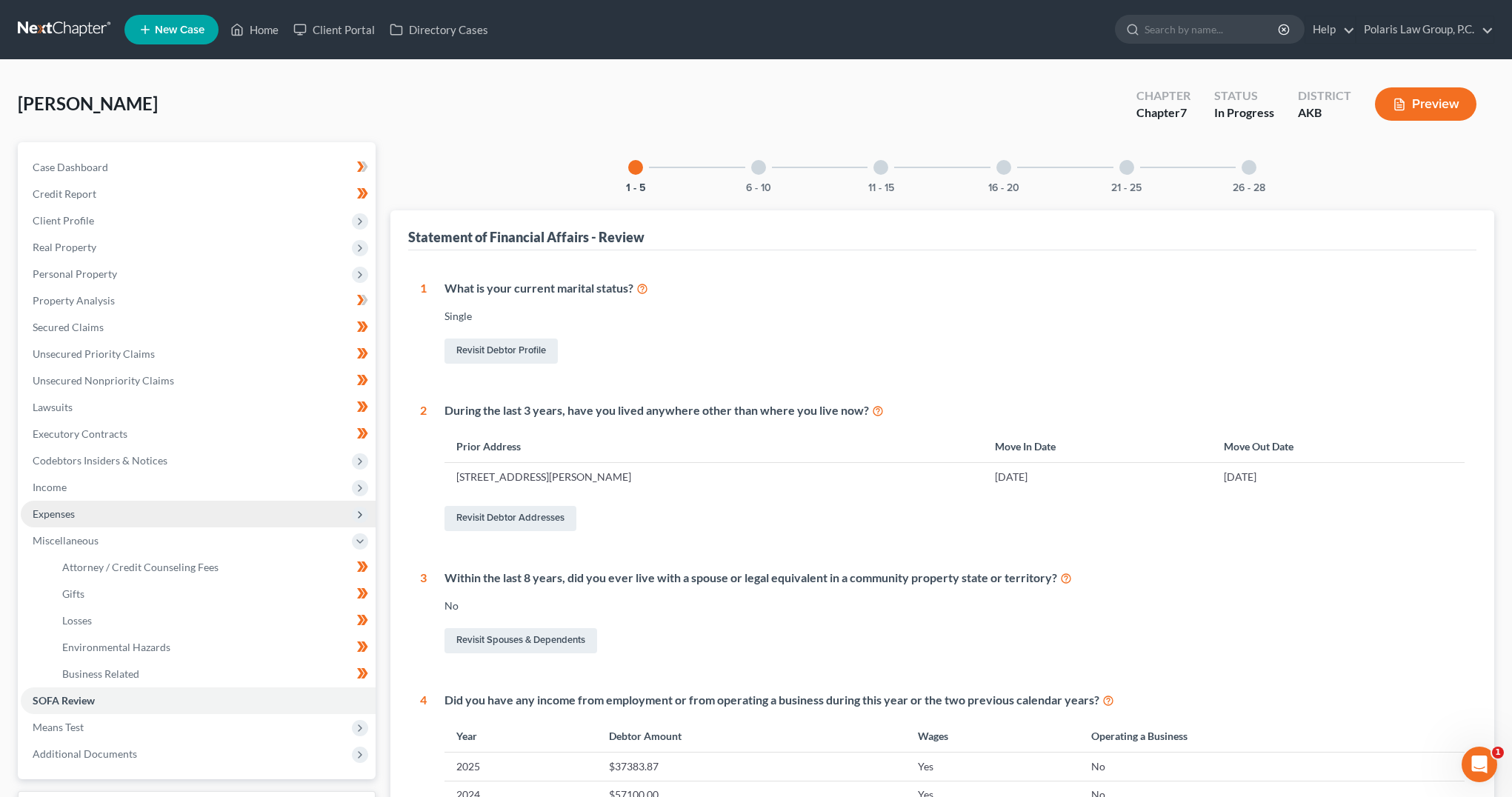
click at [161, 515] on span "Expenses" at bounding box center [198, 514] width 355 height 27
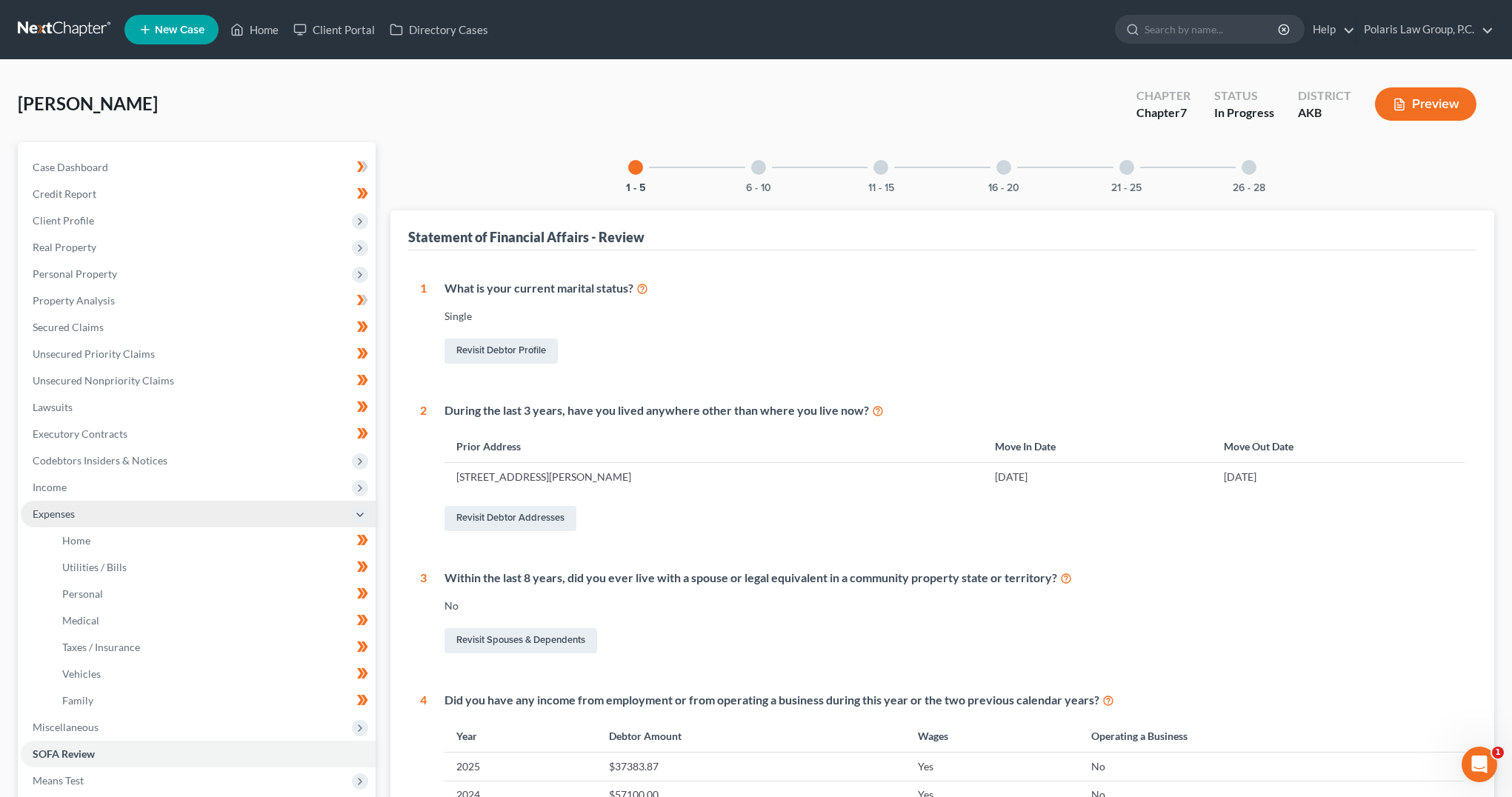
click at [161, 515] on span "Expenses" at bounding box center [198, 514] width 355 height 27
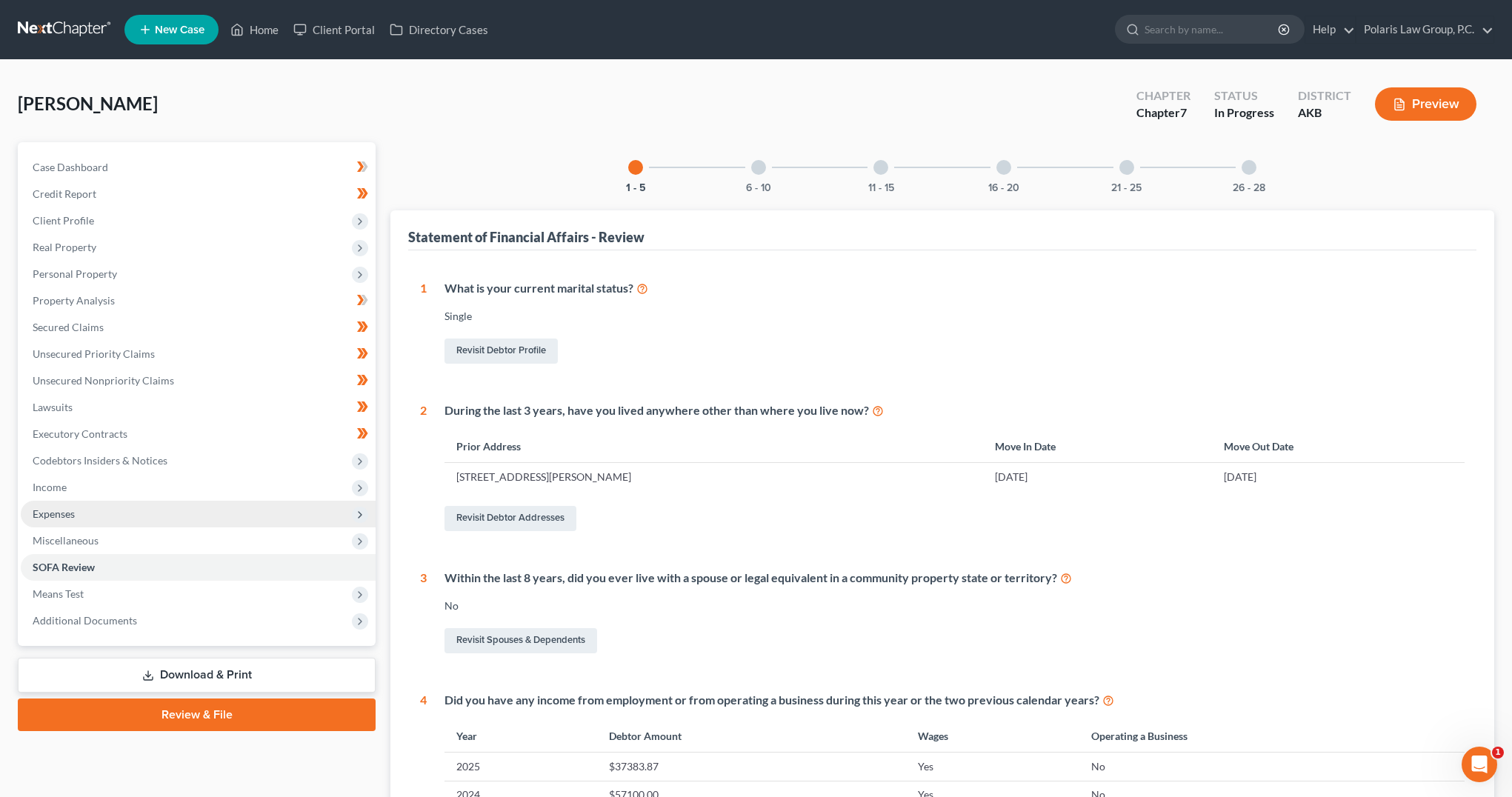
click at [166, 514] on span "Expenses" at bounding box center [198, 514] width 355 height 27
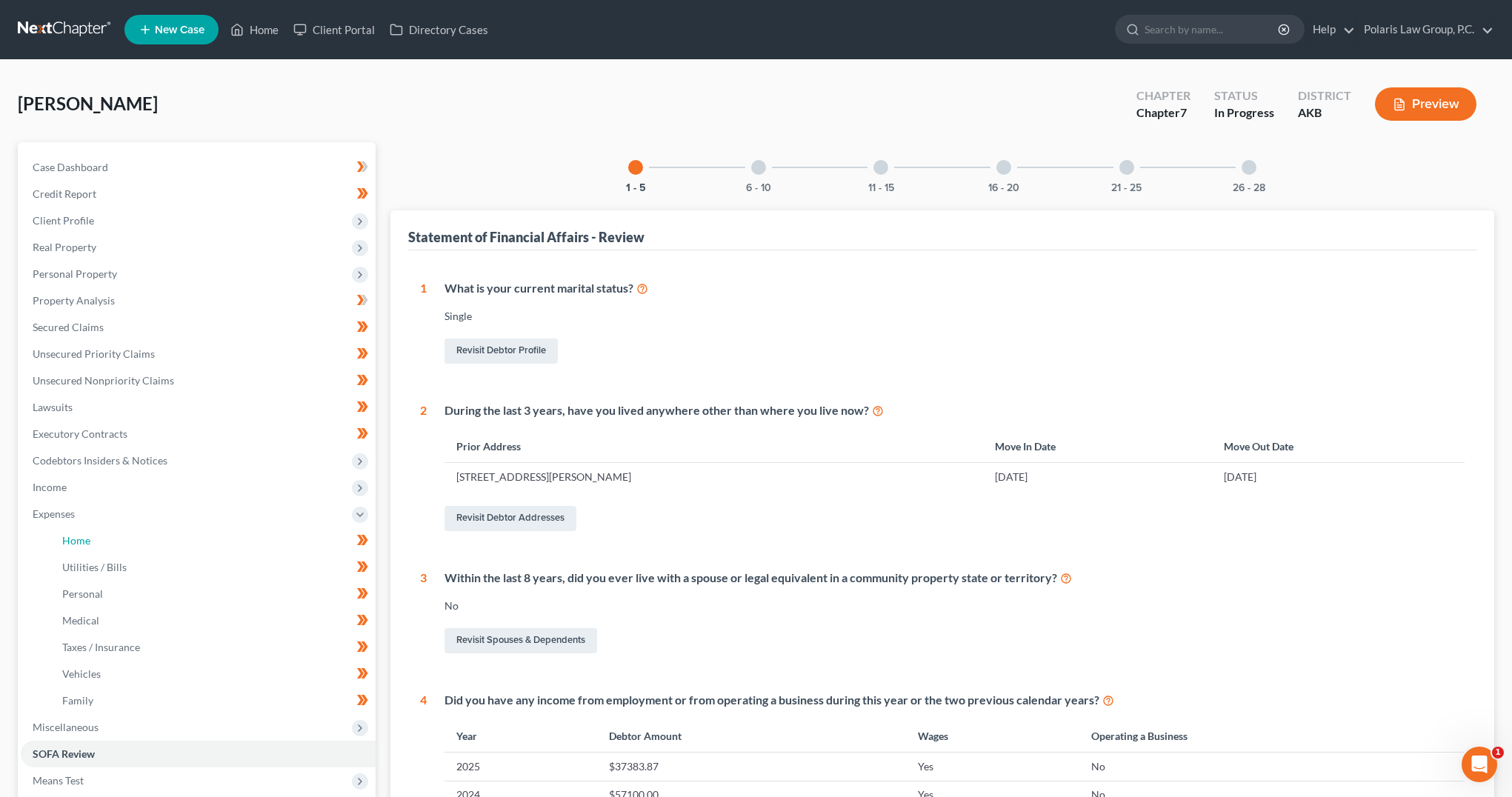
click at [168, 535] on link "Home" at bounding box center [213, 541] width 325 height 27
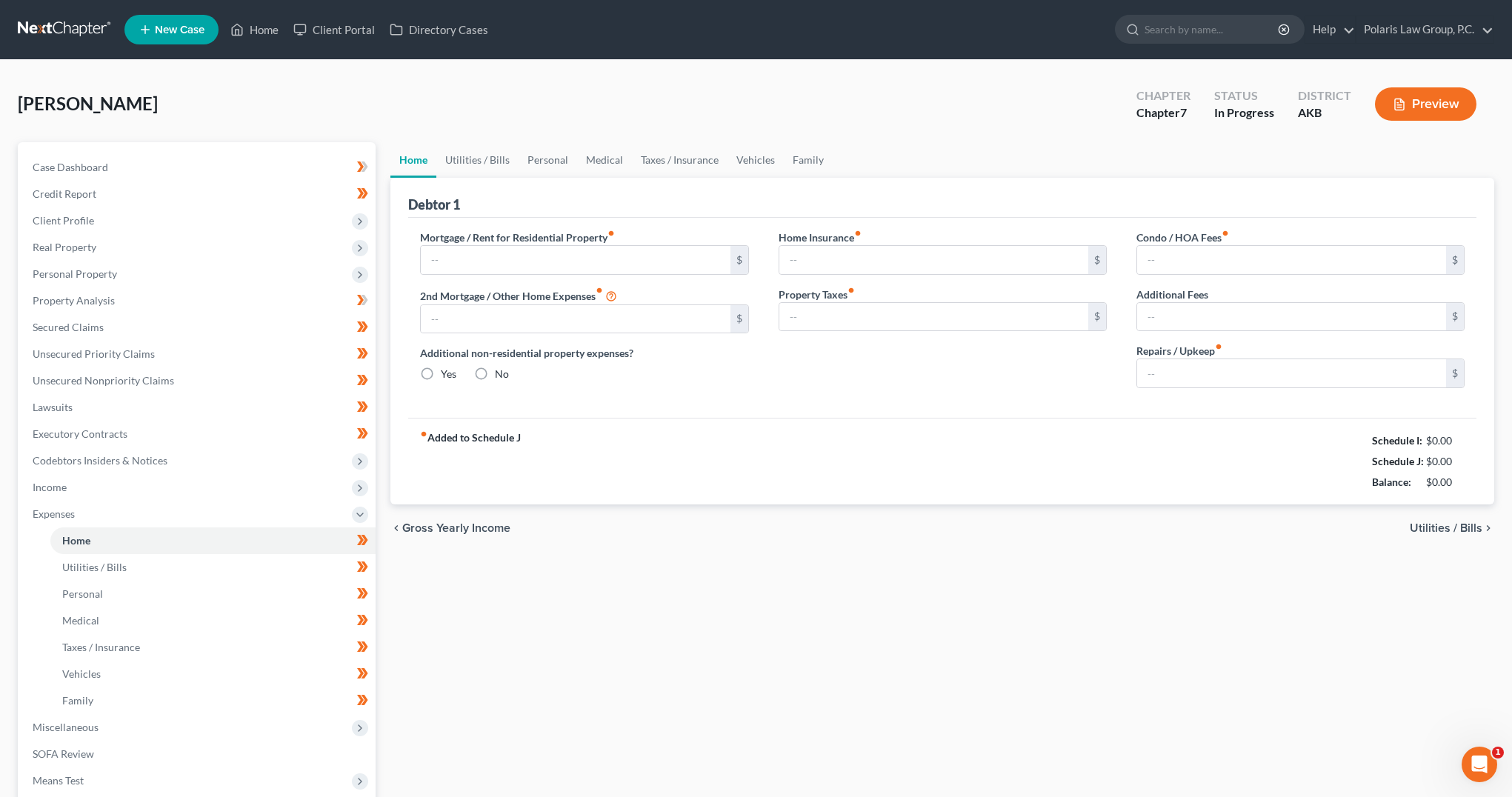
type input "2,000.00"
type input "0.00"
radio input "true"
type input "0.00"
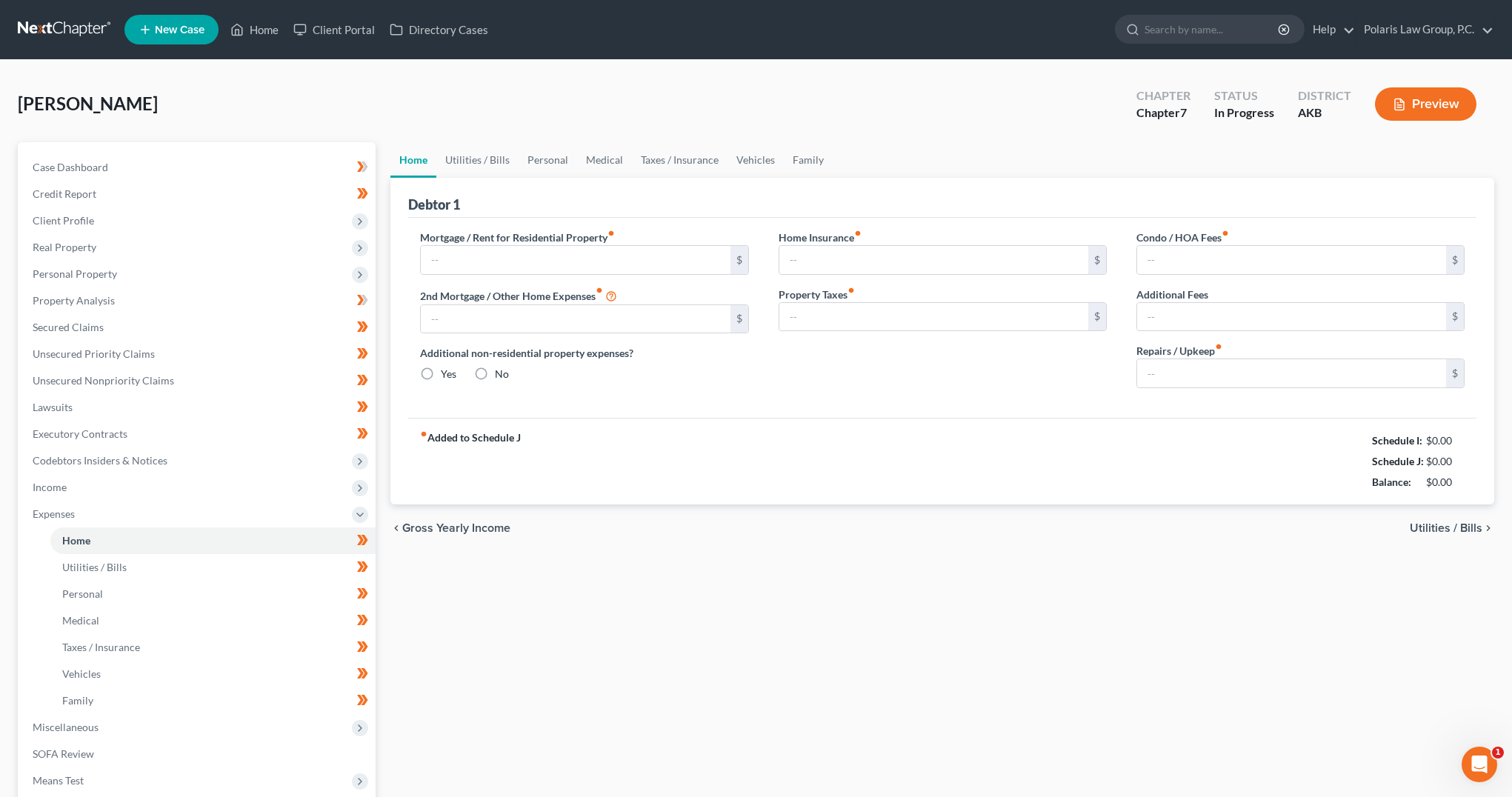
type input "0.00"
drag, startPoint x: 1116, startPoint y: 549, endPoint x: 1095, endPoint y: 553, distance: 21.4
drag, startPoint x: 1095, startPoint y: 553, endPoint x: 1072, endPoint y: 561, distance: 24.4
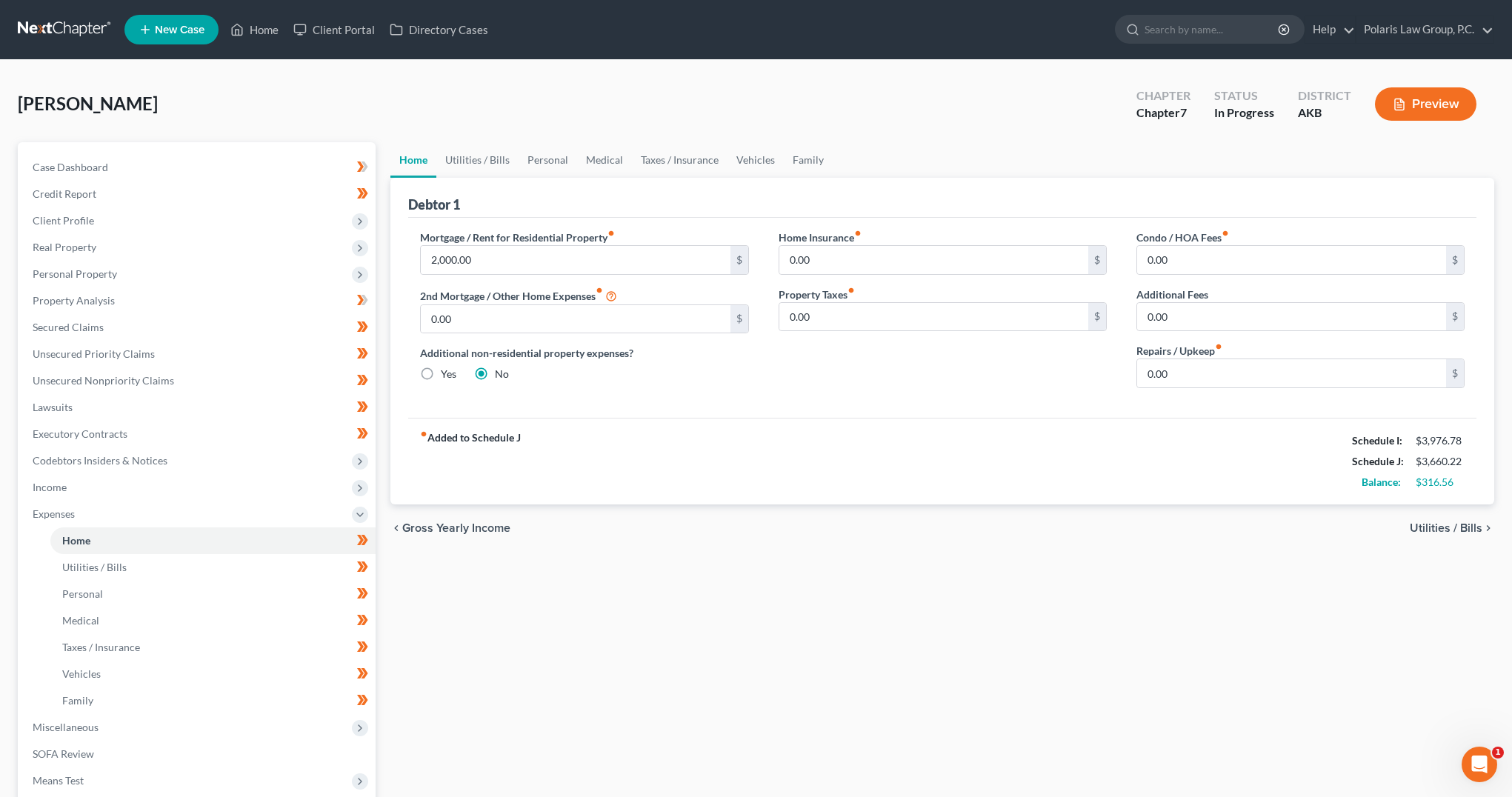
click at [1072, 561] on div "Home Utilities / Bills Personal Medical Taxes / Insurance Vehicles Family Debto…" at bounding box center [942, 529] width 1118 height 776
drag, startPoint x: 1066, startPoint y: 561, endPoint x: 1057, endPoint y: 559, distance: 9.2
click at [1057, 559] on div "Home Utilities / Bills Personal Medical Taxes / Insurance Vehicles Family Debto…" at bounding box center [942, 529] width 1118 height 776
drag, startPoint x: 95, startPoint y: 486, endPoint x: 105, endPoint y: 505, distance: 21.5
click at [95, 486] on span "Income" at bounding box center [198, 487] width 355 height 27
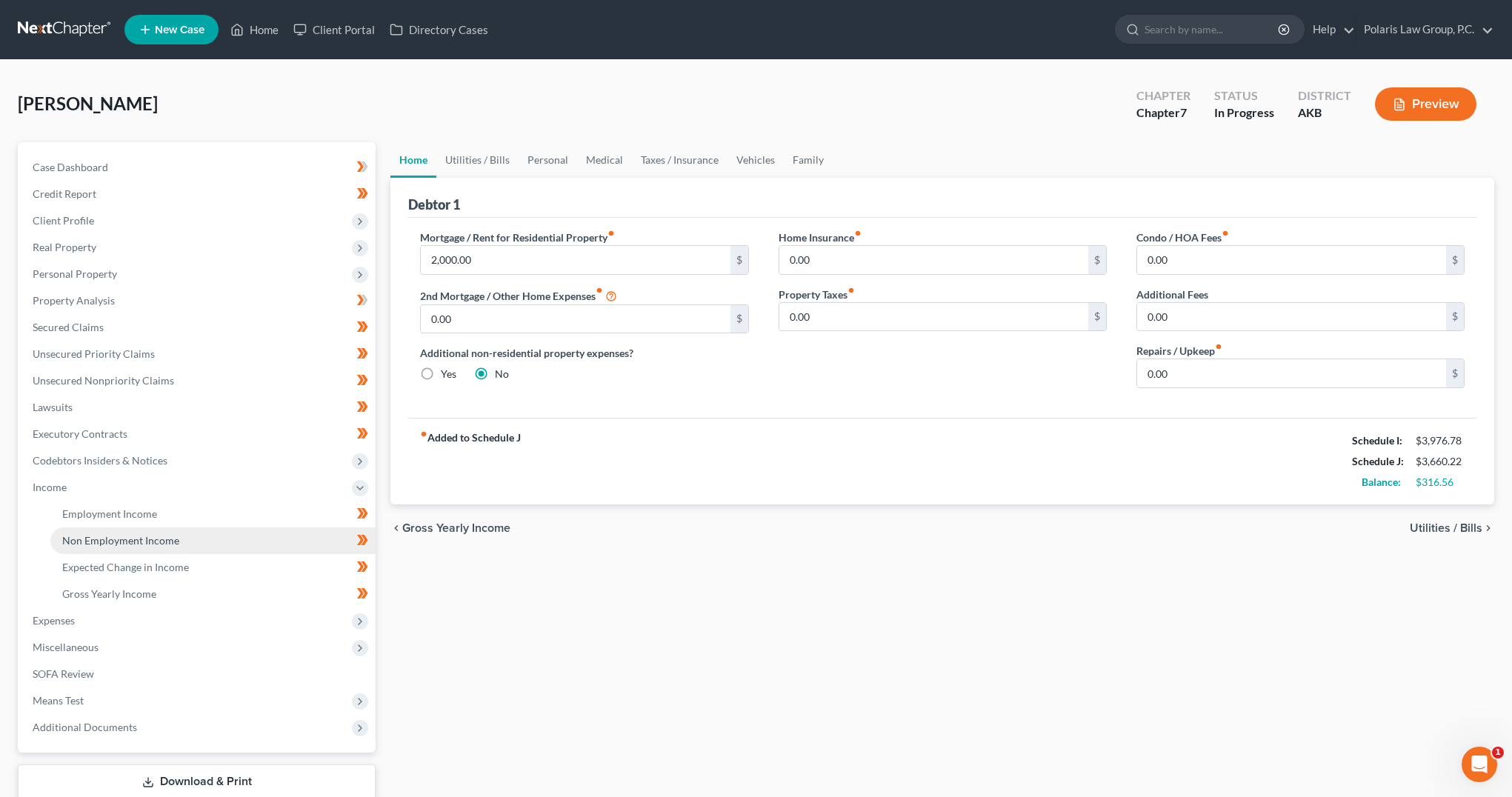
click at [141, 540] on span "Non Employment Income" at bounding box center [120, 540] width 117 height 12
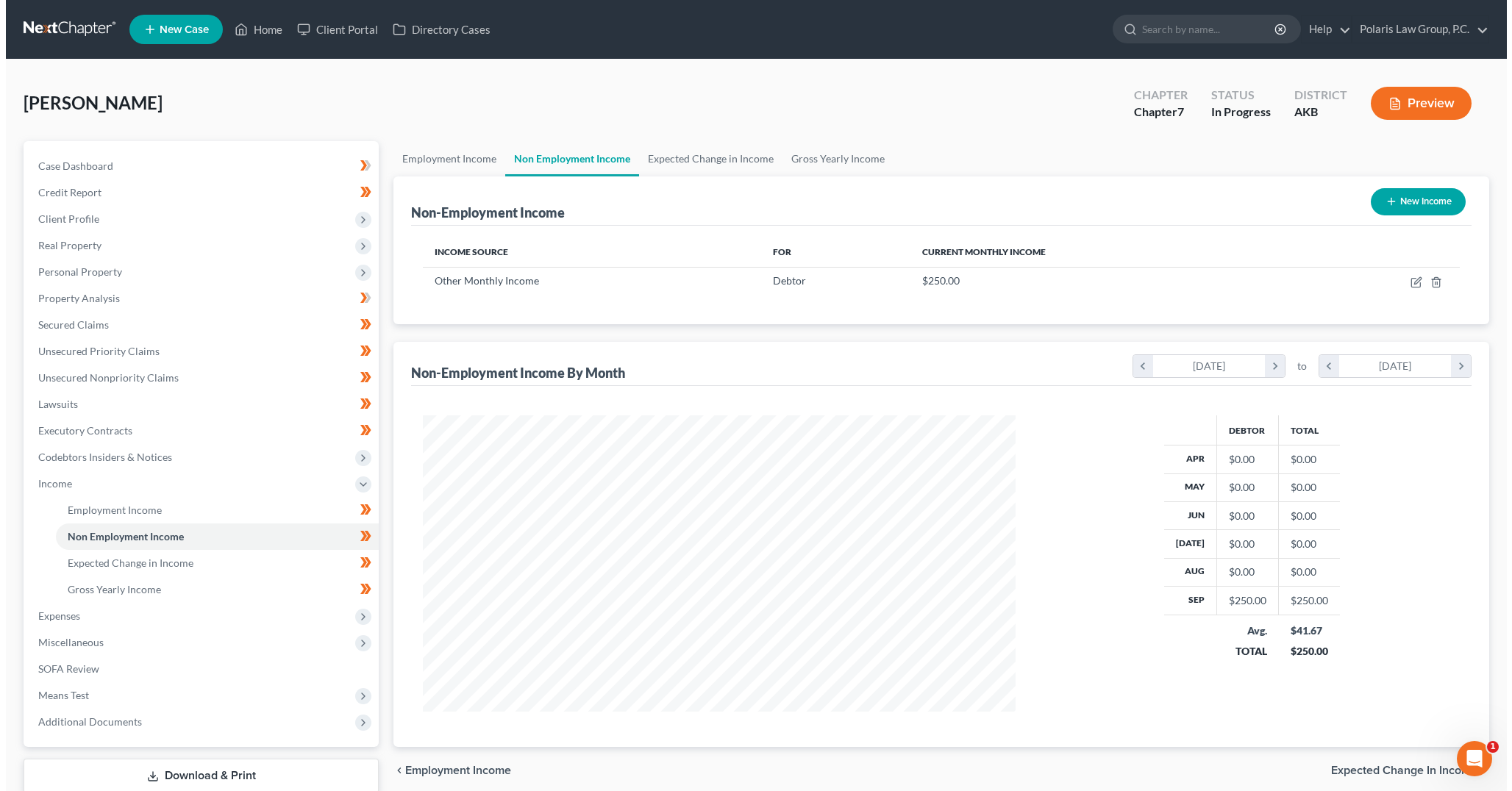
scroll to position [296, 621]
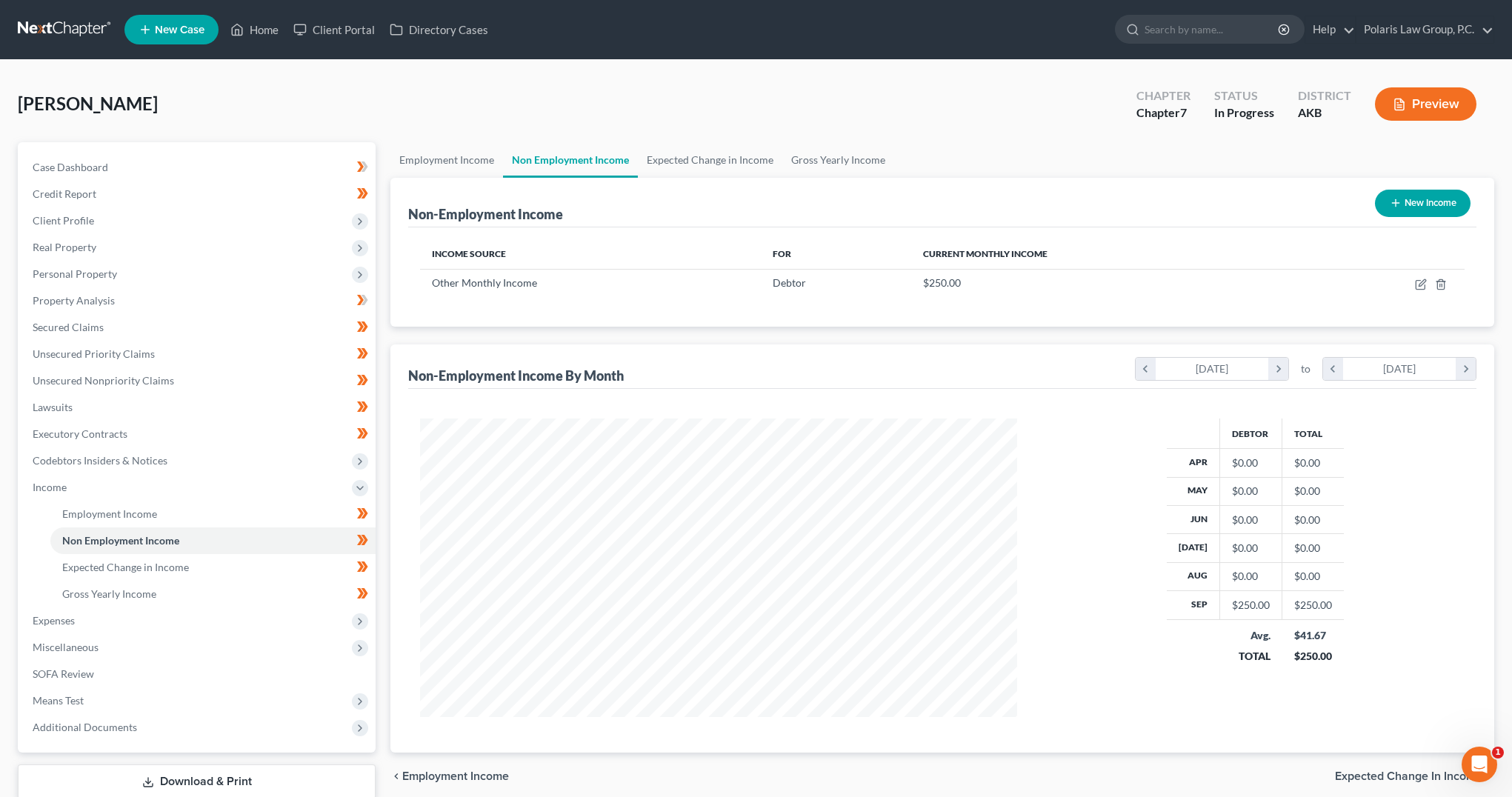
click at [1424, 198] on button "New Income" at bounding box center [1422, 203] width 96 height 28
select select "0"
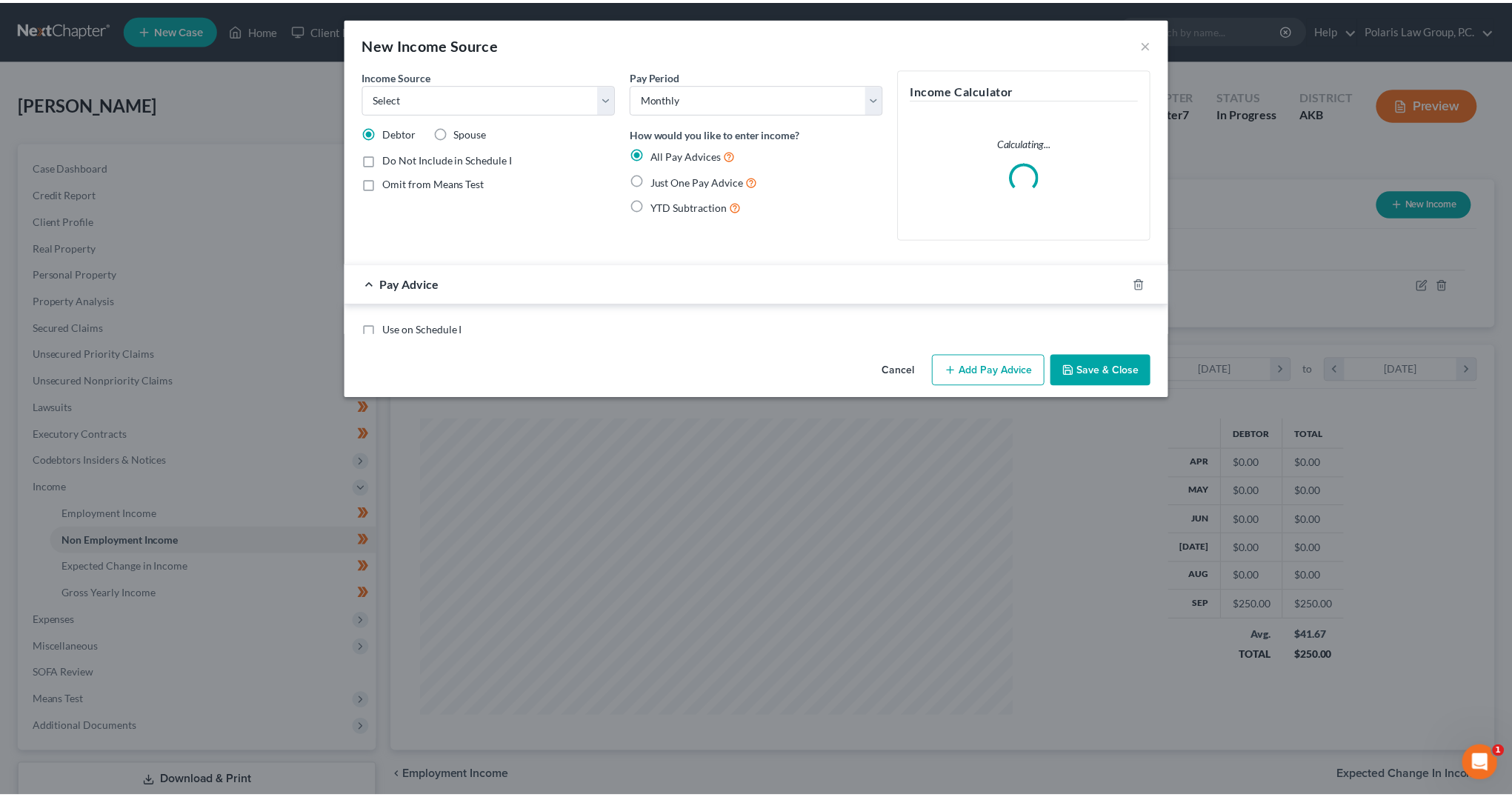
scroll to position [301, 632]
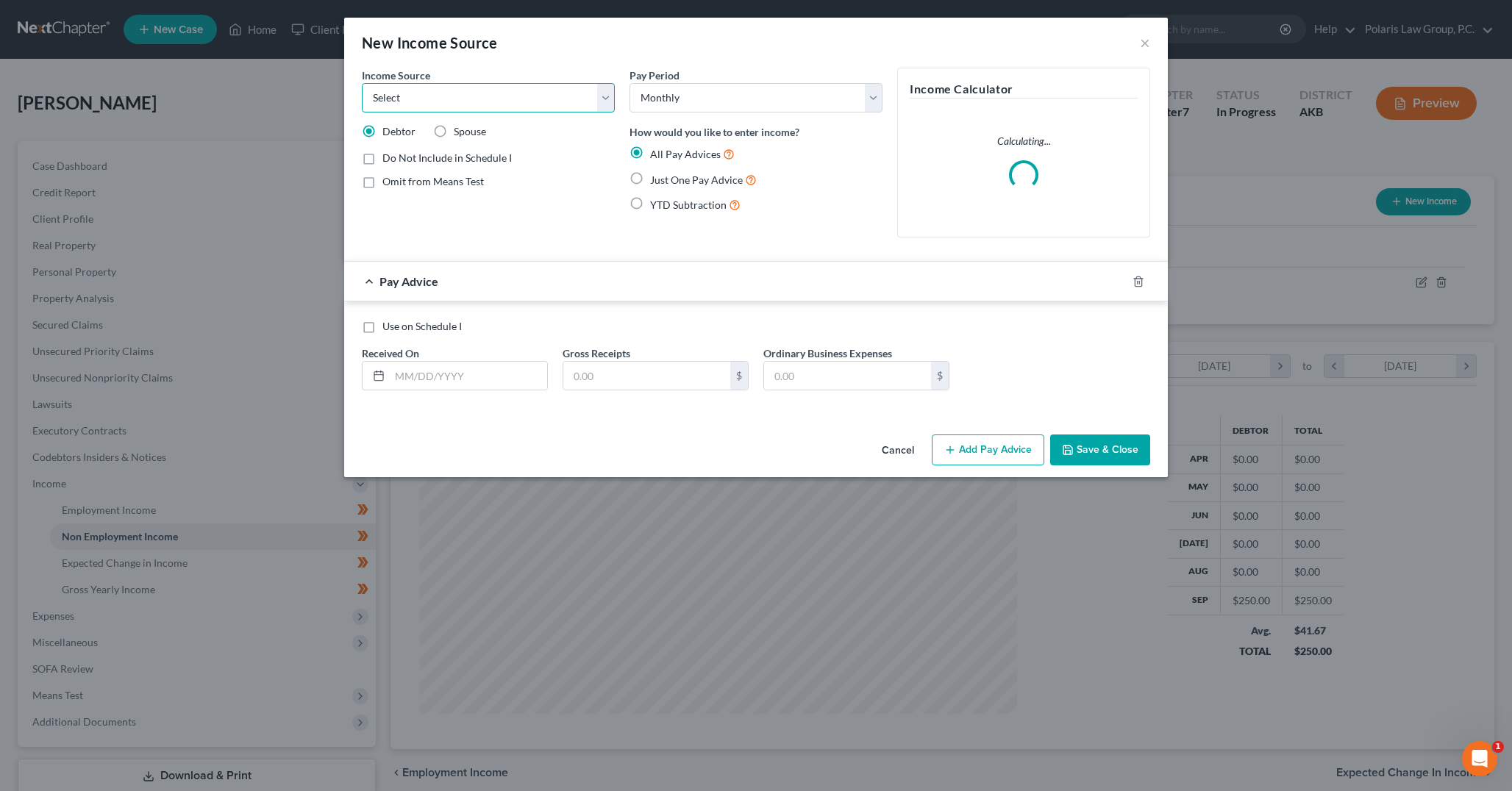
click at [588, 91] on select "Select Unemployment Disability (from employer) Pension Retirement Social Securi…" at bounding box center [488, 97] width 253 height 30
click at [771, 58] on div "New Income Source ×" at bounding box center [756, 43] width 824 height 50
click at [803, 106] on select "Select Monthly Twice Monthly Every Other Week Weekly" at bounding box center [756, 97] width 253 height 30
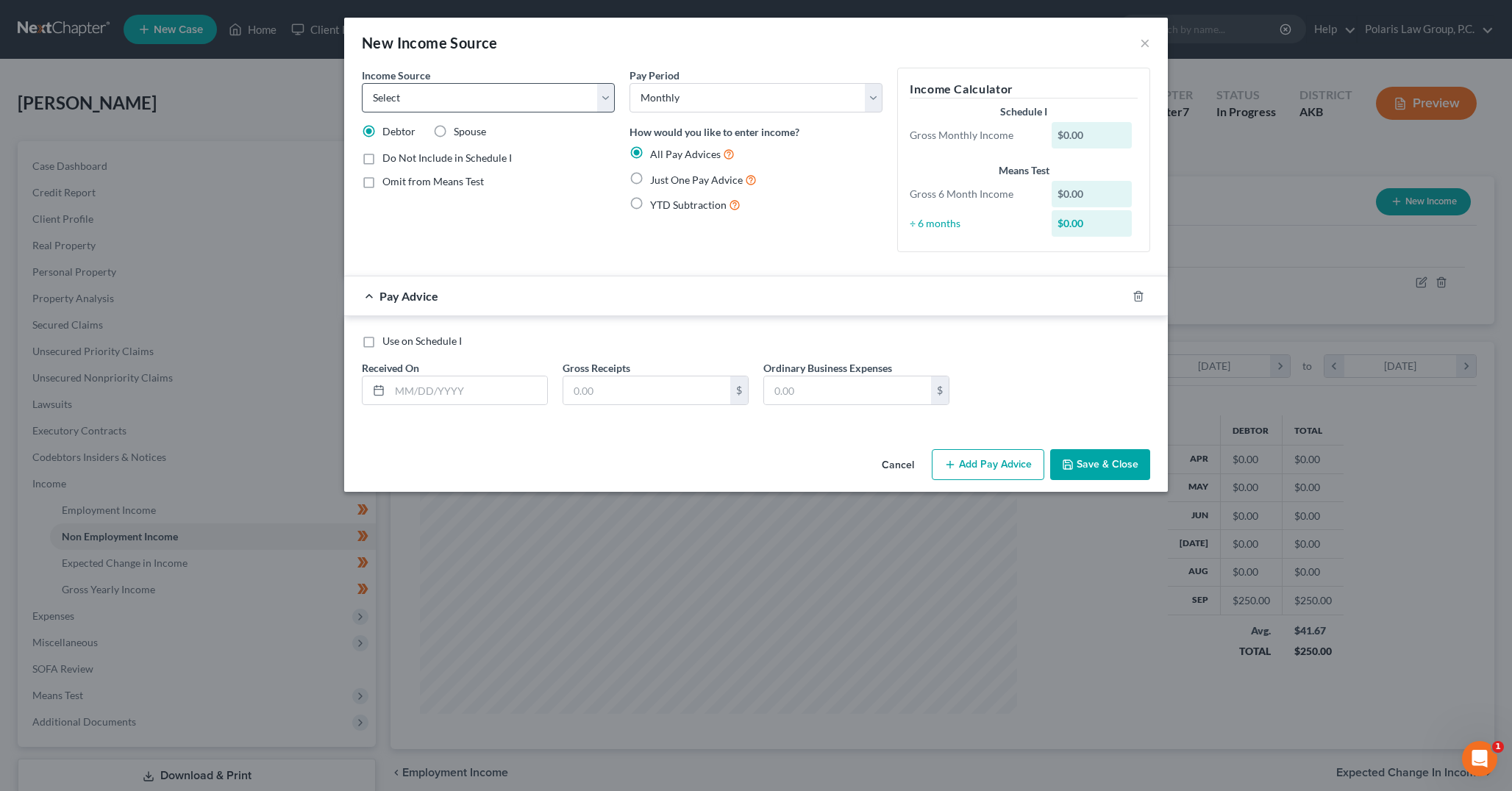
drag, startPoint x: 613, startPoint y: 64, endPoint x: 610, endPoint y: 91, distance: 27.2
click at [613, 64] on div "New Income Source ×" at bounding box center [756, 43] width 824 height 50
click at [610, 97] on select "Select Unemployment Disability (from employer) Pension Retirement Social Securi…" at bounding box center [488, 97] width 253 height 30
drag, startPoint x: 670, startPoint y: 473, endPoint x: 920, endPoint y: 471, distance: 250.0
click at [670, 473] on div "Cancel Add Pay Advice Save & Close" at bounding box center [756, 467] width 824 height 49
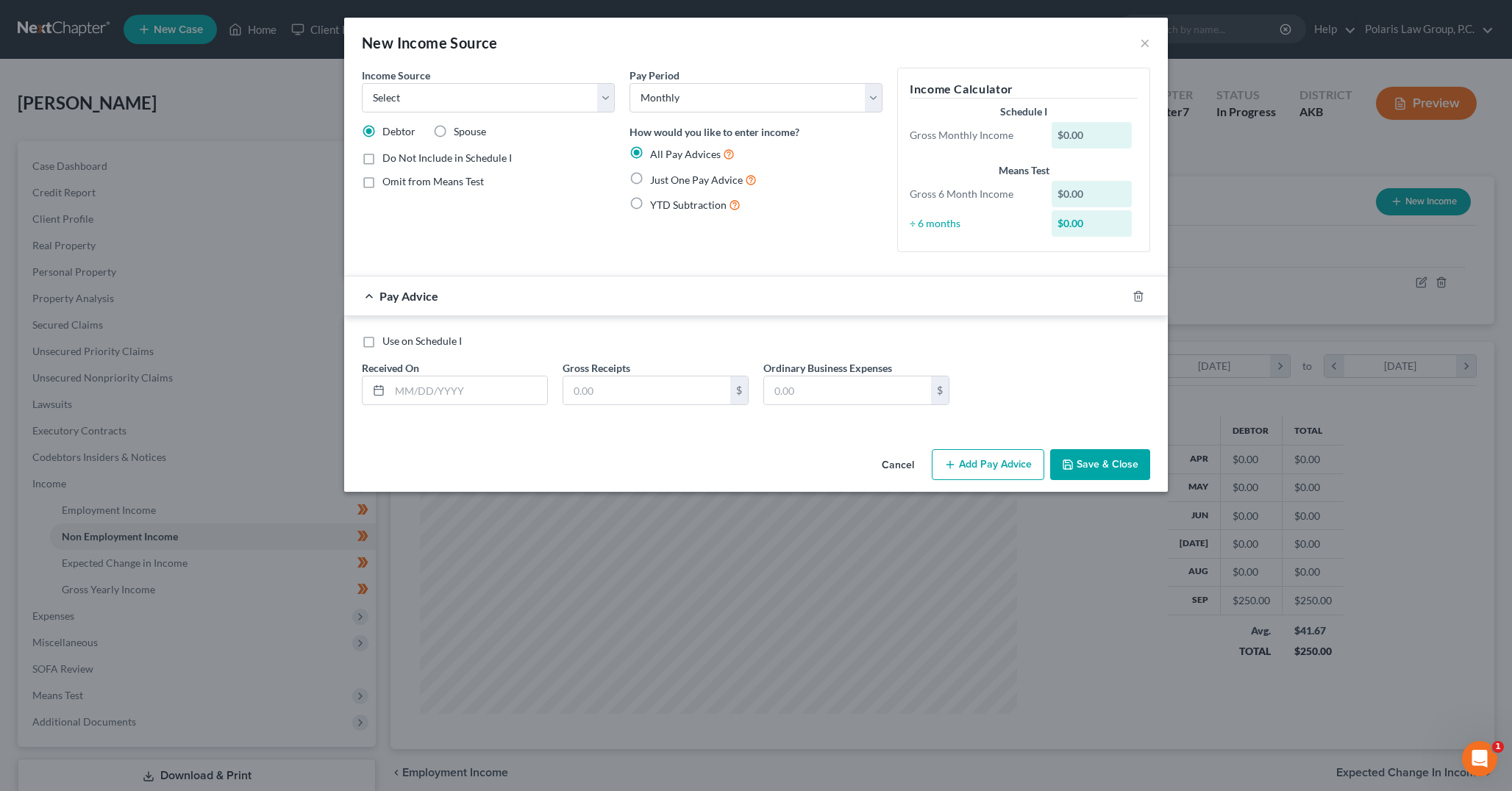
click at [910, 464] on button "Cancel" at bounding box center [898, 465] width 56 height 30
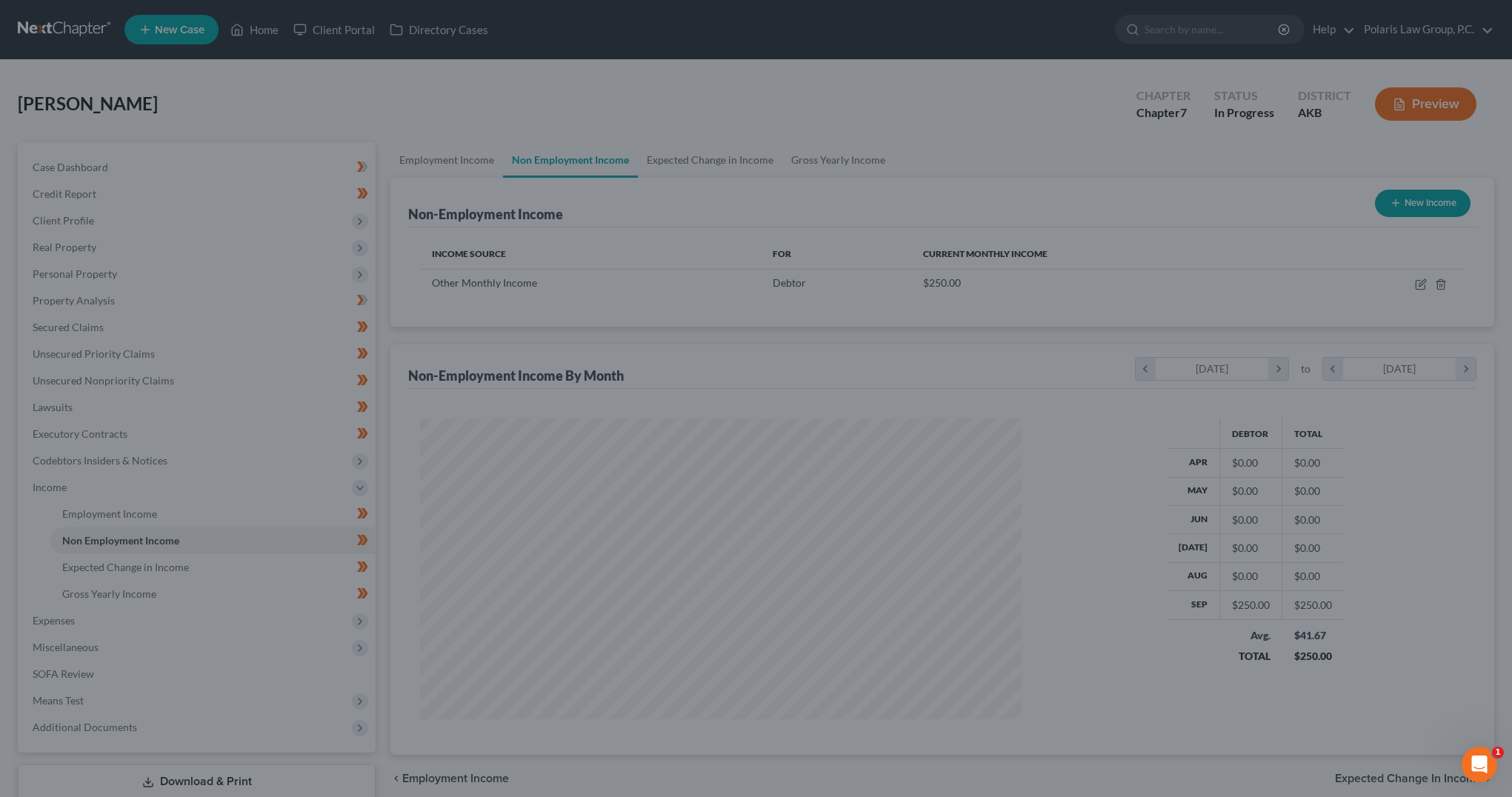
scroll to position [740530, 740239]
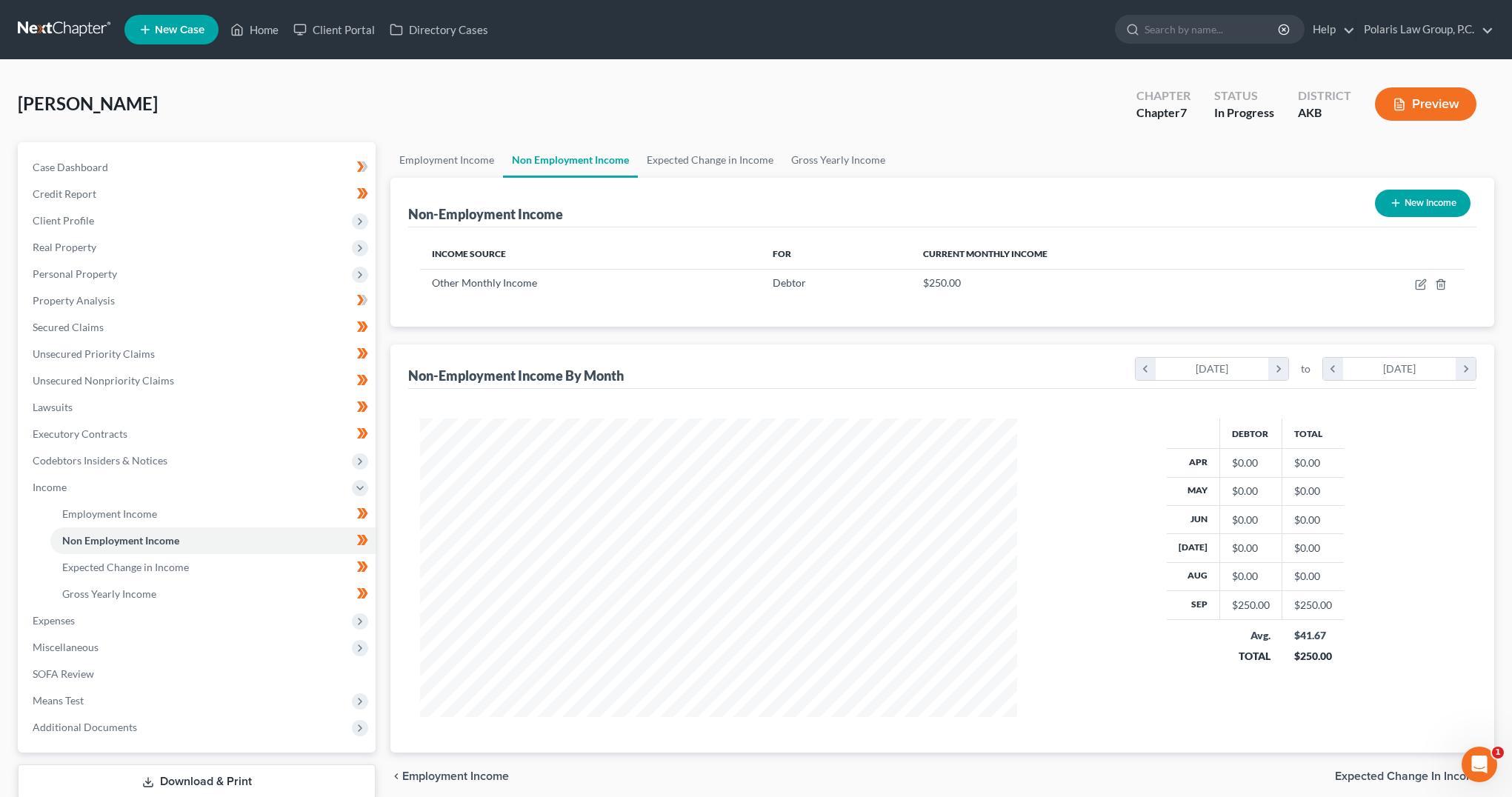
drag, startPoint x: 1121, startPoint y: 349, endPoint x: 1113, endPoint y: 341, distance: 11.3
click at [1113, 341] on div "Non-Employment Income New Income Income Source For Current Monthly Income Other…" at bounding box center [942, 465] width 1104 height 575
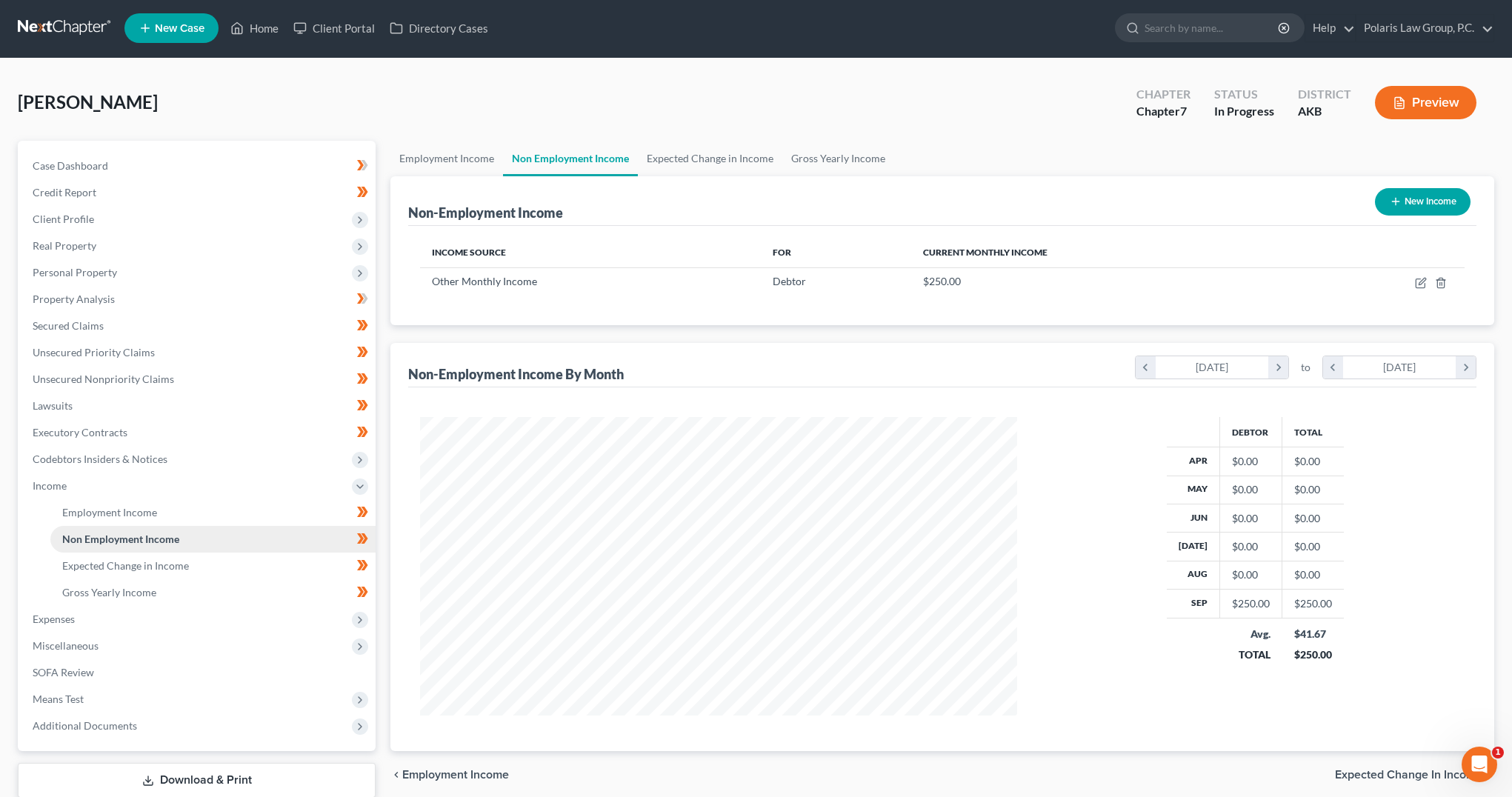
scroll to position [74, 0]
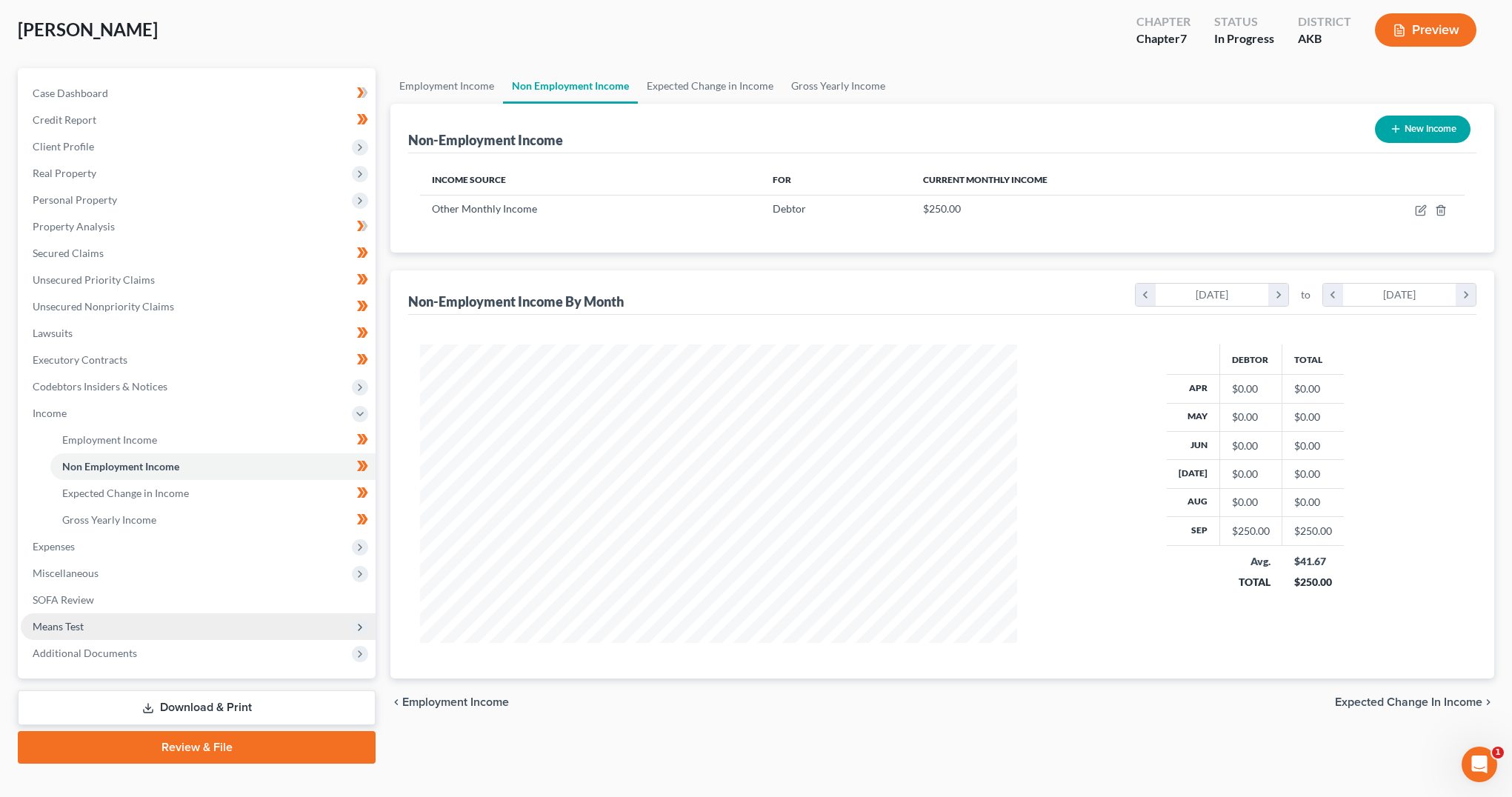
click at [91, 628] on span "Means Test" at bounding box center [198, 627] width 355 height 27
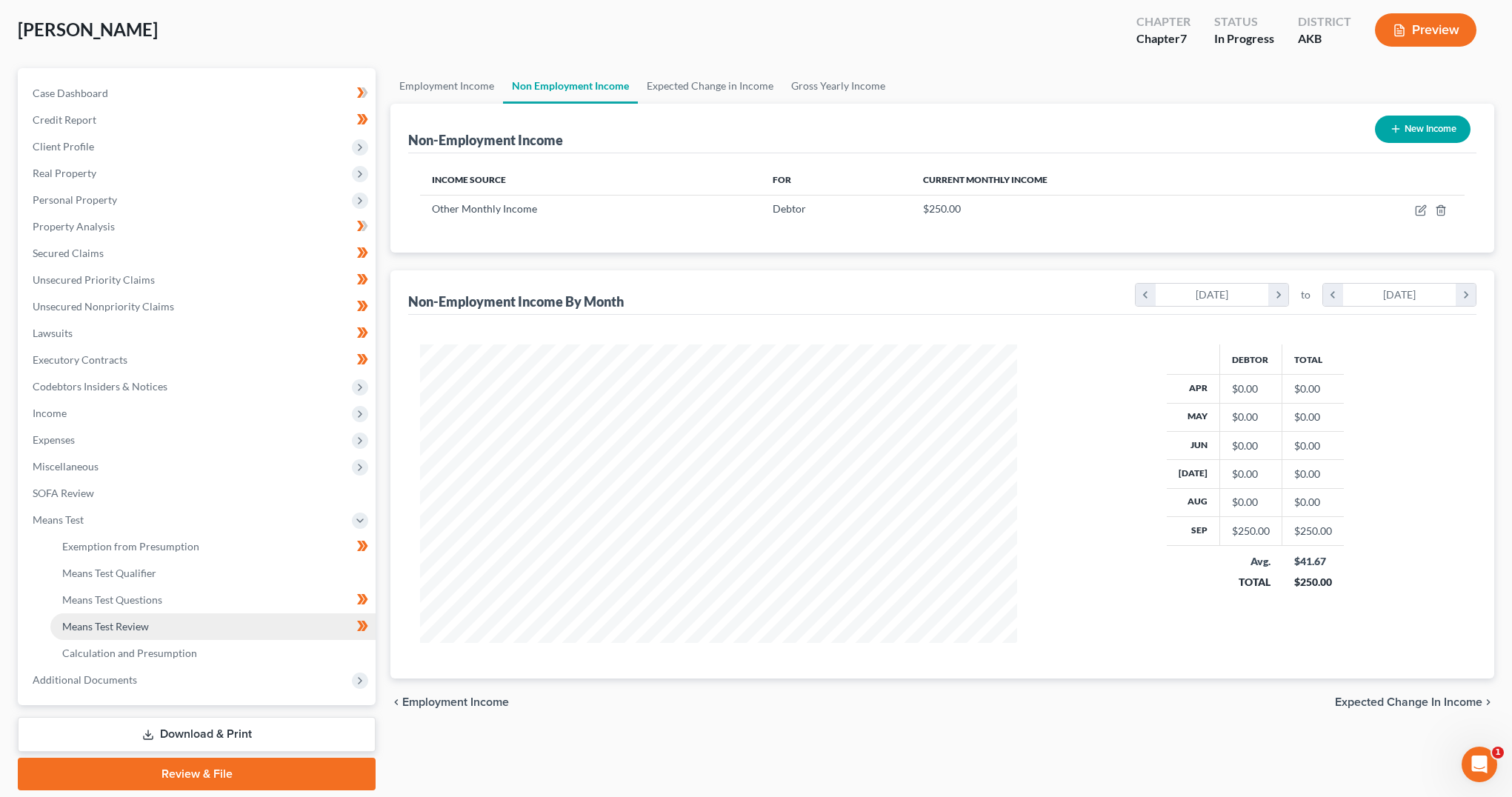
click at [164, 631] on link "Means Test Review" at bounding box center [213, 627] width 325 height 27
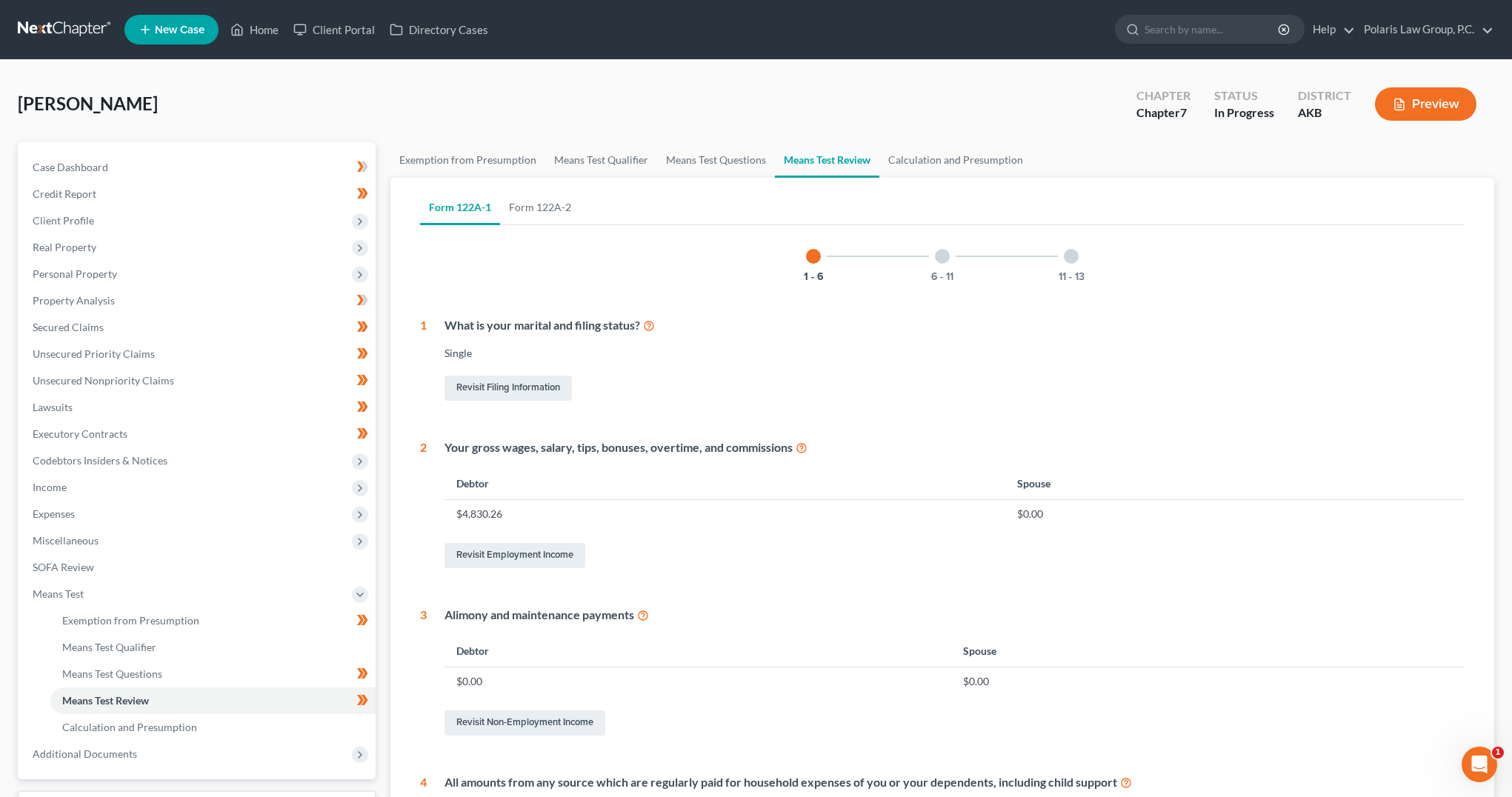
click at [939, 269] on div "6 - 11" at bounding box center [943, 256] width 51 height 51
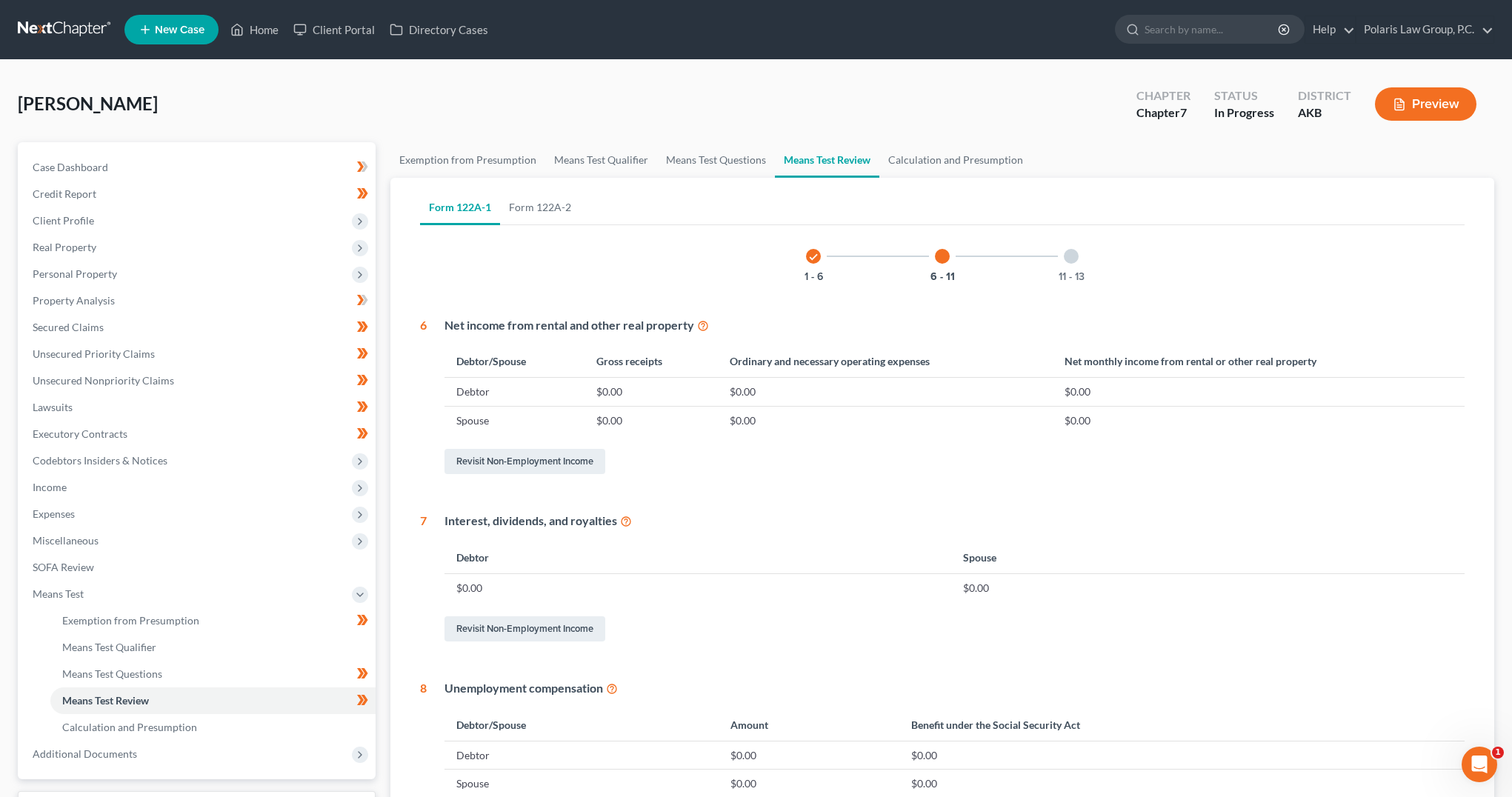
click at [1072, 253] on div at bounding box center [1071, 255] width 15 height 15
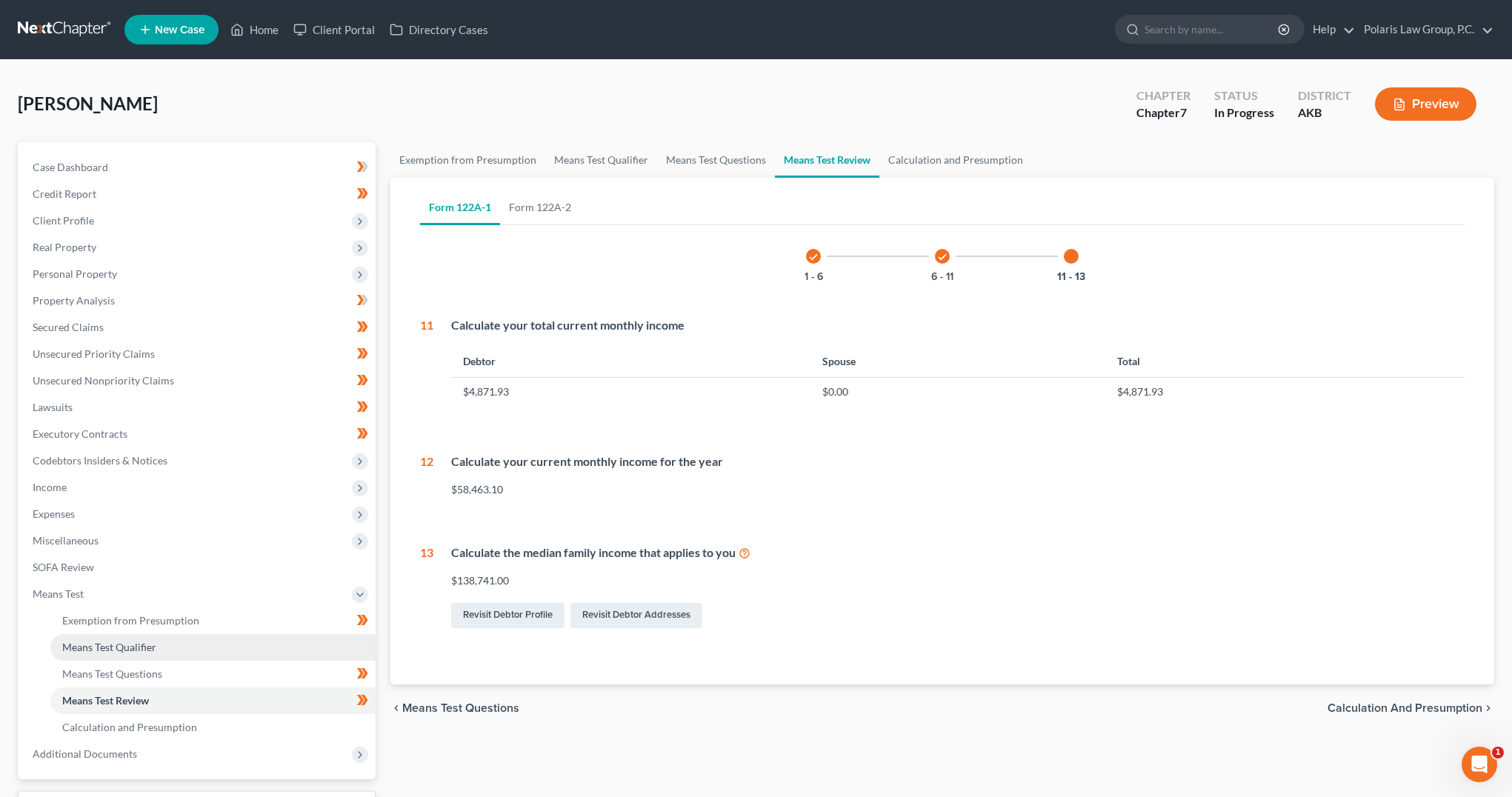
click at [153, 644] on span "Means Test Qualifier" at bounding box center [109, 647] width 94 height 12
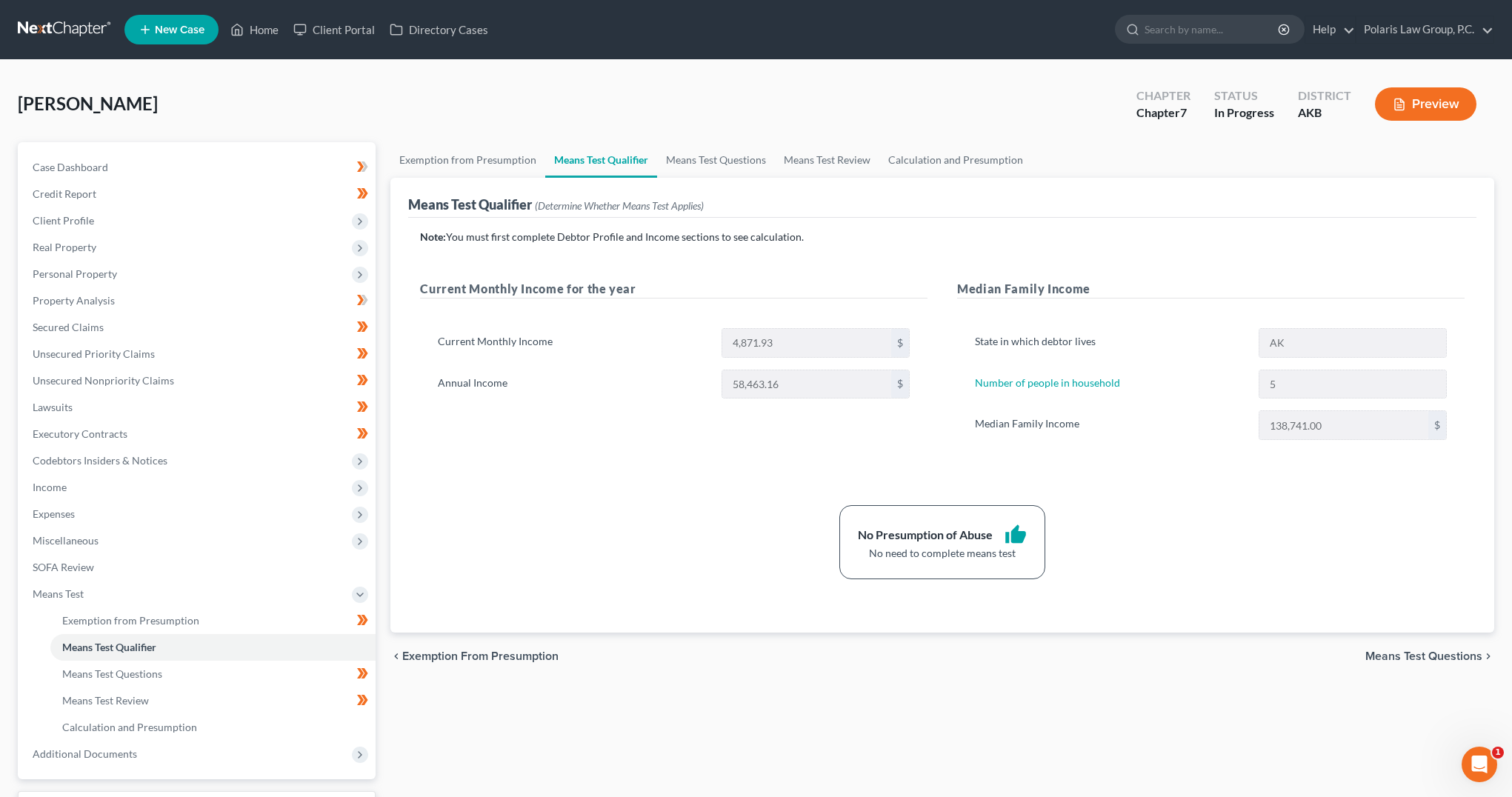
drag, startPoint x: 841, startPoint y: 466, endPoint x: 827, endPoint y: 465, distance: 14.0
drag, startPoint x: 827, startPoint y: 465, endPoint x: 818, endPoint y: 462, distance: 9.5
click at [821, 463] on div "Current Monthly Income for the year Current Monthly Income 4,871.93 $ Annual In…" at bounding box center [674, 374] width 537 height 189
click at [818, 462] on div "Current Monthly Income for the year Current Monthly Income 4,871.93 $ Annual In…" at bounding box center [674, 374] width 537 height 189
click at [936, 222] on div "Note: You must first complete Debtor Profile and Income sections to see calcula…" at bounding box center [942, 425] width 1069 height 415
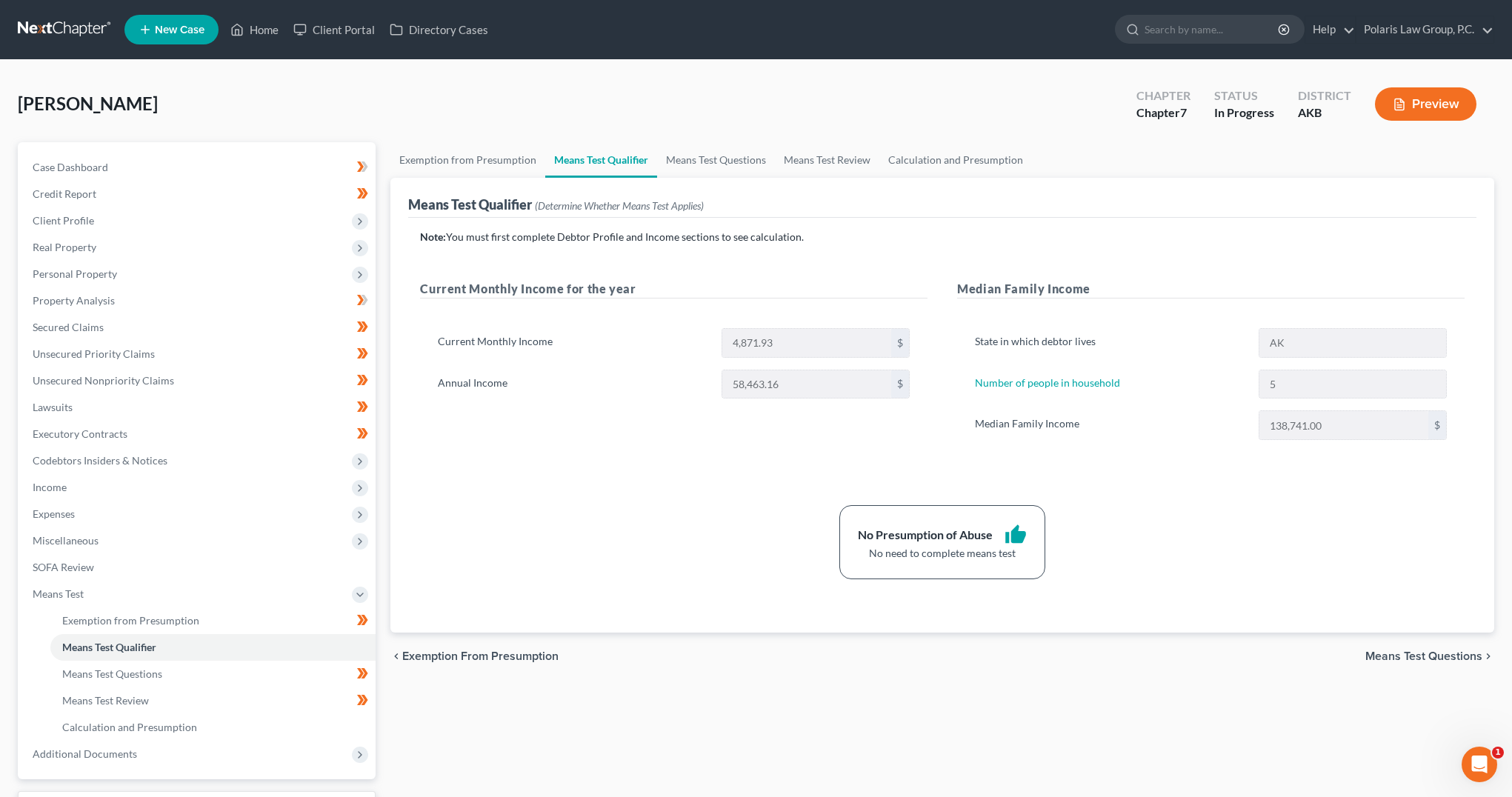
drag, startPoint x: 936, startPoint y: 222, endPoint x: 507, endPoint y: 279, distance: 432.8
click at [932, 220] on div "Note: You must first complete Debtor Profile and Income sections to see calcula…" at bounding box center [942, 425] width 1069 height 415
click at [1005, 107] on div "Hodgkins, Vanessa Upgraded Chapter Chapter 7 Status In Progress District AKB Pr…" at bounding box center [756, 110] width 1477 height 64
click at [1453, 31] on link "Polaris Law Group, P.C." at bounding box center [1425, 29] width 137 height 27
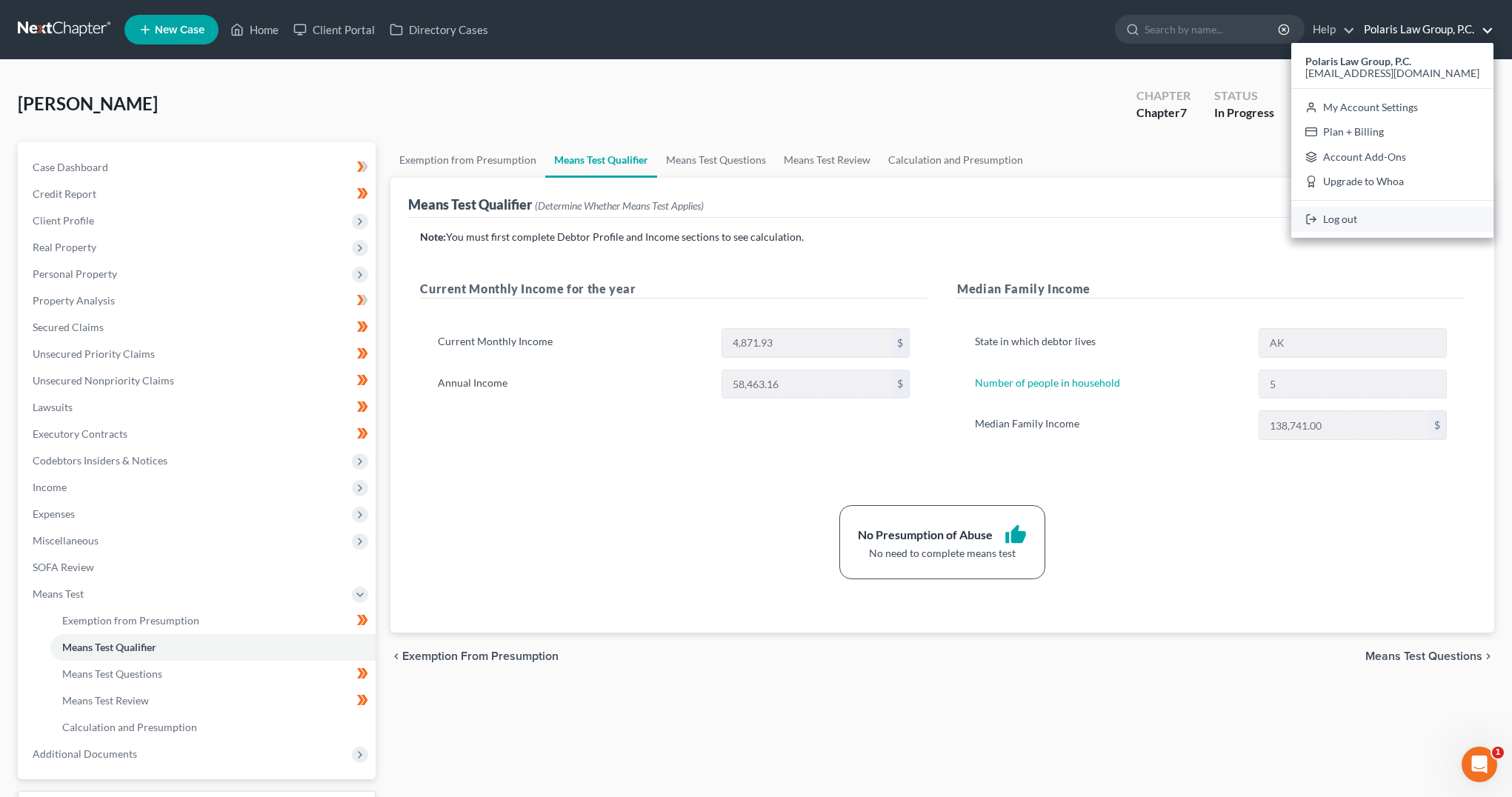
click at [1359, 213] on link "Log out" at bounding box center [1392, 219] width 203 height 25
